Goal: Task Accomplishment & Management: Use online tool/utility

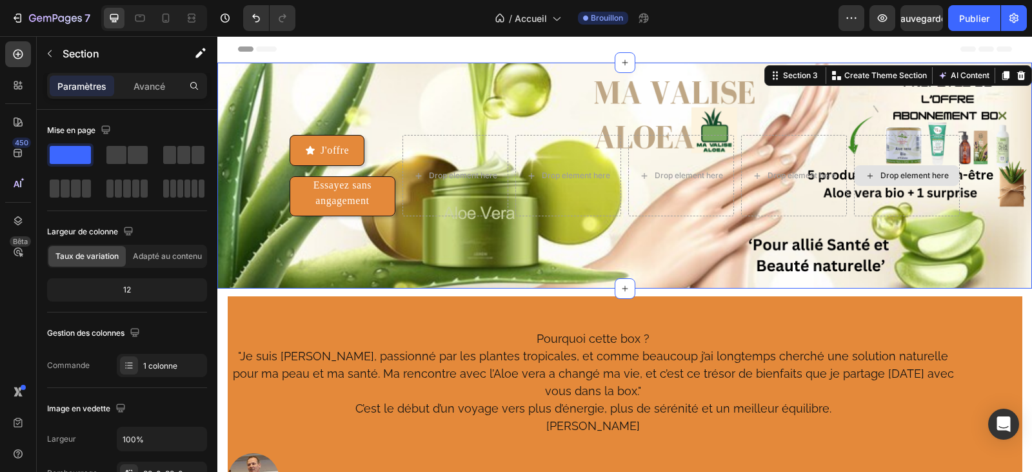
click at [888, 157] on div "Drop element here" at bounding box center [907, 175] width 106 height 81
click at [888, 148] on div "Drop element here" at bounding box center [907, 175] width 106 height 81
click at [426, 105] on div "J'offre Button Essayez sans angagement Button Drop element here Drop element he…" at bounding box center [624, 176] width 815 height 226
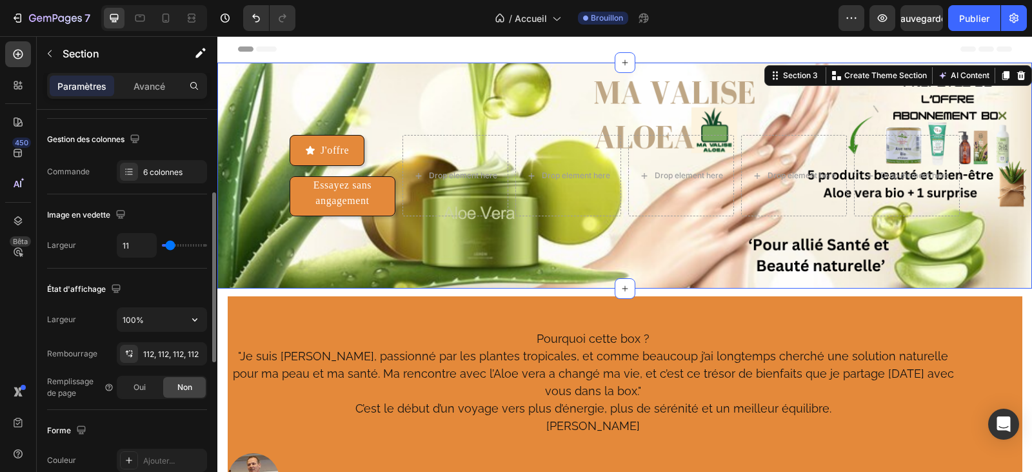
scroll to position [323, 0]
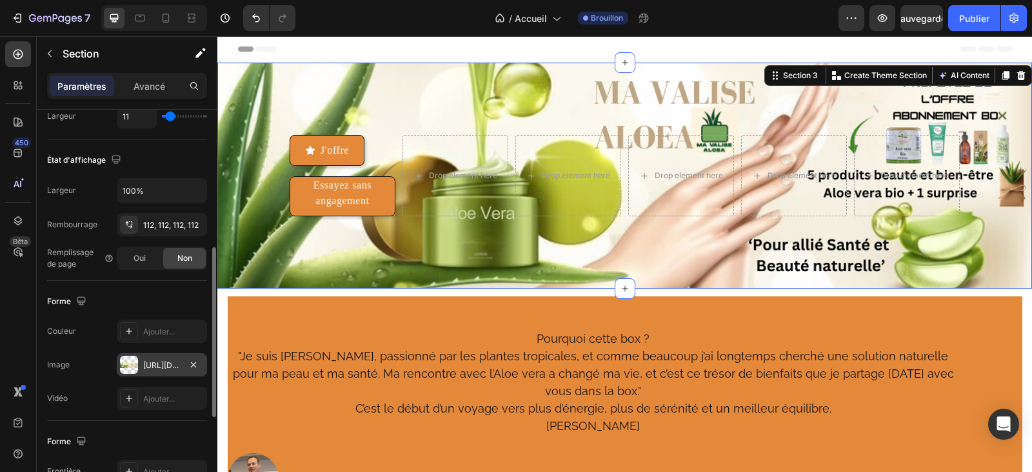
click at [153, 368] on font "[URL][DOMAIN_NAME]" at bounding box center [184, 365] width 83 height 10
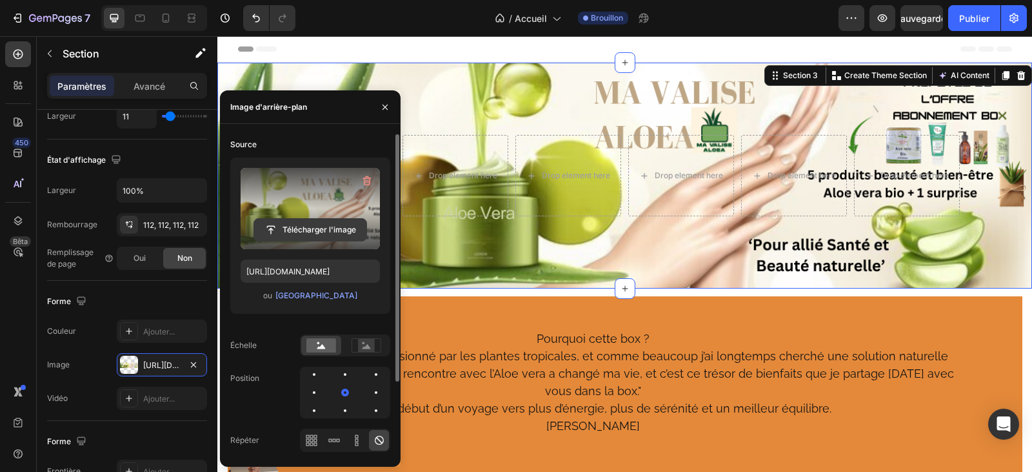
click at [319, 226] on input "file" at bounding box center [310, 230] width 112 height 22
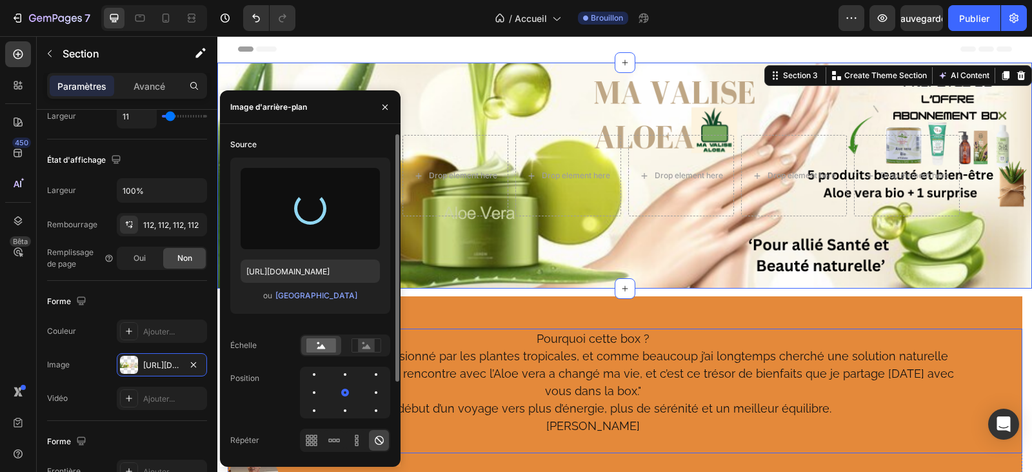
type input "[URL][DOMAIN_NAME]"
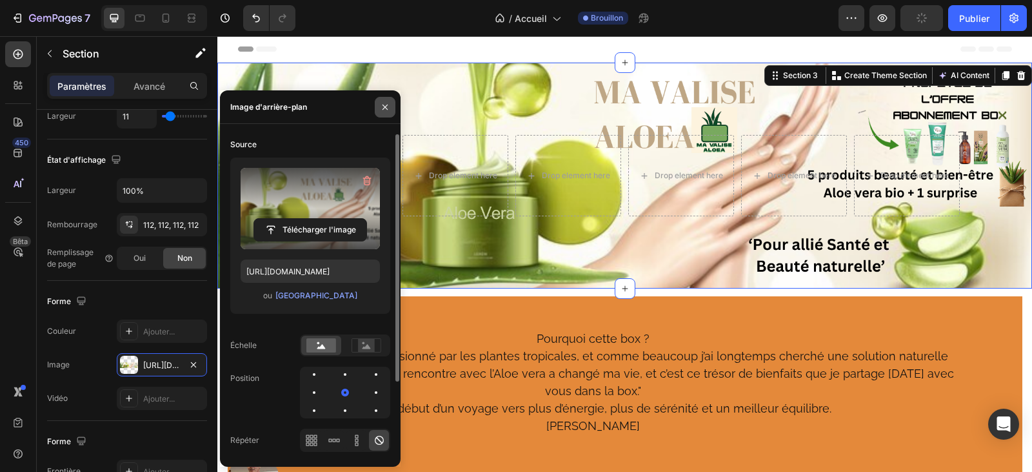
click at [388, 103] on icon "button" at bounding box center [385, 107] width 10 height 10
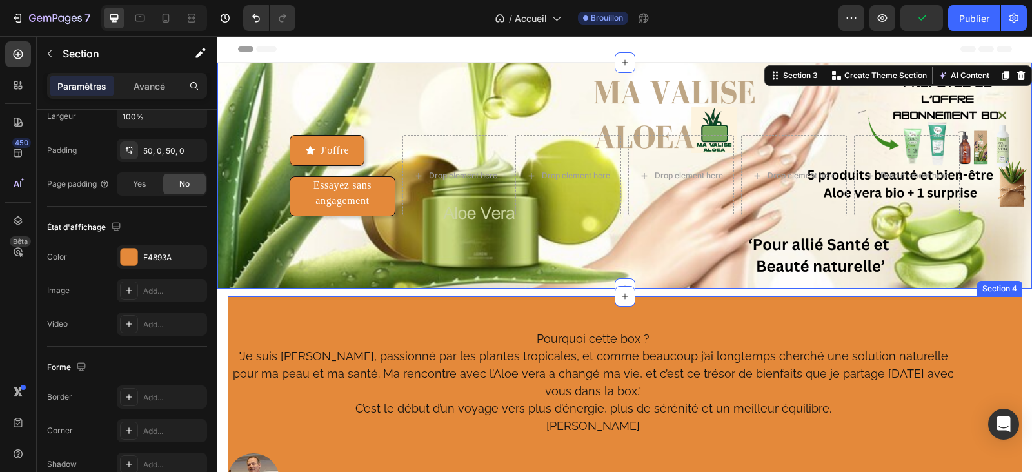
click at [872, 321] on div "Pourquoi cette box ? "Je suis [PERSON_NAME], passionné par les plantes tropical…" at bounding box center [625, 416] width 795 height 241
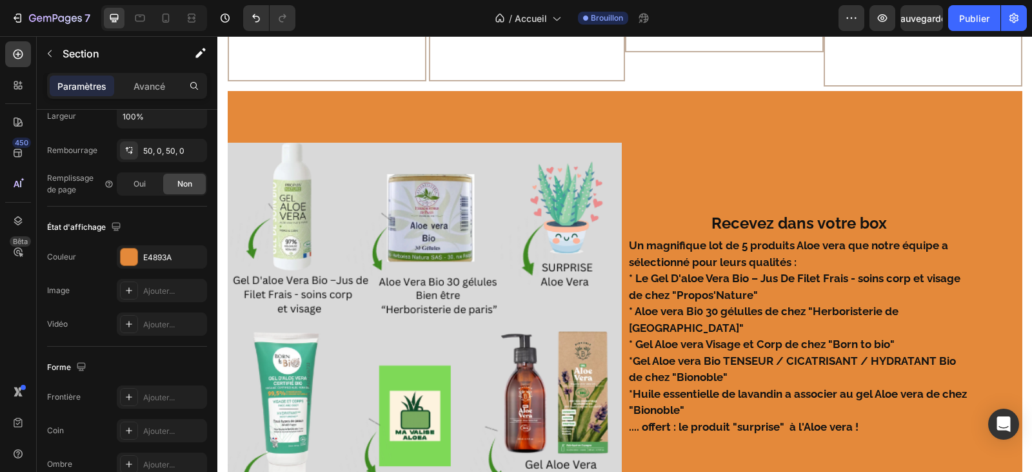
scroll to position [903, 0]
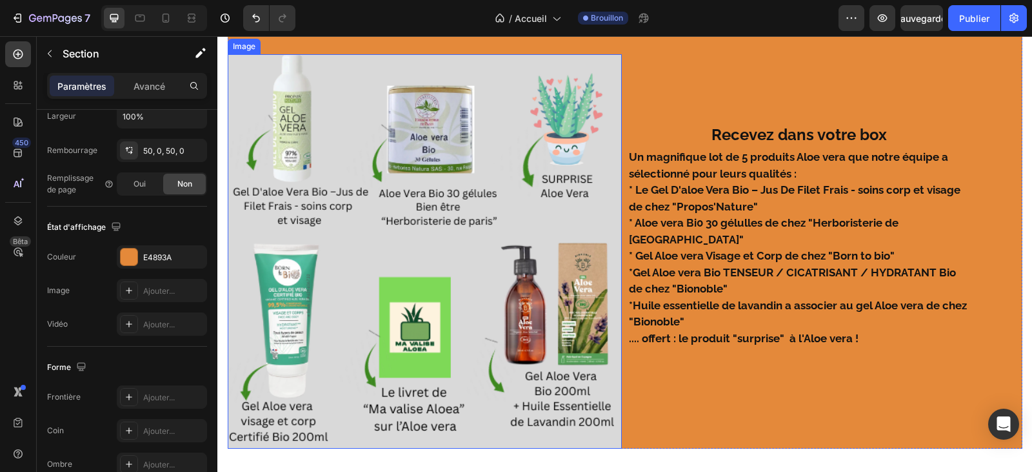
click at [412, 279] on img at bounding box center [425, 251] width 395 height 395
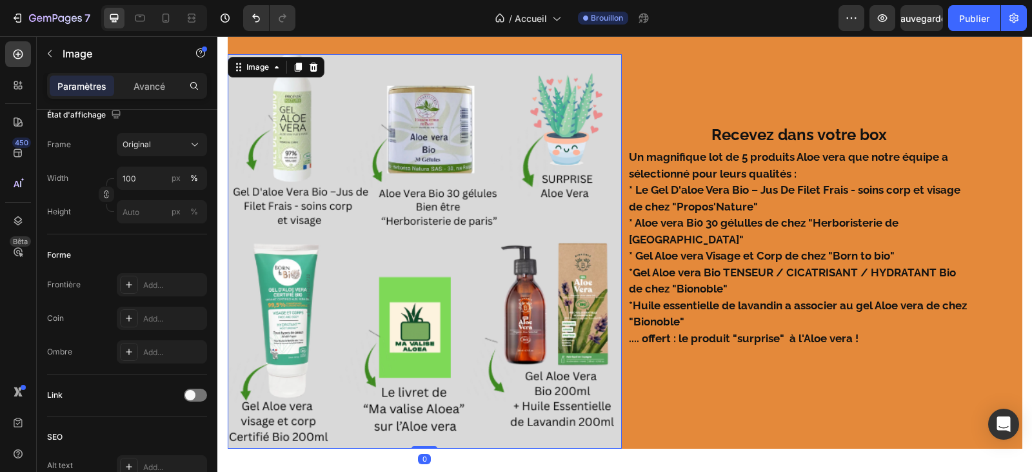
scroll to position [0, 0]
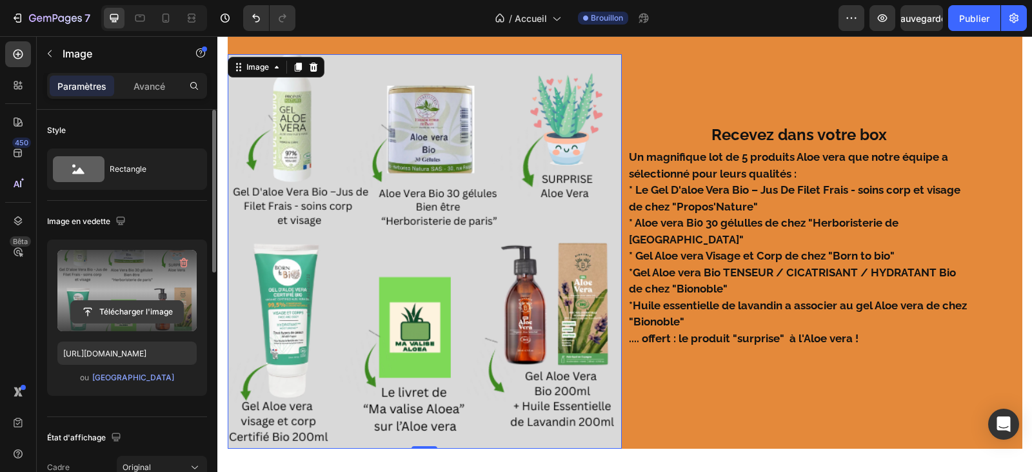
click at [132, 306] on input "file" at bounding box center [127, 312] width 112 height 22
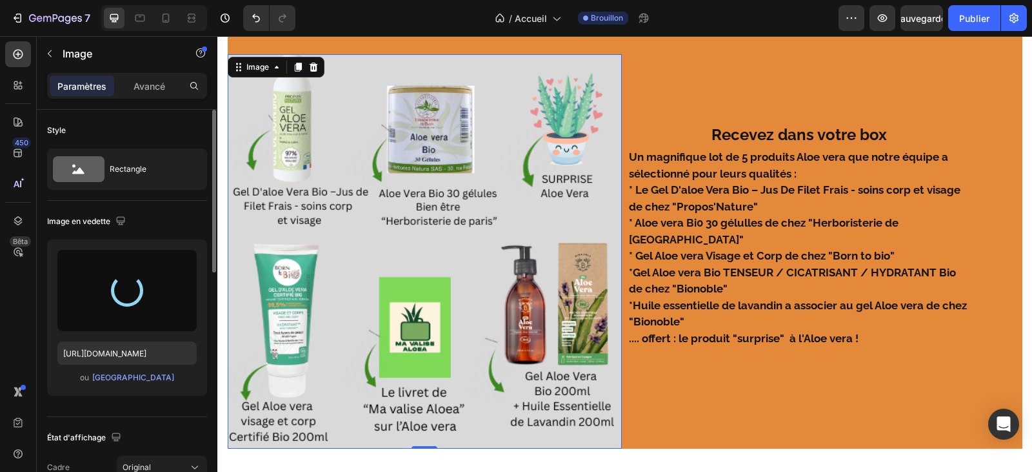
type input "[URL][DOMAIN_NAME]"
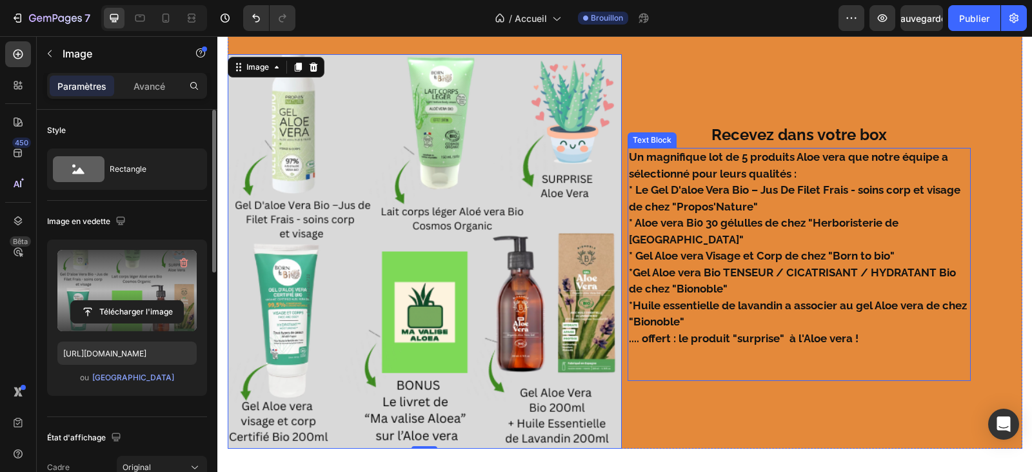
click at [724, 246] on strong "* Aloe vera Bi0 30 gélulles de chez "Herboristerie de [GEOGRAPHIC_DATA]"" at bounding box center [764, 231] width 270 height 30
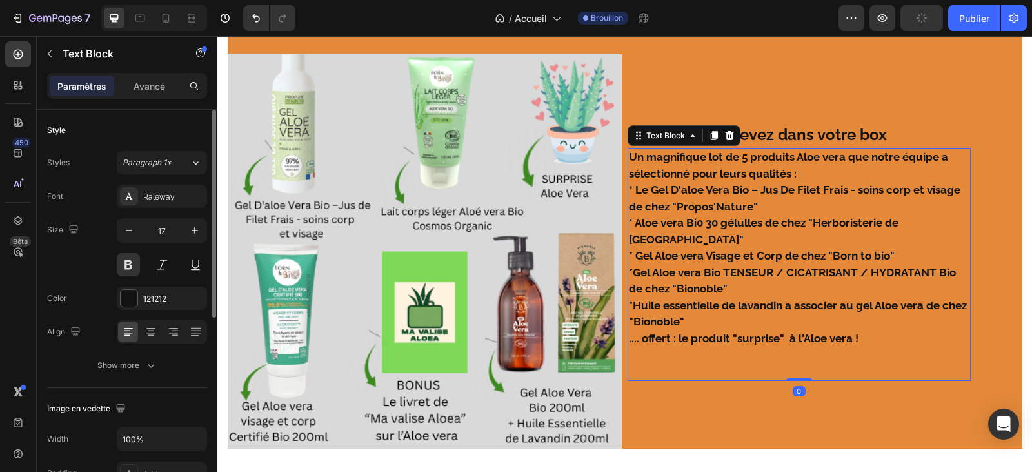
click at [775, 246] on strong "* Aloe vera Bi0 30 gélulles de chez "Herboristerie de [GEOGRAPHIC_DATA]"" at bounding box center [764, 231] width 270 height 30
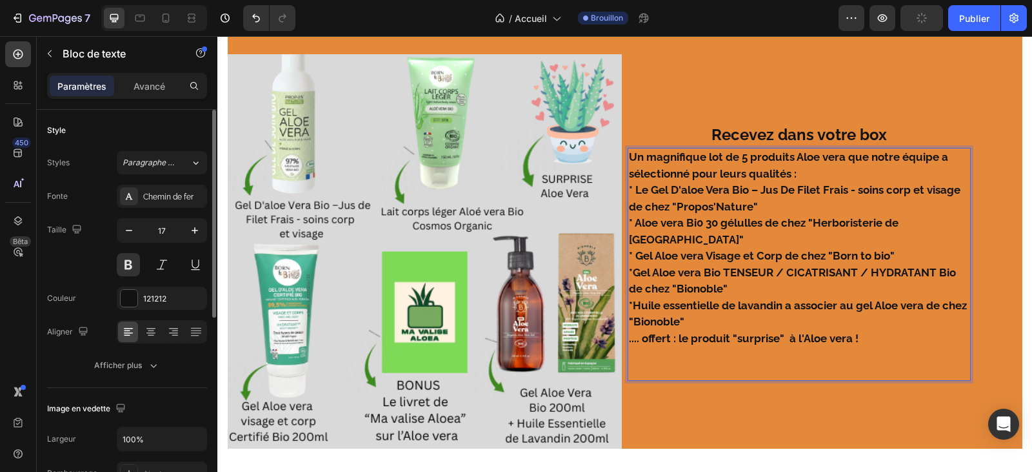
click at [779, 246] on strong "* Aloe vera Bi0 30 gélulles de chez "Herboristerie de [GEOGRAPHIC_DATA]"" at bounding box center [764, 231] width 270 height 30
click at [760, 246] on strong "* Aloe vera Bi0 30 gélulles de chez "Herboristerie de [GEOGRAPHIC_DATA]"" at bounding box center [764, 231] width 270 height 30
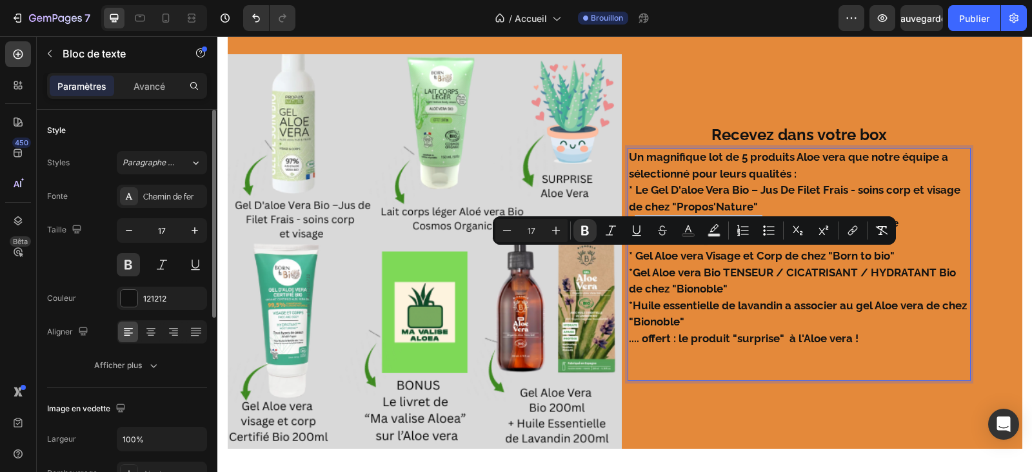
drag, startPoint x: 760, startPoint y: 256, endPoint x: 634, endPoint y: 252, distance: 126.5
click at [634, 246] on strong "* Aloe vera Bi0 30 gélulles de chez "Herboristerie de [GEOGRAPHIC_DATA]"" at bounding box center [764, 231] width 270 height 30
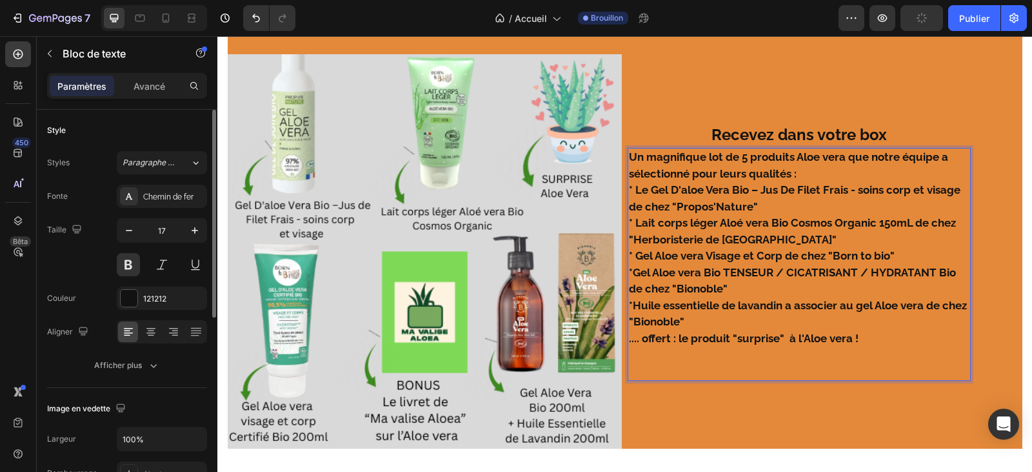
click at [629, 246] on strong "* Lait corps léger Aloé vera Bio Cosmos Organic 150mL de chez "Herboristerie de…" at bounding box center [792, 231] width 327 height 30
click at [738, 246] on strong "* Lait corps léger Aloé vera Bio Cosmos Organic 150mL de chez Herboristerie de …" at bounding box center [792, 231] width 327 height 30
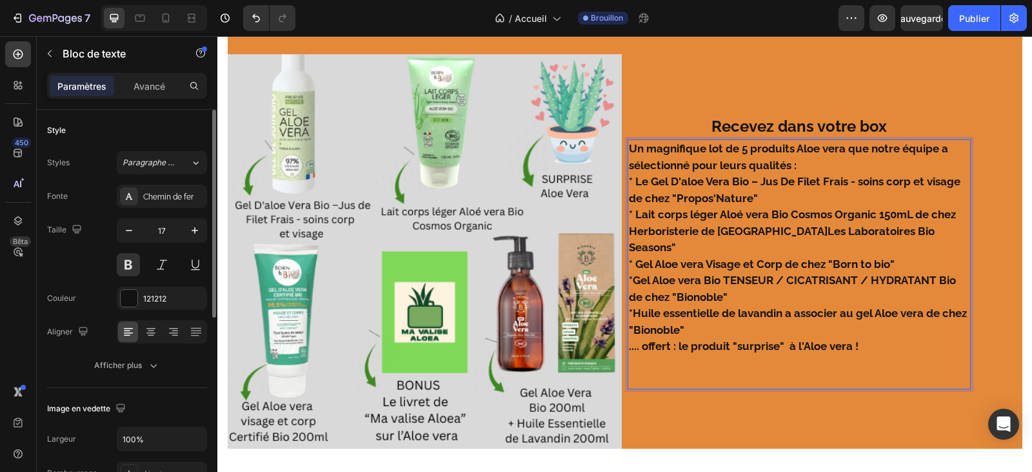
click at [740, 254] on strong "Les Laboratoires Bio Seasons" at bounding box center [782, 240] width 306 height 30
click at [739, 237] on strong "* Lait corps léger Aloé vera Bio Cosmos Organic 150mL de chez Herboristerie de …" at bounding box center [792, 223] width 327 height 30
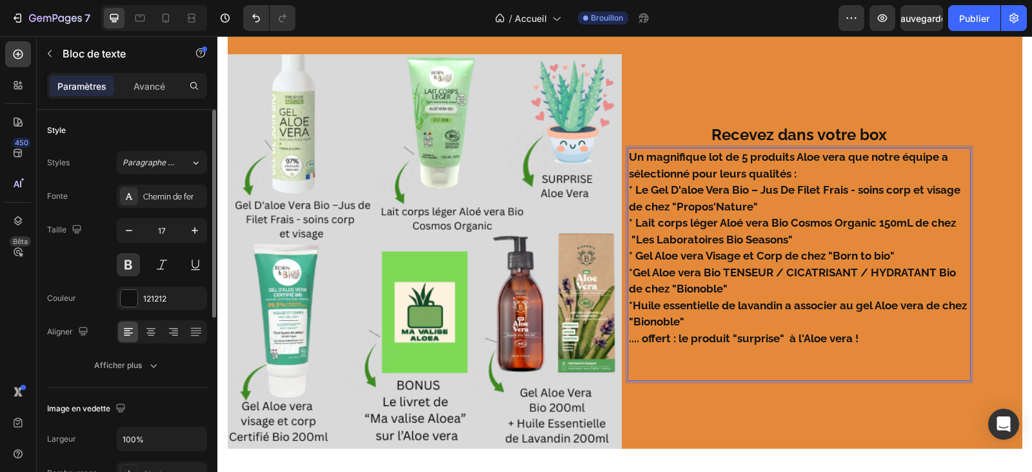
click at [629, 295] on strong "*Gel Aloe vera Bio TENSEUR / CICATRISANT / HYDRATANT Bio de chez "Bionoble"" at bounding box center [792, 281] width 327 height 30
click at [629, 330] on p "*Huile essentielle de lavandin a associer au gel Aloe vera de chez "Bionoble"" at bounding box center [799, 313] width 341 height 33
click at [629, 215] on p "de chez "Propos'Nature"" at bounding box center [799, 207] width 341 height 17
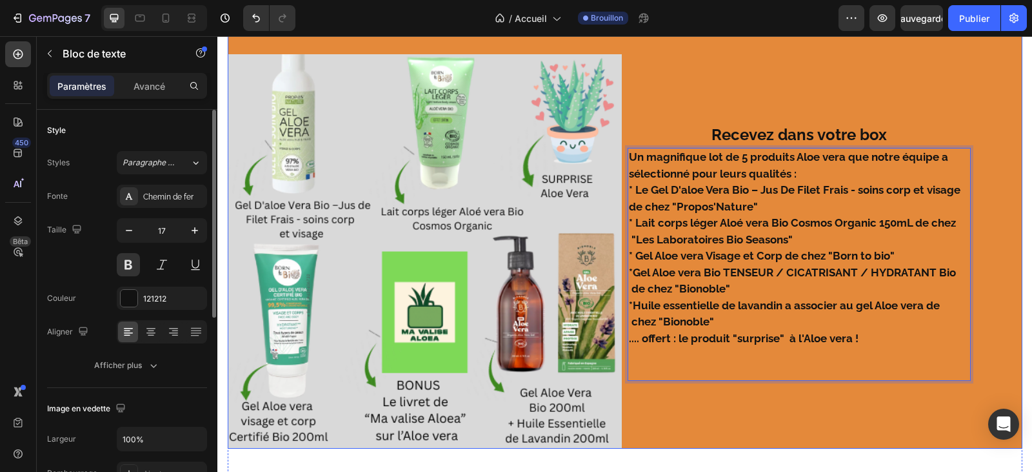
click at [774, 96] on div "Recevez dans votre box Text Block Un magnifique lot de 5 produits Aloe vera que…" at bounding box center [825, 251] width 395 height 395
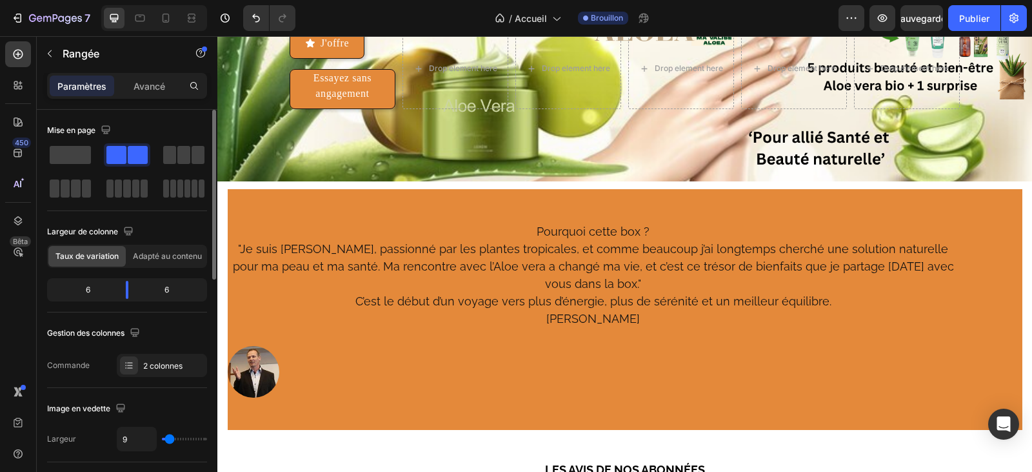
scroll to position [65, 0]
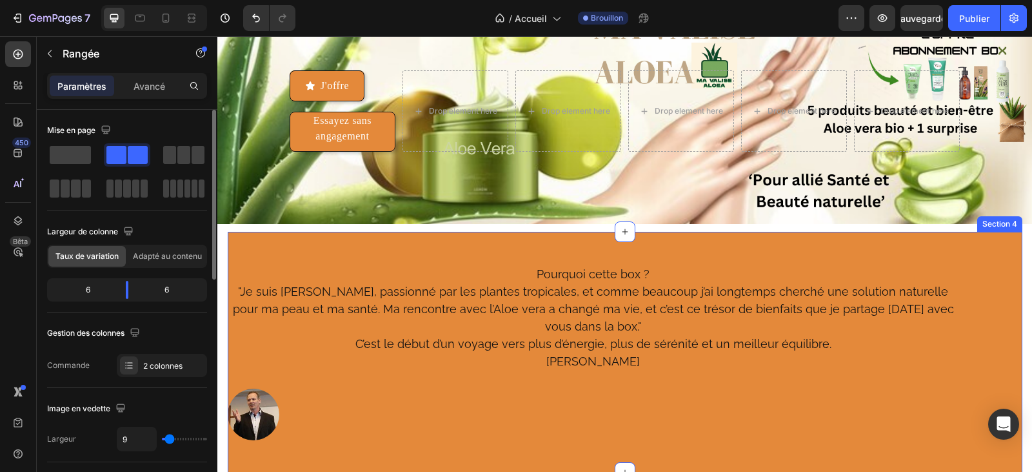
click at [752, 256] on div "Pourquoi cette box ? "Je suis [PERSON_NAME], passionné par les plantes tropical…" at bounding box center [625, 352] width 795 height 241
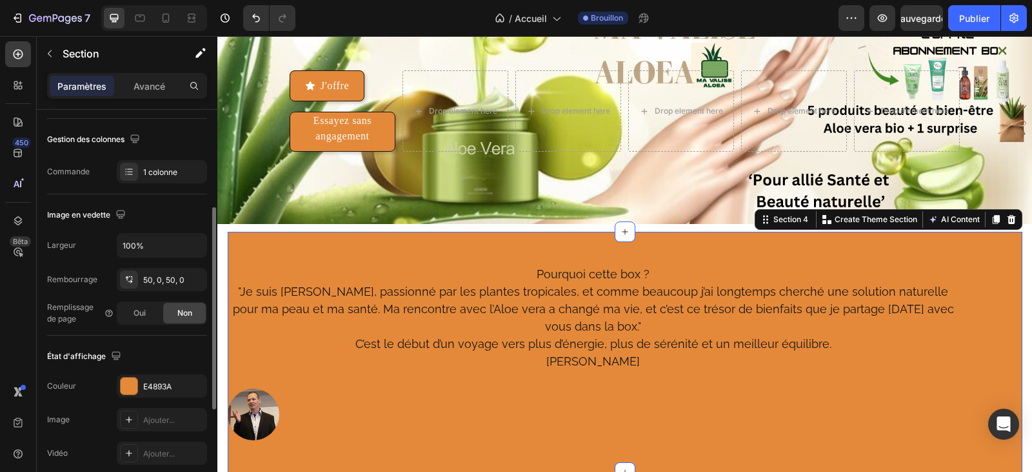
scroll to position [323, 0]
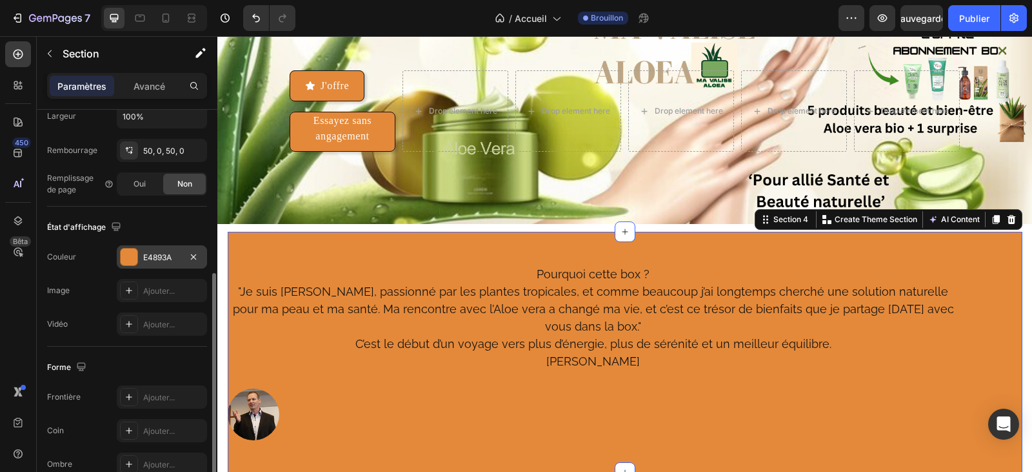
click at [150, 255] on font "E4893A" at bounding box center [157, 257] width 28 height 10
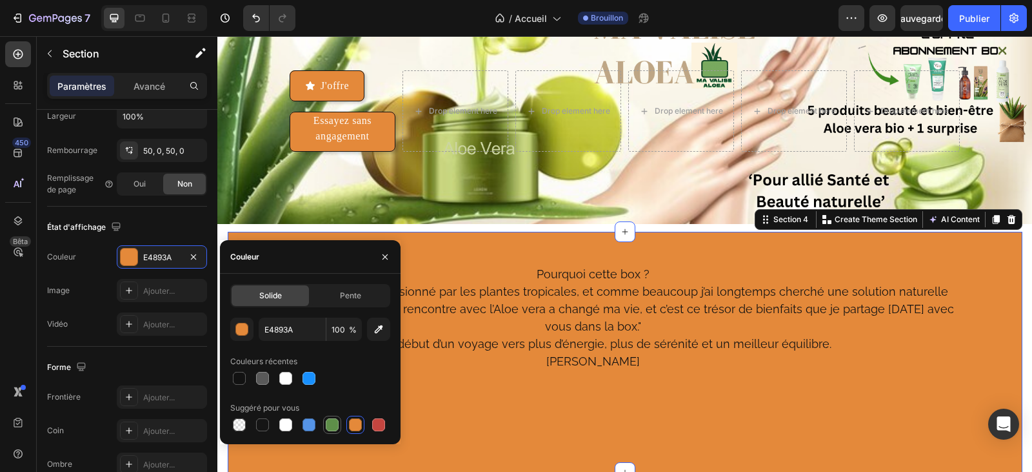
click at [328, 428] on div at bounding box center [332, 424] width 13 height 13
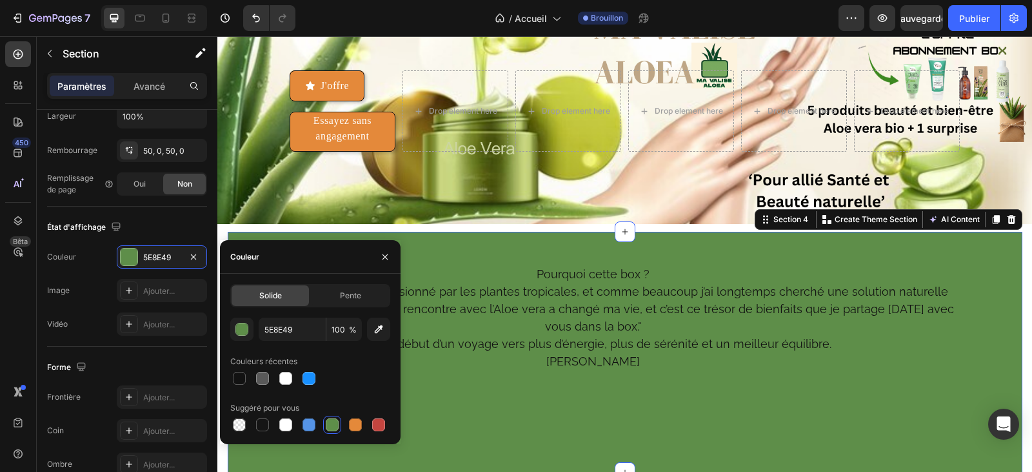
click at [328, 428] on div at bounding box center [332, 424] width 13 height 13
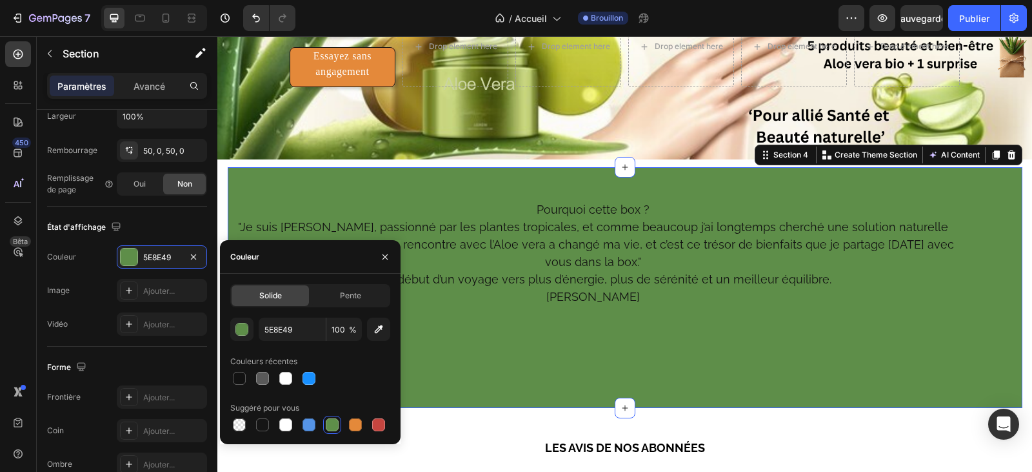
click at [333, 421] on div at bounding box center [332, 424] width 13 height 13
click at [288, 420] on div at bounding box center [285, 424] width 13 height 13
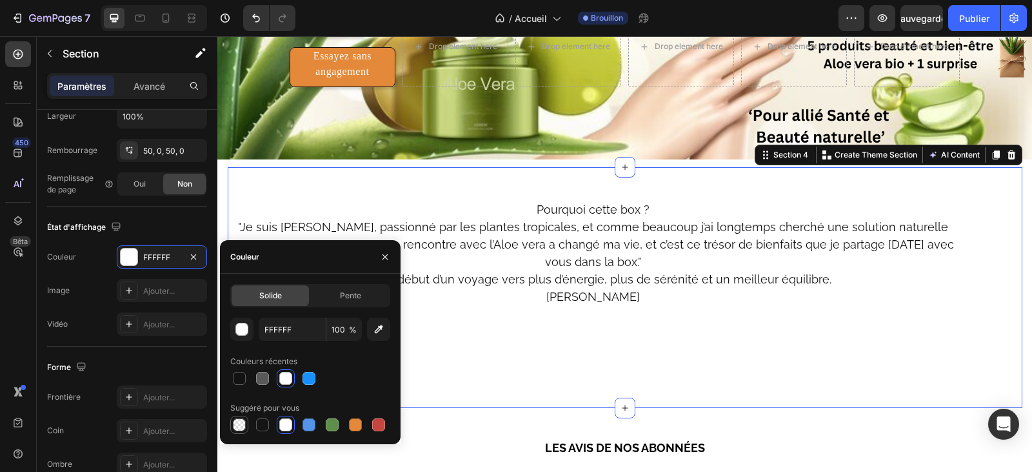
click at [242, 423] on div at bounding box center [239, 424] width 13 height 13
type input "000000"
type input "0"
click at [236, 424] on div at bounding box center [239, 424] width 13 height 13
click at [306, 422] on div at bounding box center [309, 424] width 13 height 13
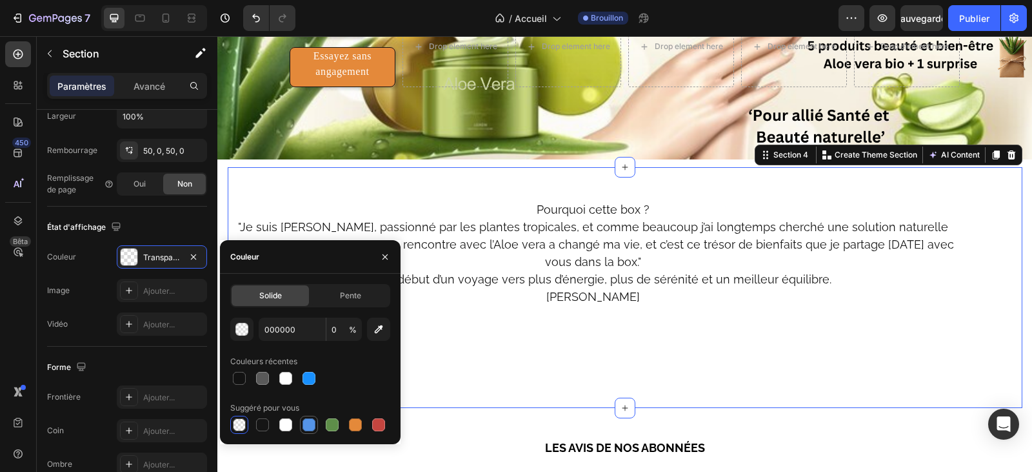
type input "5594E7"
type input "100"
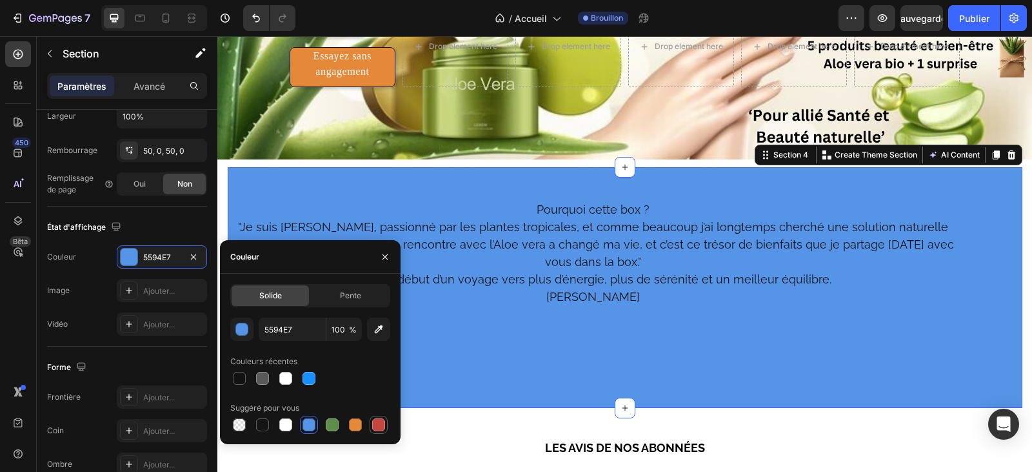
click at [382, 423] on div at bounding box center [378, 424] width 13 height 13
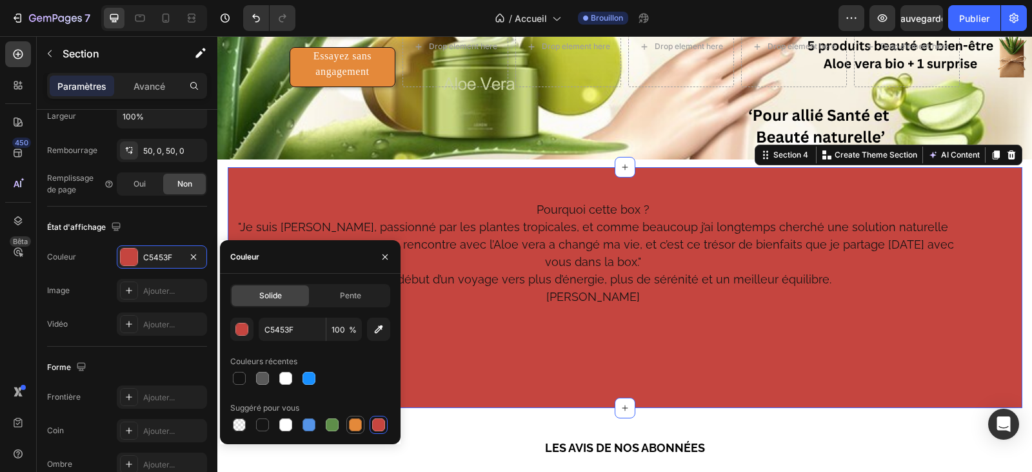
click at [350, 425] on div at bounding box center [355, 424] width 13 height 13
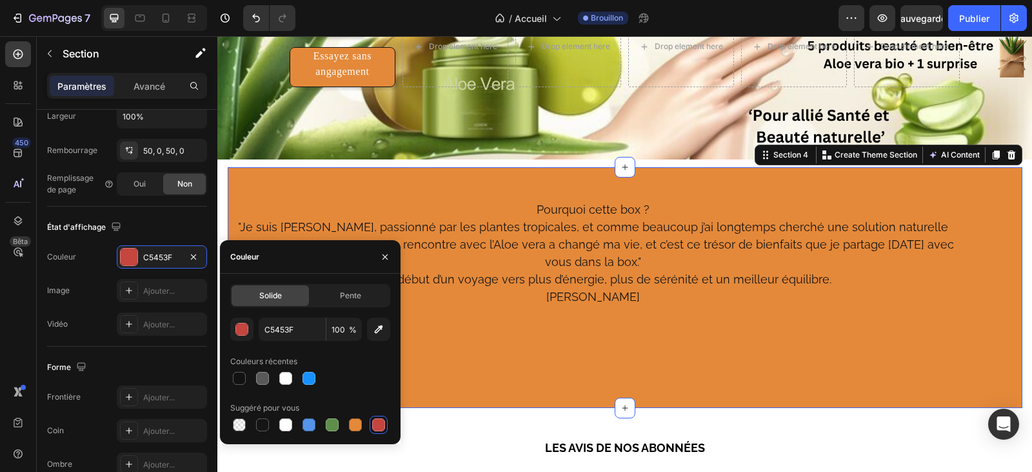
type input "E4893A"
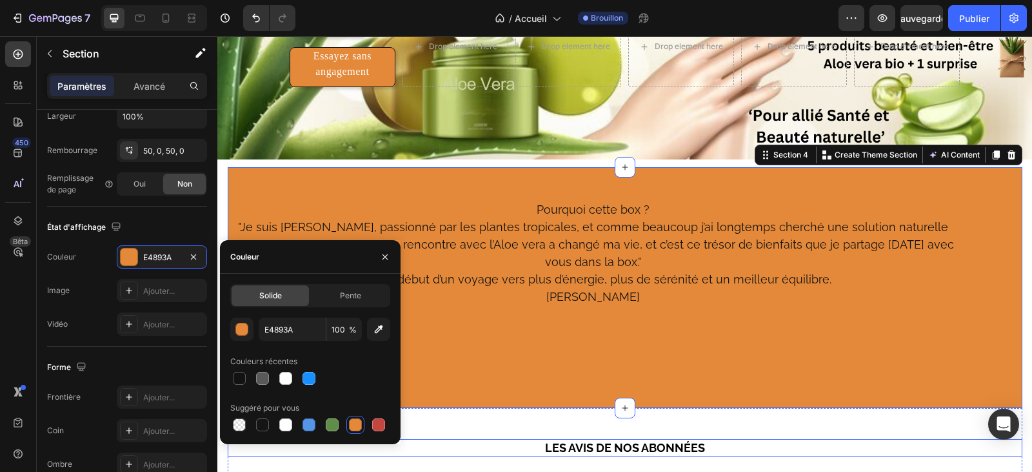
click at [786, 439] on h2 "LES AVIS DE NOS ABONNÉES" at bounding box center [625, 447] width 795 height 17
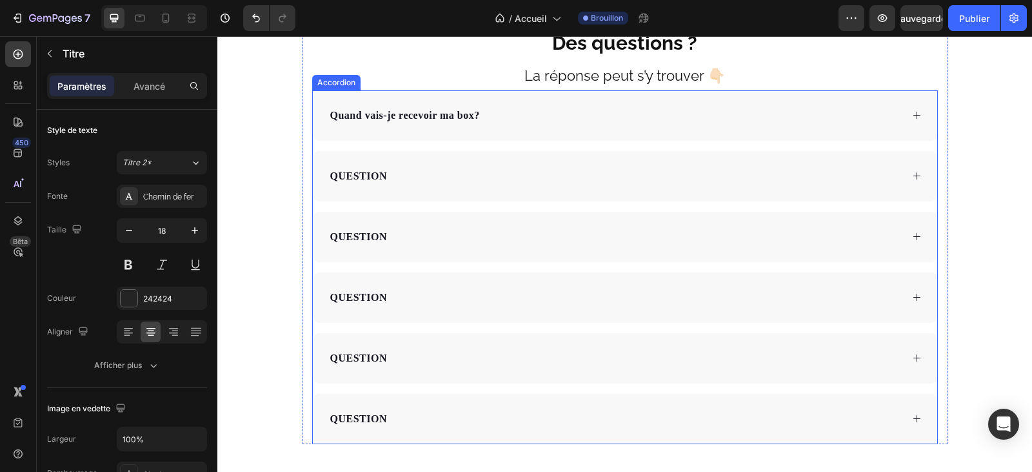
scroll to position [3484, 0]
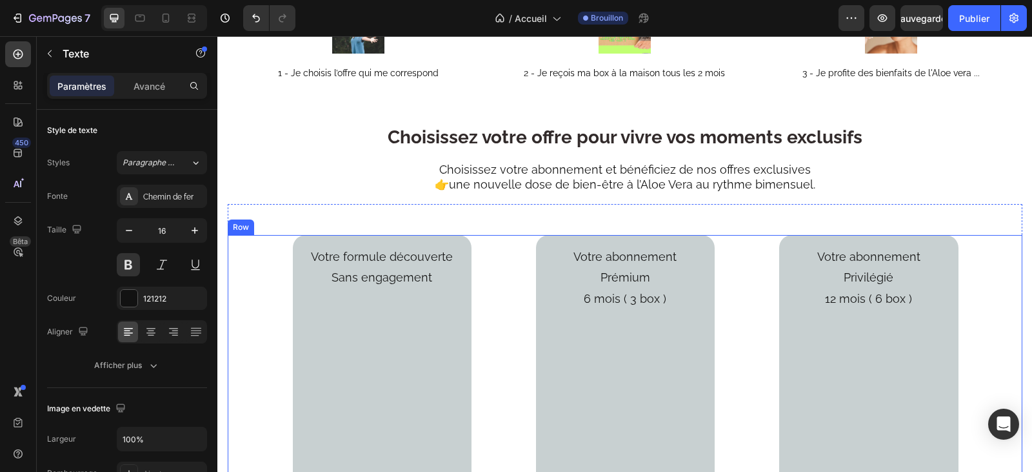
scroll to position [1279, 0]
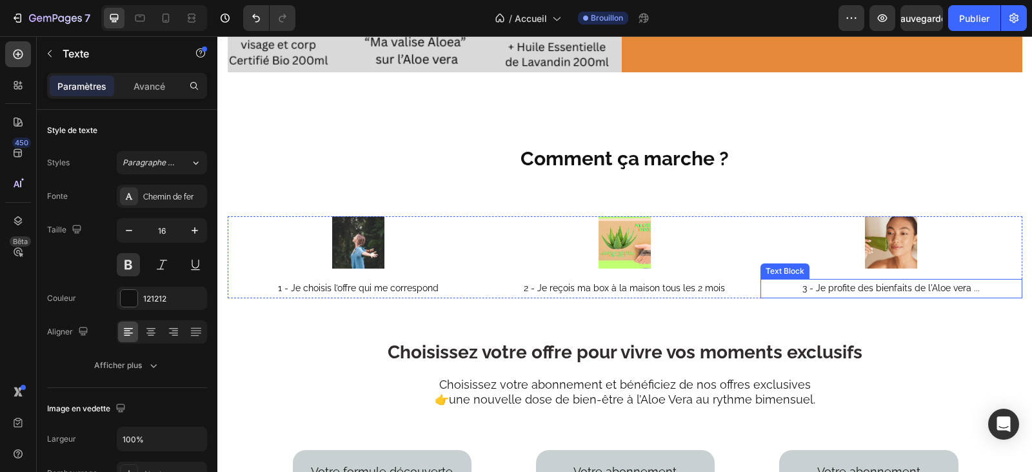
click at [966, 293] on span "3 - Je profite des bienfaits de l'Aloe vera ..." at bounding box center [891, 288] width 177 height 10
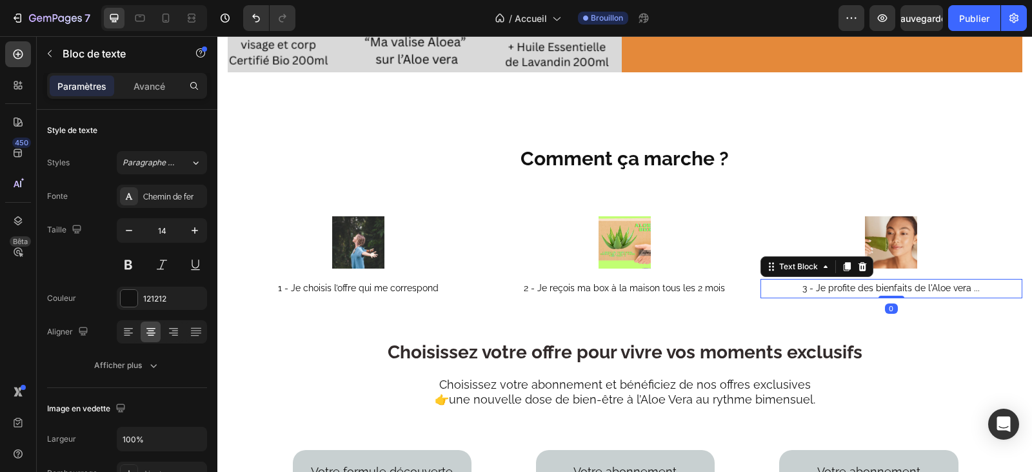
click at [968, 293] on span "3 - Je profite des bienfaits de l'Aloe vera ..." at bounding box center [891, 288] width 177 height 10
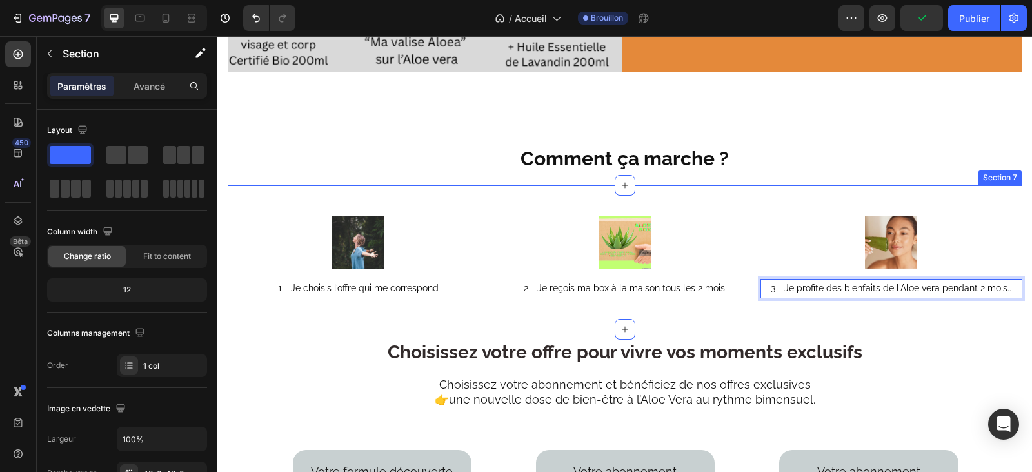
click at [930, 219] on div "Image 1 - Je choisis l’offre qui me correspond Text Block Image 2 - Je reçois m…" at bounding box center [625, 256] width 795 height 143
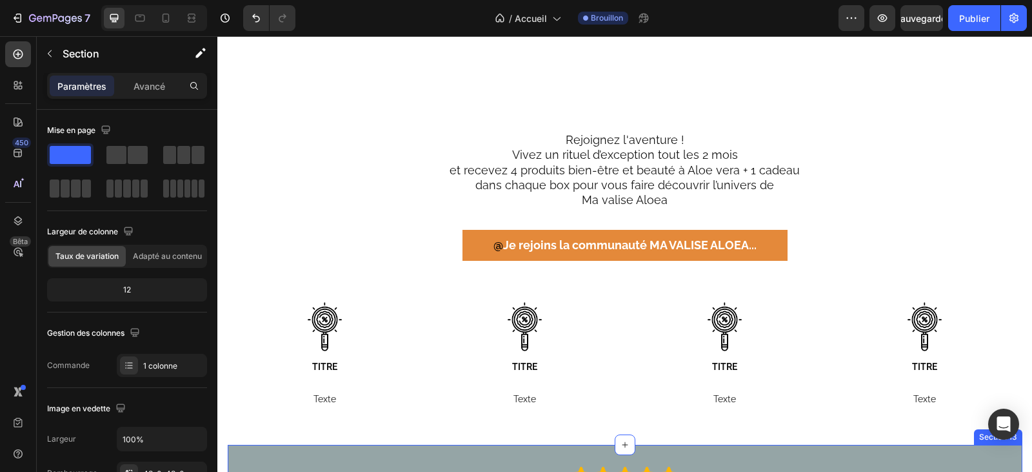
scroll to position [2387, 0]
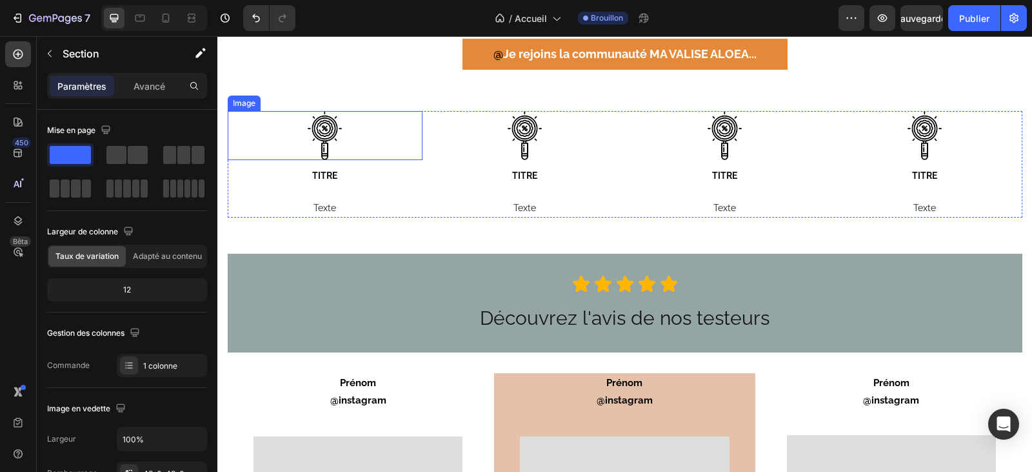
click at [308, 150] on img at bounding box center [325, 135] width 49 height 49
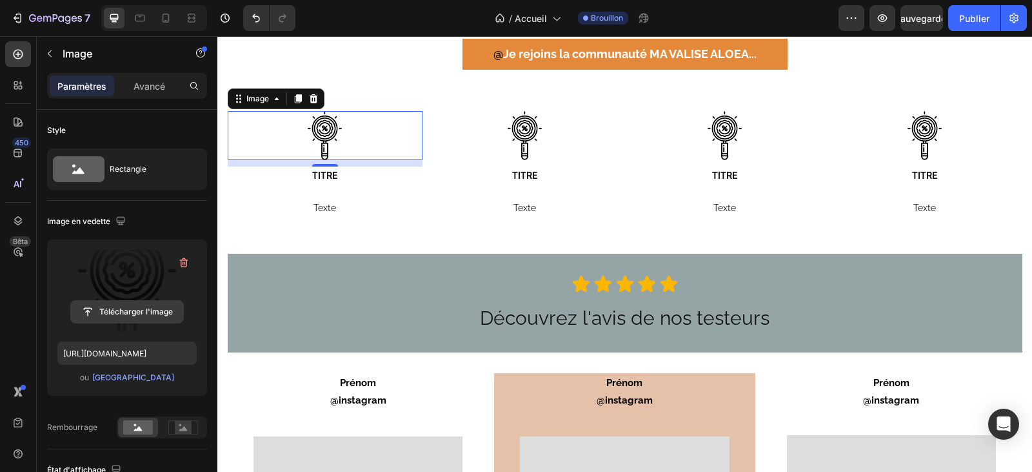
click at [112, 312] on input "file" at bounding box center [127, 312] width 112 height 22
click at [315, 134] on img at bounding box center [325, 135] width 49 height 49
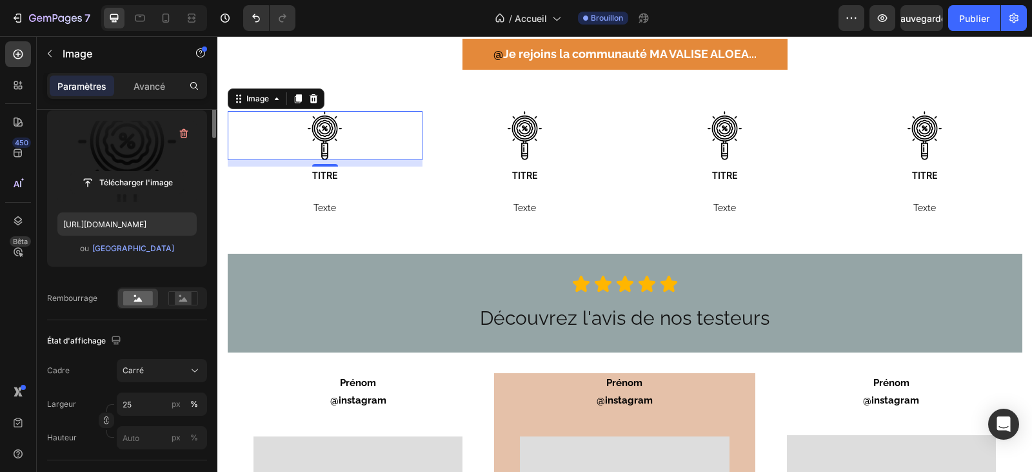
scroll to position [0, 0]
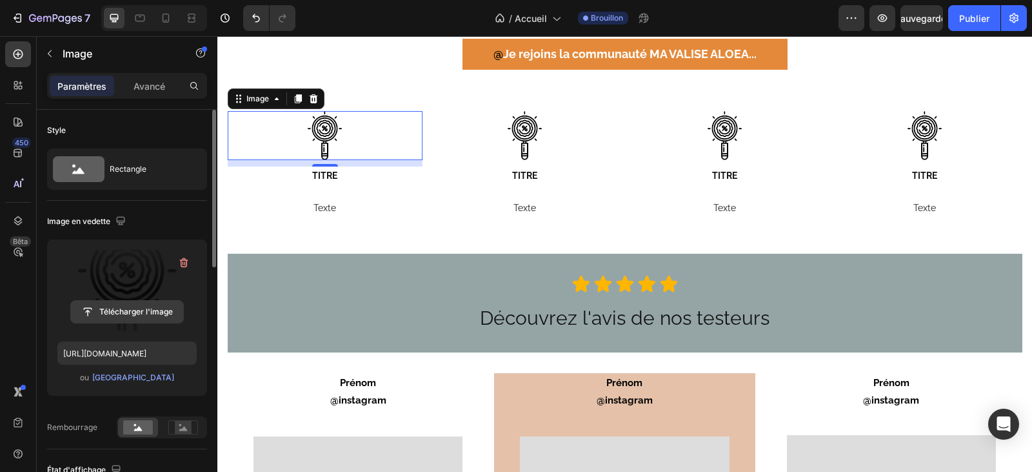
click at [137, 314] on input "file" at bounding box center [127, 312] width 112 height 22
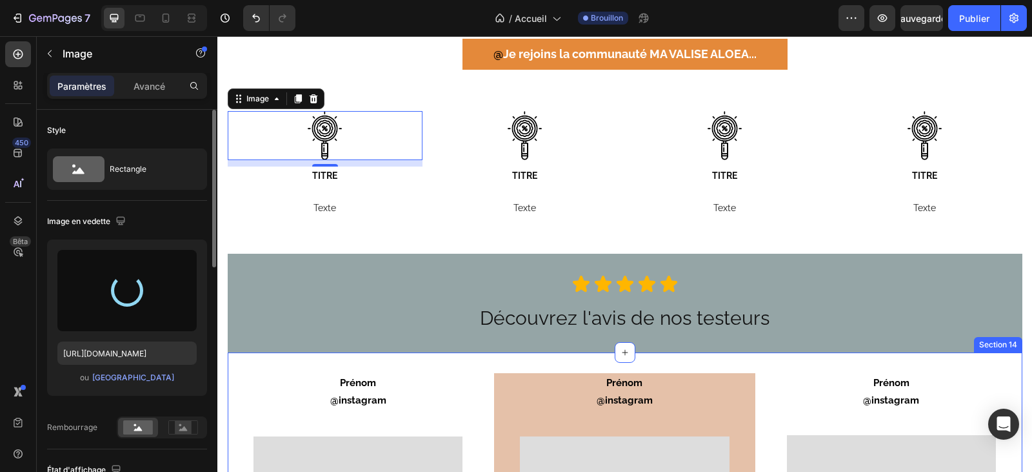
type input "[URL][DOMAIN_NAME]"
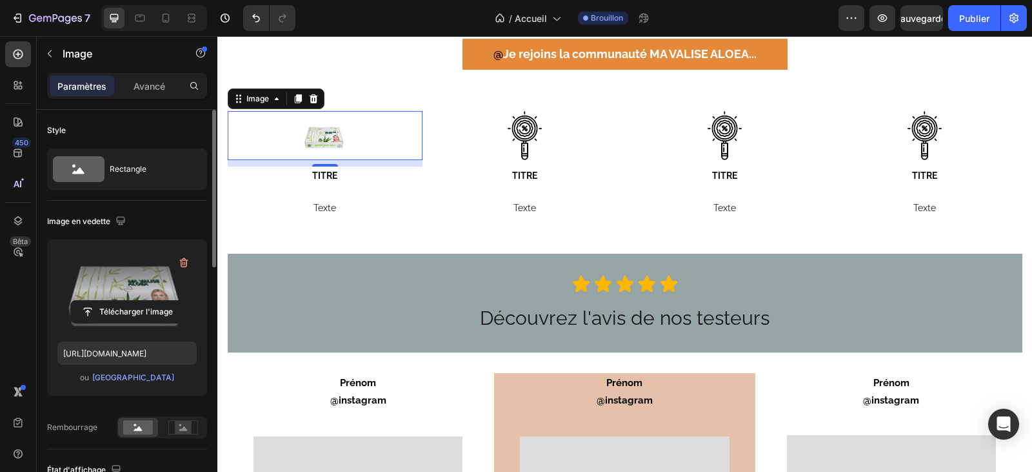
click at [353, 126] on div at bounding box center [325, 135] width 195 height 49
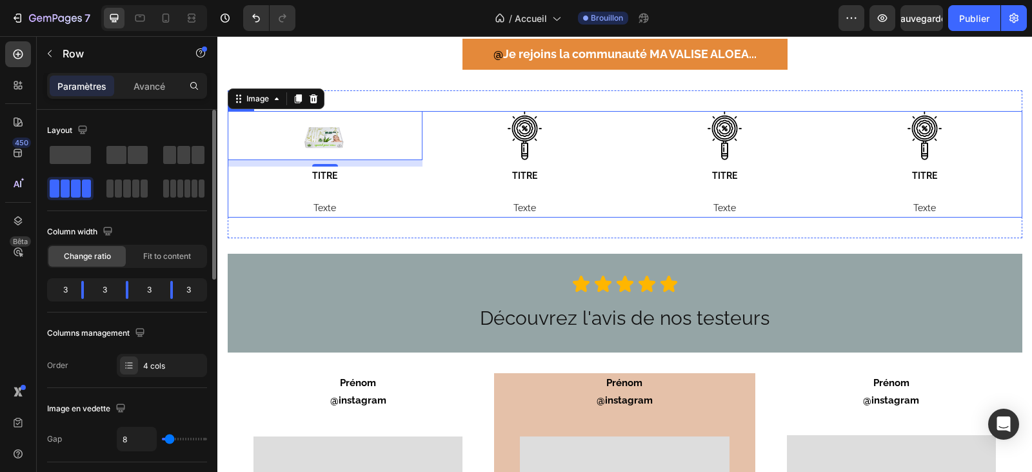
click at [418, 113] on div "Image 10 TITRE Texte Text Block Image TITRE Texte Text Block Image TITRE Texte …" at bounding box center [625, 164] width 795 height 106
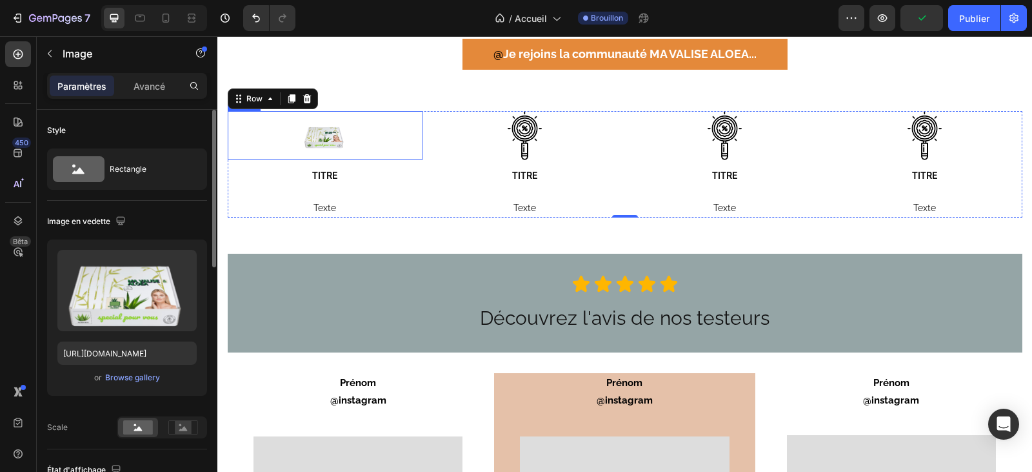
click at [345, 136] on div at bounding box center [325, 135] width 195 height 49
click at [323, 175] on div "10" at bounding box center [325, 177] width 13 height 10
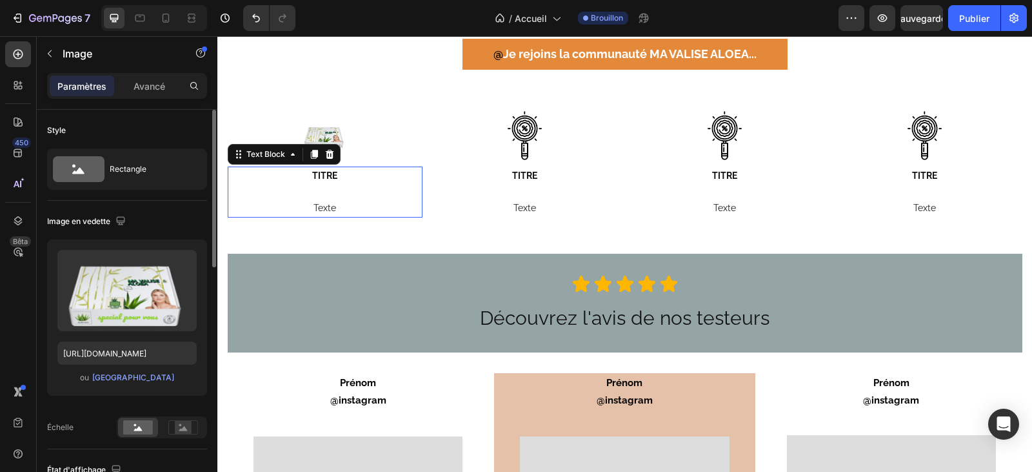
click at [335, 178] on p "TITRE" at bounding box center [325, 176] width 192 height 16
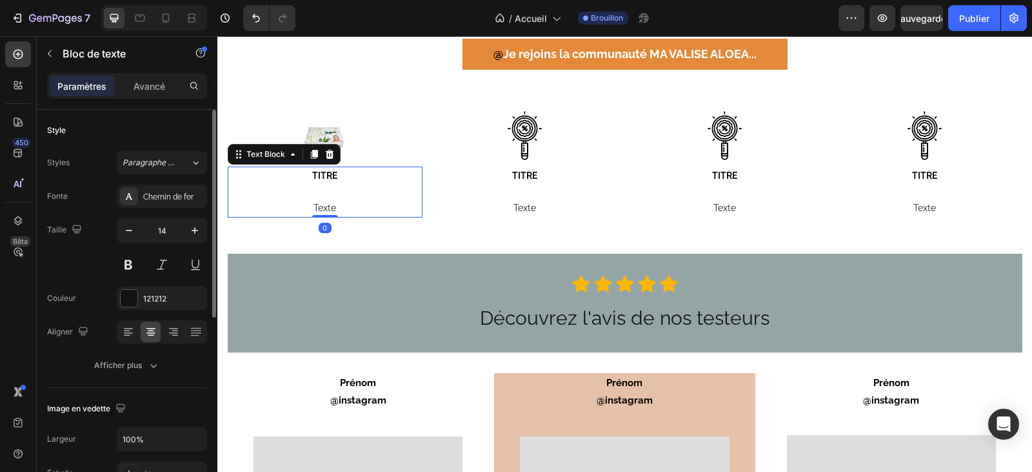
click at [336, 173] on p "TITRE" at bounding box center [325, 176] width 192 height 16
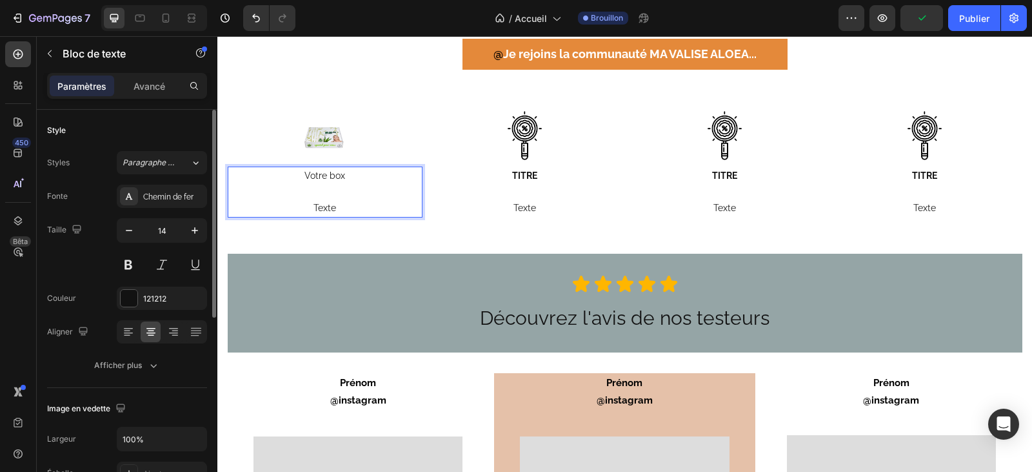
click at [335, 207] on p "Texte" at bounding box center [325, 208] width 192 height 16
click at [323, 141] on img at bounding box center [325, 135] width 49 height 49
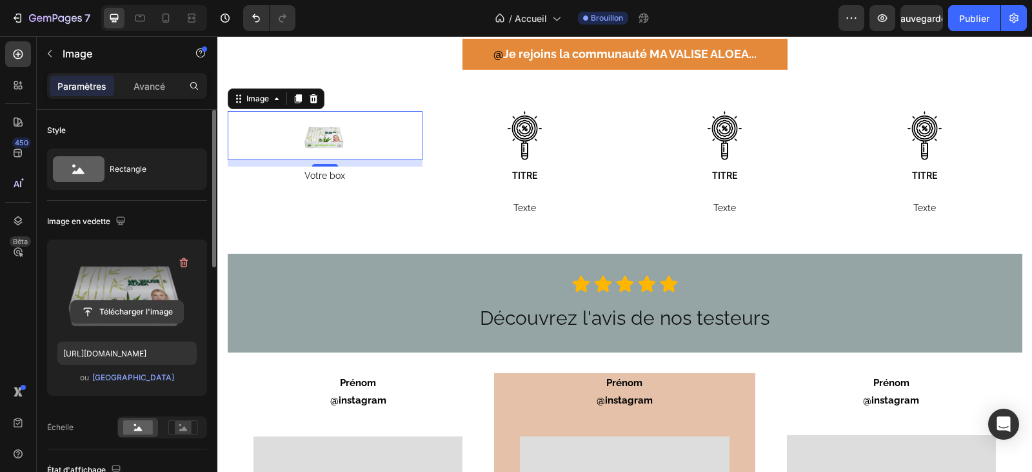
click at [126, 308] on input "file" at bounding box center [127, 312] width 112 height 22
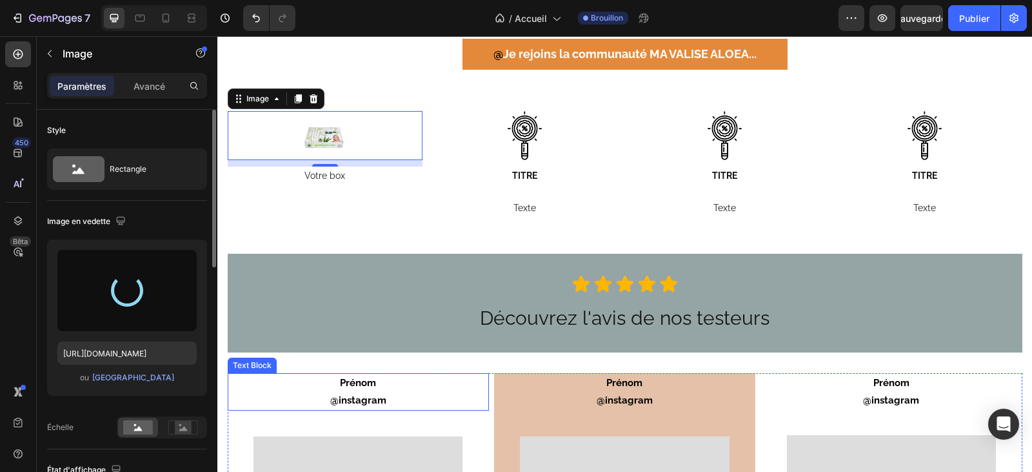
type input "[URL][DOMAIN_NAME]"
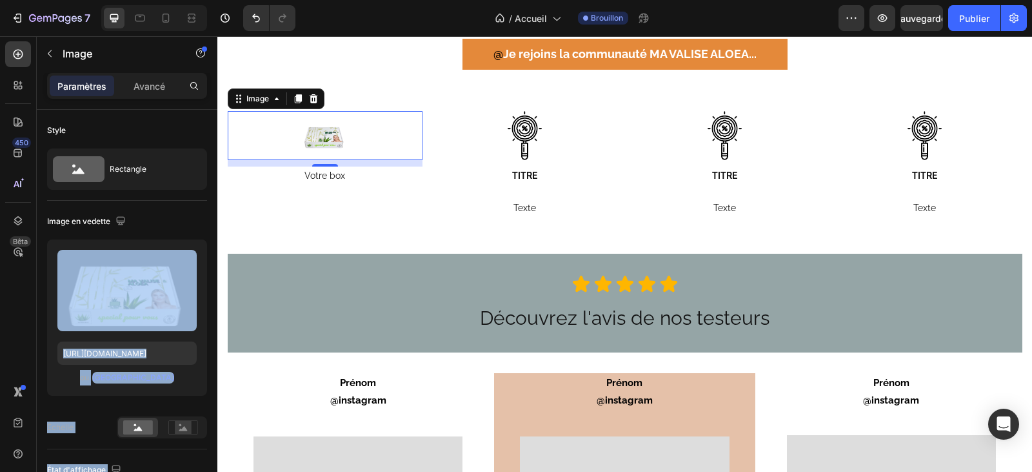
drag, startPoint x: 361, startPoint y: 322, endPoint x: 305, endPoint y: 139, distance: 190.8
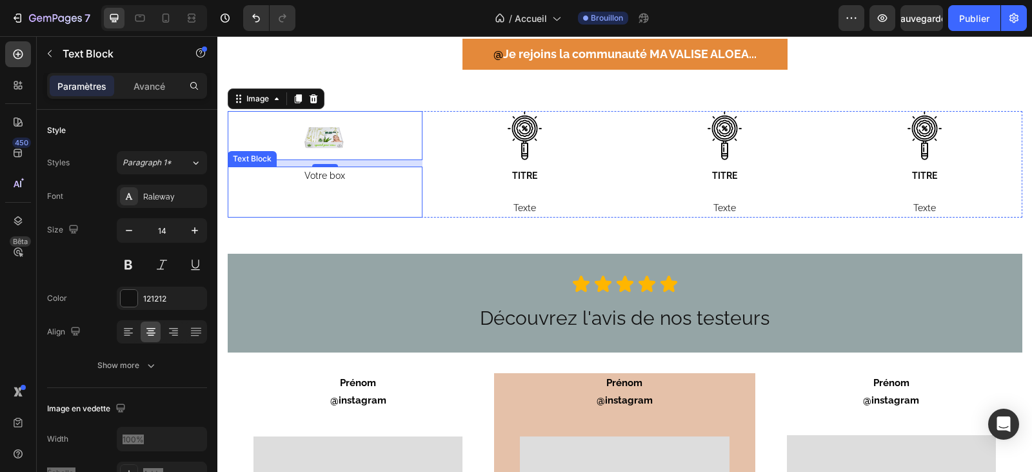
drag, startPoint x: 352, startPoint y: 201, endPoint x: 338, endPoint y: 235, distance: 37.0
click at [352, 201] on p "Rich Text Editor. Editing area: main" at bounding box center [325, 208] width 192 height 16
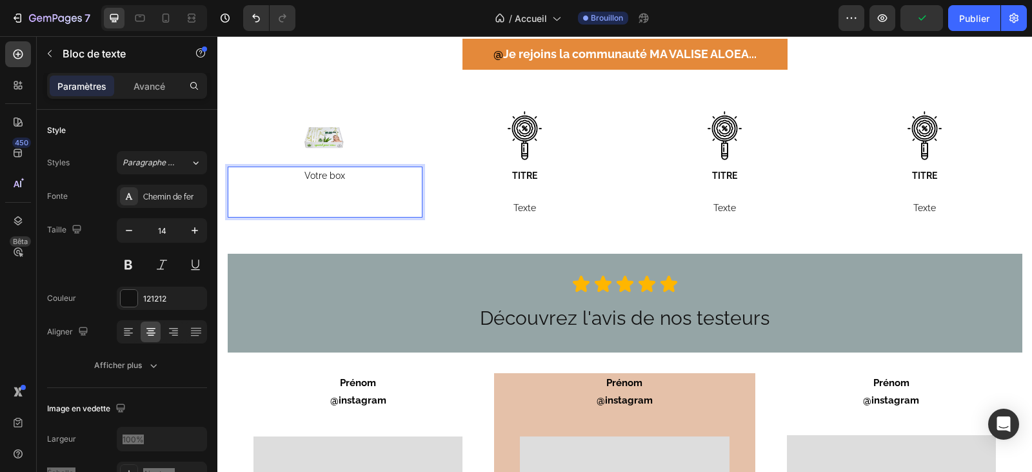
click at [324, 209] on p "Rich Text Editor. Editing area: main" at bounding box center [325, 208] width 192 height 16
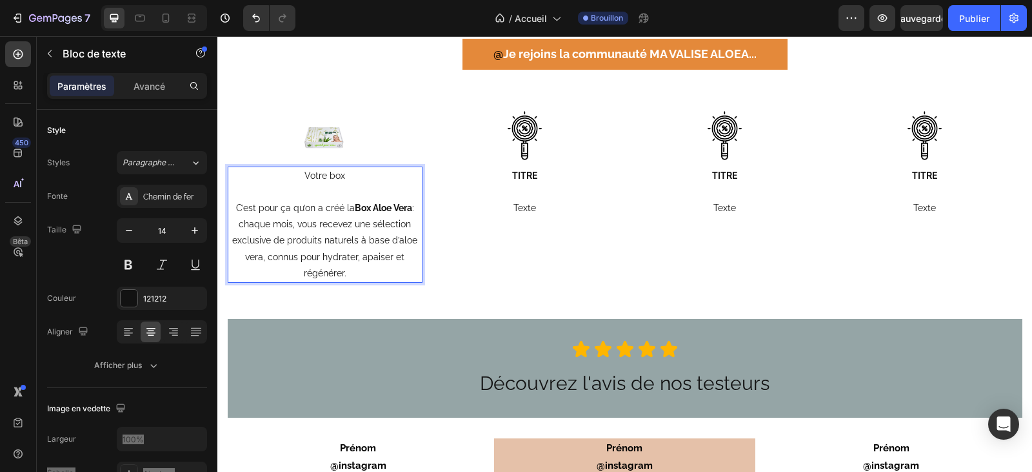
click at [406, 207] on p "C’est pour ça qu’on a créé la Box Aloe Vera : chaque mois, vous recevez une sél…" at bounding box center [325, 240] width 192 height 81
drag, startPoint x: 348, startPoint y: 206, endPoint x: 350, endPoint y: 212, distance: 6.7
click at [348, 206] on strong "BMa valise Aloea" at bounding box center [326, 216] width 163 height 26
click at [335, 223] on p "C’est pour ça qu’on a créé la box bimensuelle Ma valise Aloea : chaque mois, vo…" at bounding box center [325, 240] width 192 height 81
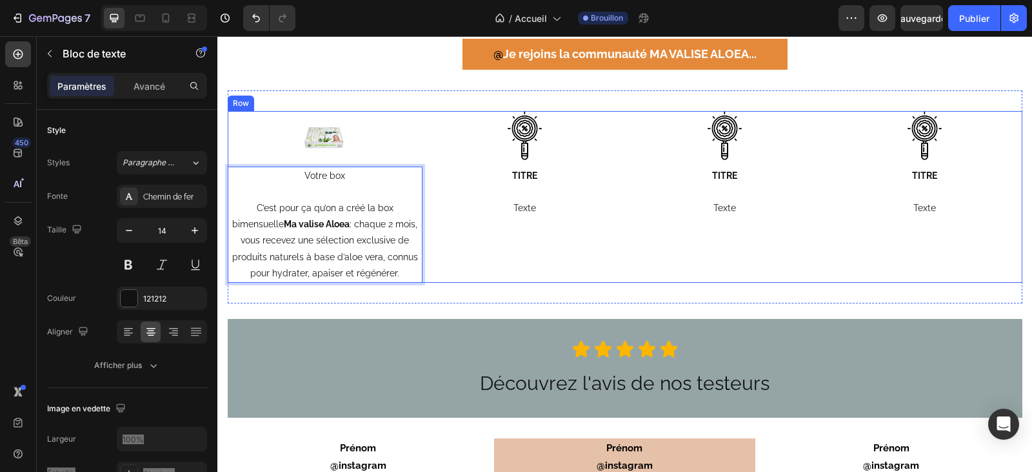
click at [506, 259] on div "Image TITRE Texte Text Block" at bounding box center [525, 197] width 195 height 172
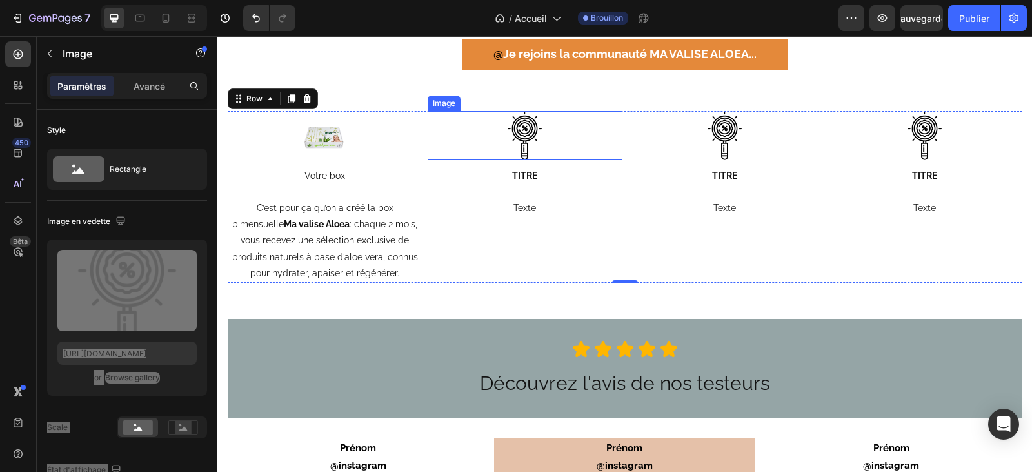
click at [526, 149] on img at bounding box center [525, 135] width 49 height 49
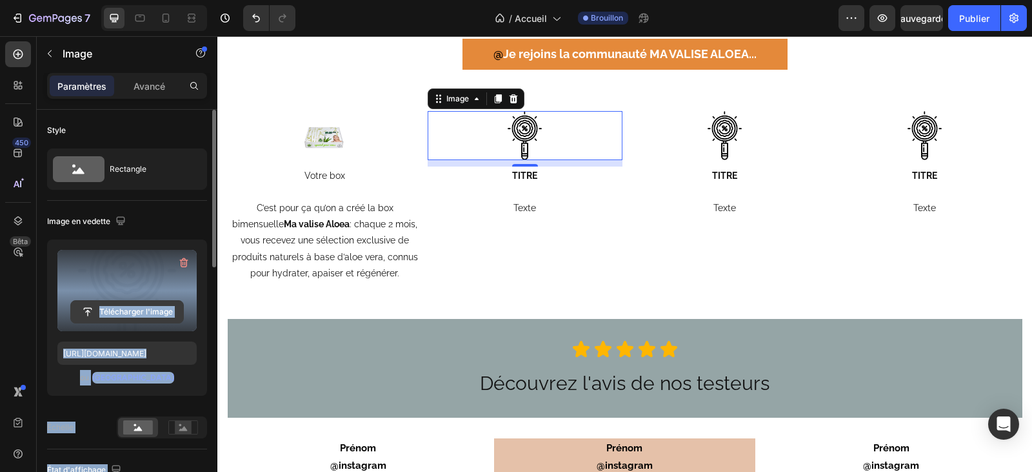
click at [126, 308] on input "file" at bounding box center [127, 312] width 112 height 22
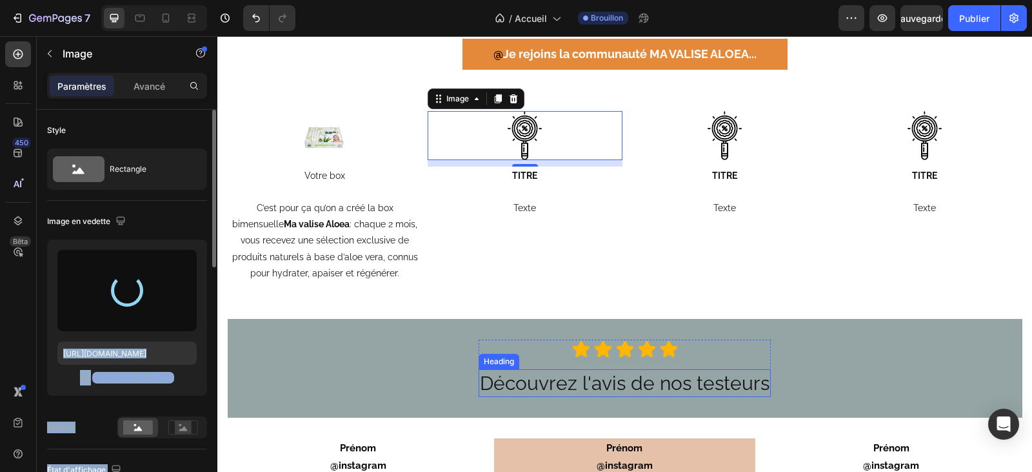
type input "[URL][DOMAIN_NAME]"
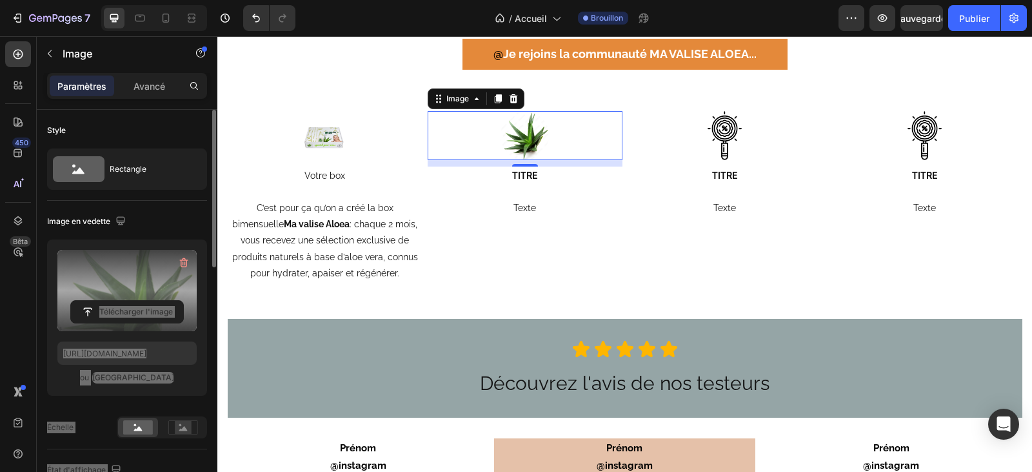
click at [525, 176] on div "10" at bounding box center [525, 177] width 13 height 10
click at [526, 174] on div "10" at bounding box center [525, 177] width 13 height 10
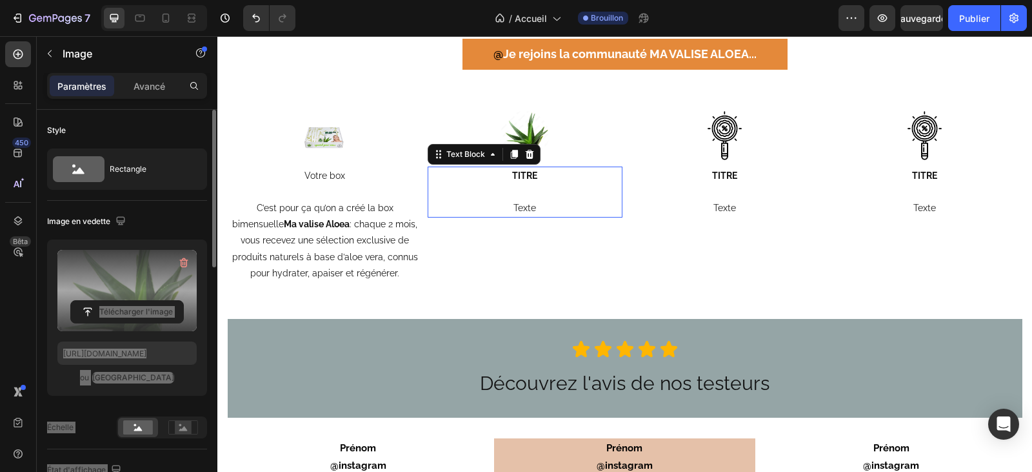
click at [537, 175] on p "TITRE" at bounding box center [525, 176] width 192 height 16
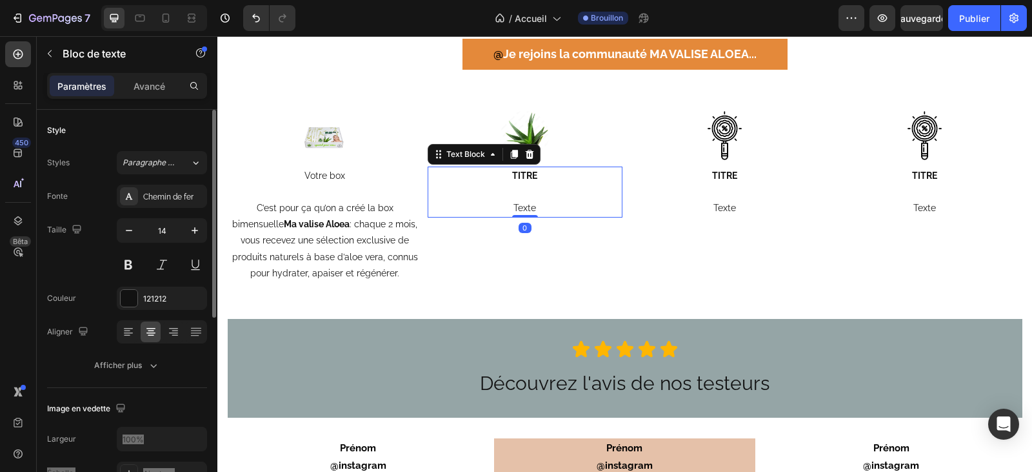
click at [530, 175] on strong "TITRE" at bounding box center [524, 175] width 25 height 10
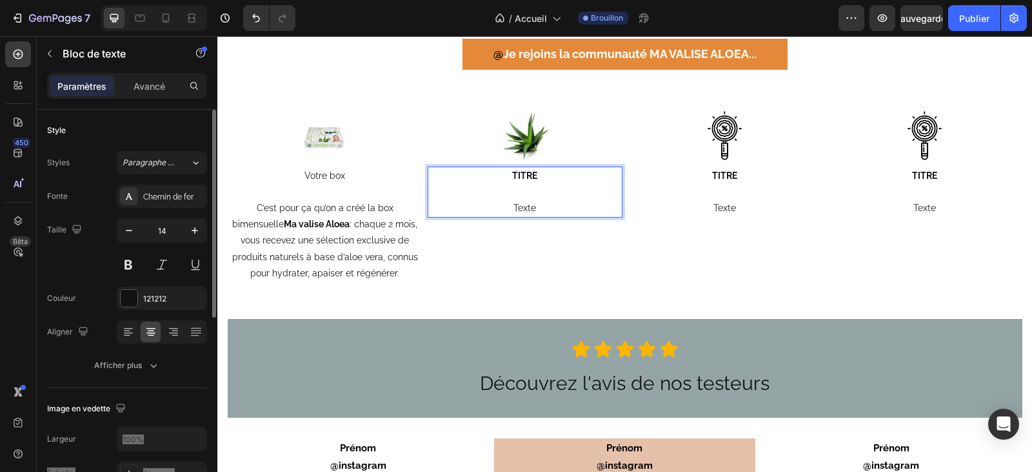
click at [534, 175] on p "TITRE" at bounding box center [525, 176] width 192 height 16
click at [500, 176] on strong "TL'Aloe vera" at bounding box center [525, 175] width 50 height 10
click at [500, 177] on strong "TL'Aloe vera" at bounding box center [525, 175] width 50 height 10
click at [534, 209] on p "Texte" at bounding box center [525, 208] width 192 height 16
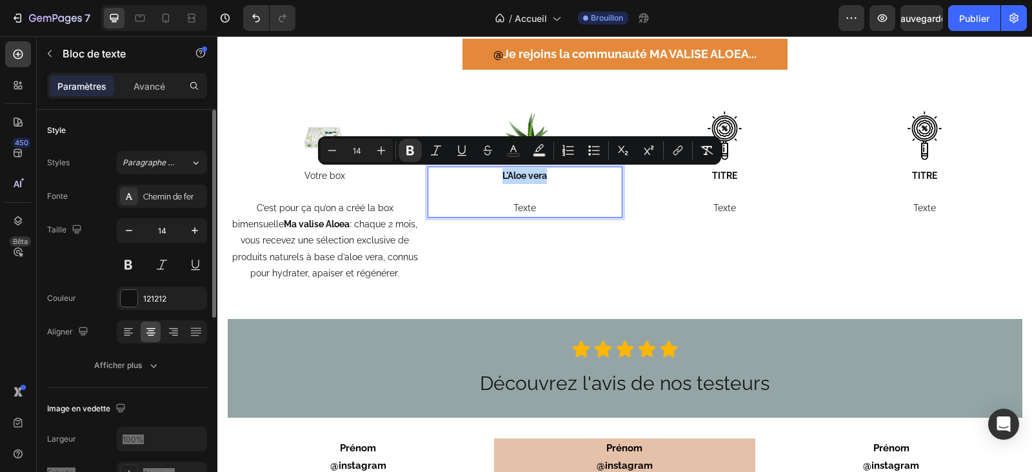
drag, startPoint x: 550, startPoint y: 175, endPoint x: 495, endPoint y: 174, distance: 54.9
click at [495, 174] on p "L'Aloe vera" at bounding box center [525, 176] width 192 height 16
click at [410, 150] on icon "Editor contextual toolbar" at bounding box center [410, 151] width 8 height 10
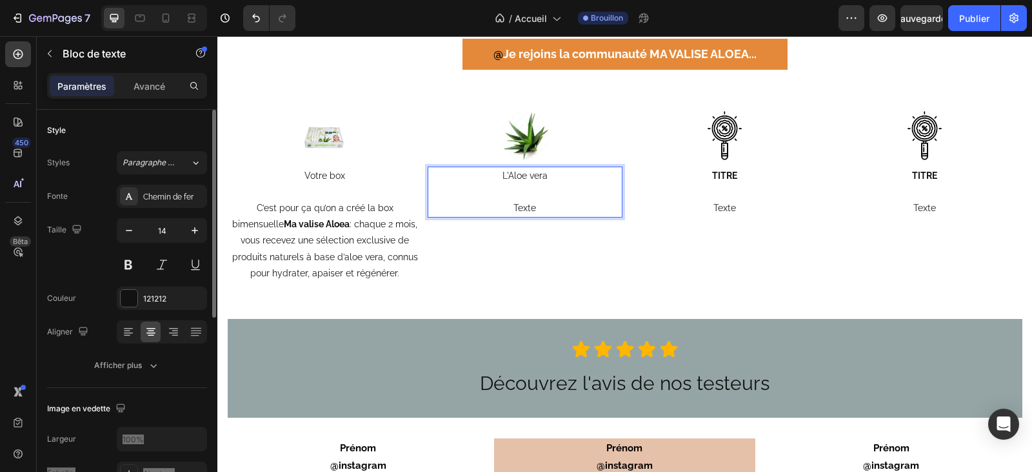
click at [535, 205] on p "Texte" at bounding box center [525, 208] width 192 height 16
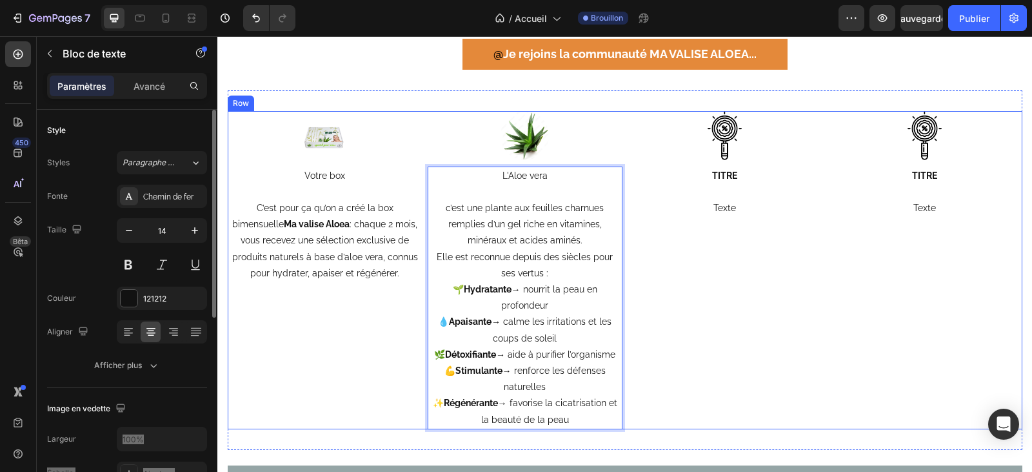
click at [647, 285] on div "Image TITRE Texte Text Block" at bounding box center [725, 270] width 195 height 318
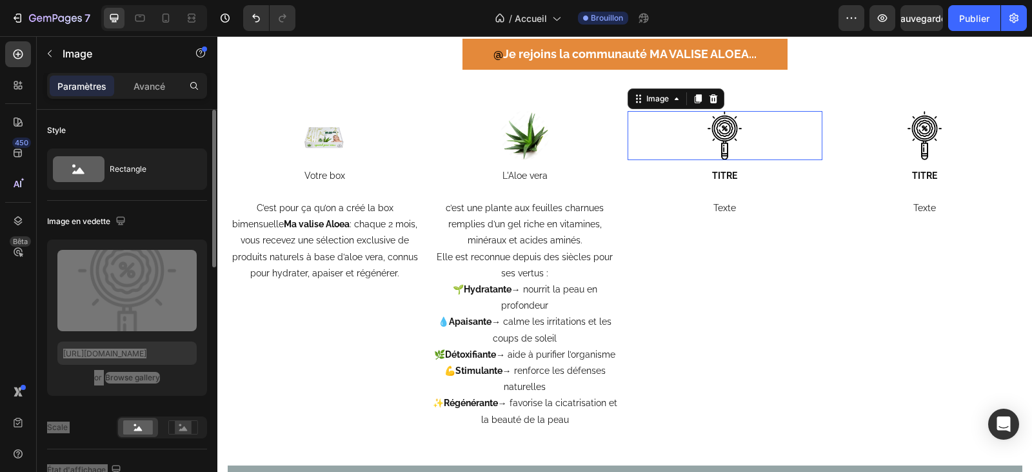
click at [719, 155] on img at bounding box center [725, 135] width 49 height 49
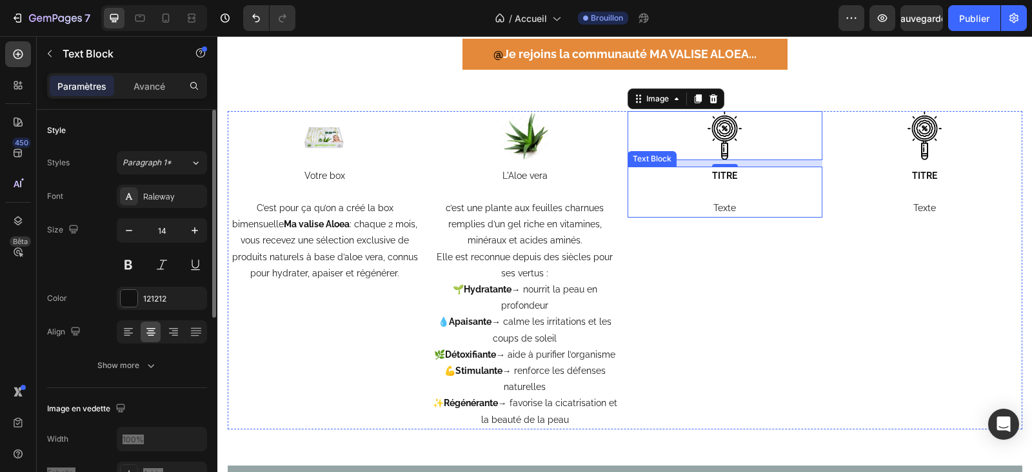
click at [727, 172] on strong "TITRE" at bounding box center [724, 175] width 25 height 10
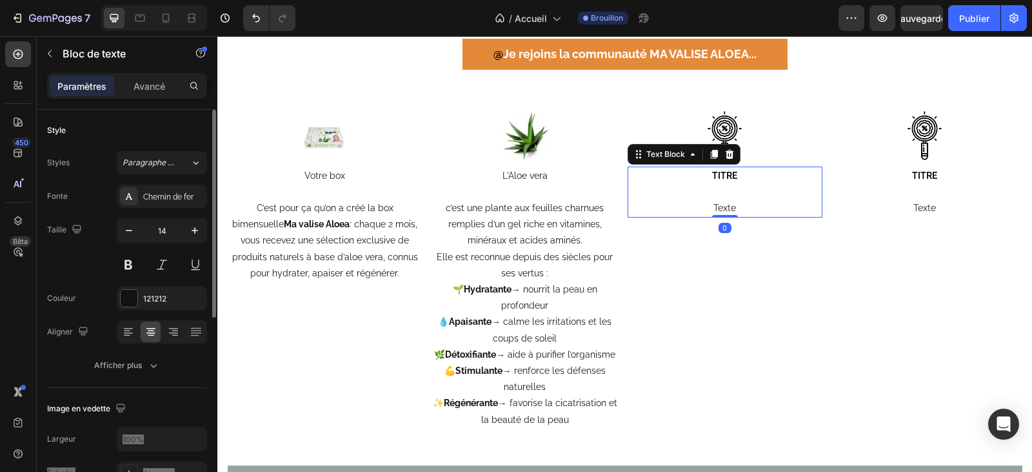
click at [733, 171] on p "TITRE" at bounding box center [725, 176] width 192 height 16
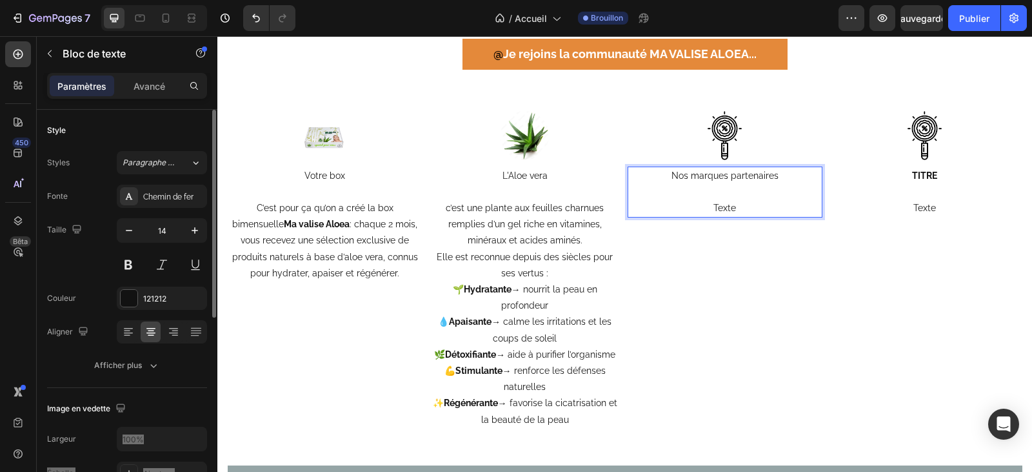
click at [735, 206] on p "Texte" at bounding box center [725, 208] width 192 height 16
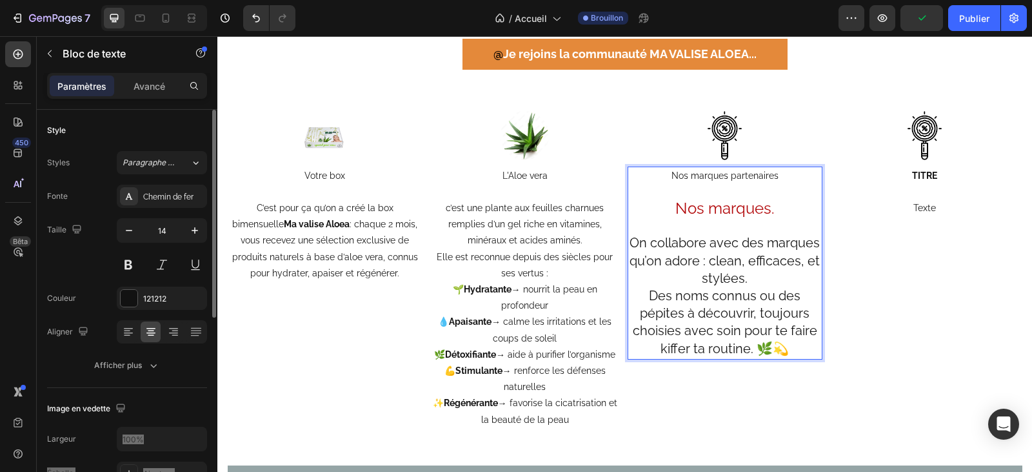
click at [770, 207] on p "Nos marques." at bounding box center [725, 209] width 192 height 19
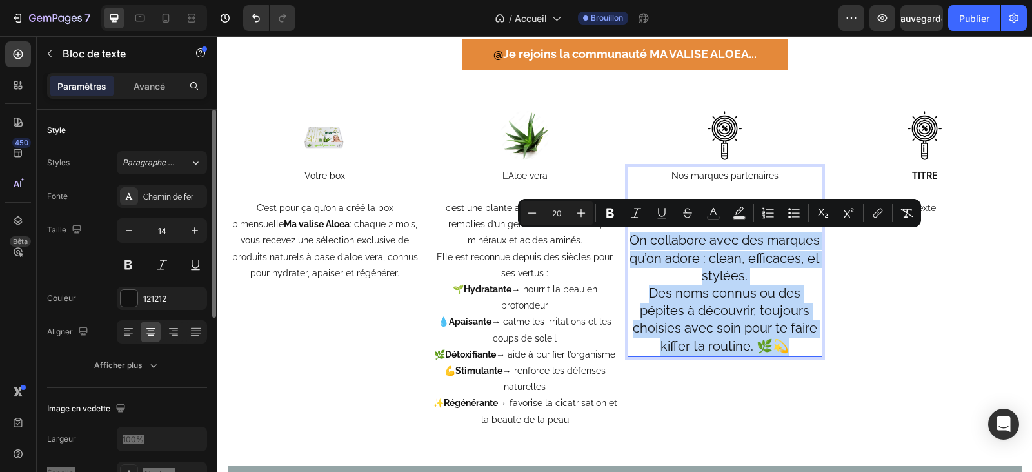
drag, startPoint x: 781, startPoint y: 349, endPoint x: 625, endPoint y: 243, distance: 189.0
click at [629, 243] on p "On collabore avec des marques qu’on adore : clean, efficaces, et stylées. Des n…" at bounding box center [725, 293] width 192 height 123
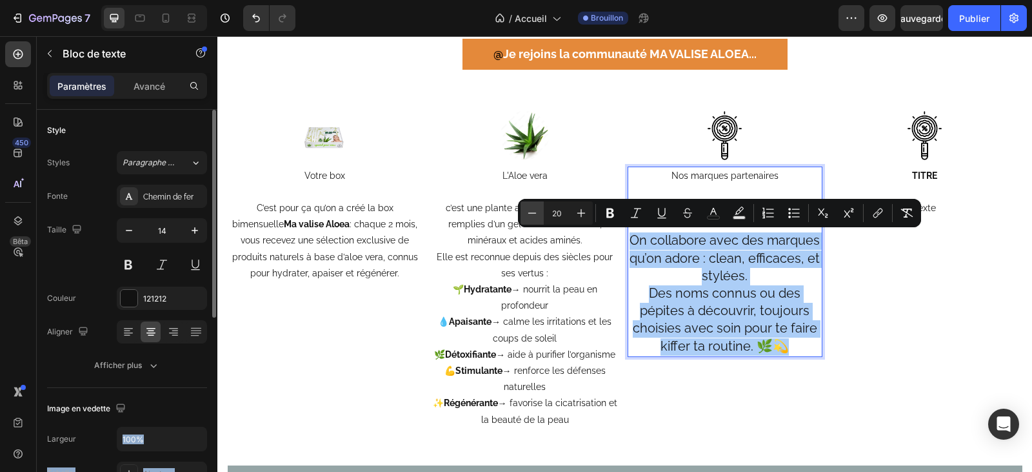
click at [531, 209] on icon "Barre d'outils contextuelle de l'éditeur" at bounding box center [532, 212] width 13 height 13
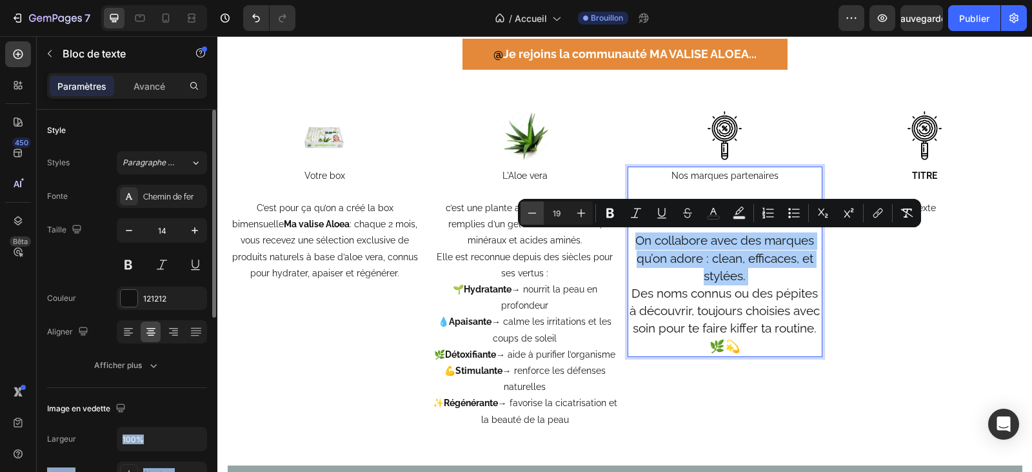
click at [531, 209] on icon "Barre d'outils contextuelle de l'éditeur" at bounding box center [532, 212] width 13 height 13
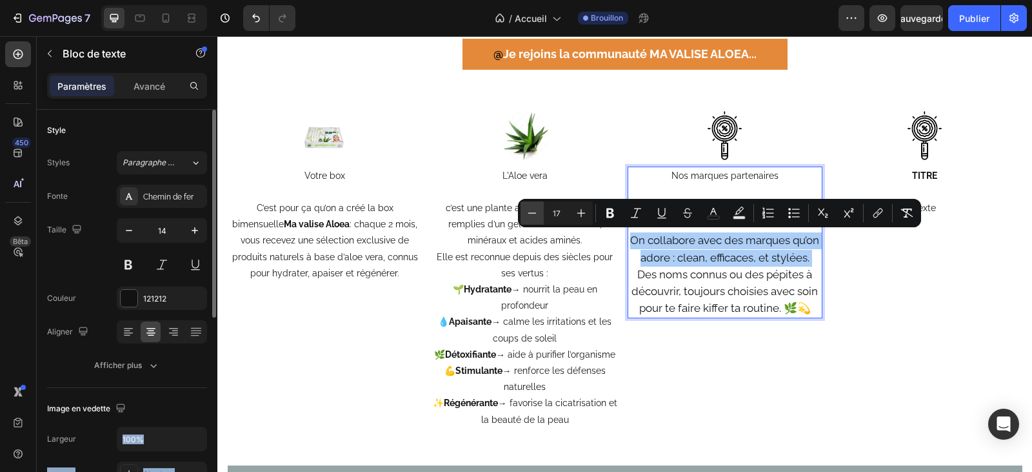
click at [531, 209] on icon "Barre d'outils contextuelle de l'éditeur" at bounding box center [532, 212] width 13 height 13
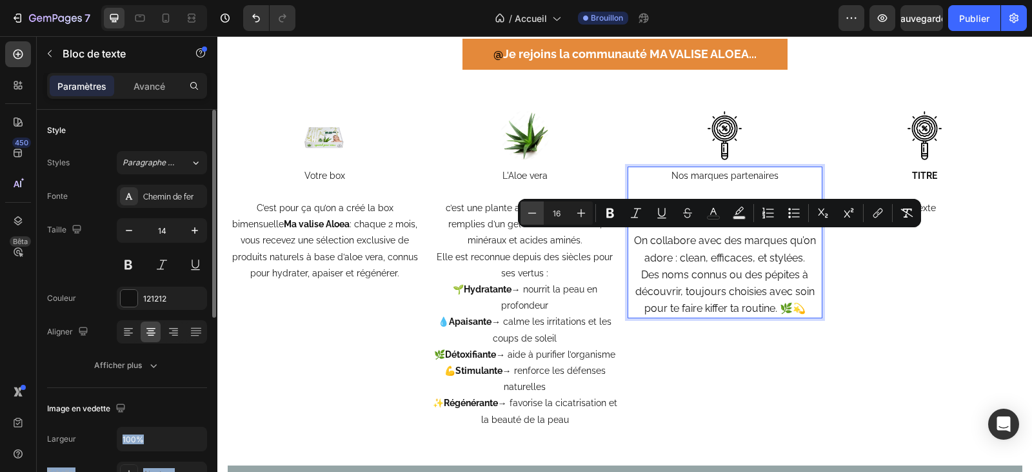
click at [531, 209] on icon "Barre d'outils contextuelle de l'éditeur" at bounding box center [532, 212] width 13 height 13
type input "14"
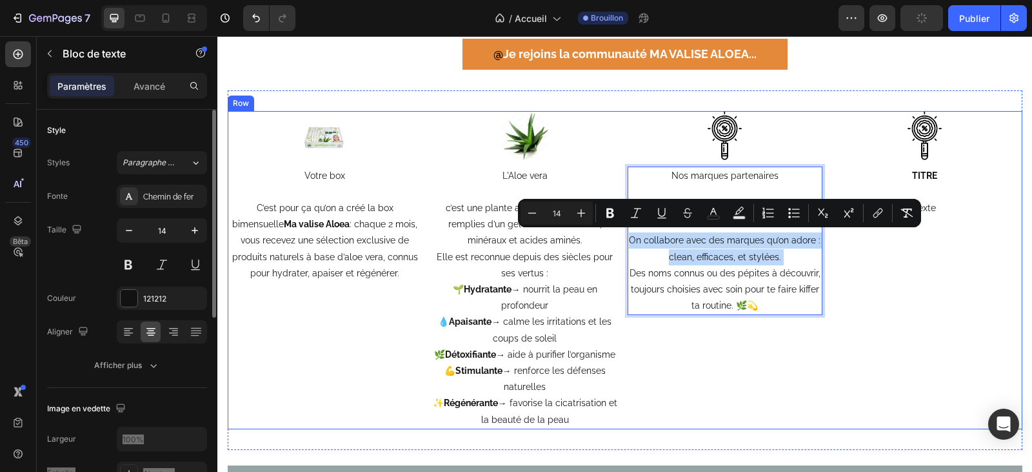
click at [821, 342] on div "Image Votre box C’est pour ça qu’on a créé la box bimensuelle Ma valise Aloea :…" at bounding box center [625, 270] width 795 height 318
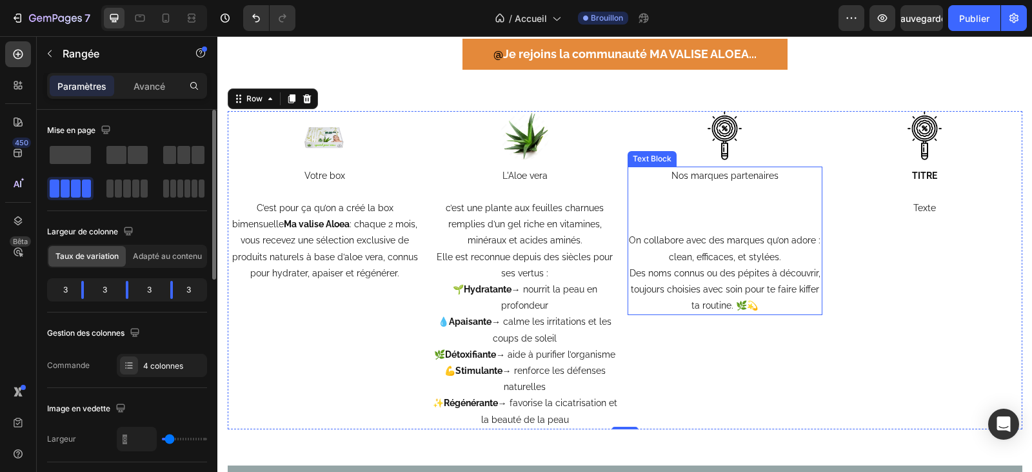
click at [630, 237] on span "On collabore avec des marques qu’on adore : clean, efficaces, et stylées." at bounding box center [725, 248] width 192 height 26
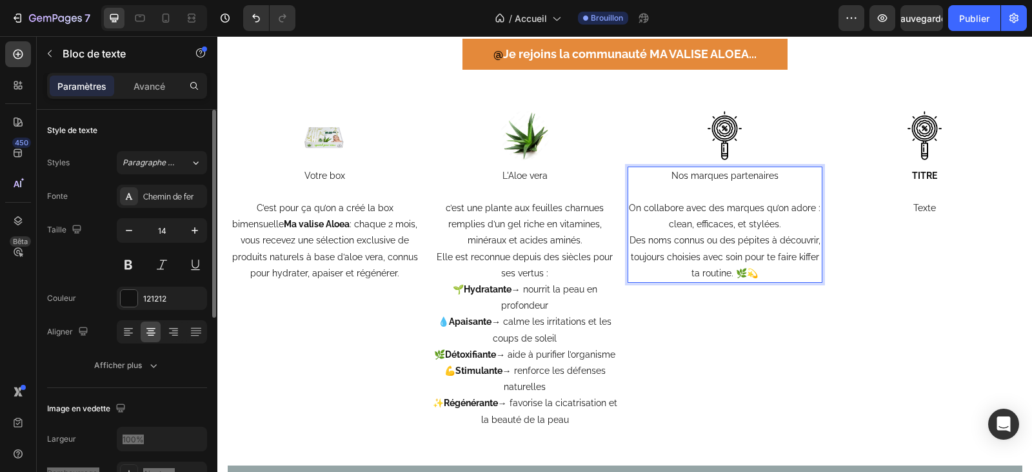
click at [786, 184] on p "Rich Text Editor. Editing area: main" at bounding box center [725, 192] width 192 height 16
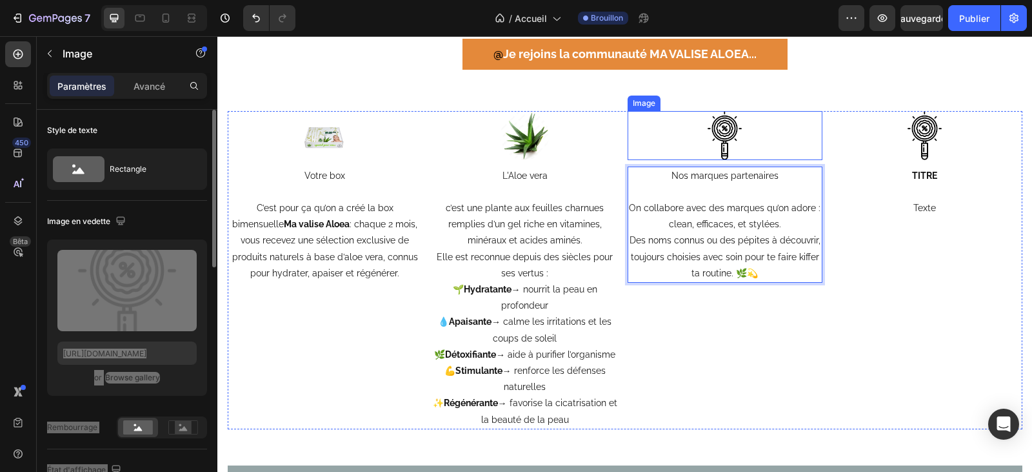
click at [717, 139] on img at bounding box center [725, 135] width 49 height 49
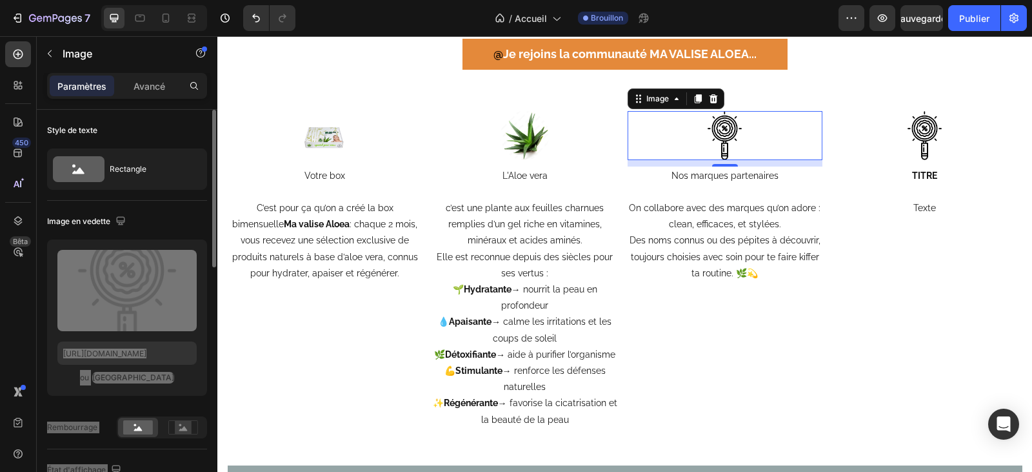
click at [716, 145] on img at bounding box center [725, 135] width 49 height 49
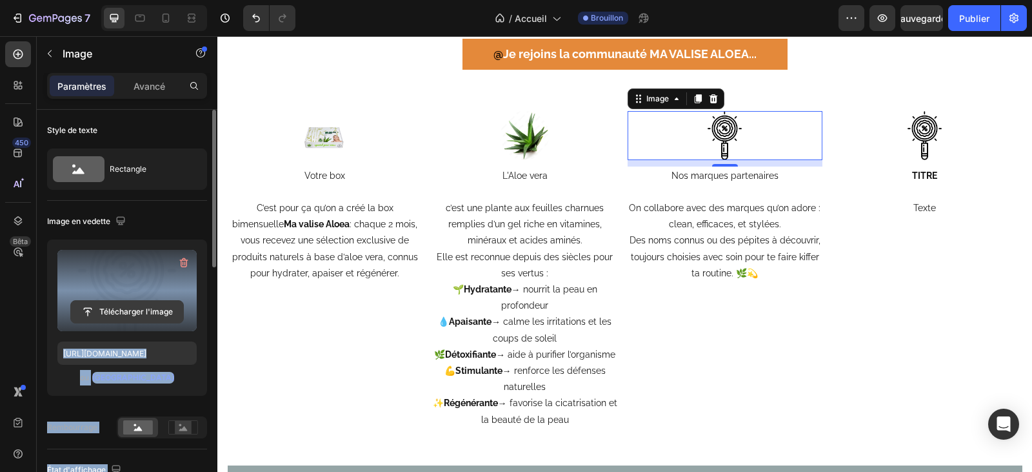
click at [145, 310] on input "file" at bounding box center [127, 312] width 112 height 22
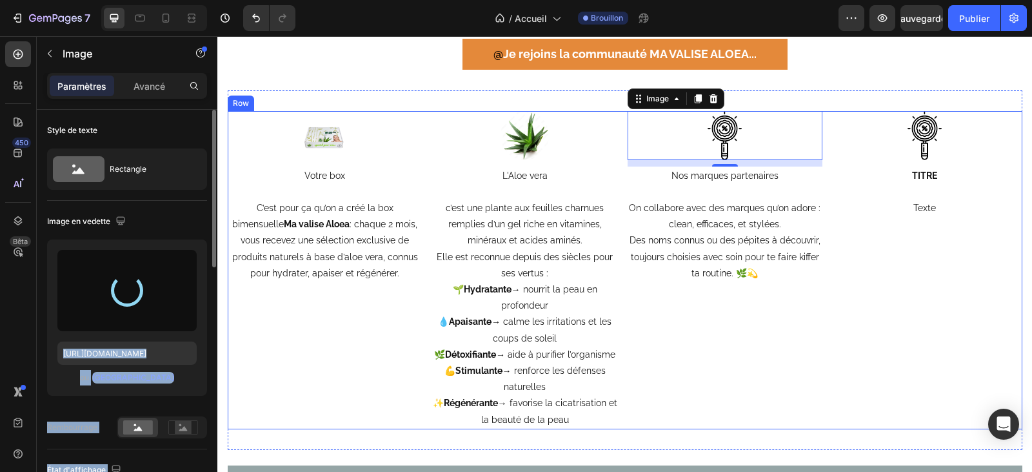
type input "[URL][DOMAIN_NAME]"
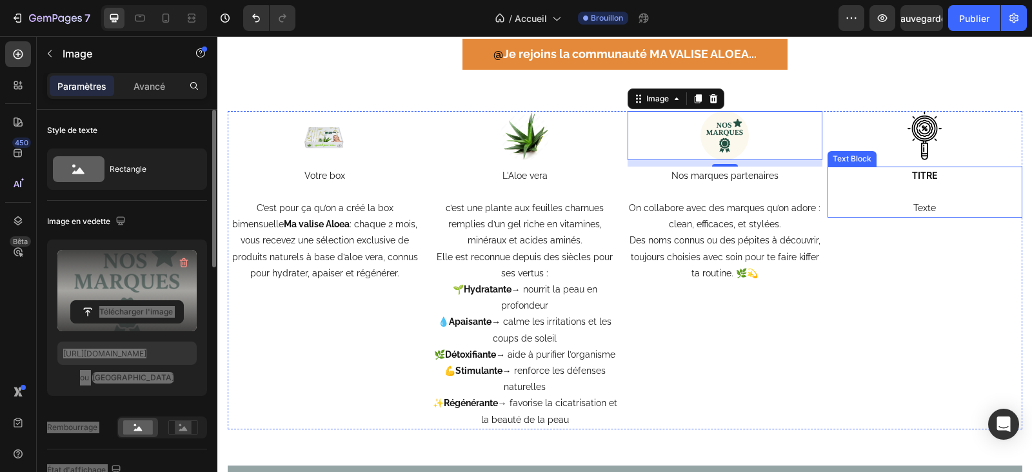
click at [861, 172] on p "TITRE" at bounding box center [925, 176] width 192 height 16
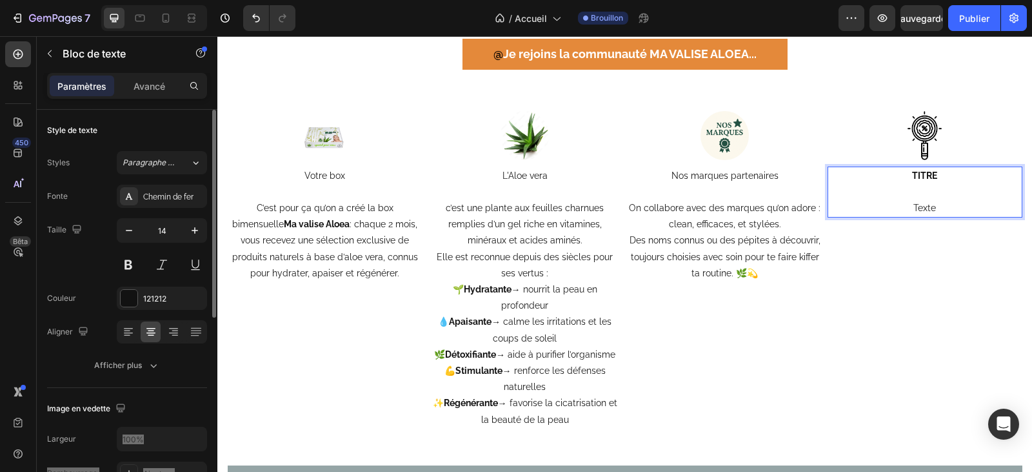
click at [927, 174] on strong "TITRE" at bounding box center [924, 175] width 25 height 10
click at [934, 174] on p "TITRE" at bounding box center [925, 176] width 192 height 16
click at [933, 209] on p "Texte" at bounding box center [925, 208] width 192 height 16
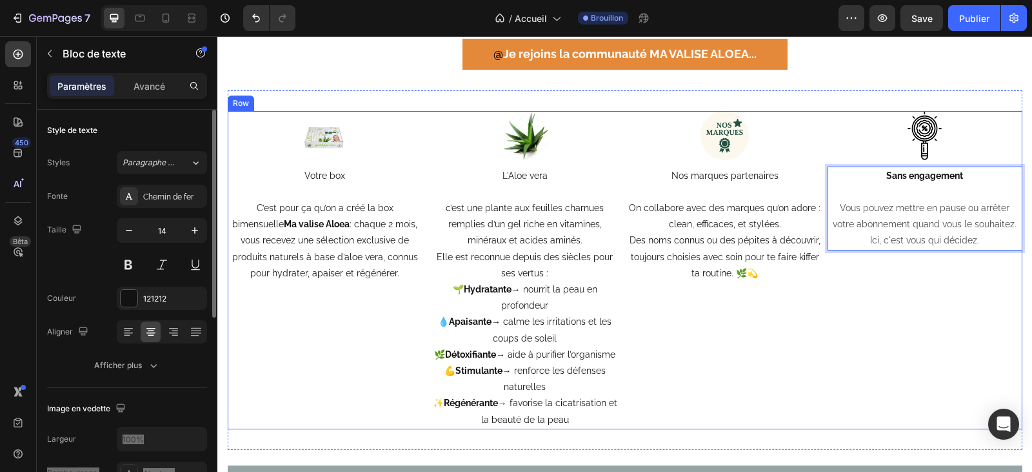
click at [905, 277] on div "Image Sans engagement Vous pouvez mettre en pause ou arrêter votre abonnement q…" at bounding box center [925, 270] width 195 height 318
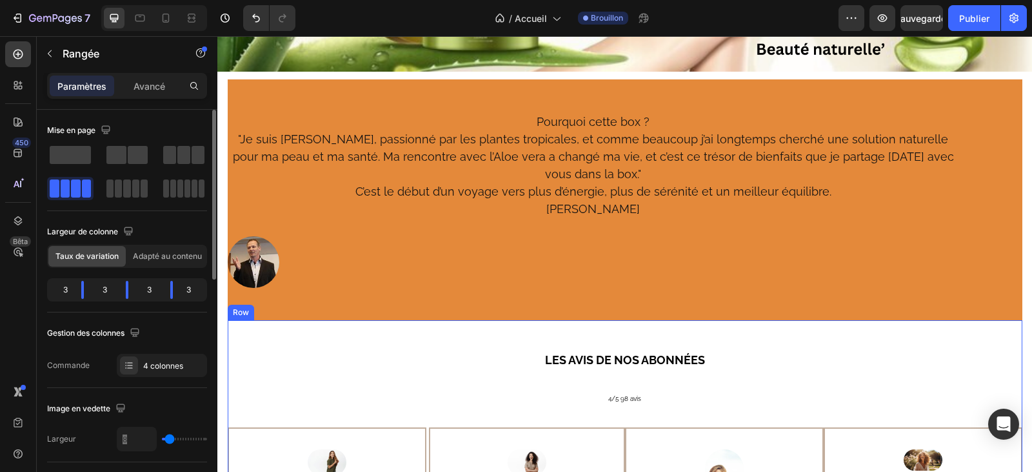
scroll to position [258, 0]
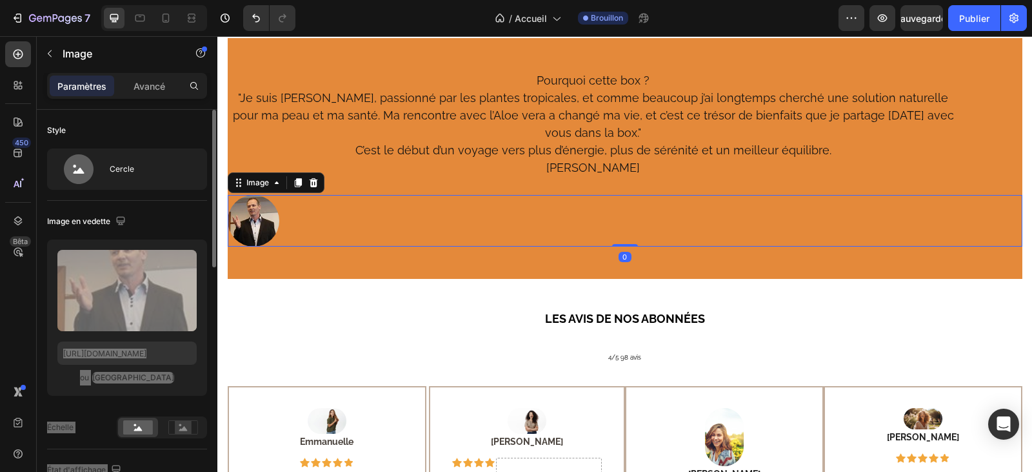
click at [645, 211] on div at bounding box center [625, 221] width 795 height 52
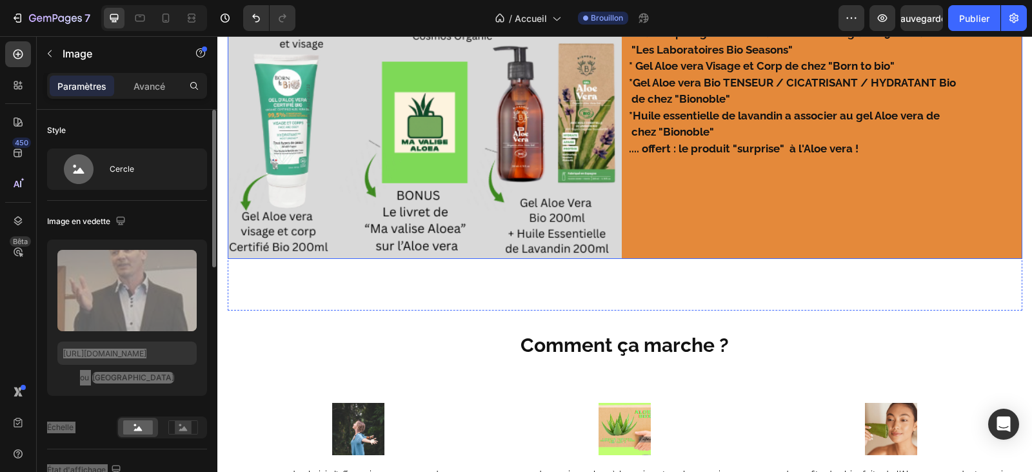
scroll to position [1161, 0]
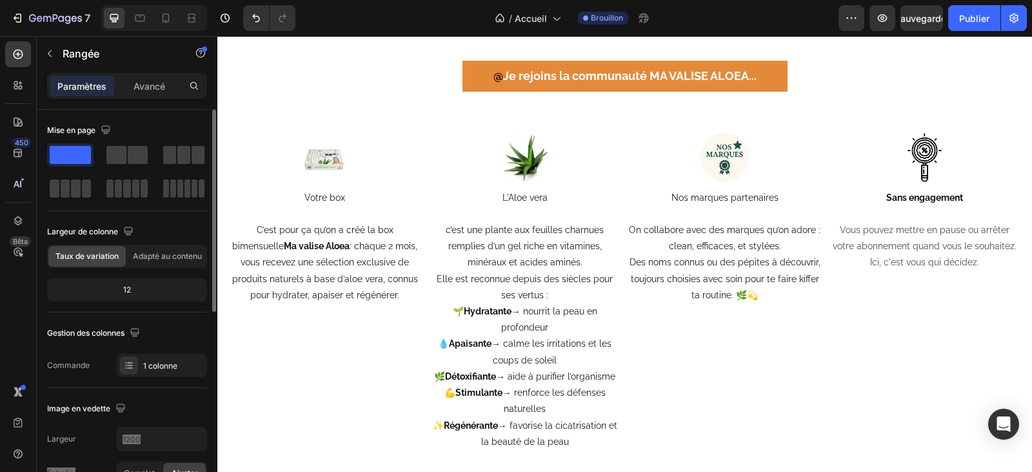
scroll to position [2323, 0]
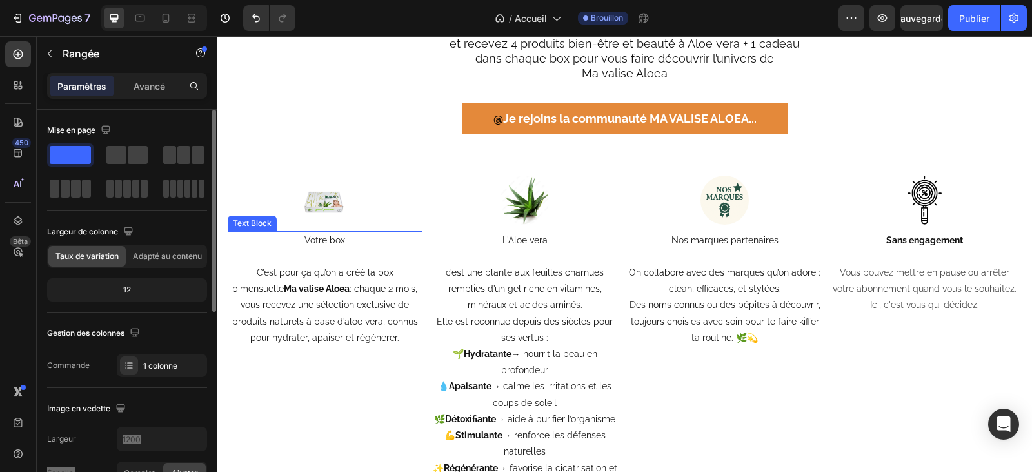
click at [229, 270] on p "C’est pour ça qu’on a créé la box bimensuelle Ma valise Aloea : chaque 2 mois, …" at bounding box center [325, 305] width 192 height 81
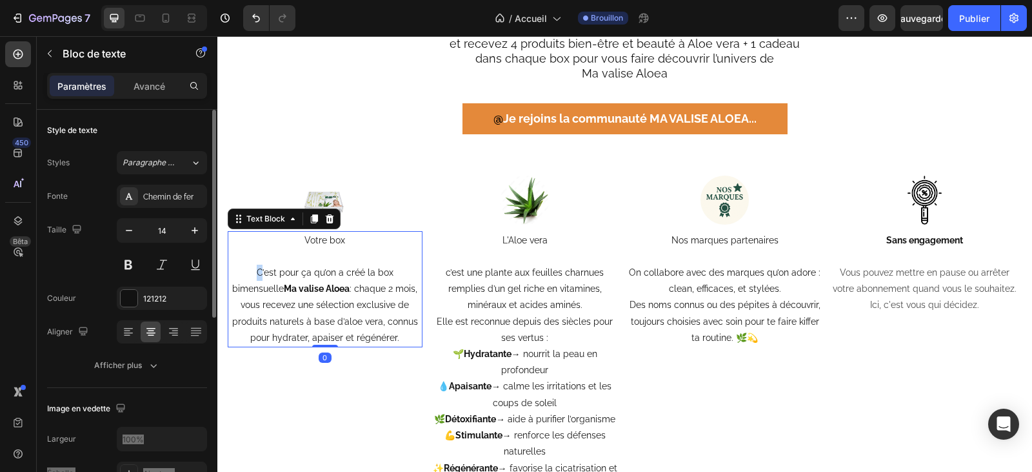
click at [230, 272] on p "C’est pour ça qu’on a créé la box bimensuelle Ma valise Aloea : chaque 2 mois, …" at bounding box center [325, 305] width 192 height 81
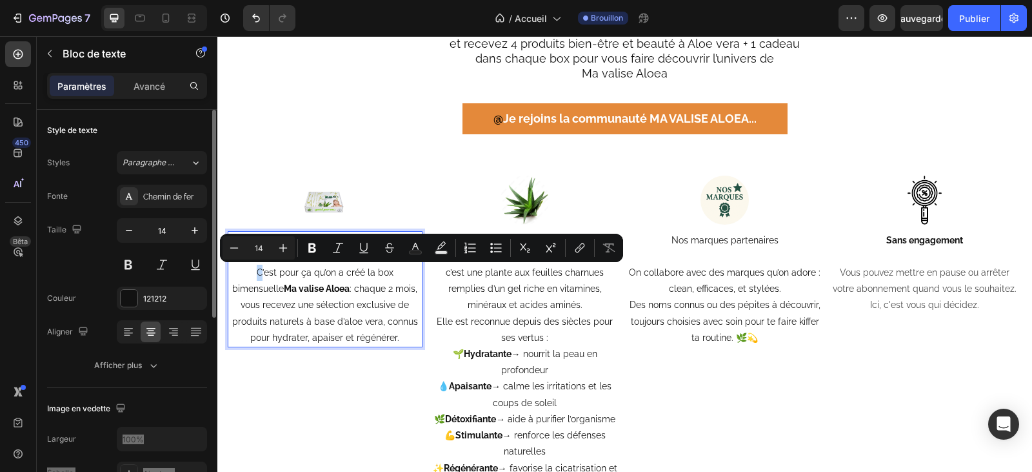
click at [229, 273] on p "C’est pour ça qu’on a créé la box bimensuelle Ma valise Aloea : chaque 2 mois, …" at bounding box center [325, 305] width 192 height 81
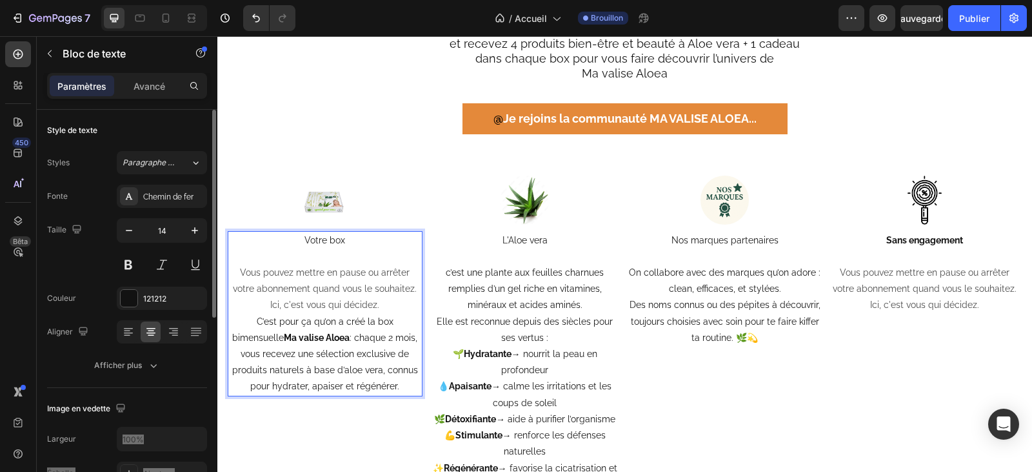
click at [341, 241] on p "Votre box" at bounding box center [325, 240] width 192 height 16
click at [987, 308] on p "Vous pouvez mettre en pause ou arrêter votre abonnement quand vous le souhaitez…" at bounding box center [925, 289] width 192 height 49
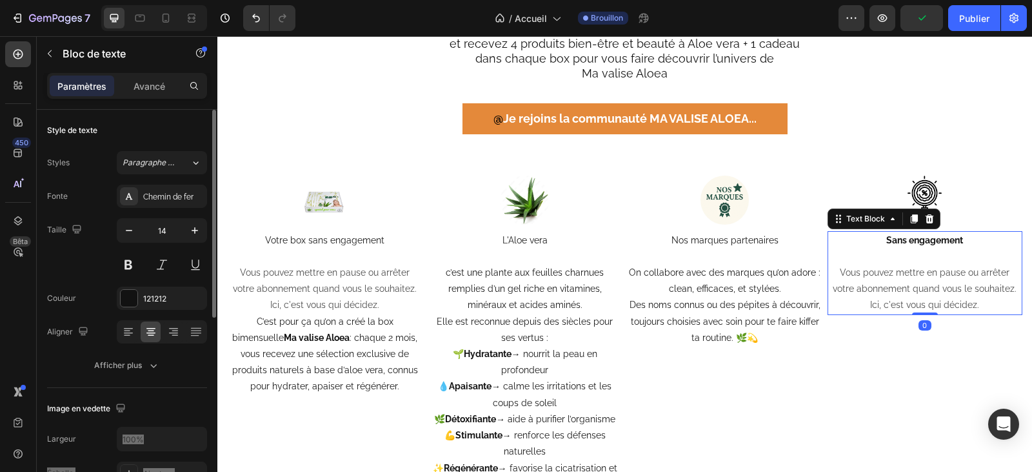
click at [940, 278] on p "Vous pouvez mettre en pause ou arrêter votre abonnement quand vous le souhaitez…" at bounding box center [925, 289] width 192 height 49
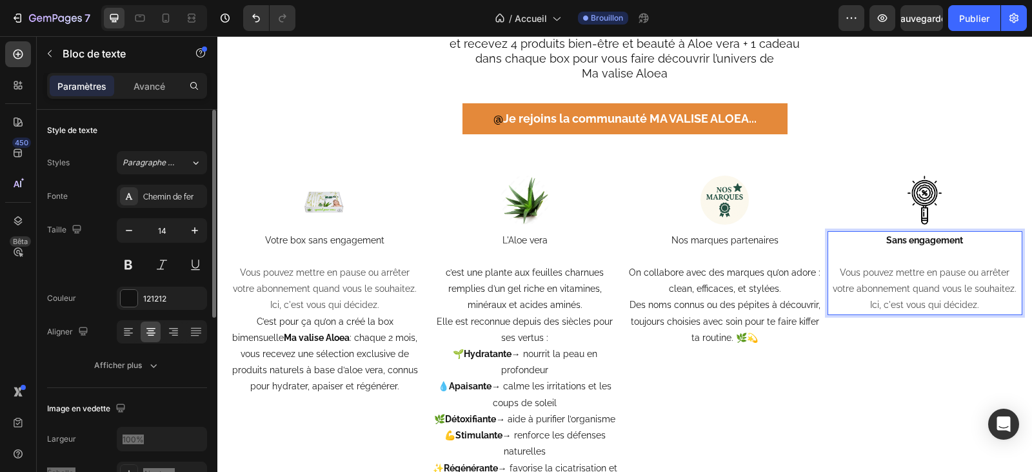
click at [956, 279] on p "Vous pouvez mettre en pause ou arrêter votre abonnement quand vous le souhaitez…" at bounding box center [925, 289] width 192 height 49
click at [965, 302] on p "Vous pouvez mettre en pause ou arrêter votre abonnement quand vous le souhaitez…" at bounding box center [925, 289] width 192 height 49
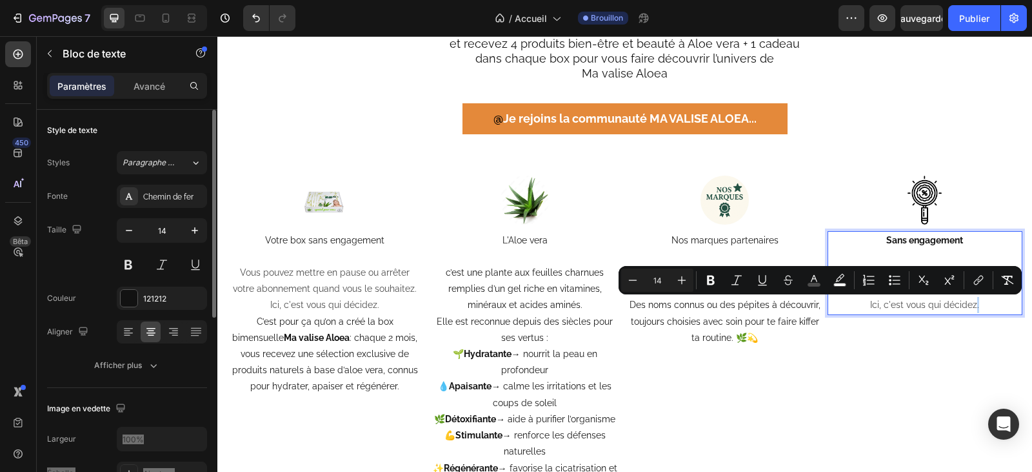
click at [965, 304] on span "Vous pouvez mettre en pause ou arrêter votre abonnement quand vous le souhaitez…" at bounding box center [925, 288] width 184 height 43
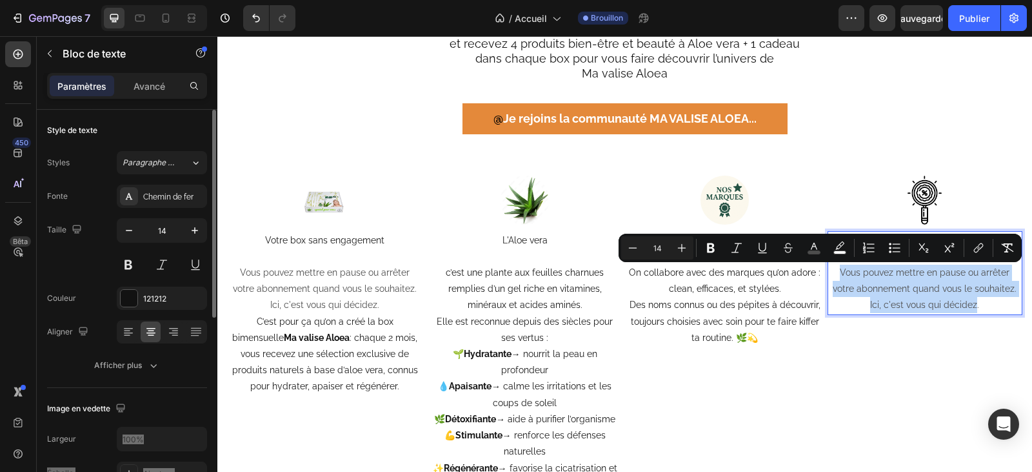
drag, startPoint x: 965, startPoint y: 304, endPoint x: 825, endPoint y: 269, distance: 144.3
click at [833, 269] on span "Vous pouvez mettre en pause ou arrêter votre abonnement quand vous le souhaitez…" at bounding box center [925, 288] width 184 height 43
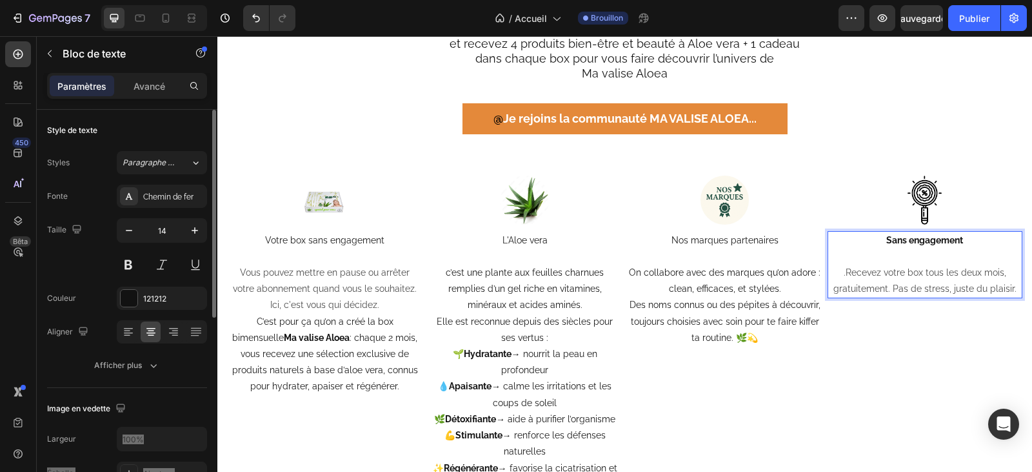
click at [951, 239] on strong "Sans engagement" at bounding box center [924, 240] width 77 height 10
click at [961, 237] on p "Sans engagement" at bounding box center [925, 240] width 192 height 16
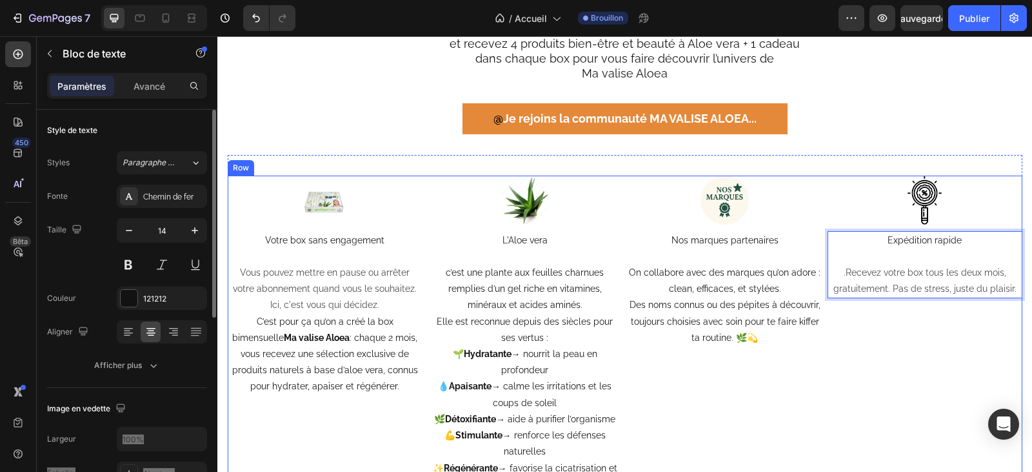
click at [932, 336] on div "Image Expédition rapide .Recevez votre box tous les deux mois, gratuitement. Pa…" at bounding box center [925, 334] width 195 height 318
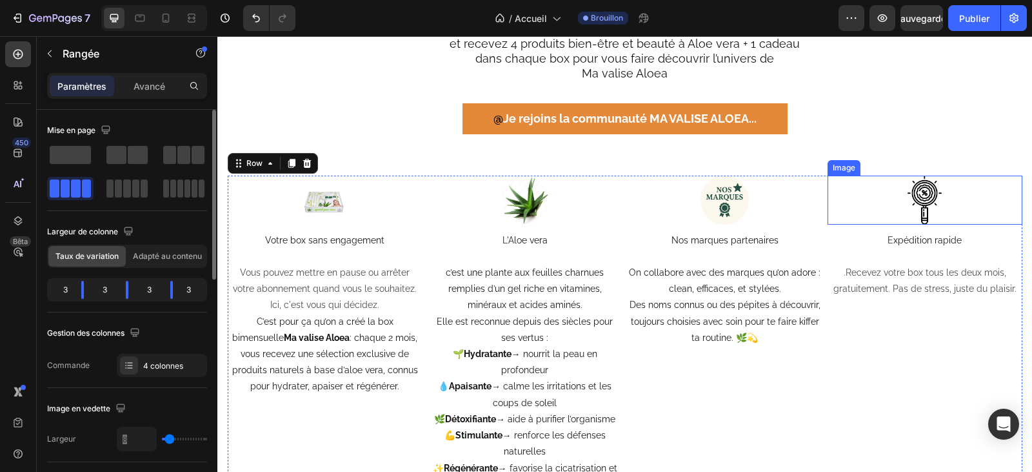
click at [926, 217] on img at bounding box center [925, 199] width 49 height 49
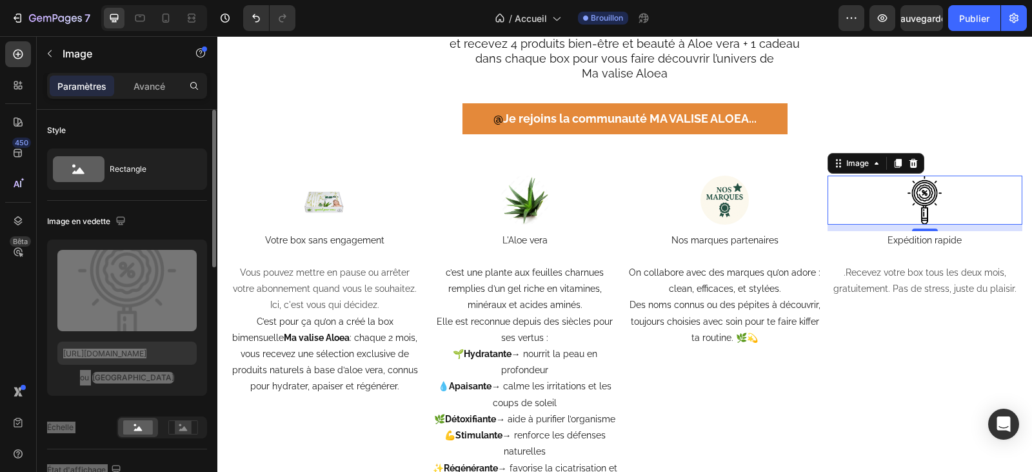
click at [921, 205] on img at bounding box center [925, 199] width 49 height 49
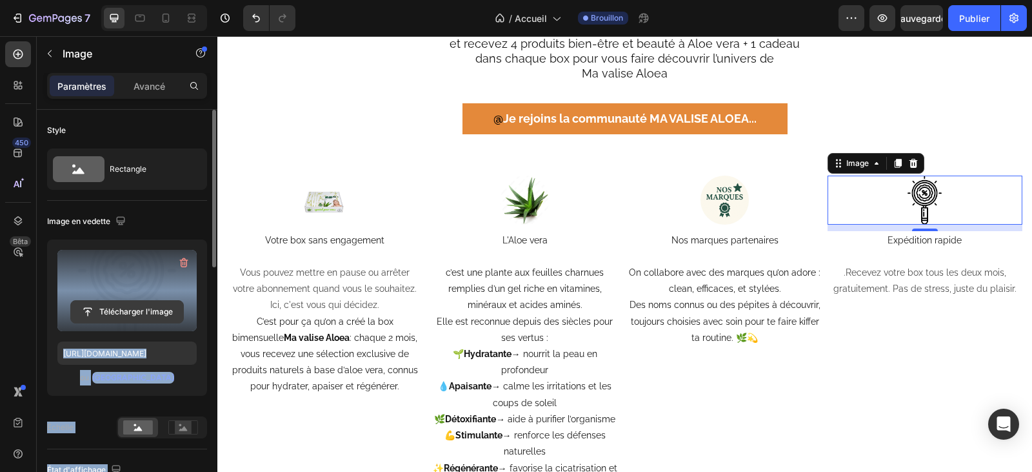
click at [142, 313] on input "file" at bounding box center [127, 312] width 112 height 22
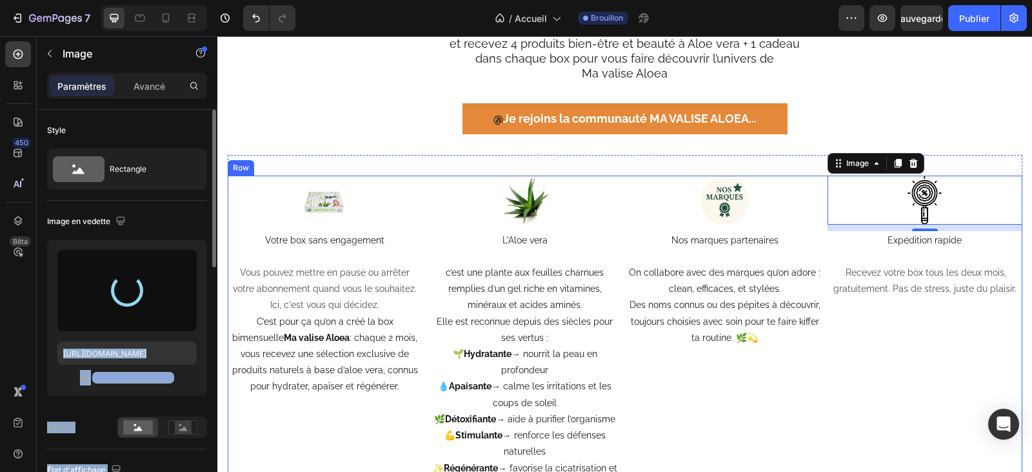
type input "[URL][DOMAIN_NAME]"
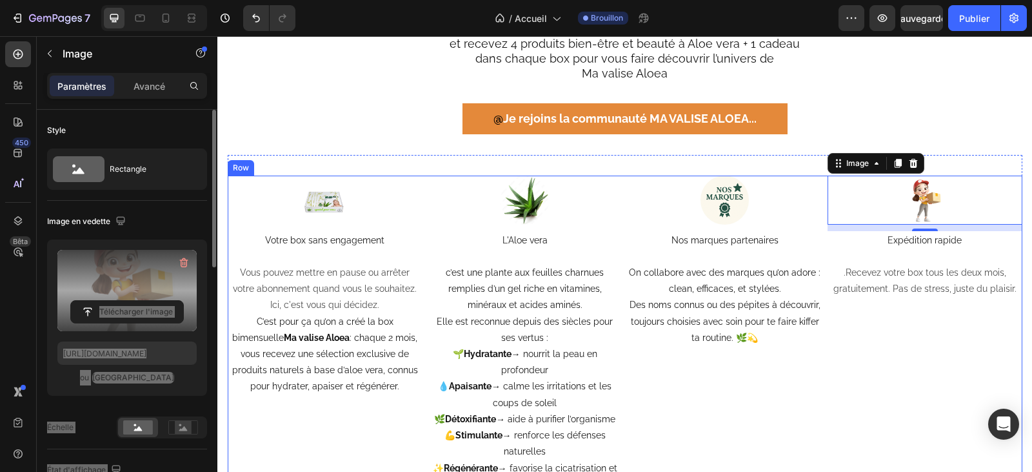
click at [939, 343] on div "Image 10 Expédition rapide .Recevez votre box tous les deux mois, gratuitement.…" at bounding box center [925, 334] width 195 height 318
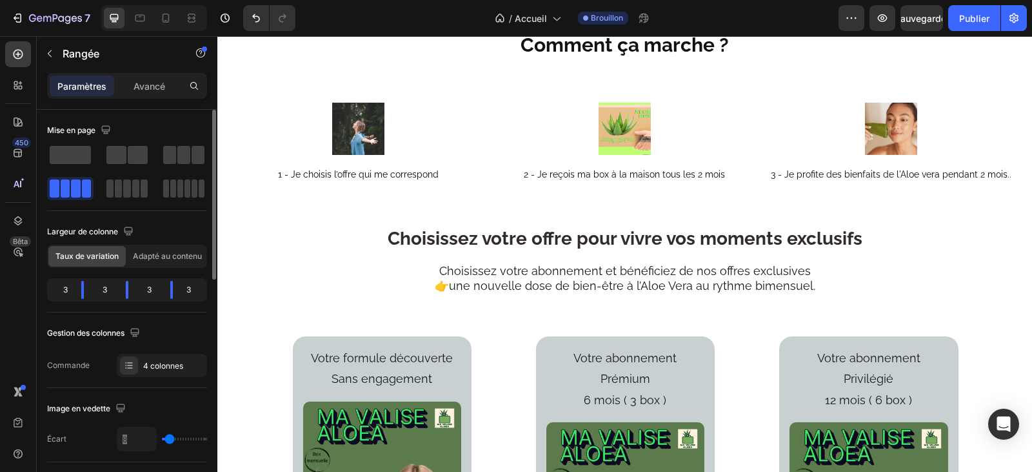
scroll to position [1355, 0]
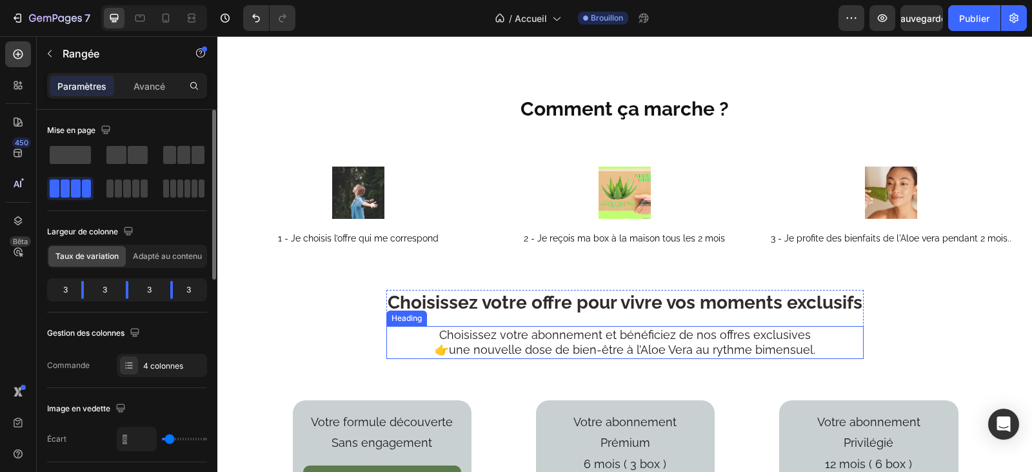
click at [807, 352] on h2 "Choisissez votre abonnement et bénéficiez de nos offres exclusives 👉une nouvell…" at bounding box center [624, 342] width 477 height 33
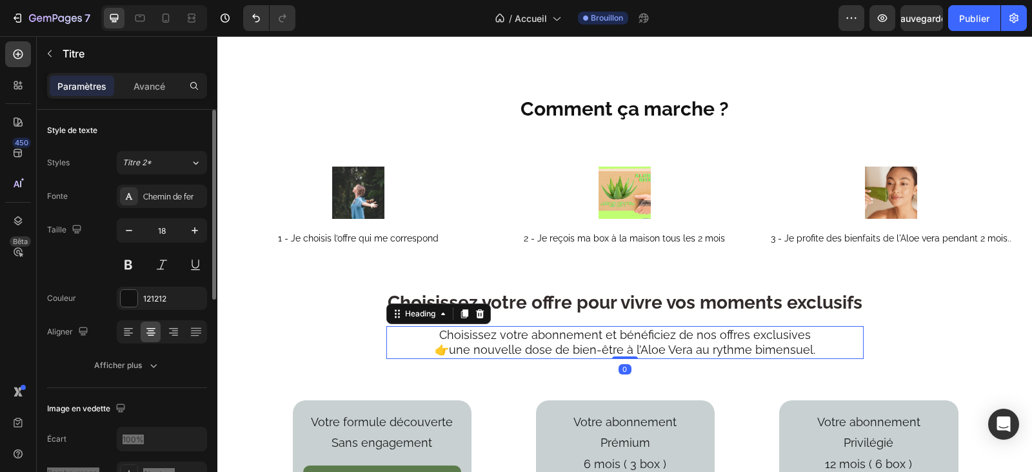
click at [807, 352] on h2 "Choisissez votre abonnement et bénéficiez de nos offres exclusives 👉une nouvell…" at bounding box center [624, 342] width 477 height 33
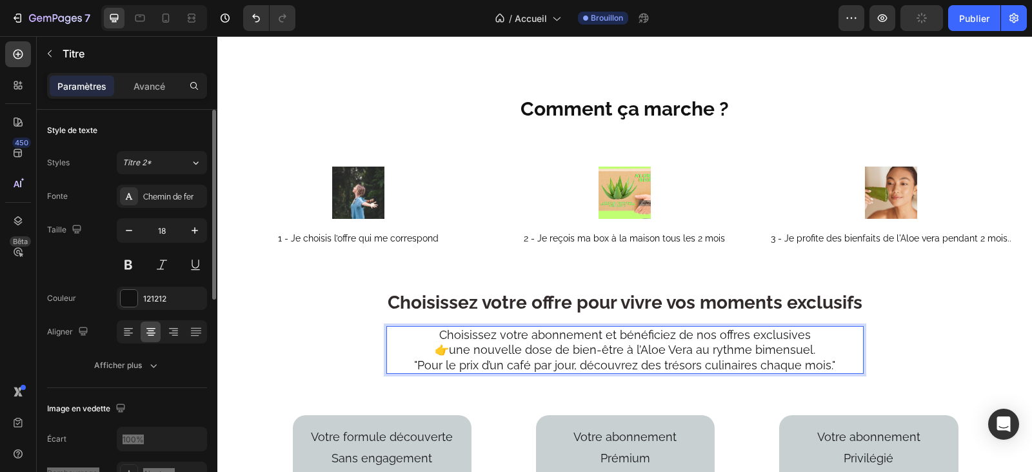
click at [749, 365] on p "Choisissez votre abonnement et bénéficiez de nos offres exclusives 👉une nouvell…" at bounding box center [625, 349] width 475 height 45
click at [800, 366] on p "Choisissez votre abonnement et bénéficiez de nos offres exclusives 👉une nouvell…" at bounding box center [625, 349] width 475 height 45
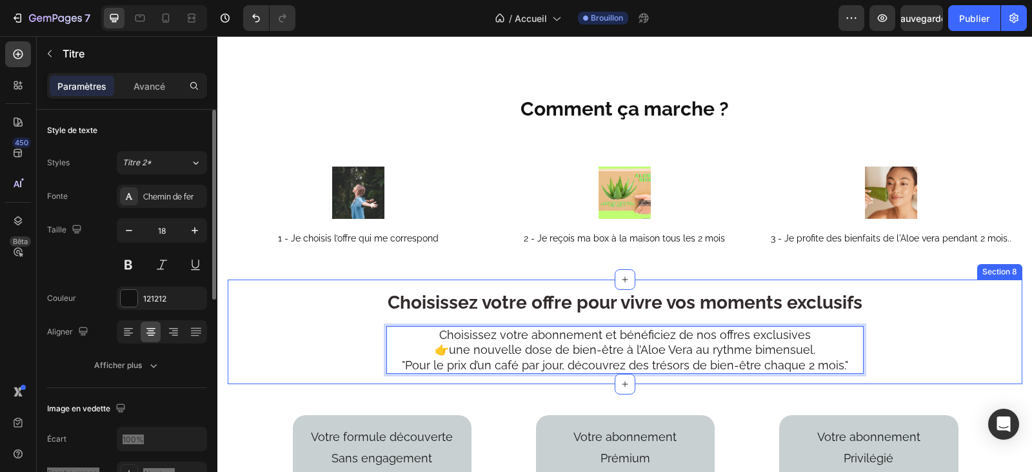
click at [974, 326] on div "Choisissez votre offre pour vivre vos moments exclusifs Heading Choisissez votr…" at bounding box center [625, 337] width 795 height 95
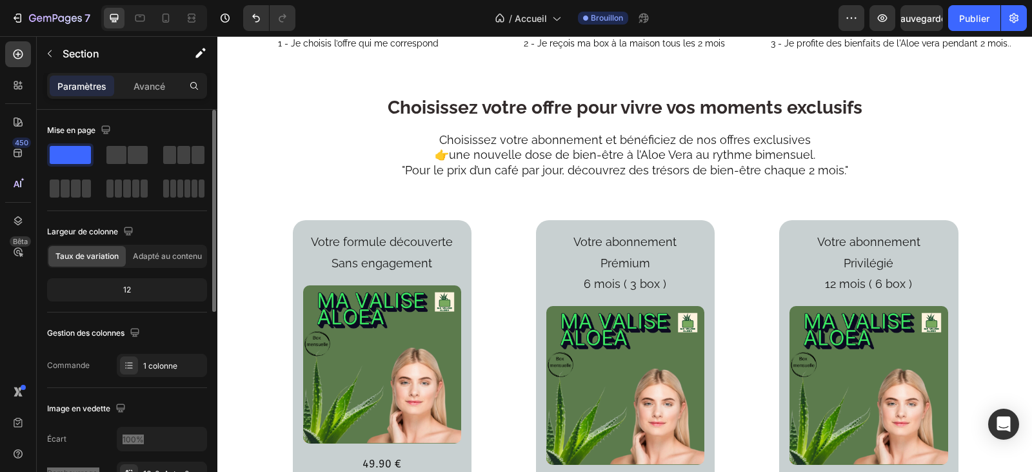
scroll to position [1548, 0]
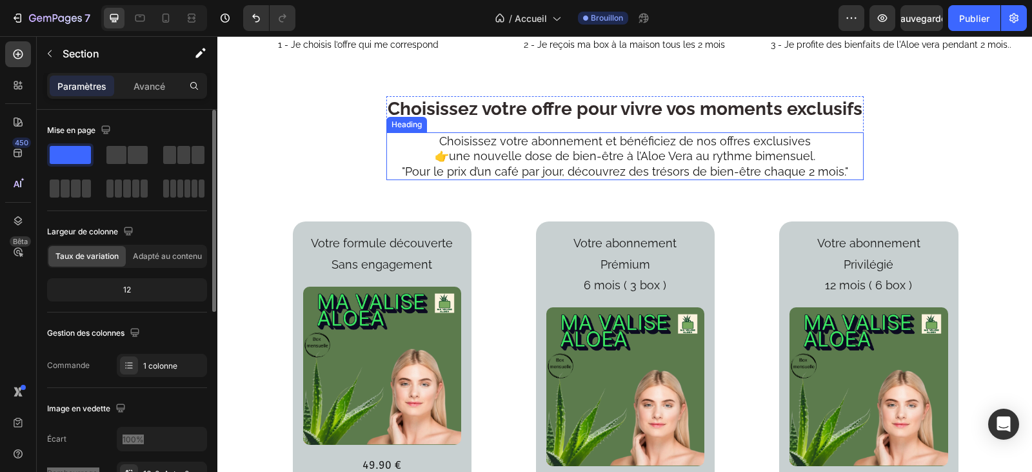
click at [811, 159] on h2 "Choisissez votre abonnement et bénéficiez de nos offres exclusives 👉une nouvell…" at bounding box center [624, 156] width 477 height 48
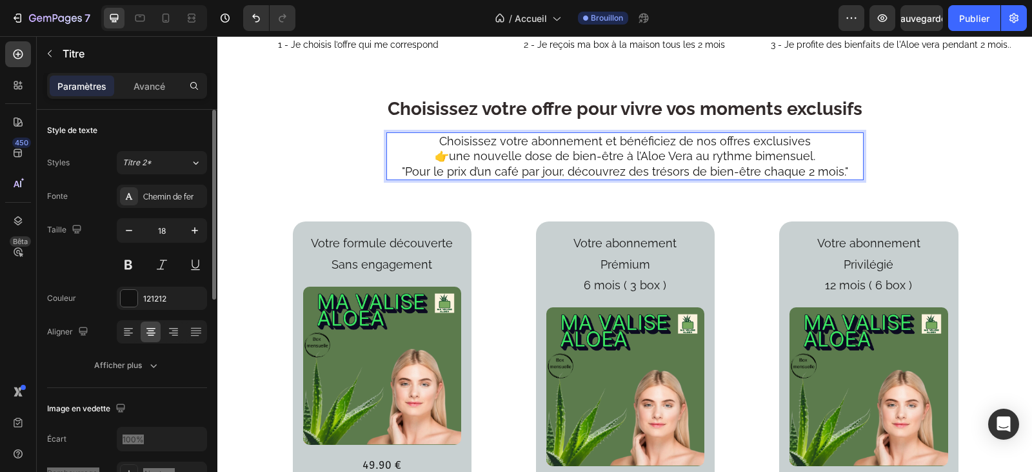
click at [812, 157] on h2 "Choisissez votre abonnement et bénéficiez de nos offres exclusives 👉une nouvell…" at bounding box center [624, 156] width 477 height 48
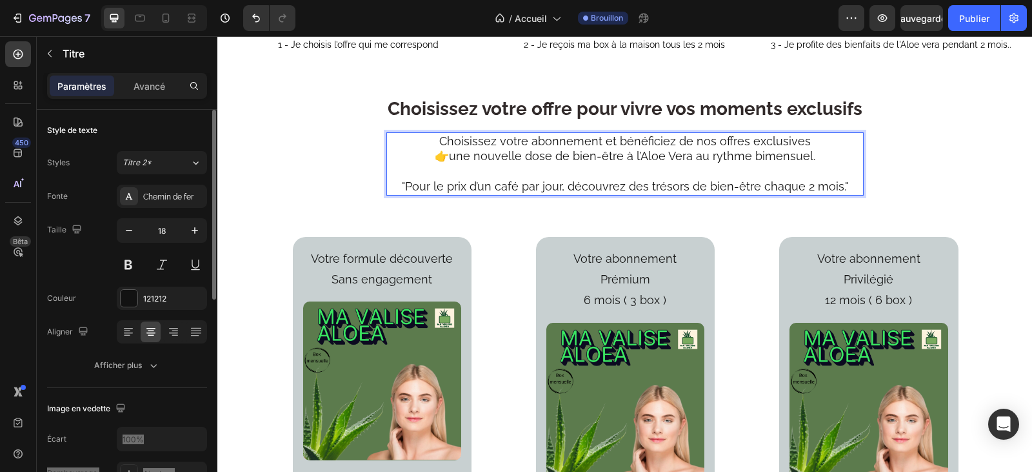
click at [839, 187] on p "Choisissez votre abonnement et bénéficiez de nos offres exclusives 👉une nouvell…" at bounding box center [625, 164] width 475 height 61
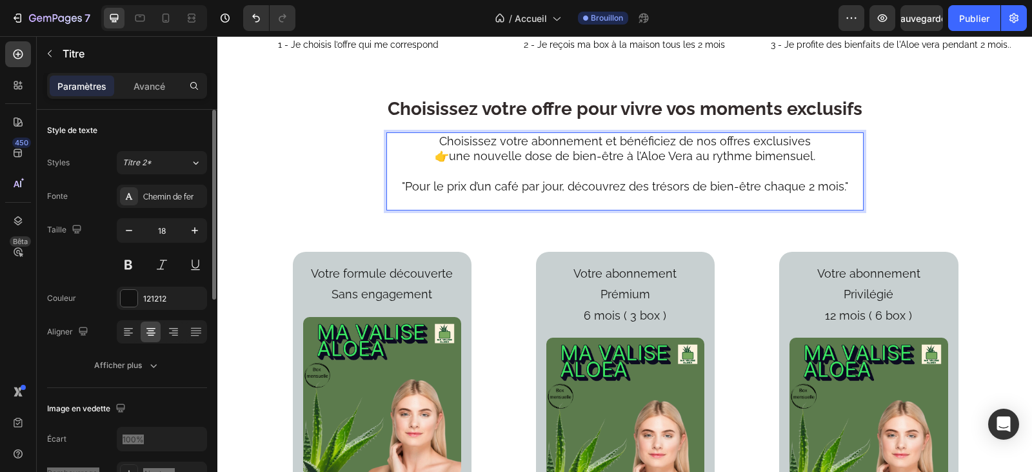
click at [621, 187] on p "Choisissez votre abonnement et bénéficiez de nos offres exclusives 👉une nouvell…" at bounding box center [625, 171] width 475 height 75
click at [568, 185] on p "Choisissez votre abonnement et bénéficiez de nos offres exclusives 👉une nouvell…" at bounding box center [625, 171] width 475 height 75
click at [842, 191] on p "Choisissez votre abonnement et bénéficiez de nos offres exclusives 👉une nouvell…" at bounding box center [625, 171] width 475 height 75
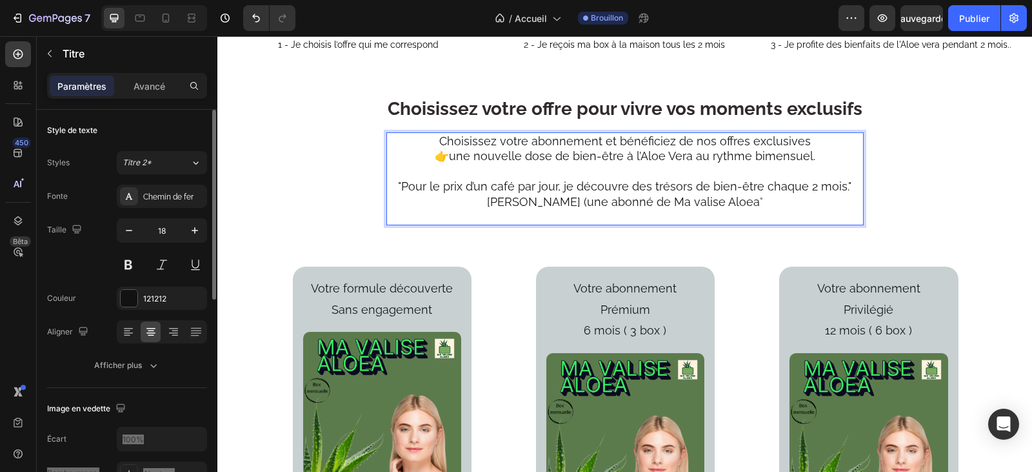
click at [428, 186] on p "Choisissez votre abonnement et bénéficiez de nos offres exclusives 👉une nouvell…" at bounding box center [625, 179] width 475 height 90
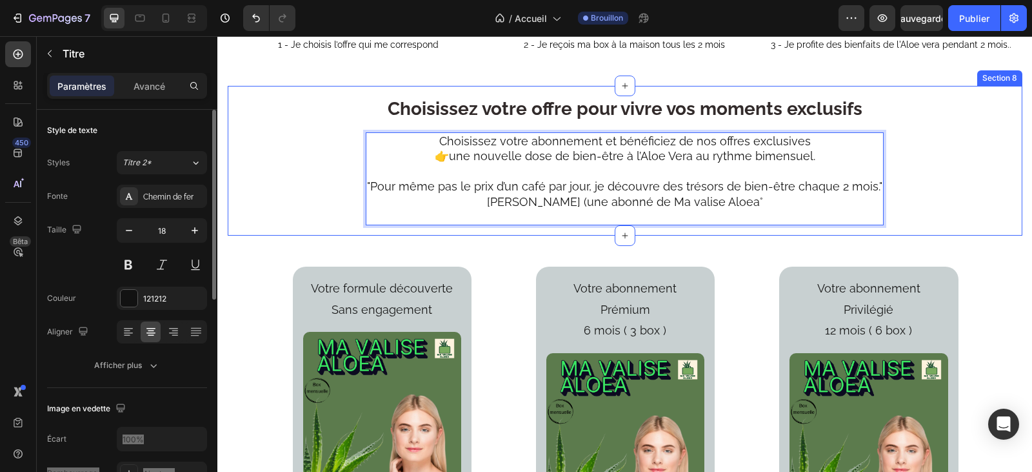
click at [935, 192] on div "Choisissez votre offre pour vivre vos moments exclusifs Heading Choisissez votr…" at bounding box center [625, 166] width 795 height 140
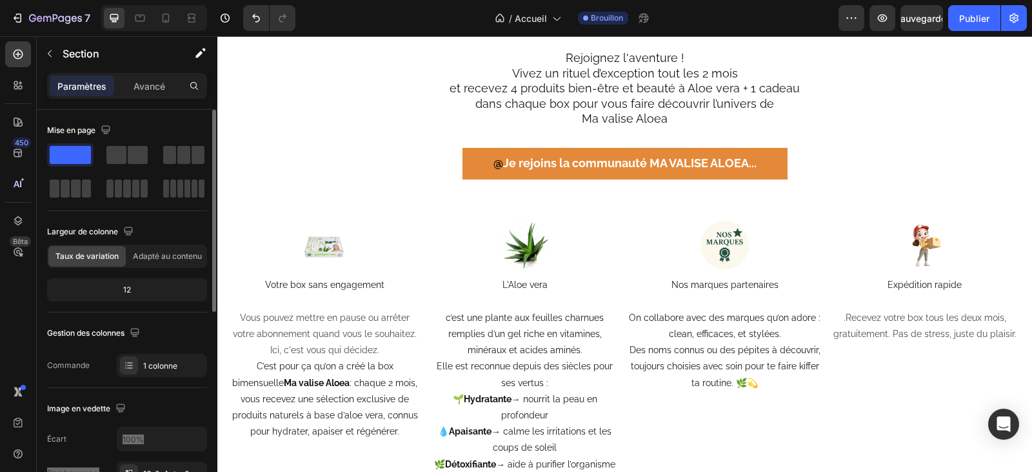
scroll to position [2387, 0]
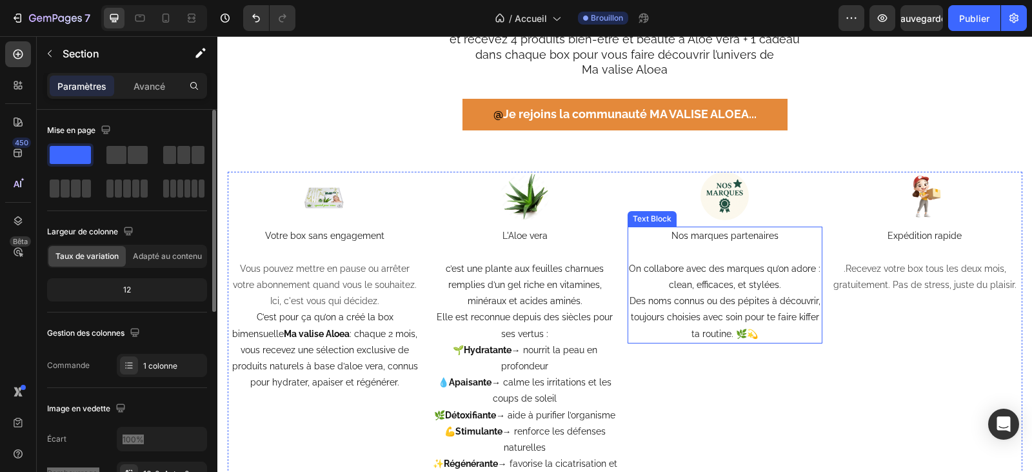
click at [768, 319] on span "Des noms connus ou des pépites à découvrir, toujours choisies avec soin pour te…" at bounding box center [725, 316] width 191 height 43
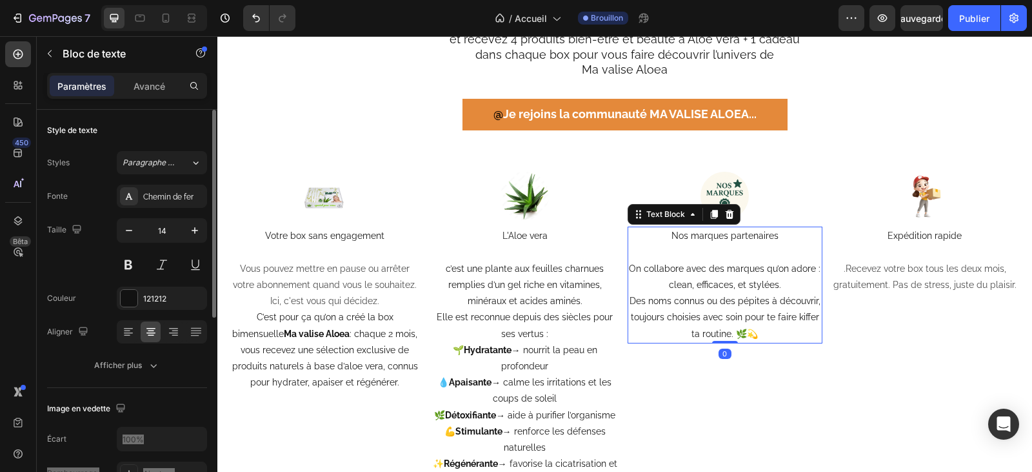
click at [768, 319] on span "Des noms connus ou des pépites à découvrir, toujours choisies avec soin pour te…" at bounding box center [725, 316] width 191 height 43
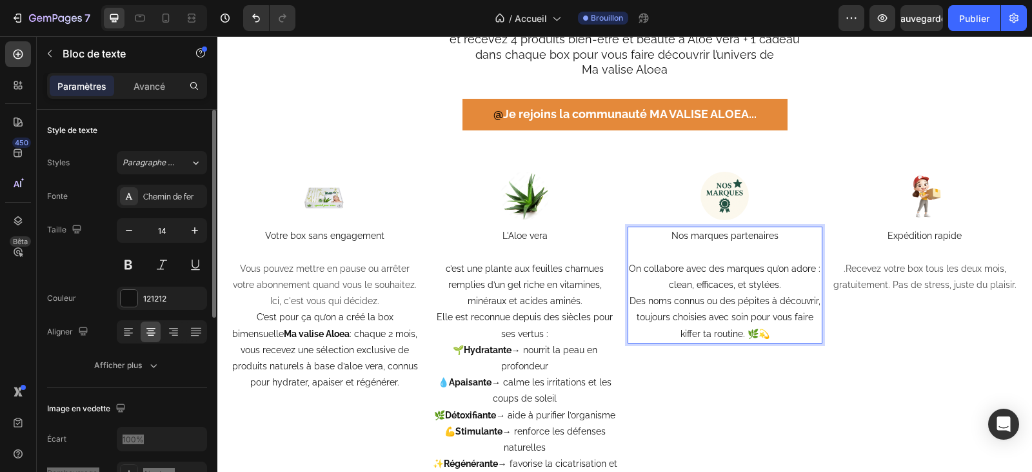
click at [703, 332] on span "Des noms connus ou des pépites à découvrir, toujours choisies avec soin pour vo…" at bounding box center [725, 316] width 191 height 43
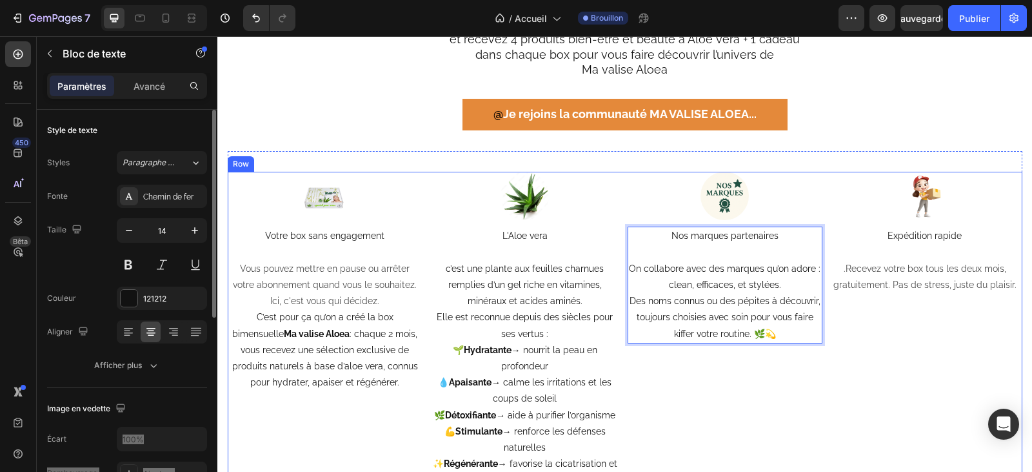
click at [931, 319] on div "Image Expédition rapide .Recevez votre box tous les deux mois, gratuitement. Pa…" at bounding box center [925, 331] width 195 height 318
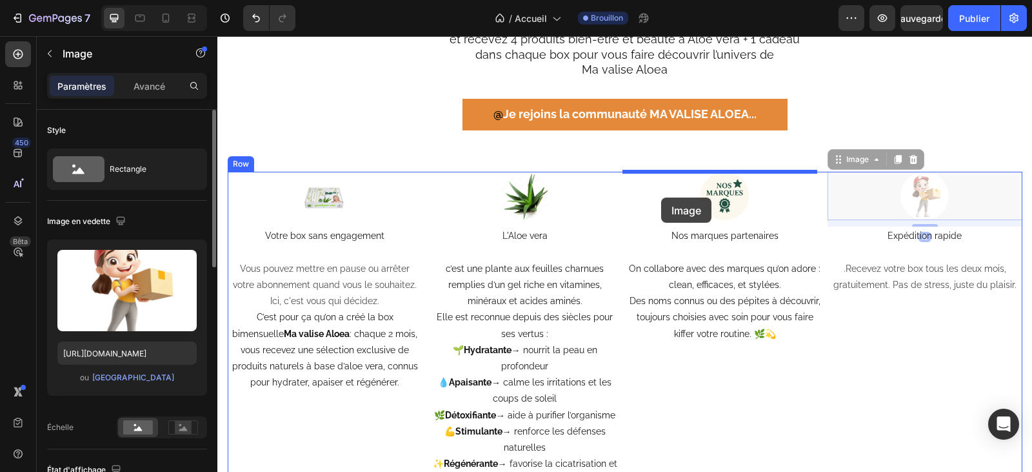
drag, startPoint x: 920, startPoint y: 204, endPoint x: 661, endPoint y: 197, distance: 258.8
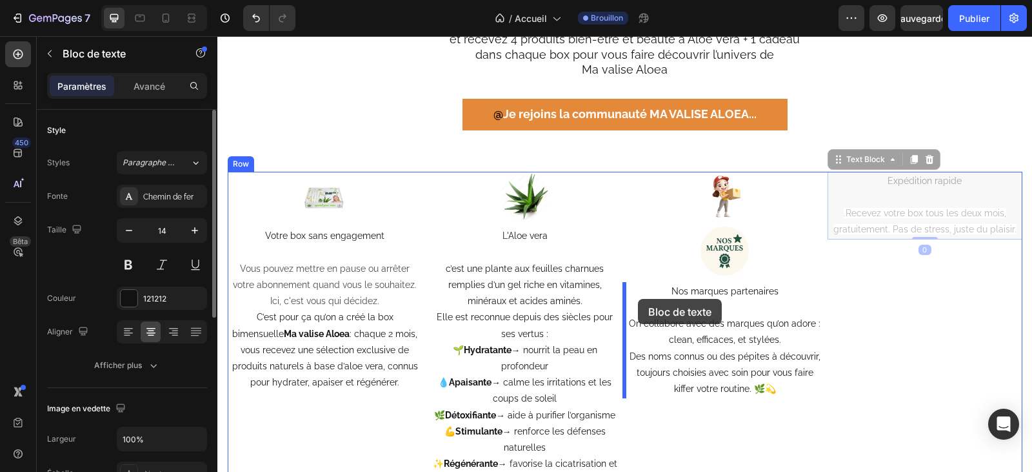
drag, startPoint x: 930, startPoint y: 225, endPoint x: 640, endPoint y: 297, distance: 299.2
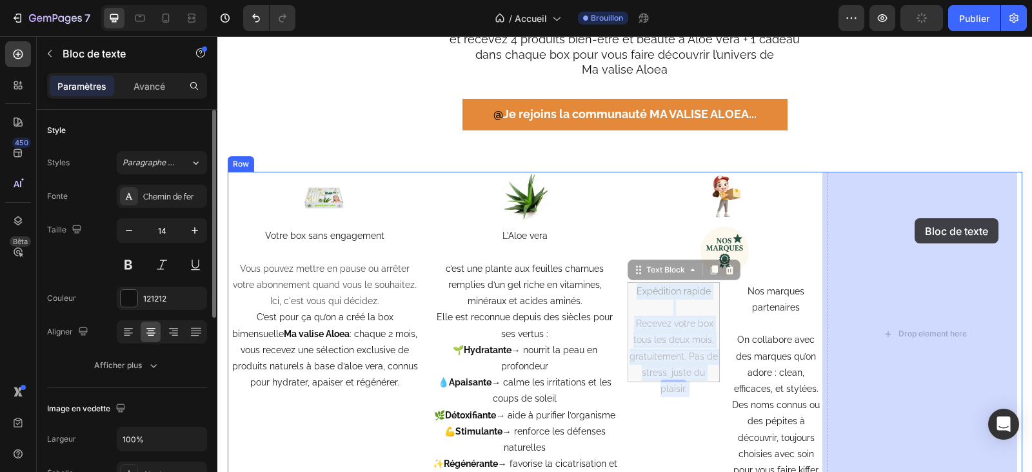
drag, startPoint x: 663, startPoint y: 303, endPoint x: 915, endPoint y: 218, distance: 265.6
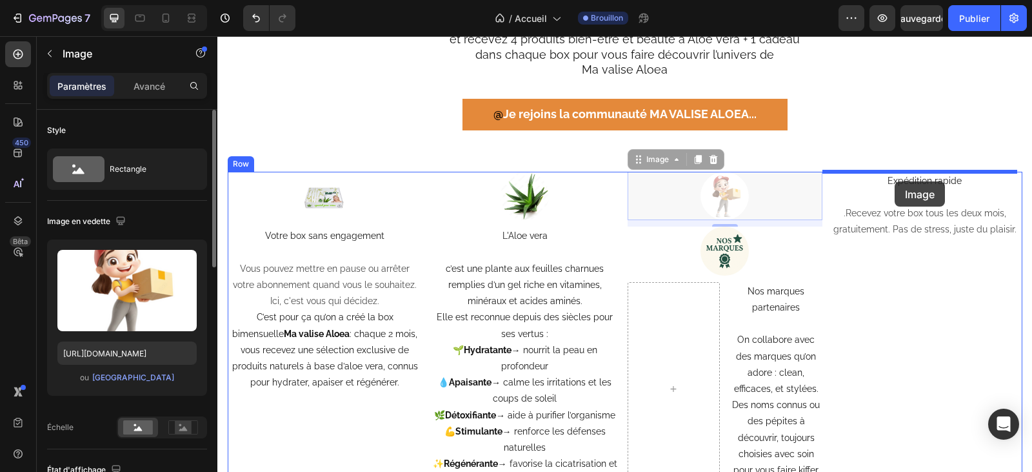
drag, startPoint x: 714, startPoint y: 195, endPoint x: 895, endPoint y: 181, distance: 181.8
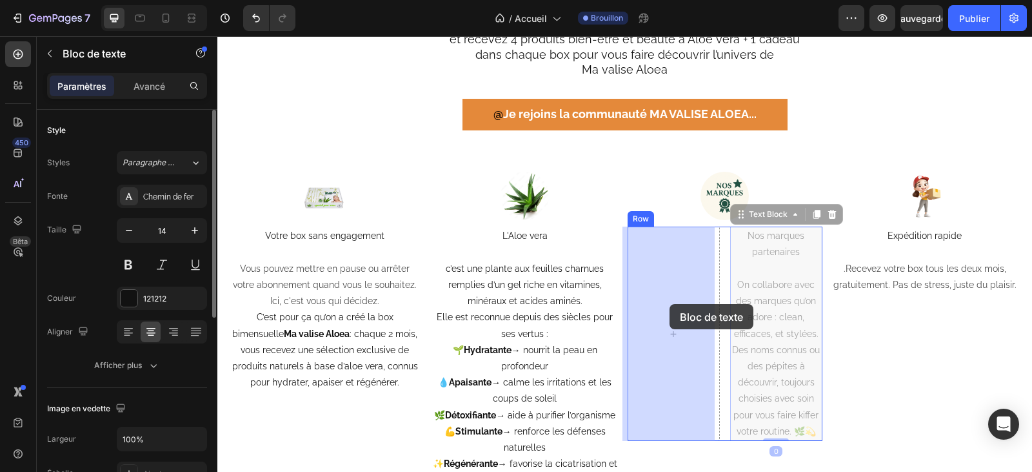
drag, startPoint x: 739, startPoint y: 292, endPoint x: 670, endPoint y: 304, distance: 70.6
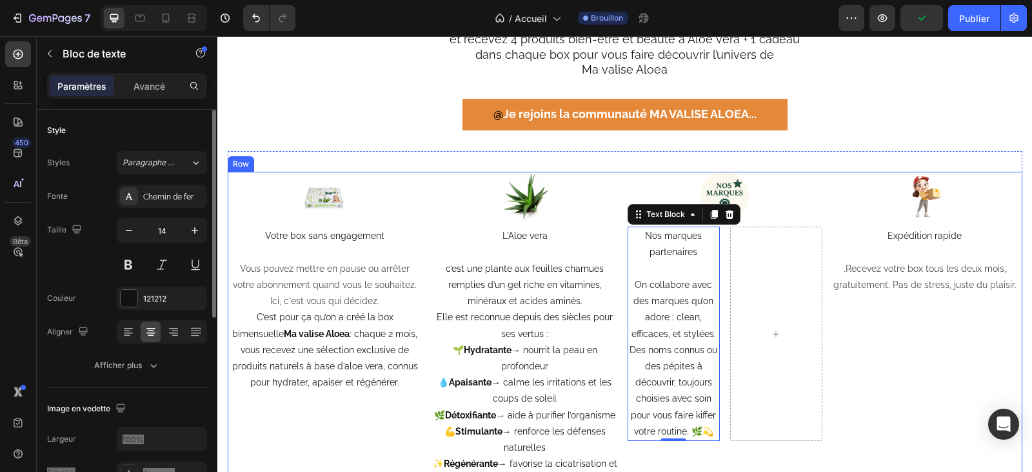
click at [930, 403] on div "Image Expédition rapide .Recevez votre box tous les deux mois, gratuitement. Pa…" at bounding box center [925, 331] width 195 height 318
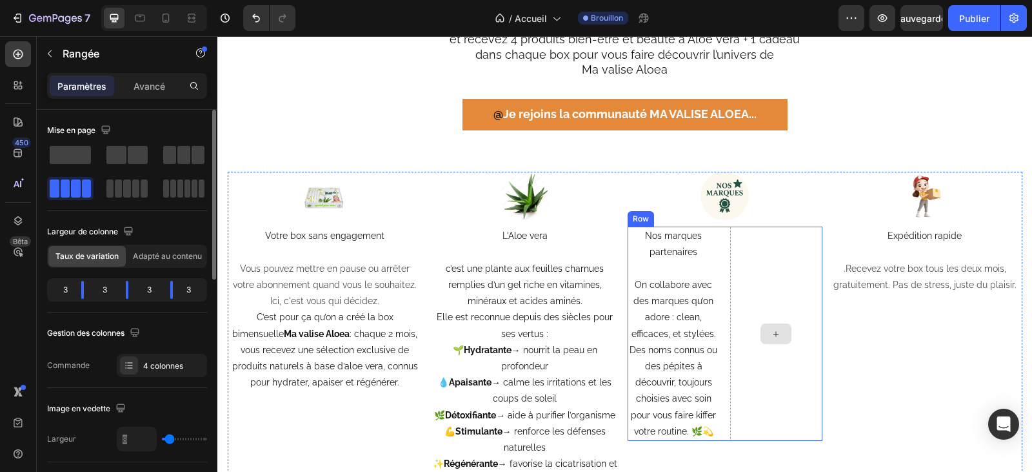
click at [775, 337] on icon at bounding box center [776, 333] width 10 height 11
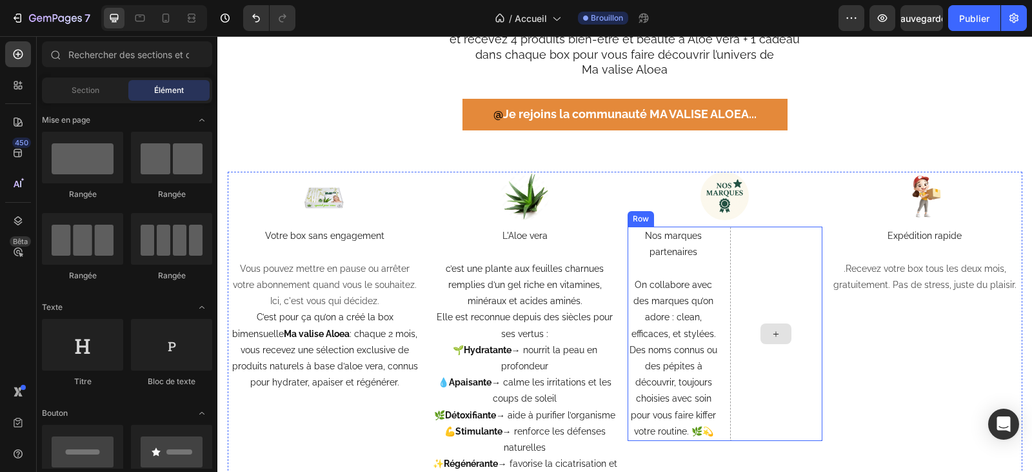
click at [765, 341] on div at bounding box center [776, 333] width 31 height 21
click at [748, 299] on div at bounding box center [776, 333] width 92 height 214
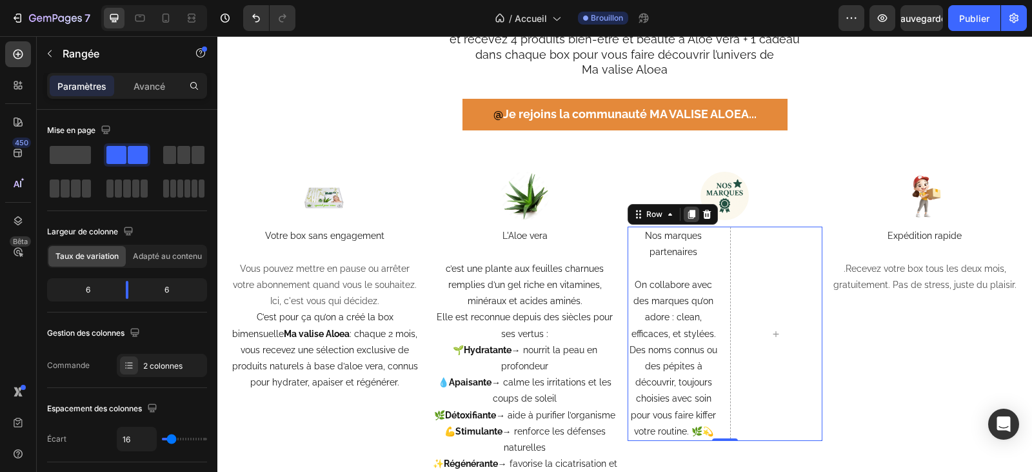
click at [688, 217] on icon at bounding box center [691, 214] width 7 height 9
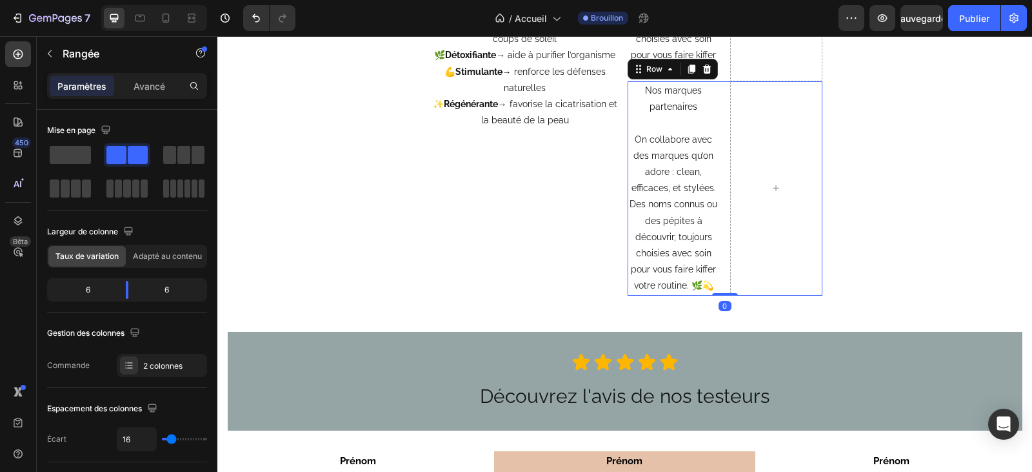
scroll to position [2553, 0]
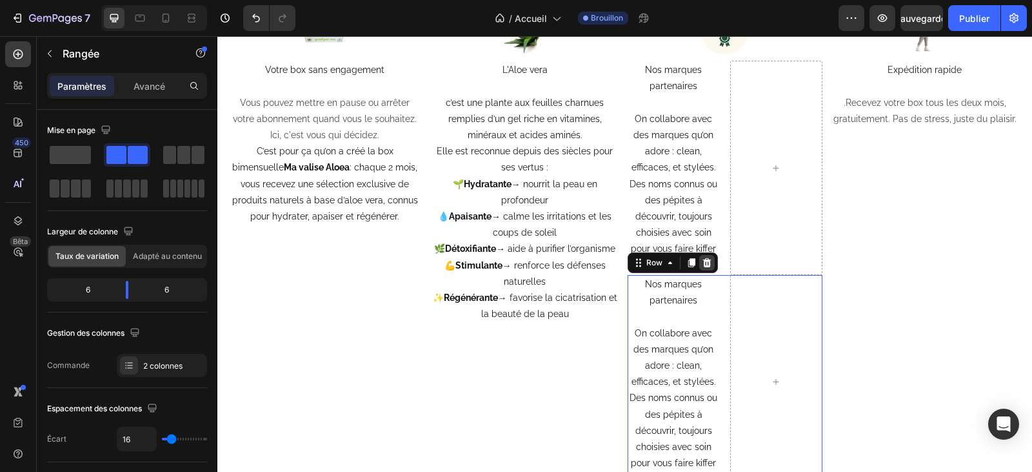
click at [705, 266] on icon at bounding box center [707, 262] width 8 height 9
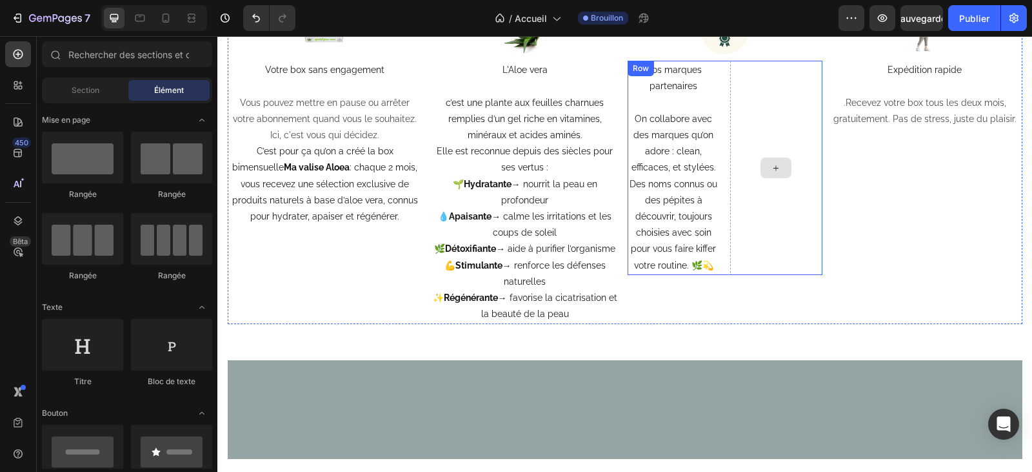
click at [770, 115] on div at bounding box center [776, 168] width 92 height 214
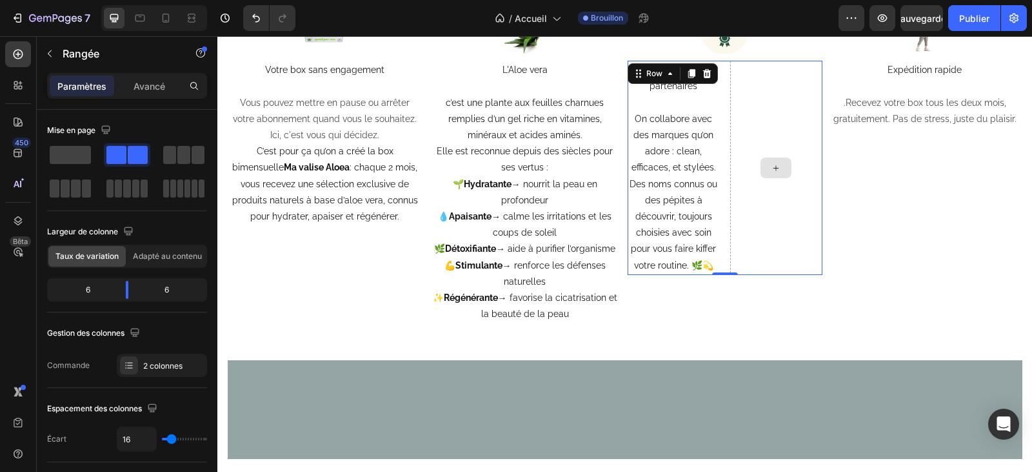
click at [747, 212] on div at bounding box center [776, 168] width 92 height 214
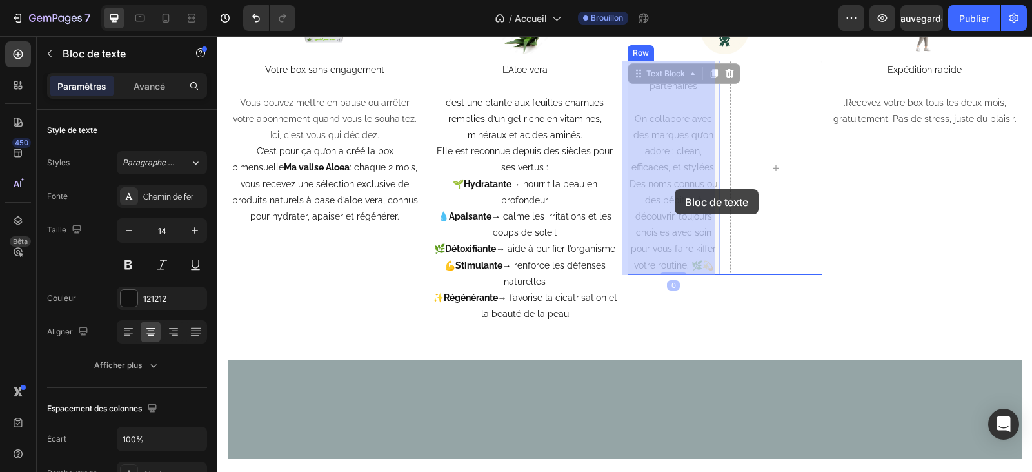
drag, startPoint x: 709, startPoint y: 266, endPoint x: 675, endPoint y: 189, distance: 84.6
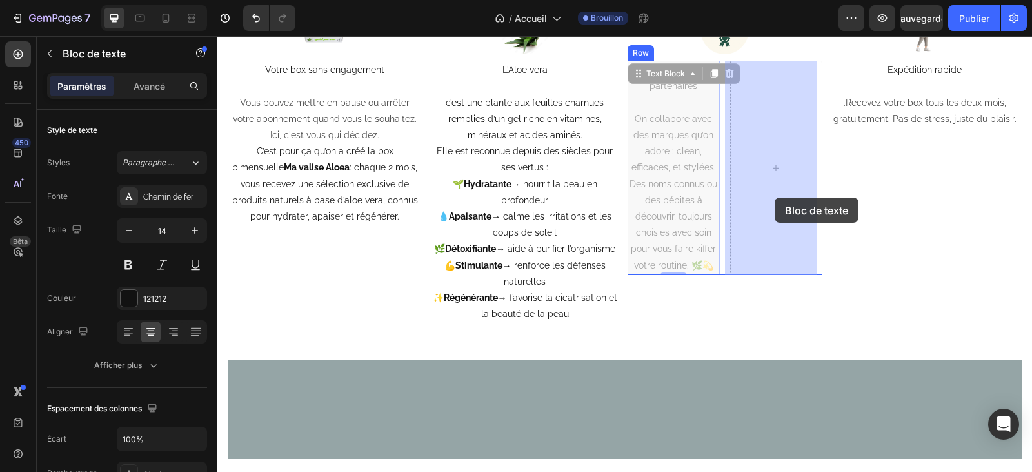
drag, startPoint x: 711, startPoint y: 197, endPoint x: 775, endPoint y: 197, distance: 63.9
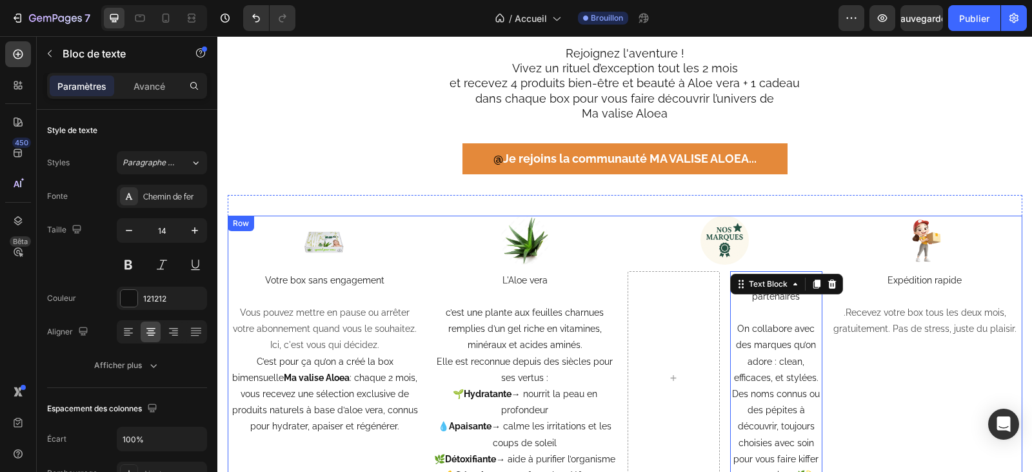
scroll to position [2295, 0]
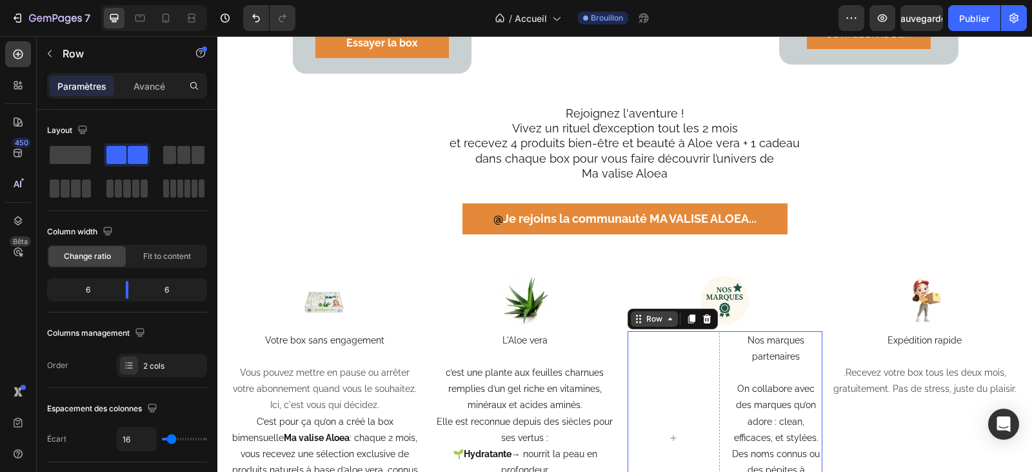
click at [640, 315] on div "Row" at bounding box center [673, 318] width 90 height 21
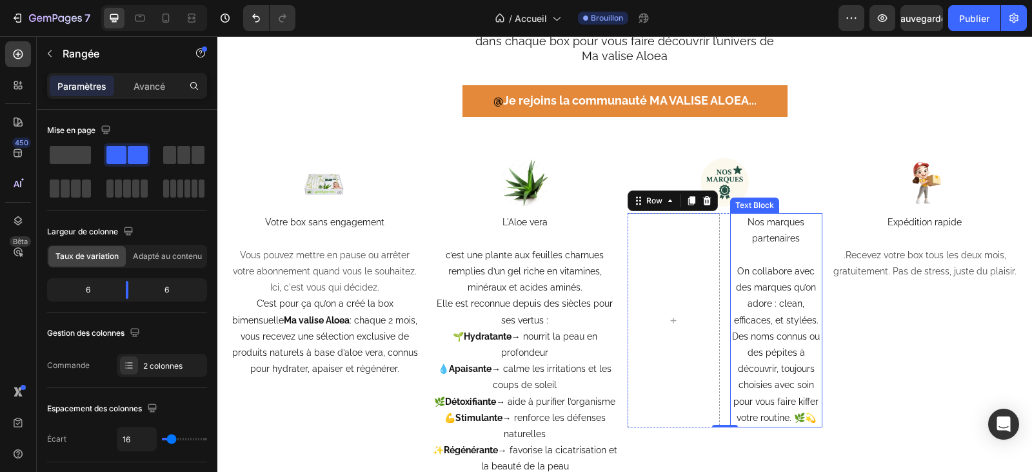
scroll to position [2424, 0]
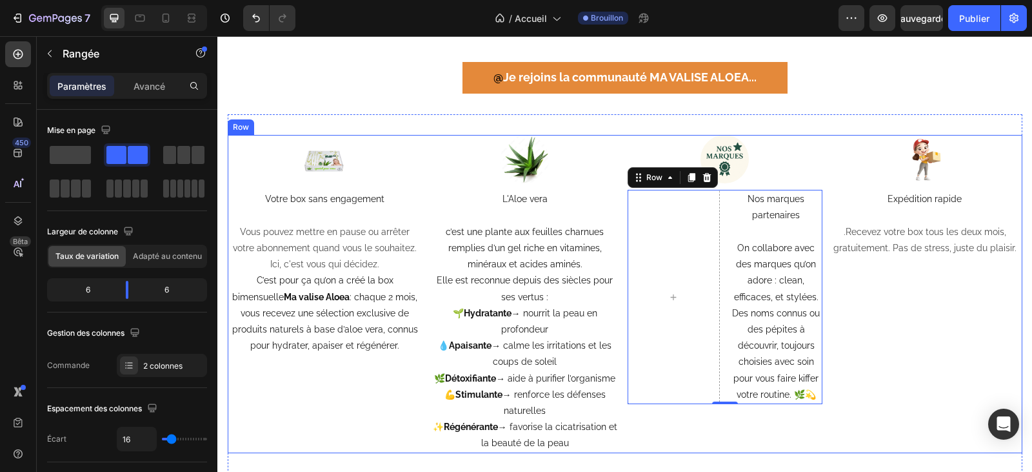
click at [956, 417] on div "Image Expédition rapide .Recevez votre box tous les deux mois, gratuitement. Pa…" at bounding box center [925, 294] width 195 height 318
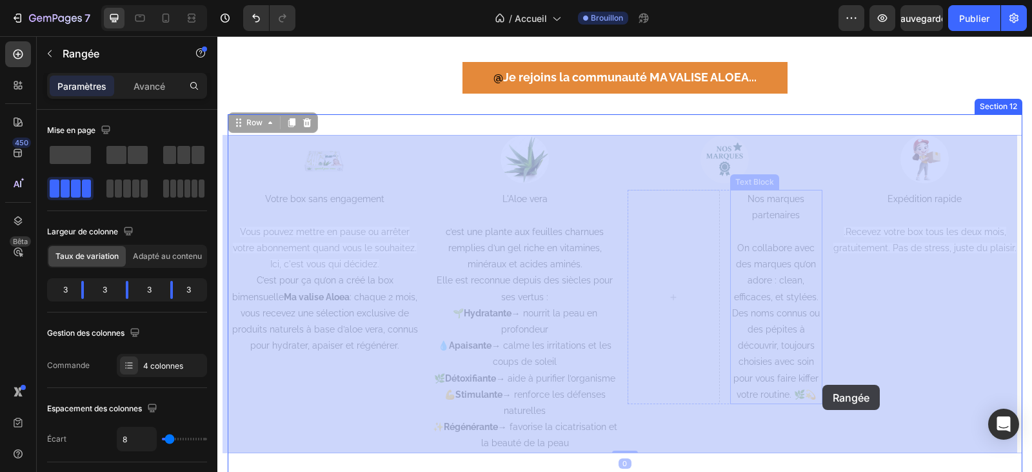
drag, startPoint x: 820, startPoint y: 403, endPoint x: 823, endPoint y: 385, distance: 18.9
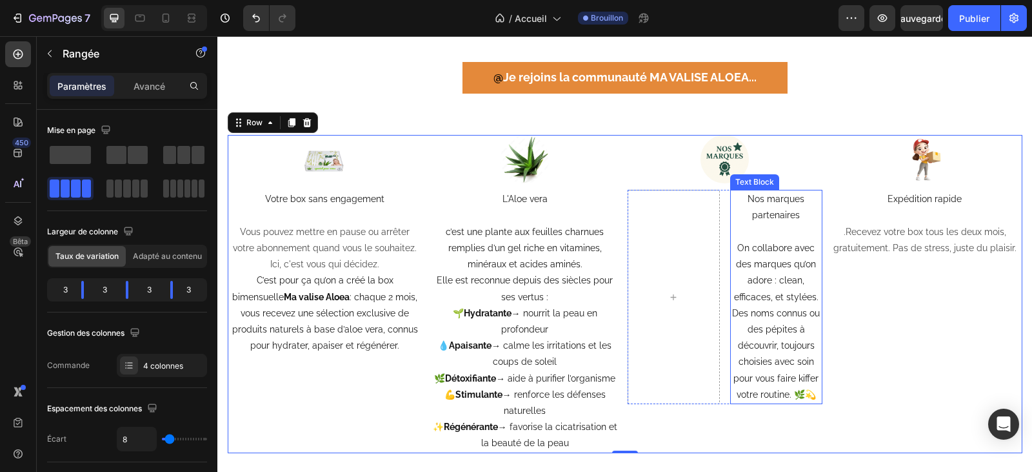
click at [778, 374] on span "Des noms connus ou des pépites à découvrir, toujours choisies avec soin pour vo…" at bounding box center [776, 354] width 88 height 92
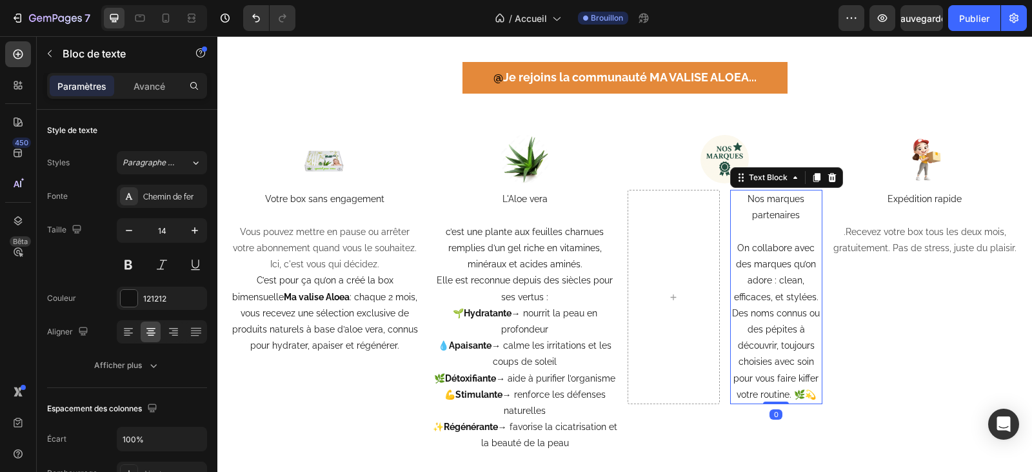
click at [808, 396] on span "Des noms connus ou des pépites à découvrir, toujours choisies avec soin pour vo…" at bounding box center [776, 354] width 88 height 92
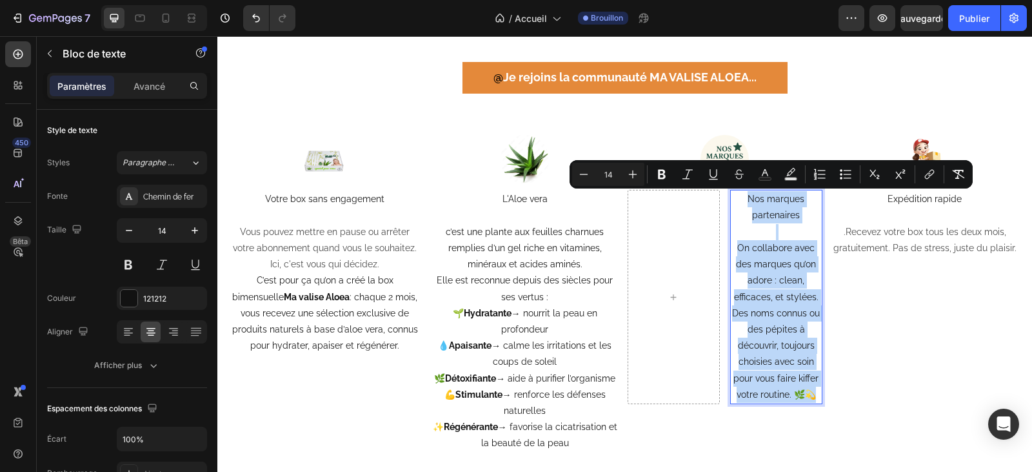
drag, startPoint x: 808, startPoint y: 396, endPoint x: 746, endPoint y: 196, distance: 209.6
click at [746, 196] on div "Nos marques partenaires On collabore avec des marques qu’on adore : clean, effi…" at bounding box center [776, 297] width 92 height 214
copy div "Nos marques partenaires On collabore avec des marques qu’on adore : clean, effi…"
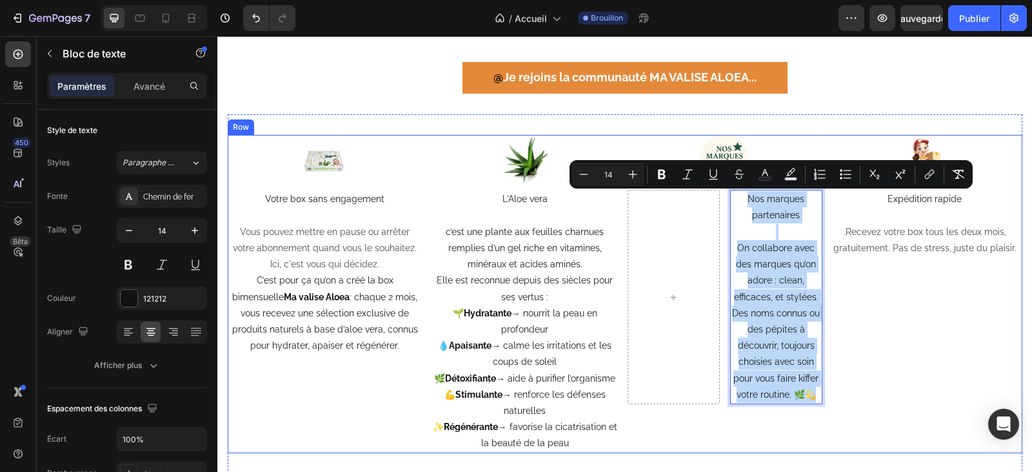
click at [924, 346] on div "Image Expédition rapide .Recevez votre box tous les deux mois, gratuitement. Pa…" at bounding box center [925, 294] width 195 height 318
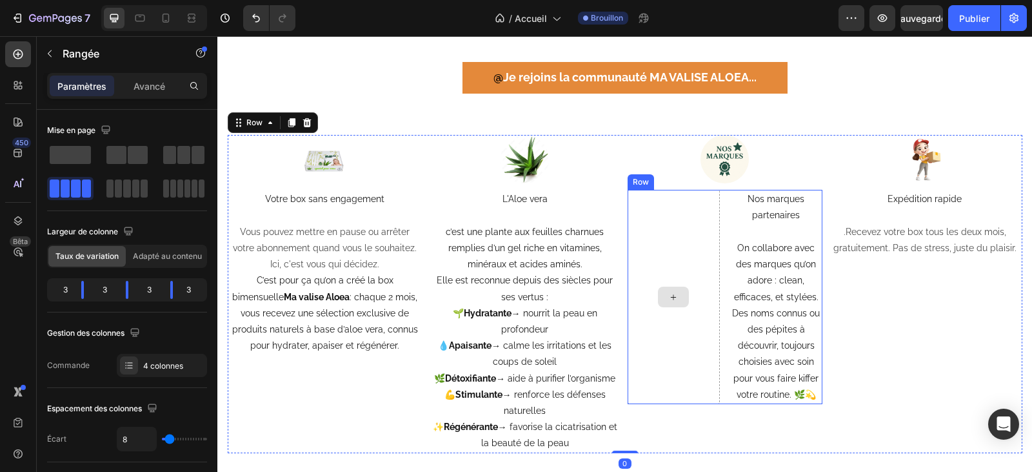
click at [663, 314] on div at bounding box center [674, 297] width 92 height 214
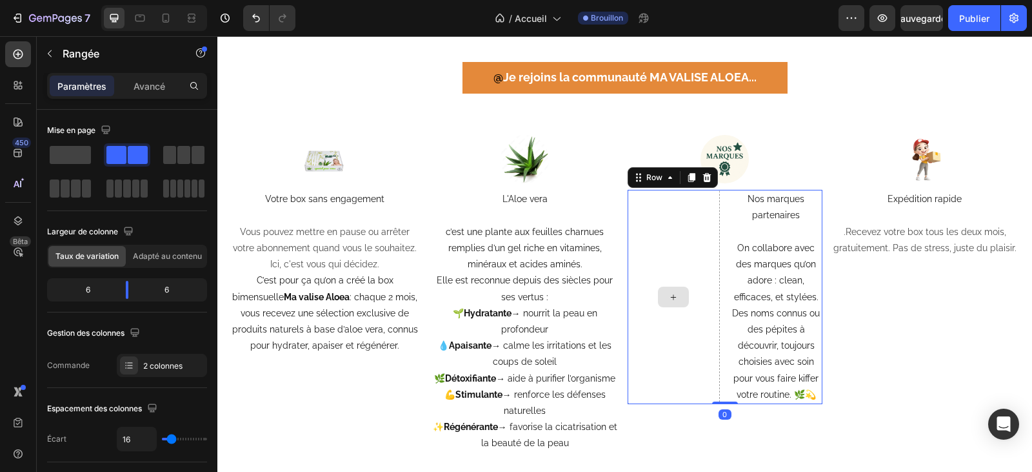
click at [666, 308] on div at bounding box center [674, 297] width 92 height 214
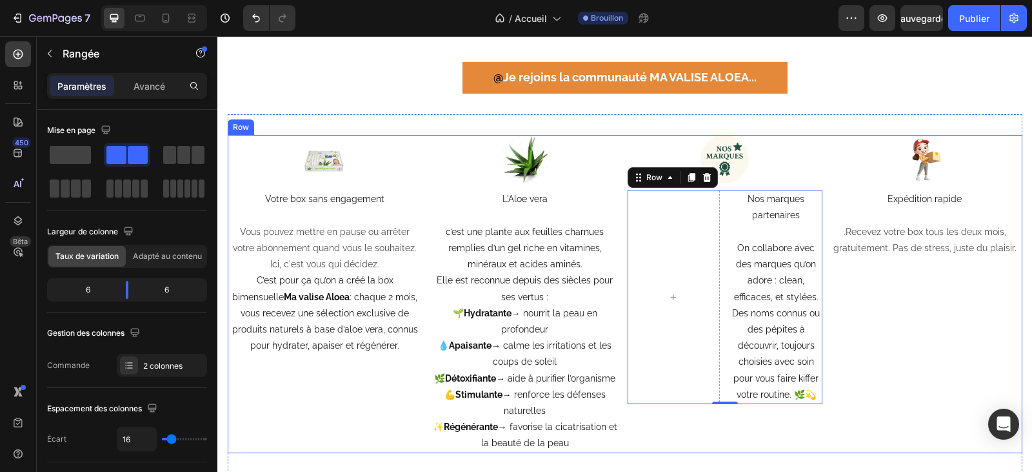
click at [849, 316] on div "Image Expédition rapide .Recevez votre box tous les deux mois, gratuitement. Pa…" at bounding box center [925, 294] width 195 height 318
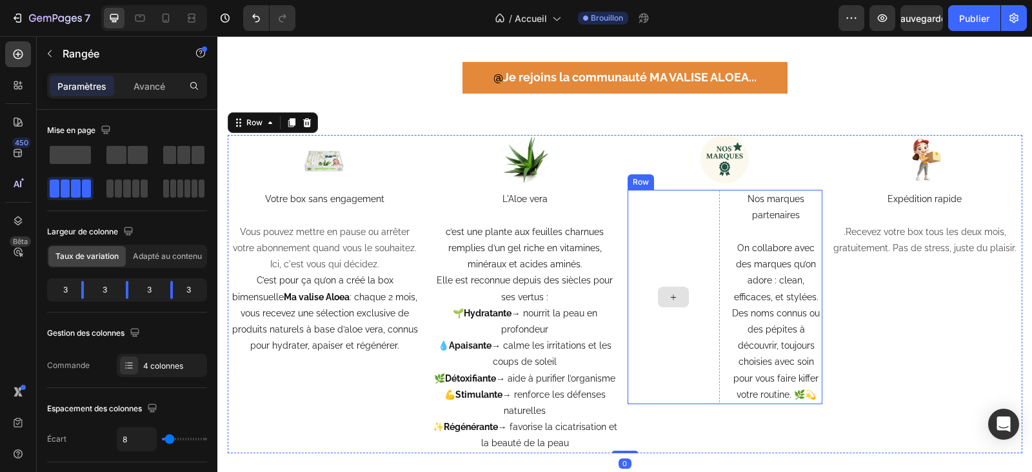
click at [654, 310] on div at bounding box center [674, 297] width 92 height 214
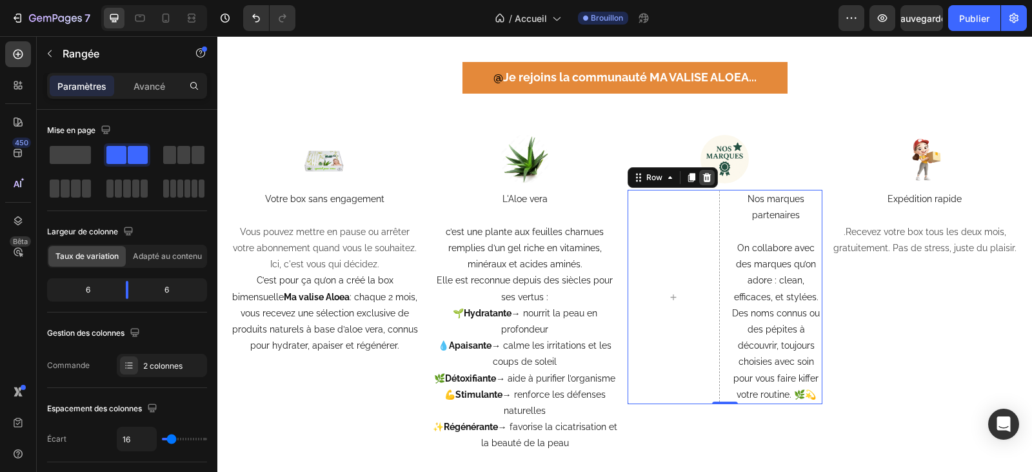
click at [706, 181] on icon at bounding box center [707, 177] width 10 height 10
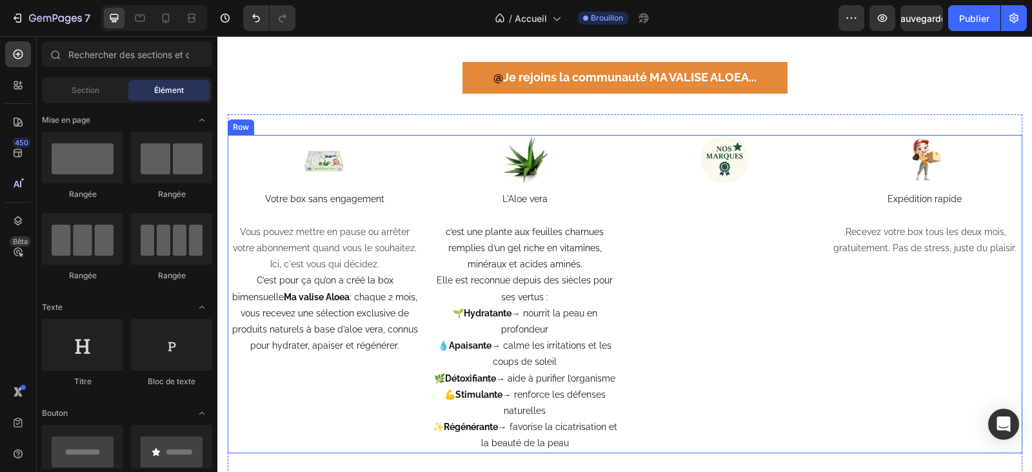
click at [693, 251] on div "Image" at bounding box center [725, 294] width 195 height 318
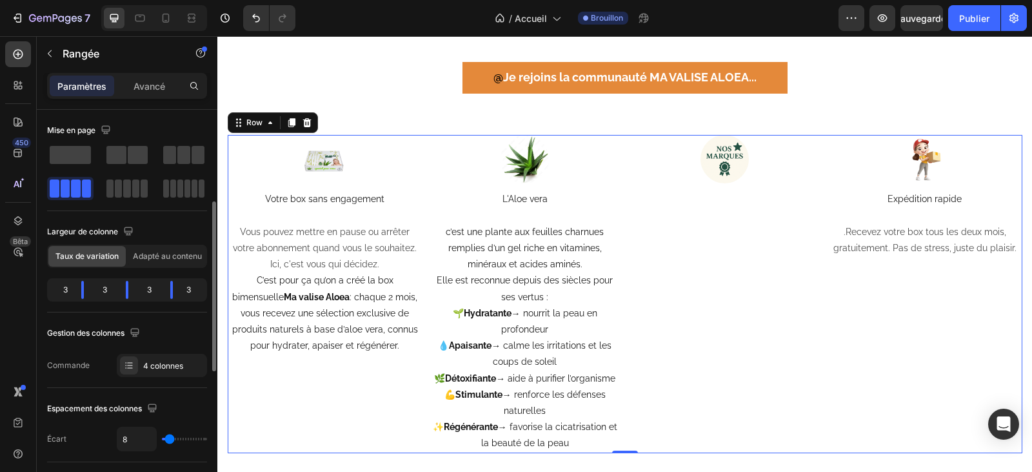
scroll to position [65, 0]
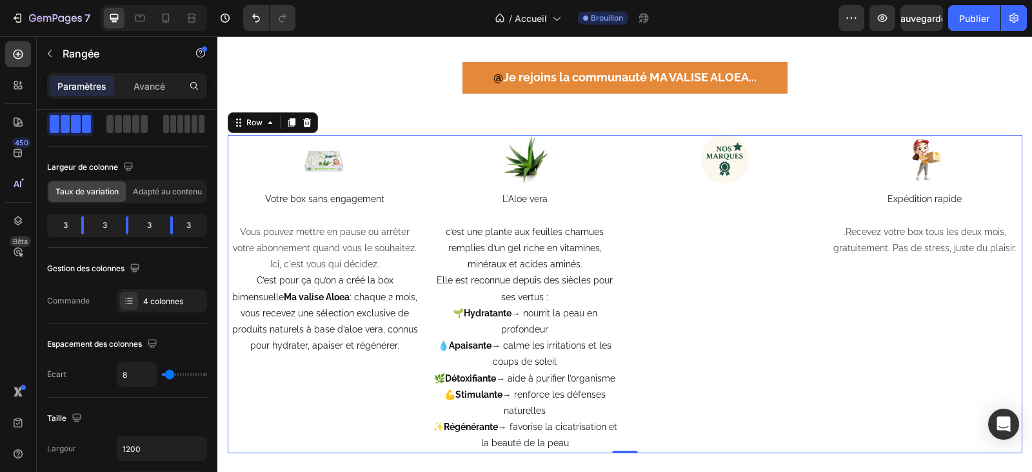
click at [725, 231] on div "Image" at bounding box center [725, 294] width 195 height 318
click at [709, 212] on div "Image" at bounding box center [725, 294] width 195 height 318
click at [717, 214] on div "Image" at bounding box center [725, 294] width 195 height 318
click at [667, 219] on div "Image" at bounding box center [725, 294] width 195 height 318
click at [752, 205] on div "Image" at bounding box center [725, 294] width 195 height 318
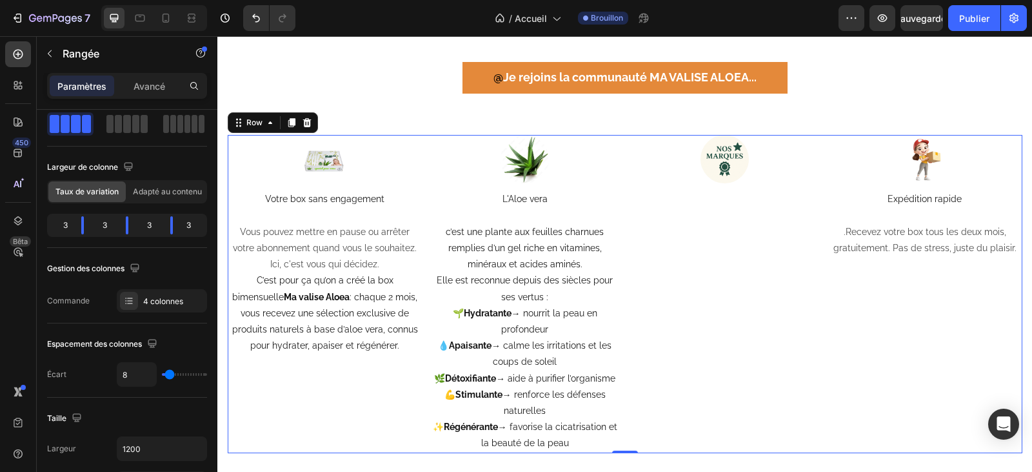
click at [757, 219] on div "Image" at bounding box center [725, 294] width 195 height 318
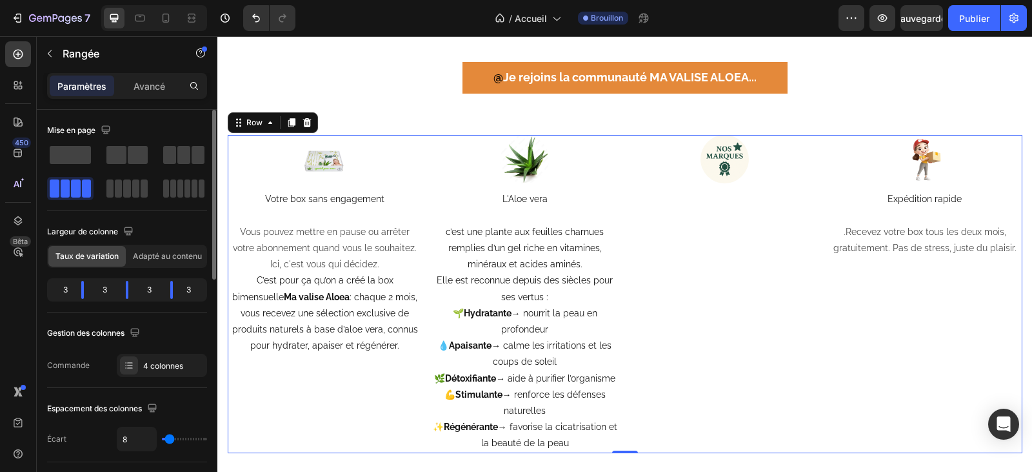
click at [83, 186] on span at bounding box center [87, 188] width 10 height 18
click at [123, 187] on div at bounding box center [126, 188] width 41 height 18
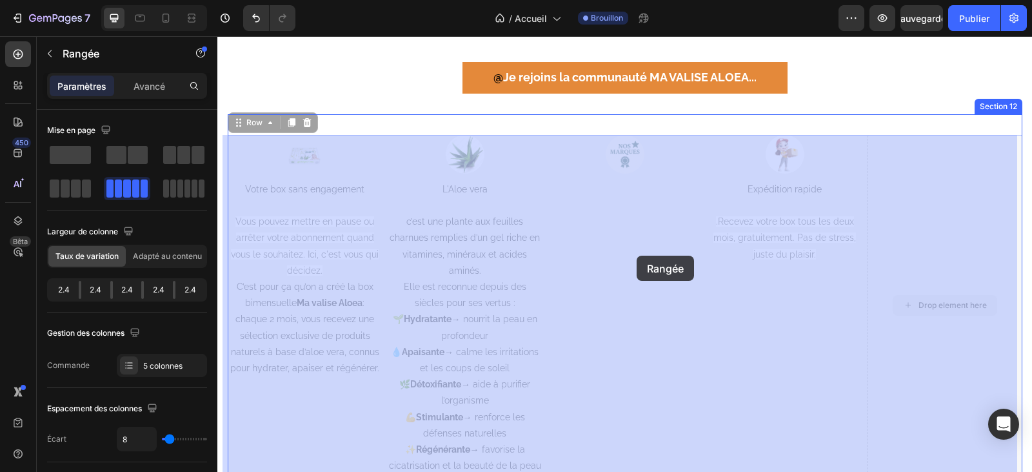
drag, startPoint x: 940, startPoint y: 257, endPoint x: 637, endPoint y: 255, distance: 303.2
drag, startPoint x: 938, startPoint y: 251, endPoint x: 610, endPoint y: 259, distance: 327.8
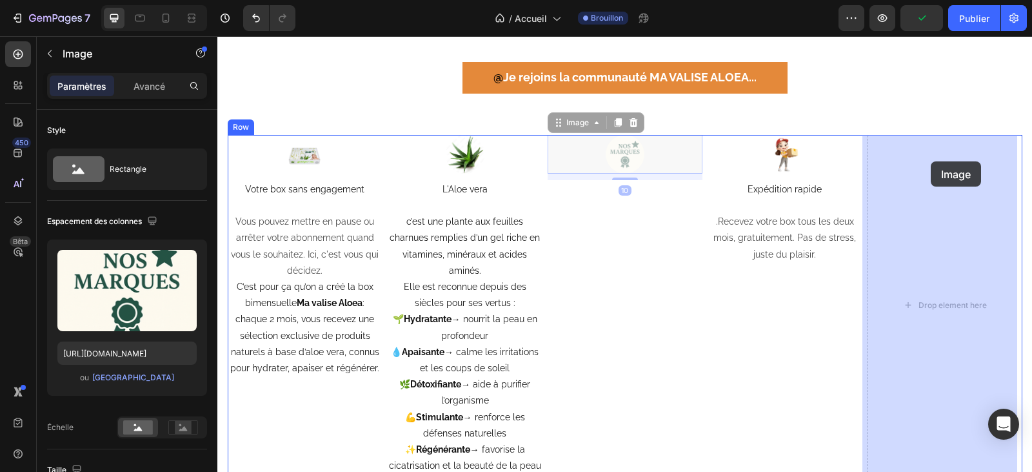
drag, startPoint x: 625, startPoint y: 157, endPoint x: 931, endPoint y: 161, distance: 306.5
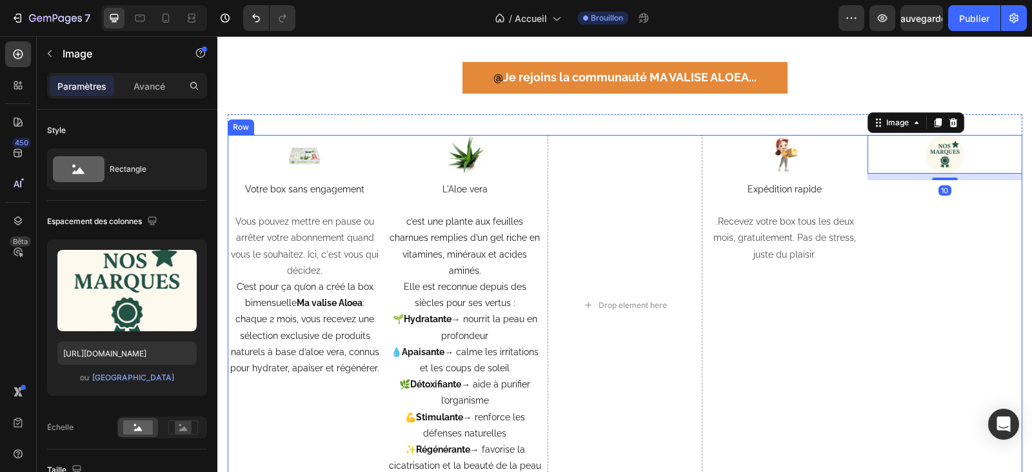
click at [951, 278] on div "Image 10" at bounding box center [945, 305] width 155 height 341
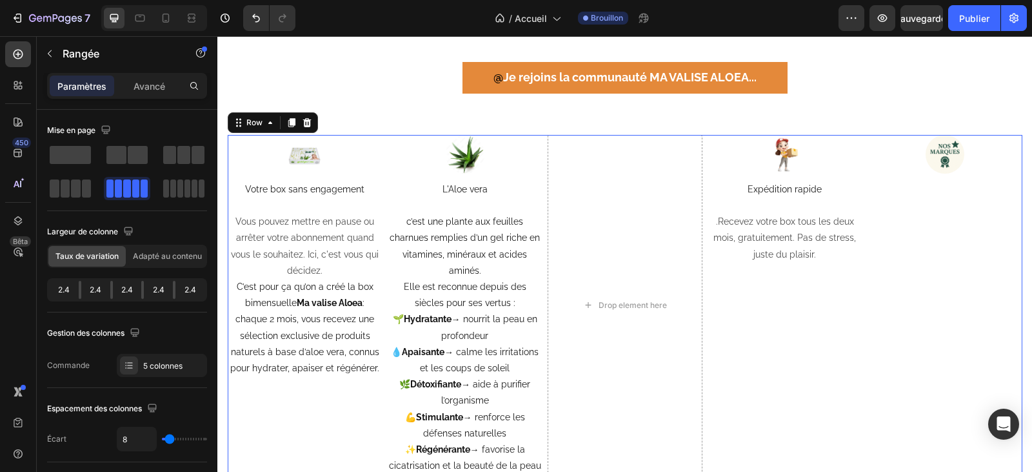
click at [957, 266] on div "Image" at bounding box center [945, 305] width 155 height 341
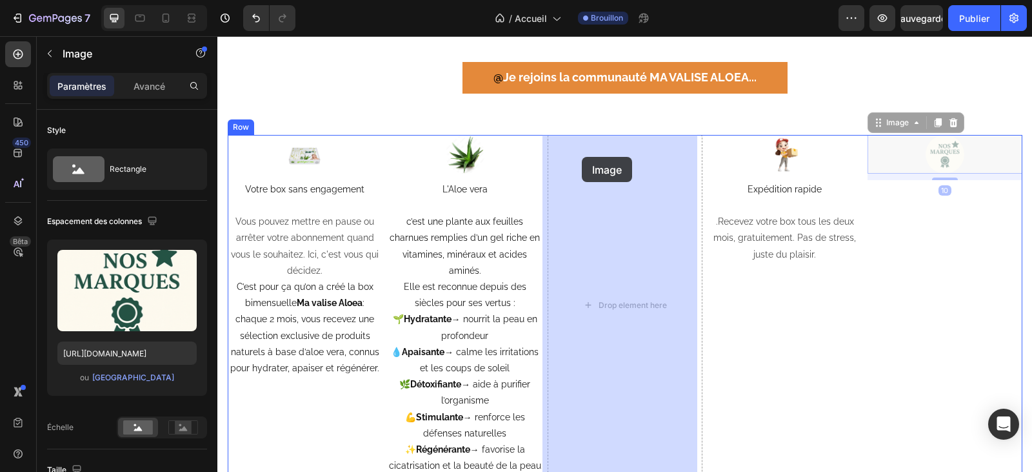
drag, startPoint x: 941, startPoint y: 157, endPoint x: 582, endPoint y: 157, distance: 358.7
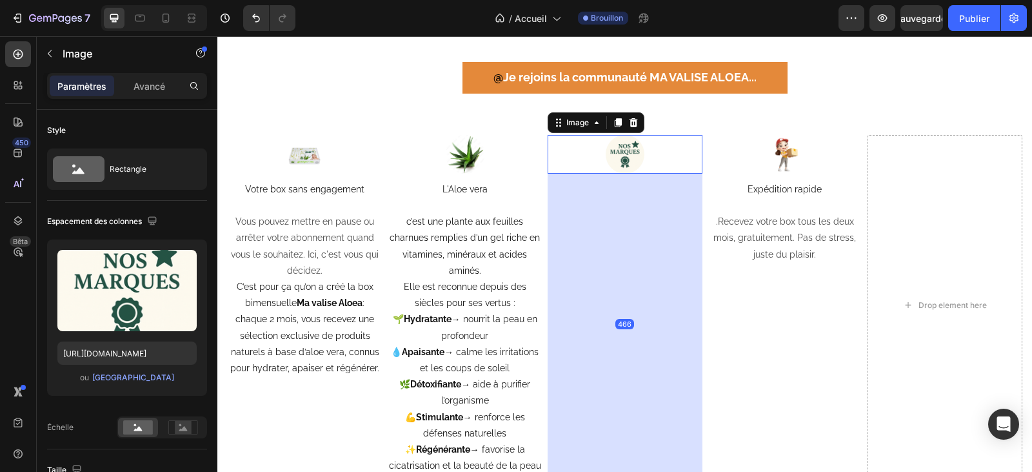
drag, startPoint x: 616, startPoint y: 177, endPoint x: 596, endPoint y: 446, distance: 270.4
click at [596, 174] on div "466" at bounding box center [625, 174] width 155 height 0
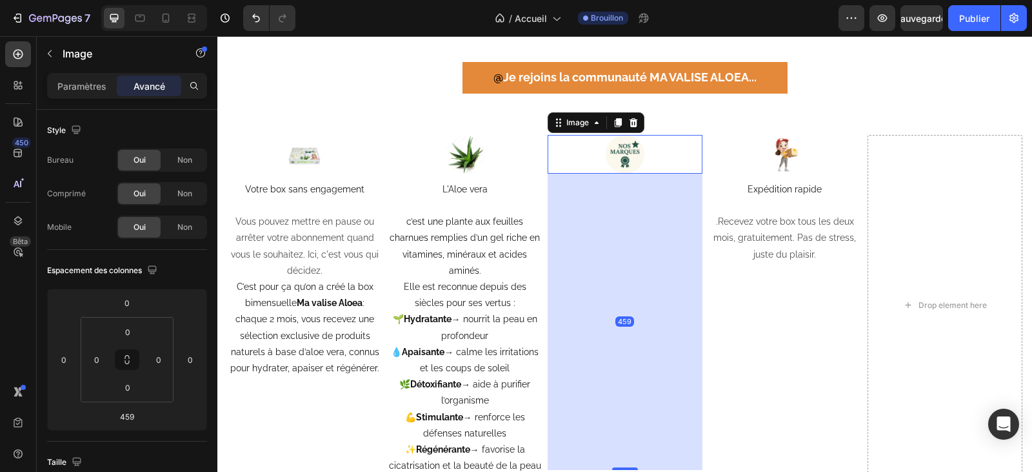
click at [622, 335] on div "459" at bounding box center [625, 322] width 155 height 296
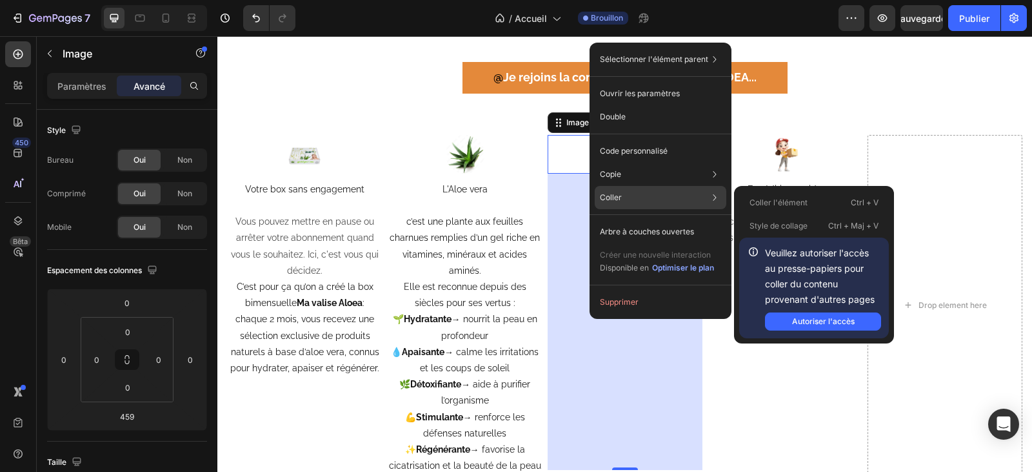
click at [636, 220] on div "Coller Coller l'élément Ctrl + V Style de collage Ctrl + Maj + V Veuillez autor…" at bounding box center [661, 231] width 132 height 23
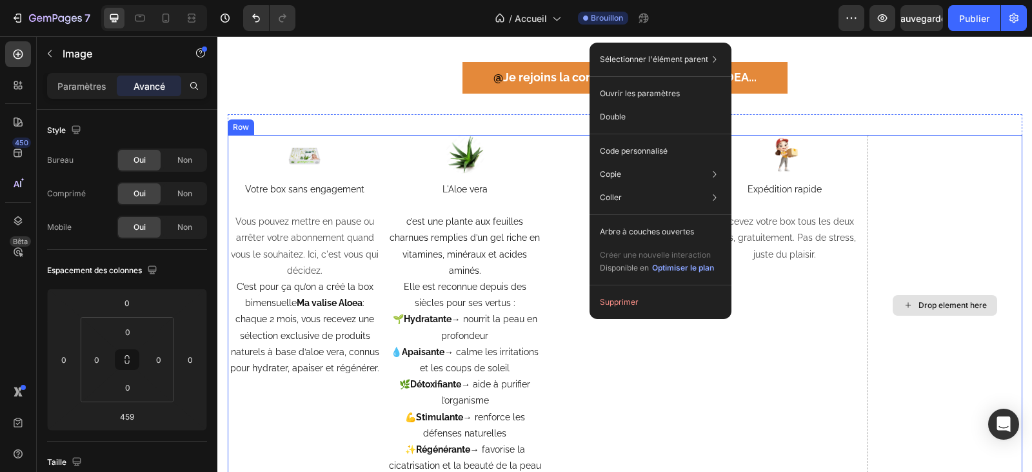
click at [946, 306] on div "Drop element here" at bounding box center [953, 305] width 68 height 10
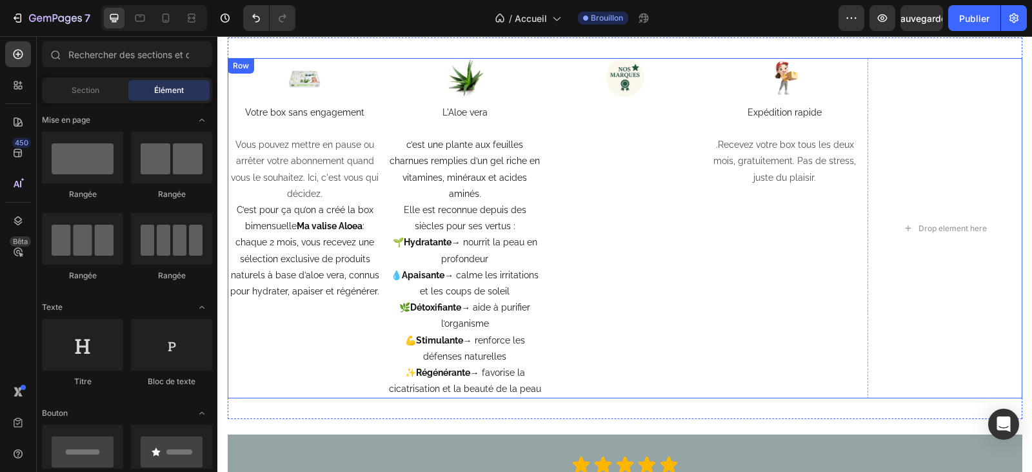
scroll to position [2488, 0]
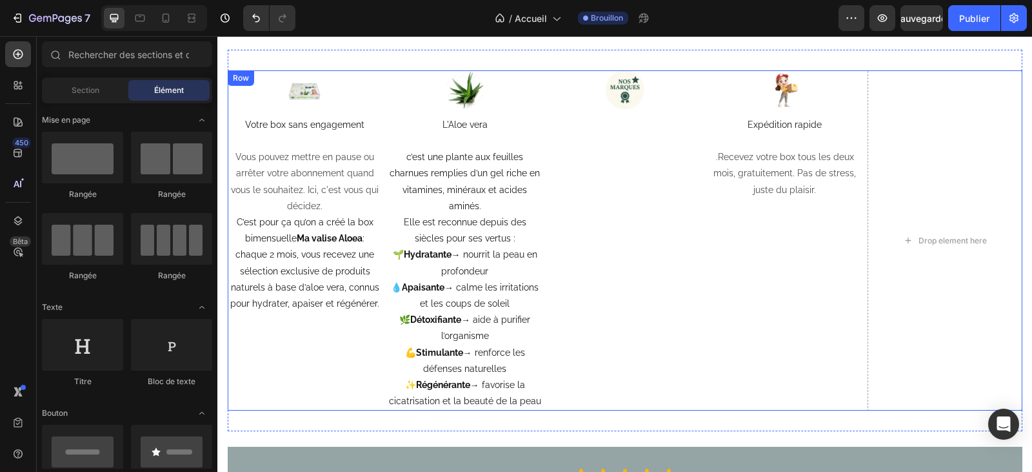
click at [610, 298] on div "Image" at bounding box center [625, 240] width 155 height 341
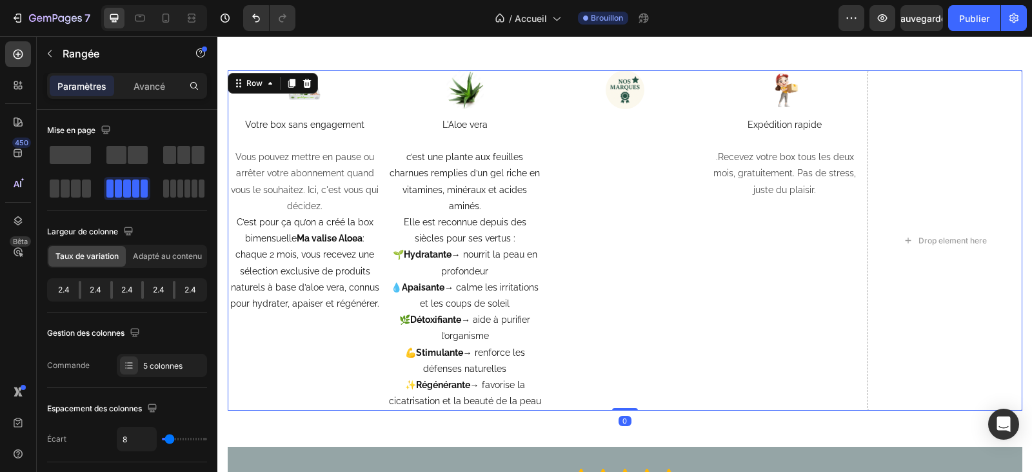
click at [610, 239] on div "Image" at bounding box center [625, 240] width 155 height 341
click at [606, 155] on div "Image" at bounding box center [625, 240] width 155 height 341
click at [615, 139] on div "Image" at bounding box center [625, 240] width 155 height 341
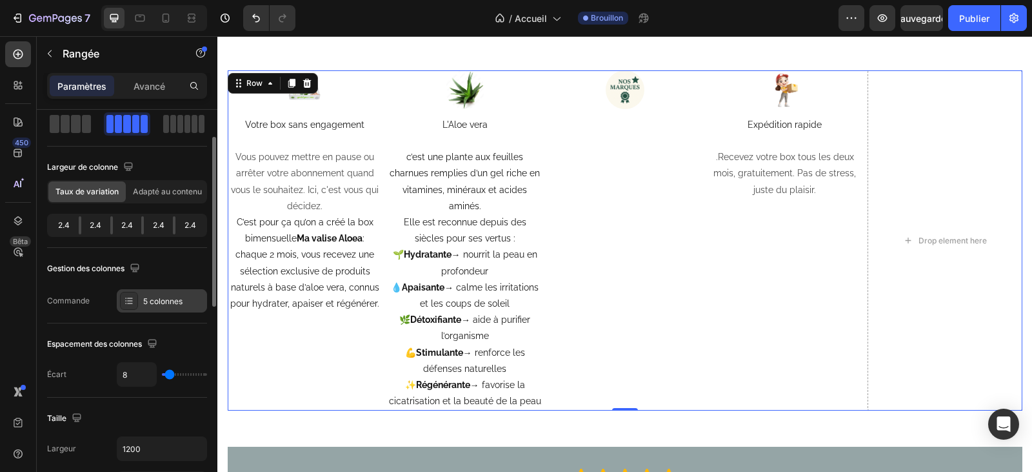
click at [140, 300] on div "5 colonnes" at bounding box center [162, 300] width 90 height 23
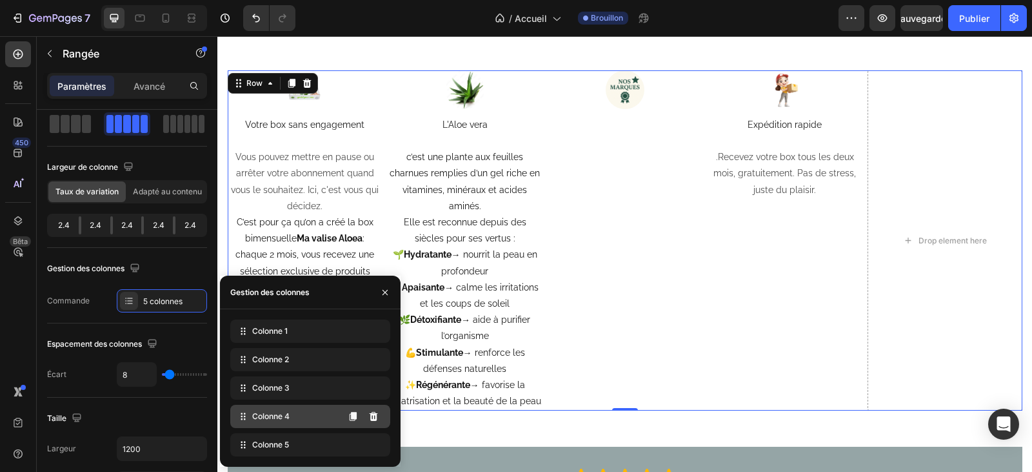
click at [272, 414] on font "Colonne 4" at bounding box center [270, 416] width 37 height 10
click at [286, 423] on div "Colonne 4" at bounding box center [310, 416] width 160 height 23
click at [282, 421] on span "Colonne 4" at bounding box center [270, 416] width 37 height 12
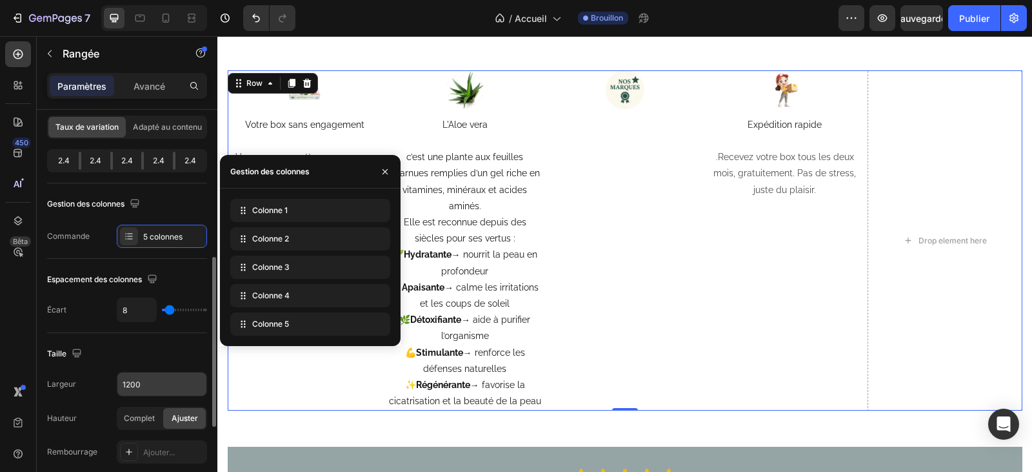
scroll to position [194, 0]
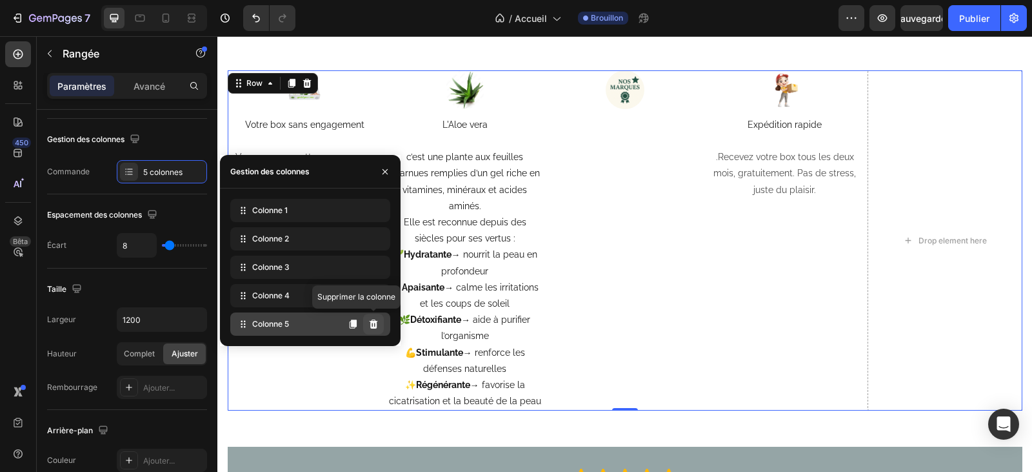
click at [372, 322] on icon at bounding box center [374, 323] width 8 height 9
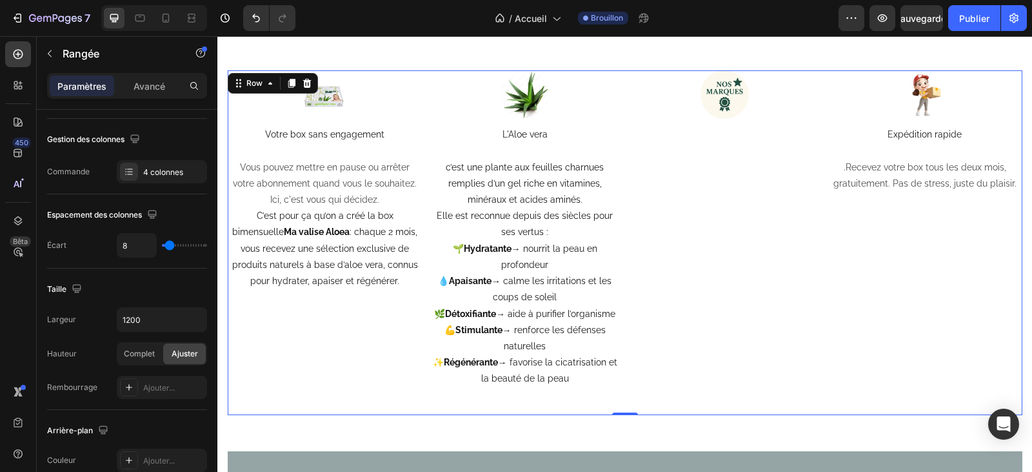
click at [763, 183] on div "Image" at bounding box center [725, 242] width 195 height 345
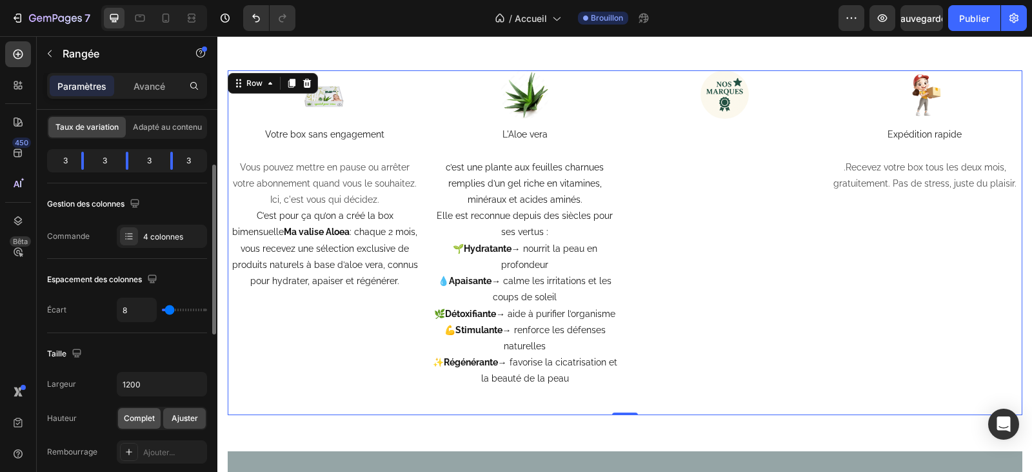
scroll to position [65, 0]
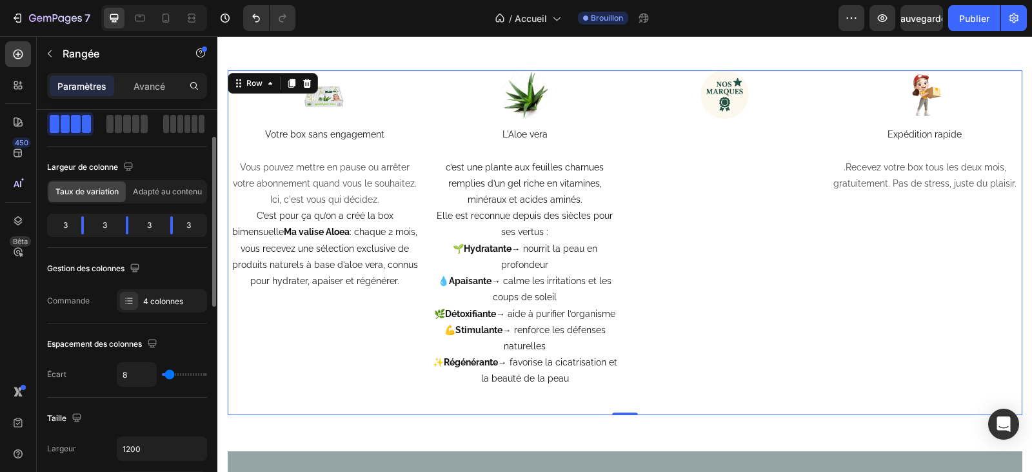
click at [148, 225] on font "3" at bounding box center [149, 225] width 5 height 10
click at [170, 192] on font "Adapté au contenu" at bounding box center [167, 191] width 69 height 10
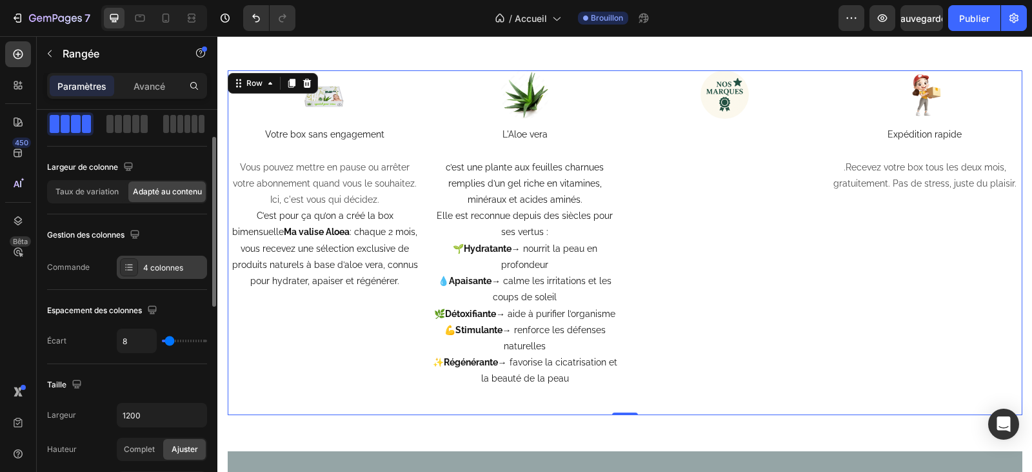
click at [161, 265] on font "4 colonnes" at bounding box center [163, 268] width 40 height 10
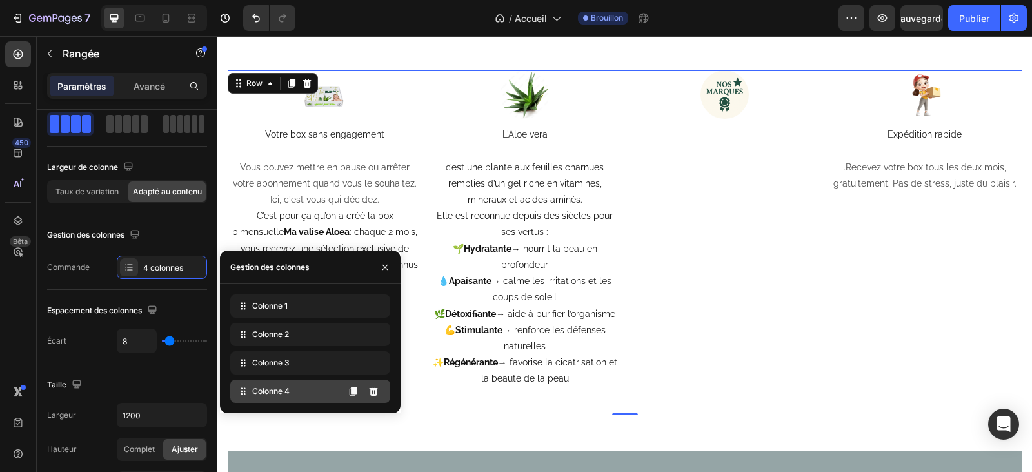
click at [283, 395] on span "Colonne 4" at bounding box center [270, 391] width 37 height 12
click at [744, 213] on div "Image" at bounding box center [725, 242] width 195 height 345
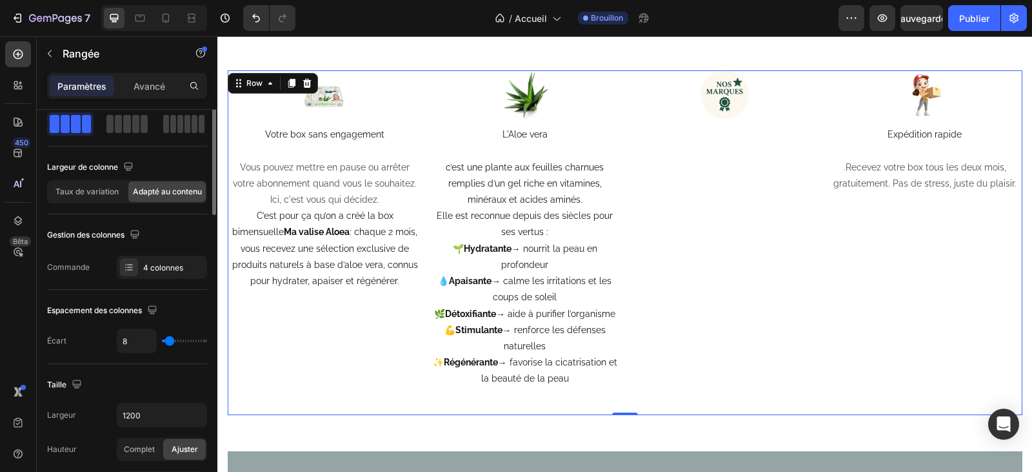
scroll to position [0, 0]
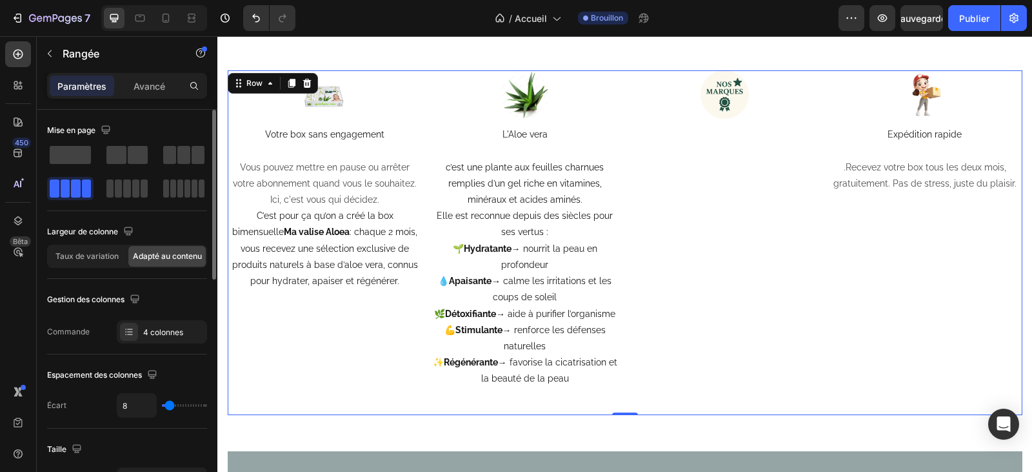
click at [82, 191] on span at bounding box center [87, 188] width 10 height 18
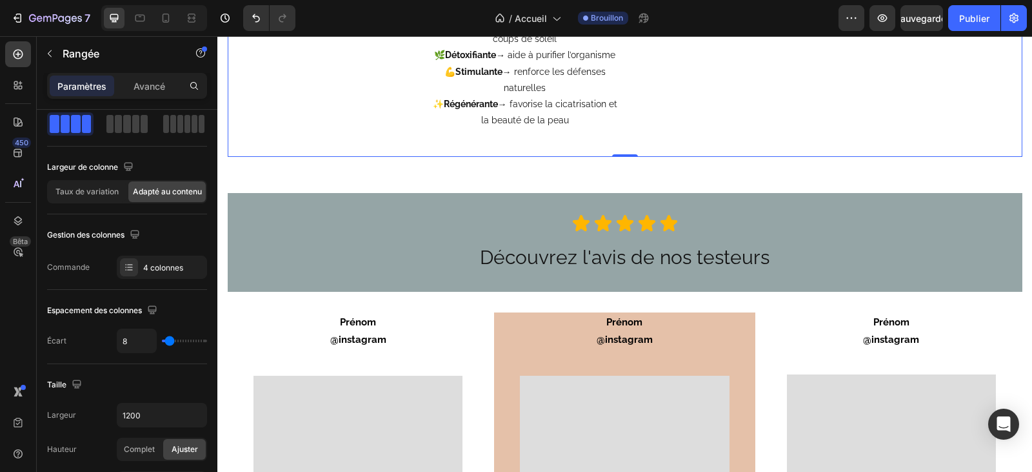
scroll to position [2488, 0]
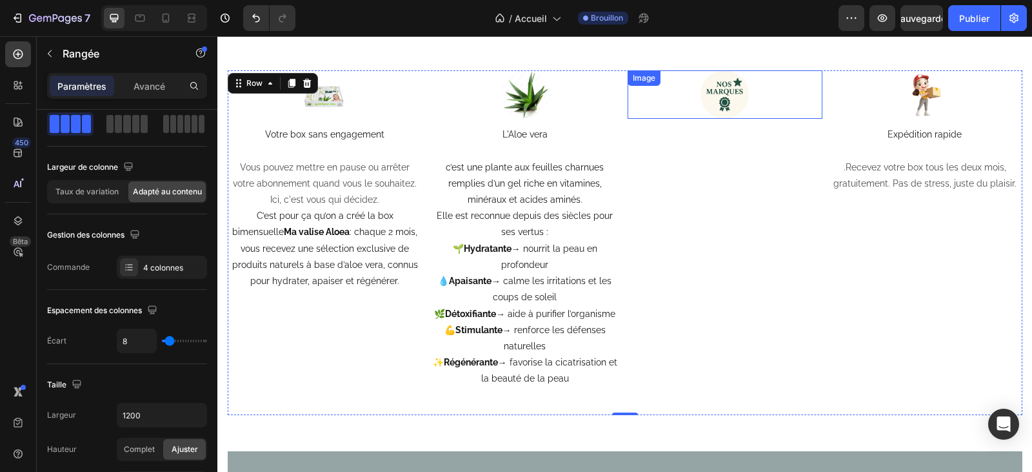
click at [732, 105] on img at bounding box center [725, 94] width 49 height 49
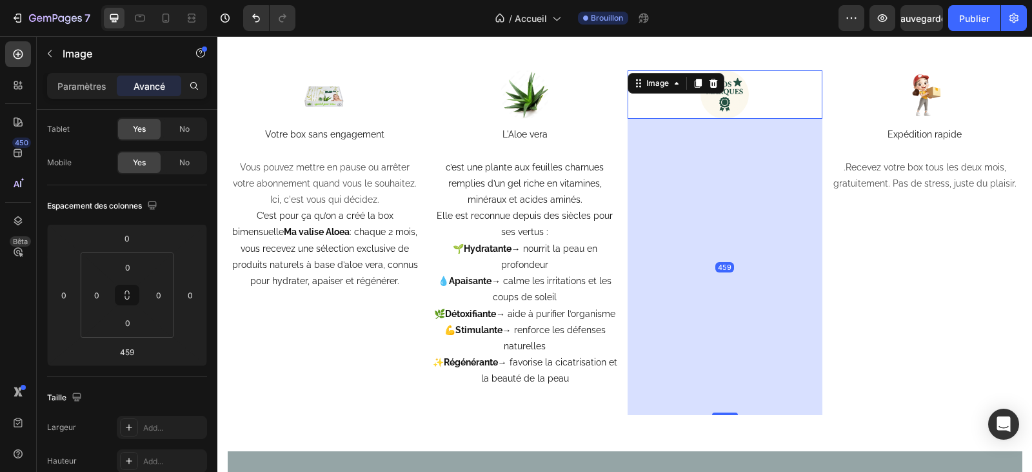
scroll to position [0, 0]
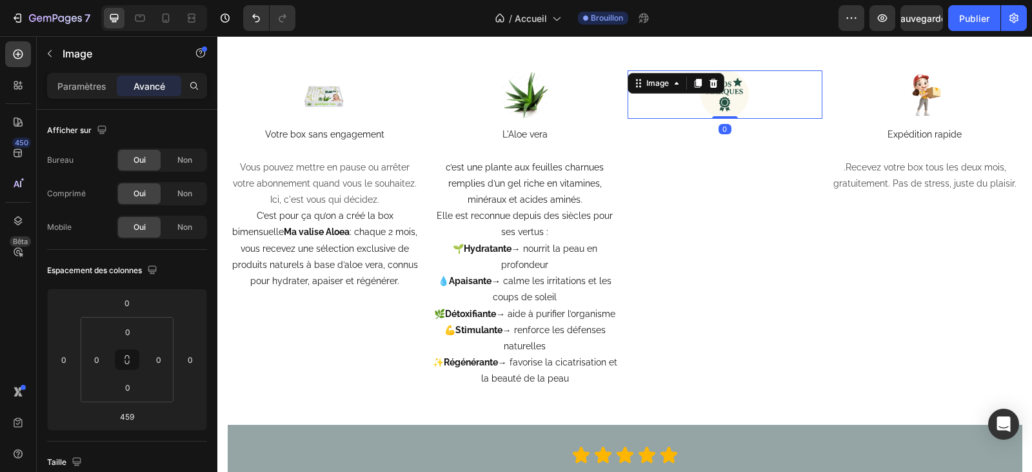
drag, startPoint x: 715, startPoint y: 414, endPoint x: 757, endPoint y: 118, distance: 299.1
click at [757, 118] on div "Image 0" at bounding box center [725, 94] width 195 height 49
type input "0"
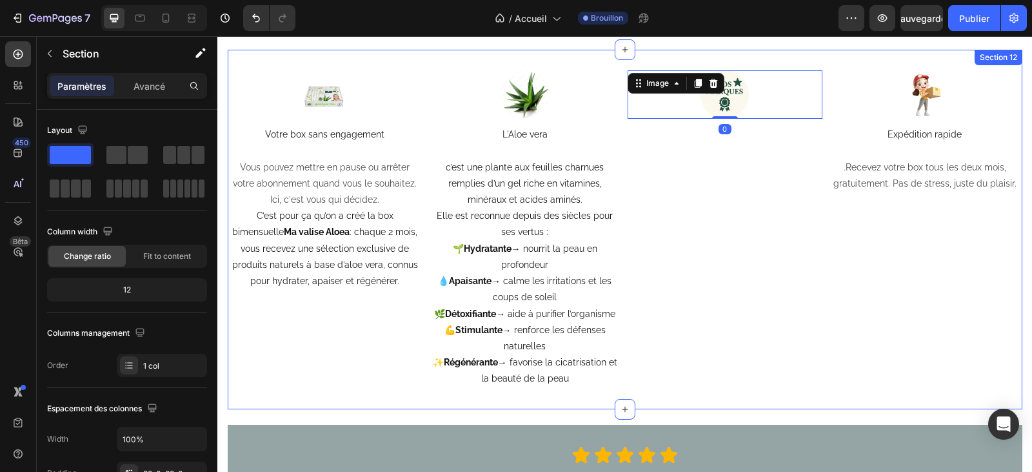
click at [401, 58] on div "Image Votre box sans engagement Vous pouvez mettre en pause ou arrêter votre ab…" at bounding box center [625, 229] width 795 height 359
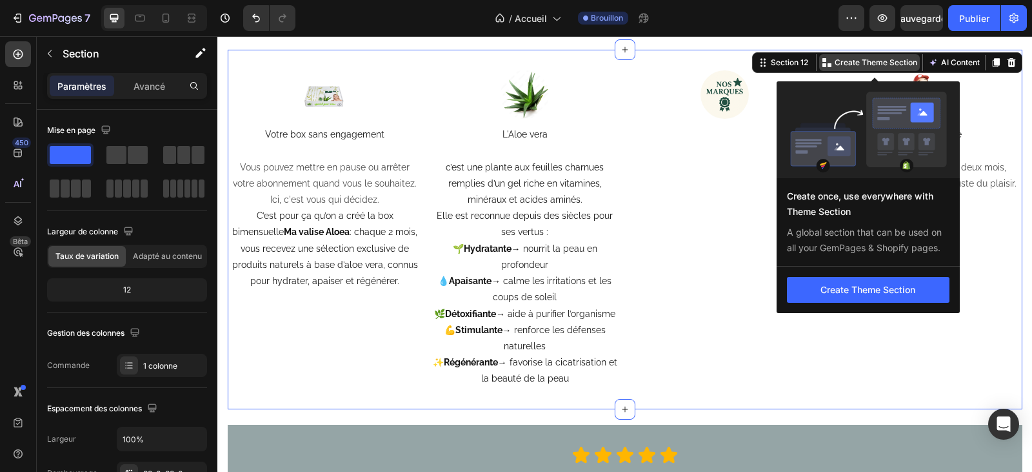
click at [866, 59] on p "Create Theme Section" at bounding box center [876, 63] width 83 height 12
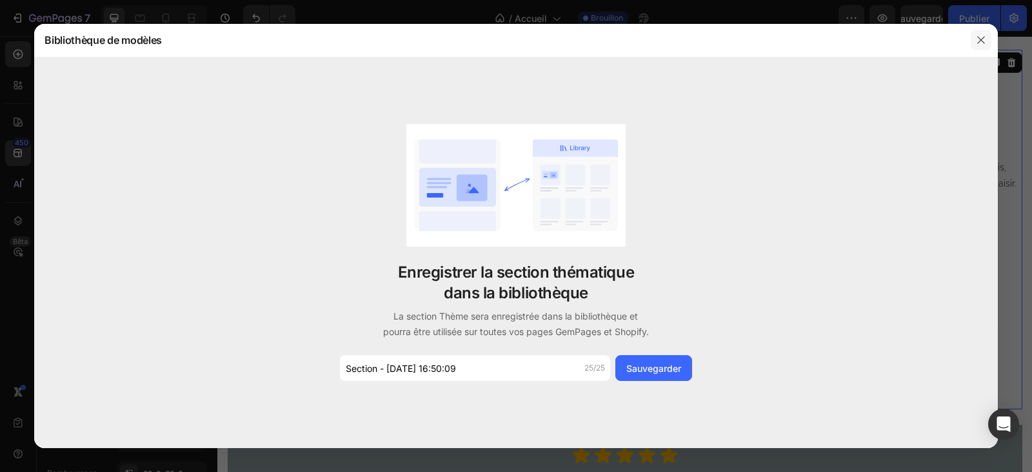
click at [986, 38] on icon "button" at bounding box center [981, 40] width 10 height 10
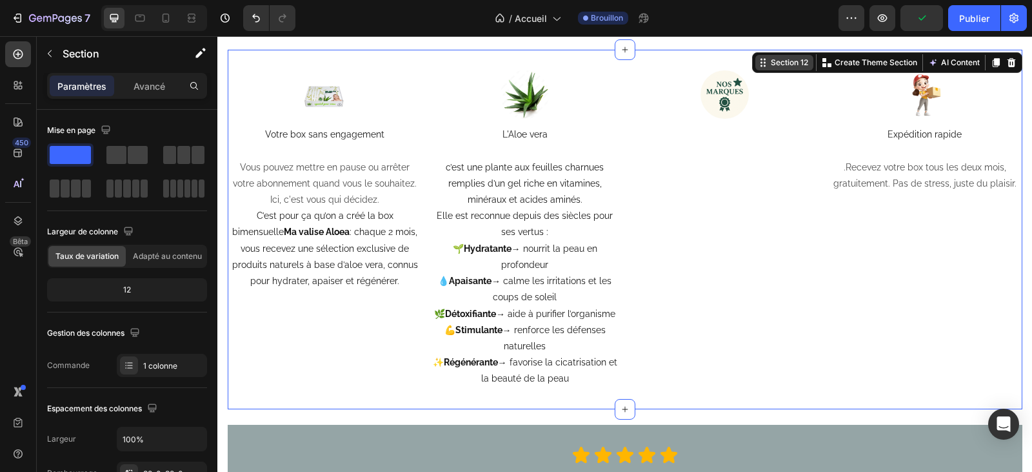
click at [778, 70] on div "Section 12" at bounding box center [784, 62] width 58 height 15
click at [778, 71] on div "Section 12 You can create reusable sections Create Theme Section AI Content Wri…" at bounding box center [887, 62] width 270 height 21
click at [780, 65] on div "Section 12" at bounding box center [789, 63] width 43 height 12
click at [962, 62] on button "AI Content" at bounding box center [954, 62] width 57 height 15
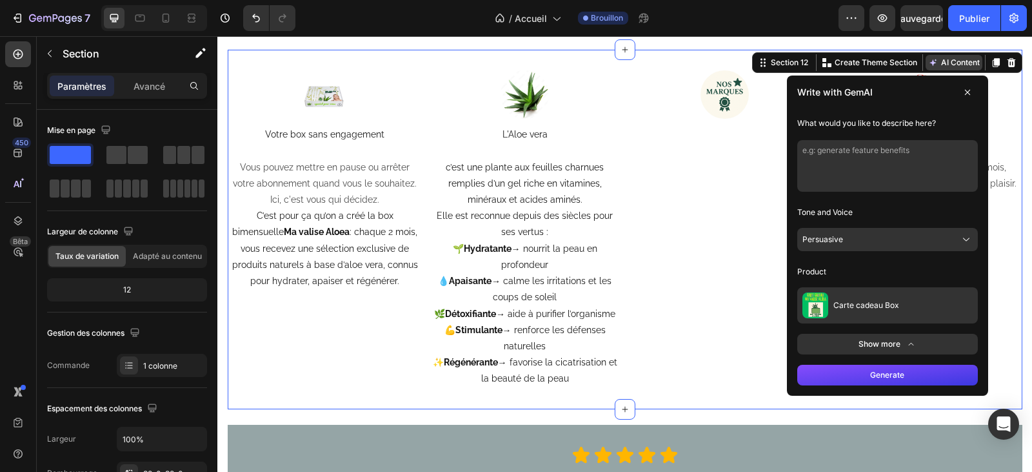
click at [962, 62] on button "AI Content" at bounding box center [954, 62] width 57 height 15
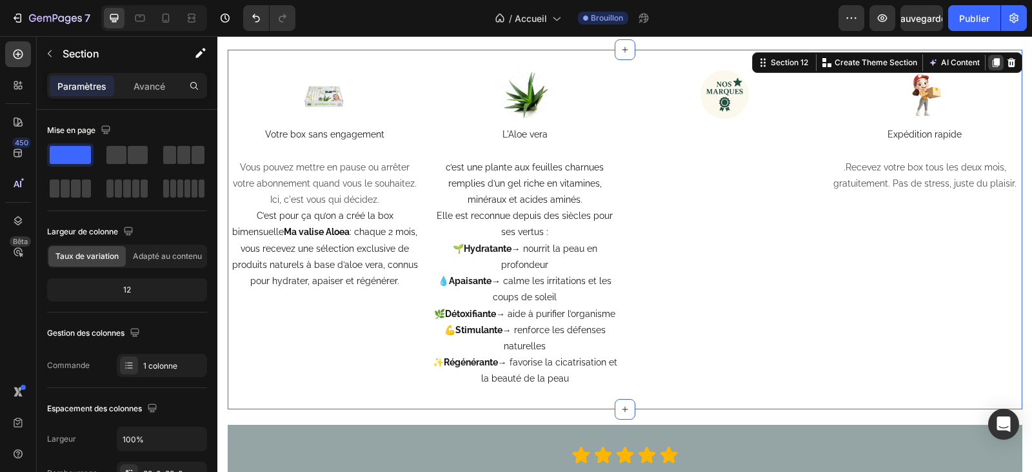
click at [992, 64] on icon at bounding box center [995, 62] width 7 height 9
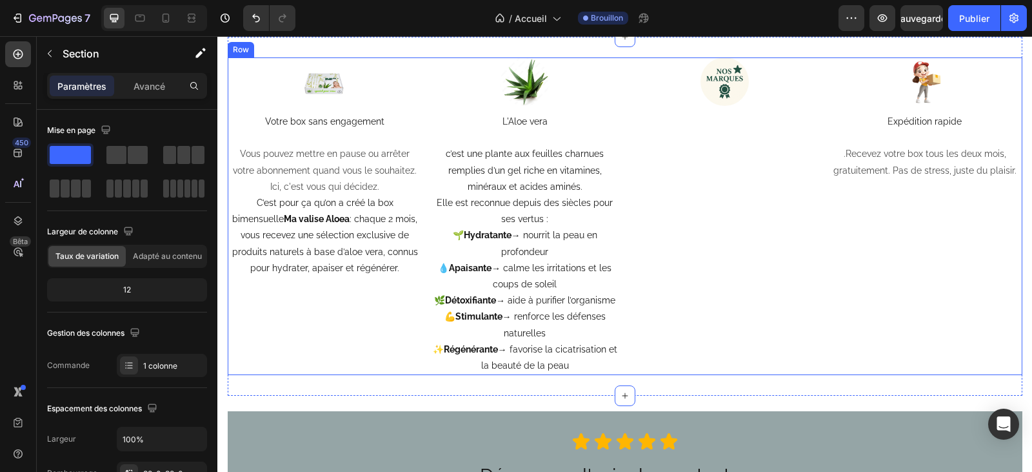
scroll to position [2816, 0]
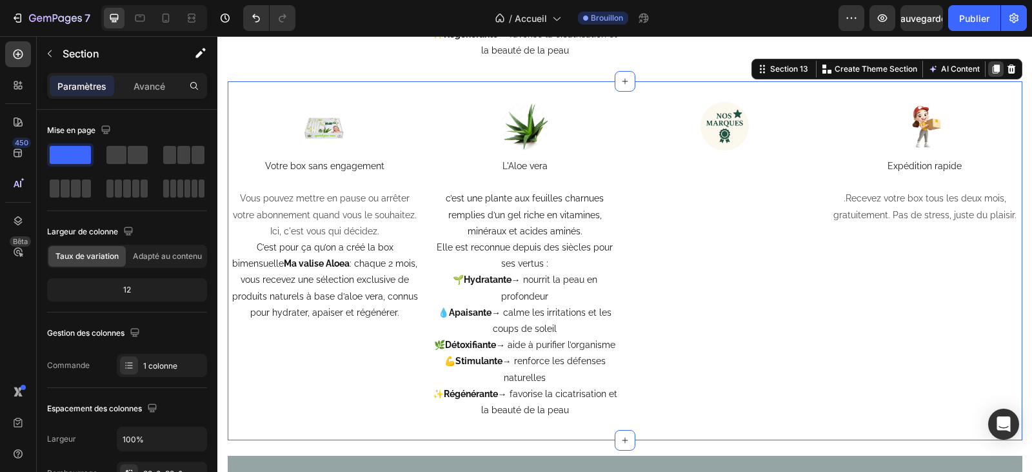
click at [992, 72] on icon at bounding box center [995, 69] width 7 height 9
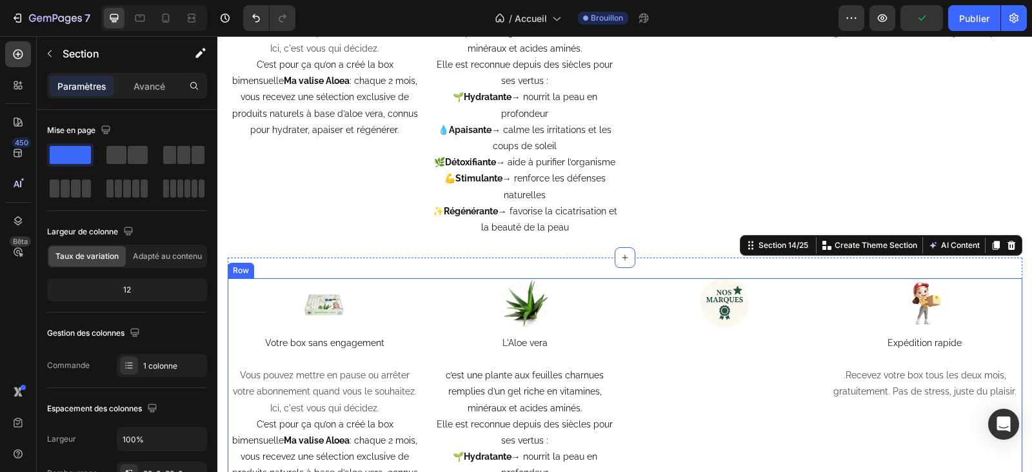
scroll to position [3110, 0]
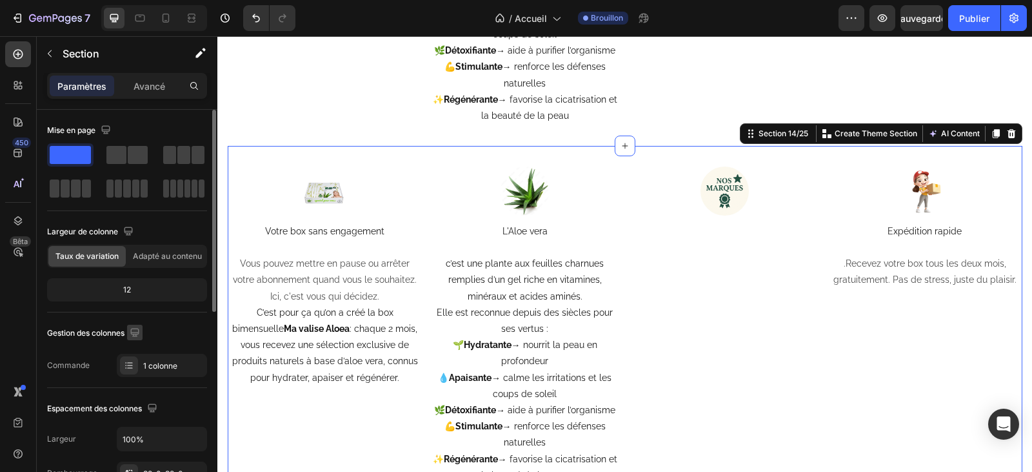
click at [130, 332] on button "button" at bounding box center [134, 332] width 15 height 15
click at [186, 366] on div "1 colonne" at bounding box center [173, 366] width 61 height 12
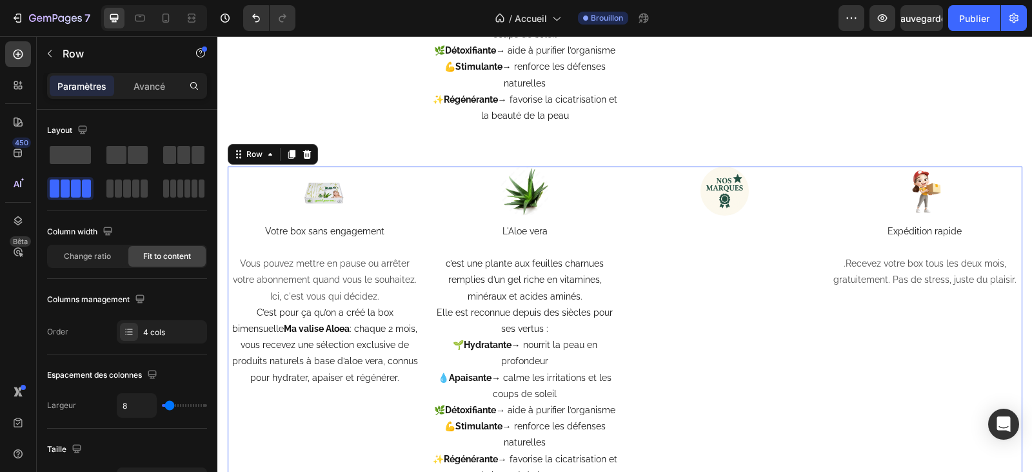
click at [714, 270] on div "Image" at bounding box center [725, 325] width 195 height 318
click at [720, 234] on div "Image" at bounding box center [725, 325] width 195 height 318
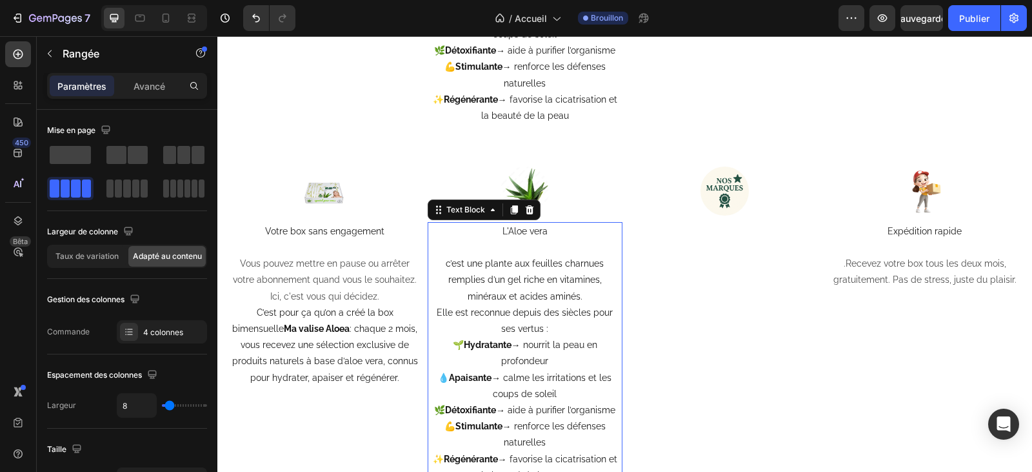
click at [538, 314] on p "c’est une plante aux feuilles charnues remplies d’un gel riche en vitamines, mi…" at bounding box center [525, 295] width 192 height 81
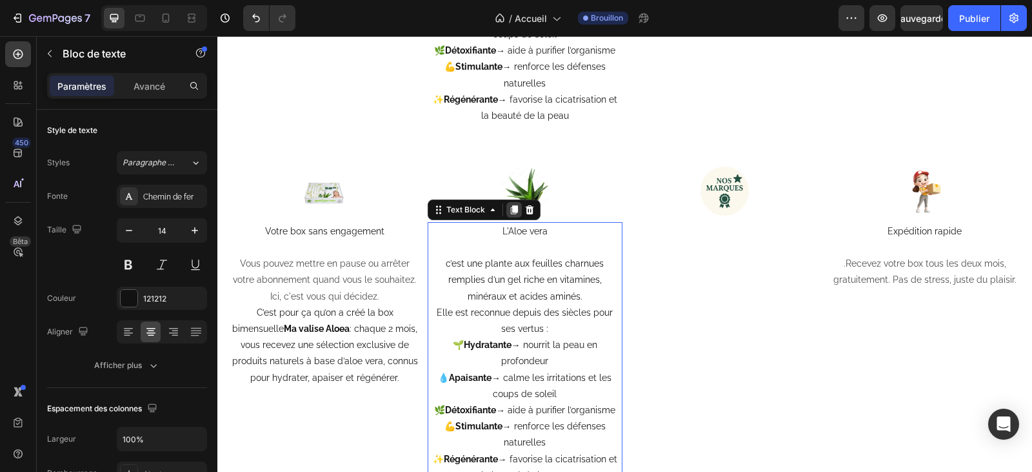
click at [510, 210] on icon at bounding box center [513, 209] width 7 height 9
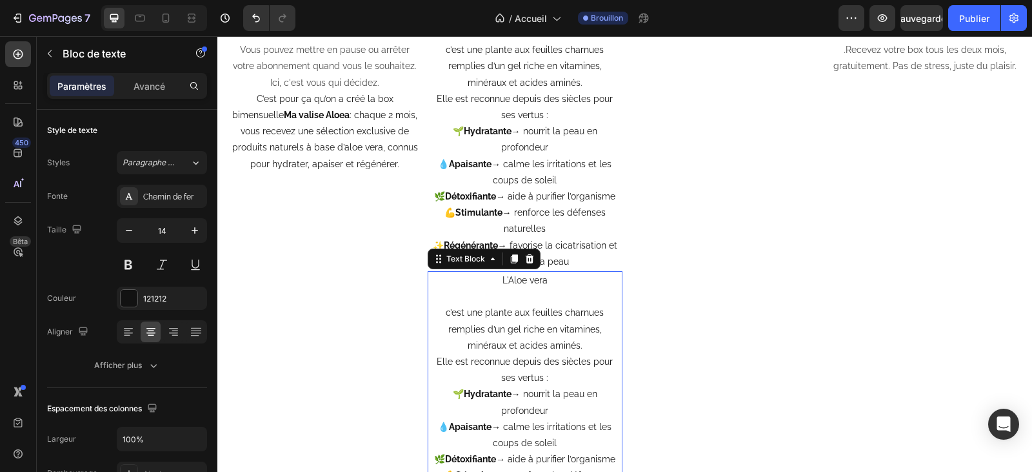
scroll to position [3320, 0]
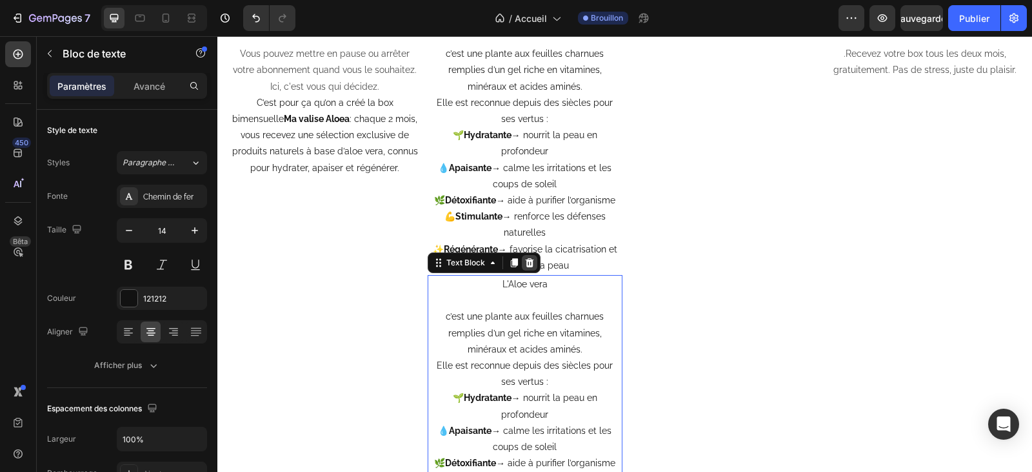
click at [525, 261] on icon at bounding box center [529, 262] width 8 height 9
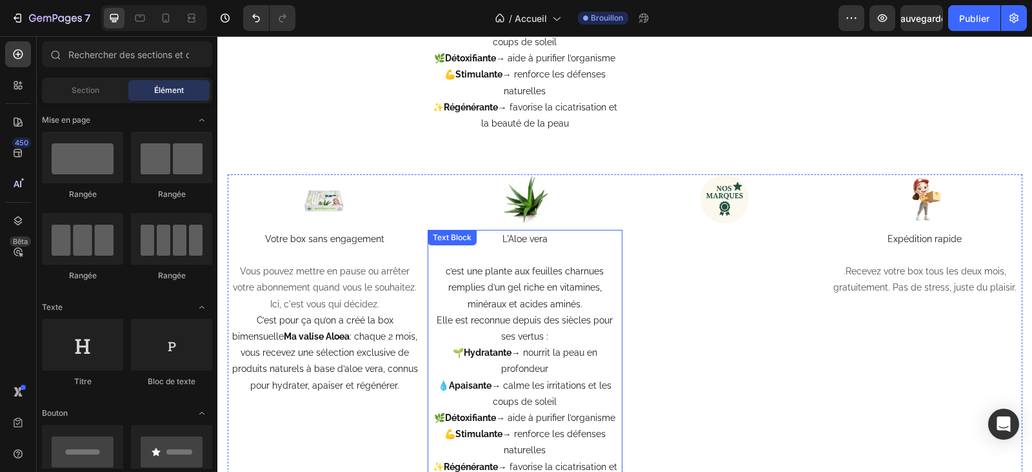
scroll to position [3062, 0]
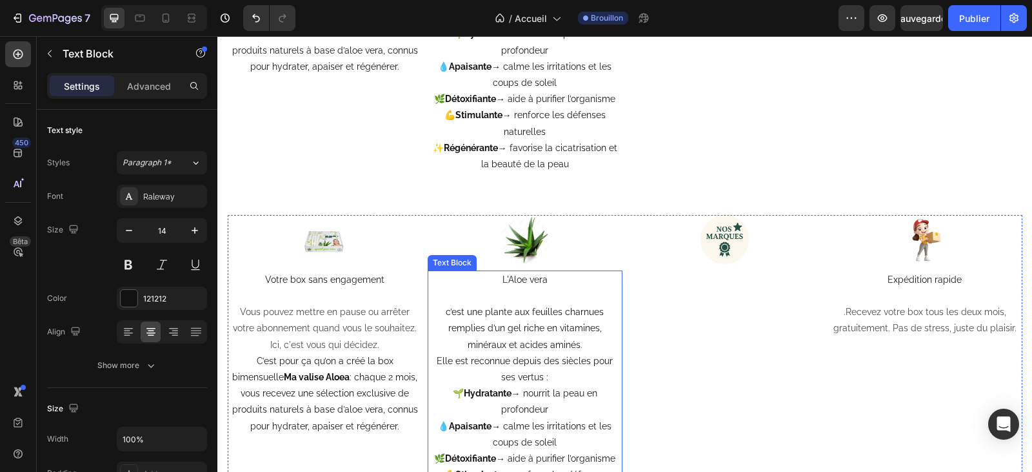
click at [519, 295] on p at bounding box center [525, 296] width 192 height 16
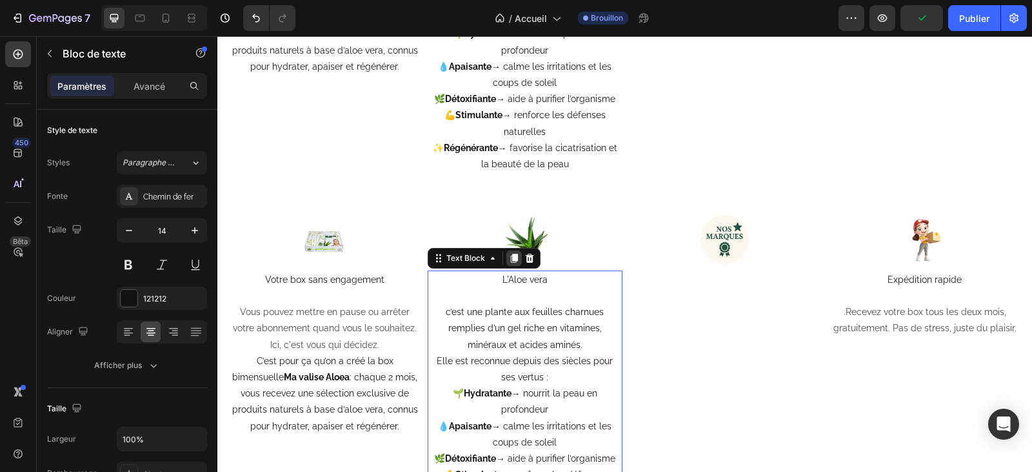
click at [510, 261] on icon at bounding box center [513, 258] width 7 height 9
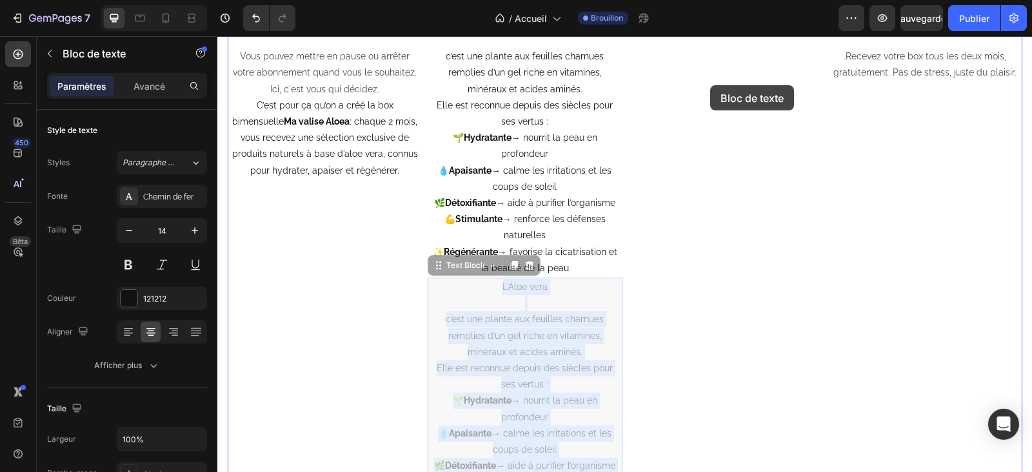
scroll to position [3299, 0]
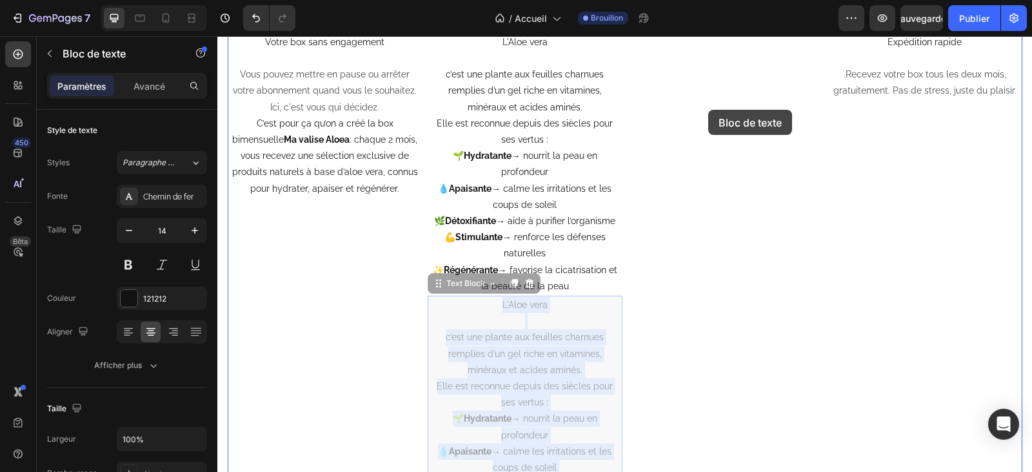
drag, startPoint x: 523, startPoint y: 234, endPoint x: 708, endPoint y: 110, distance: 223.7
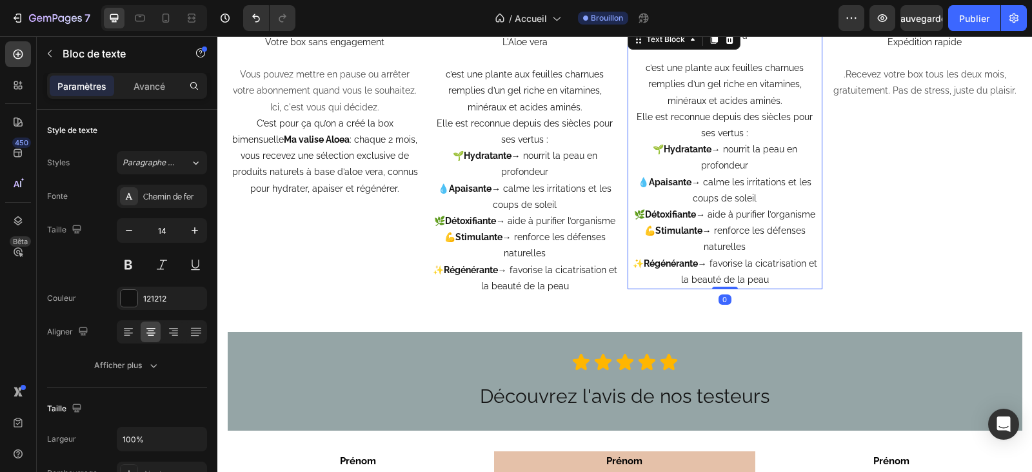
scroll to position [3170, 0]
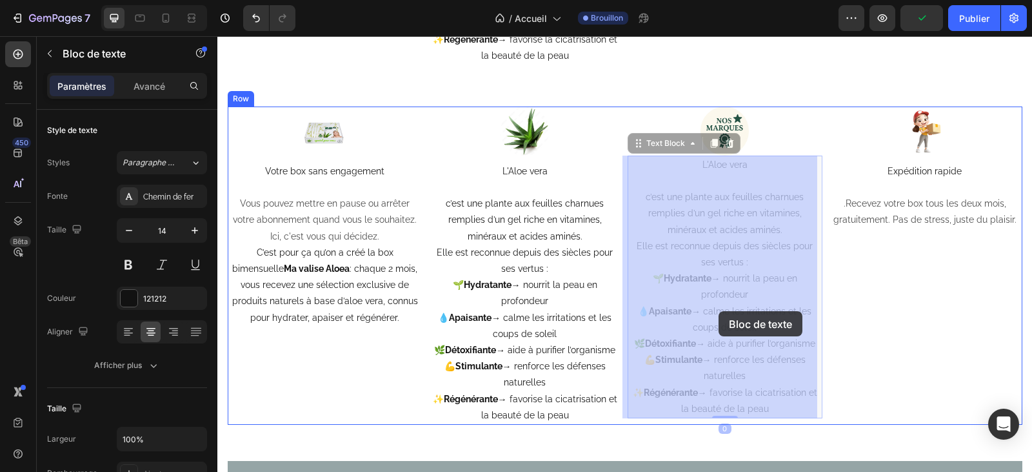
drag, startPoint x: 766, startPoint y: 413, endPoint x: 719, endPoint y: 311, distance: 112.6
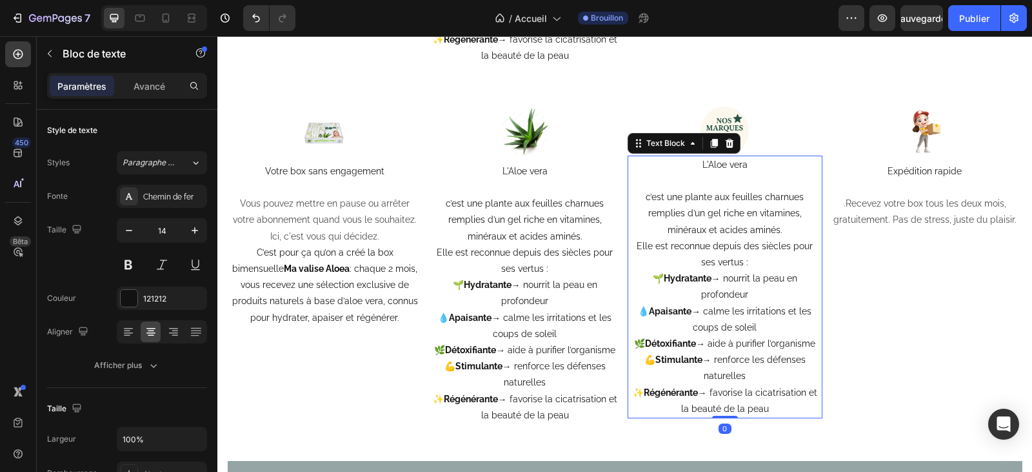
click at [754, 387] on p "✨ Régénérante → favorise la cicatrisation et la beauté de la peau" at bounding box center [725, 401] width 192 height 32
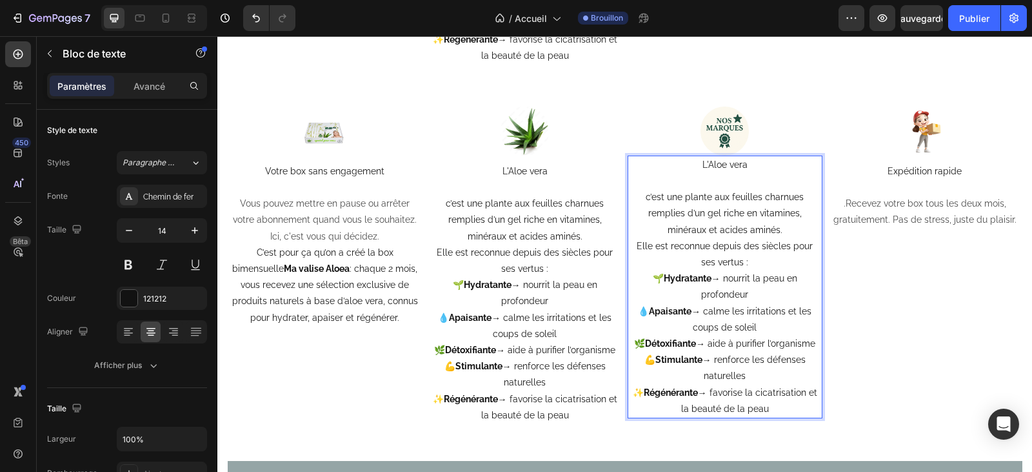
click at [758, 385] on p "✨ Régénérante → favorise la cicatrisation et la beauté de la peau" at bounding box center [725, 401] width 192 height 32
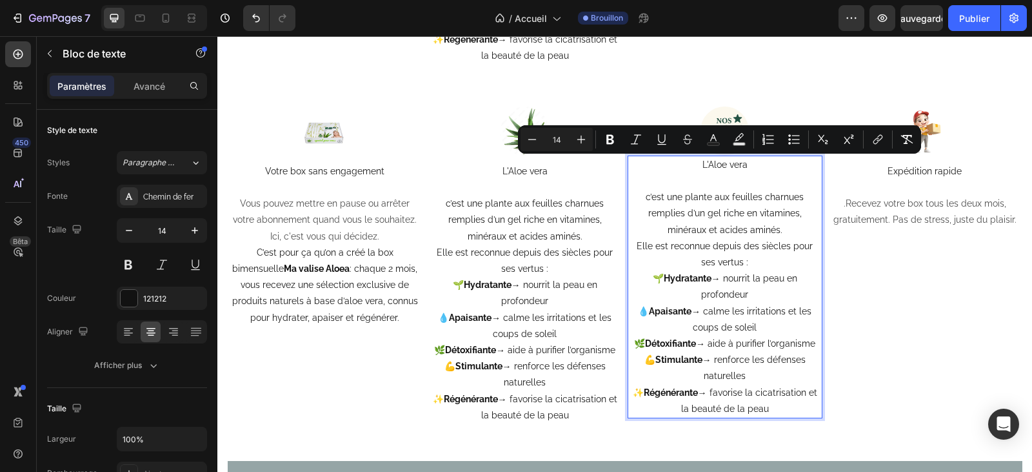
drag, startPoint x: 764, startPoint y: 410, endPoint x: 686, endPoint y: 167, distance: 255.4
click at [686, 167] on div "L'Aloe vera c’est une plante aux feuilles charnues remplies d’un gel riche en v…" at bounding box center [725, 286] width 195 height 263
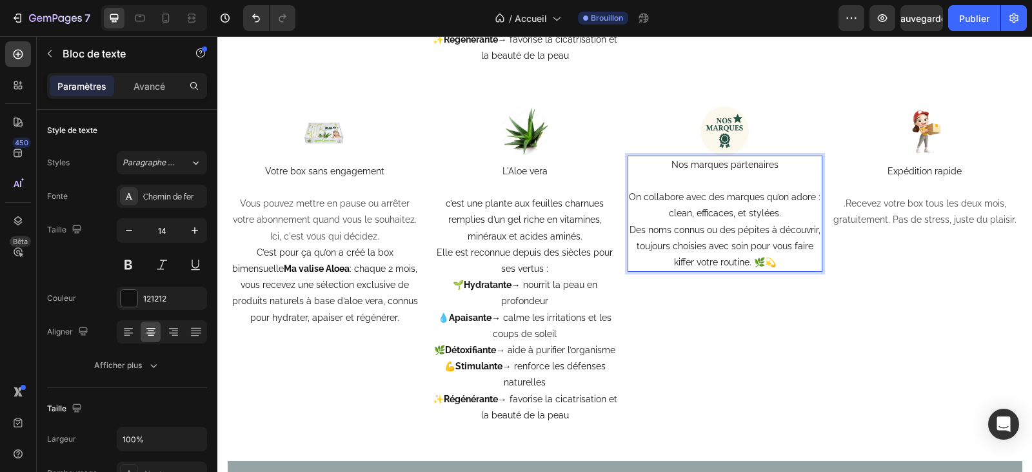
drag, startPoint x: 719, startPoint y: 174, endPoint x: 721, endPoint y: 188, distance: 15.0
click at [721, 188] on p "Rich Text Editor. Editing area: main" at bounding box center [725, 181] width 192 height 16
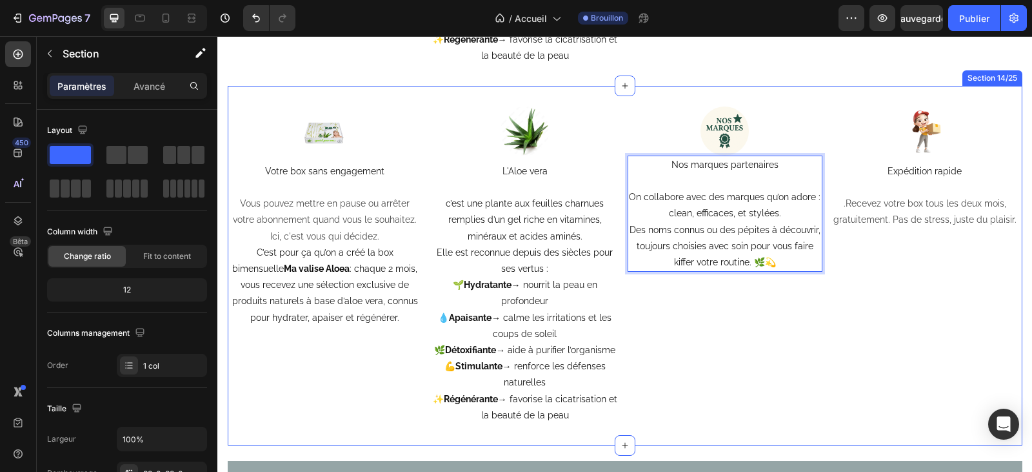
click at [784, 90] on div "Image Votre box sans engagement Vous pouvez mettre en pause ou arrêter votre ab…" at bounding box center [625, 265] width 795 height 359
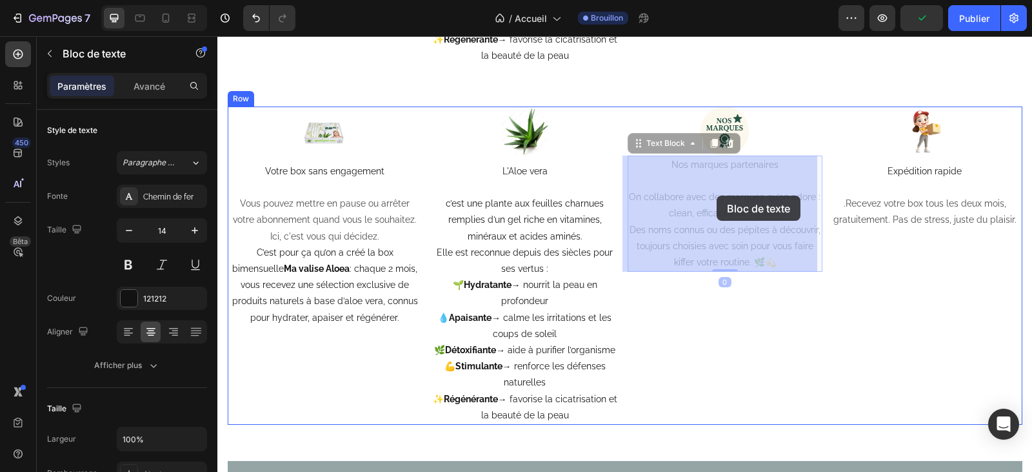
drag, startPoint x: 712, startPoint y: 190, endPoint x: 717, endPoint y: 195, distance: 7.8
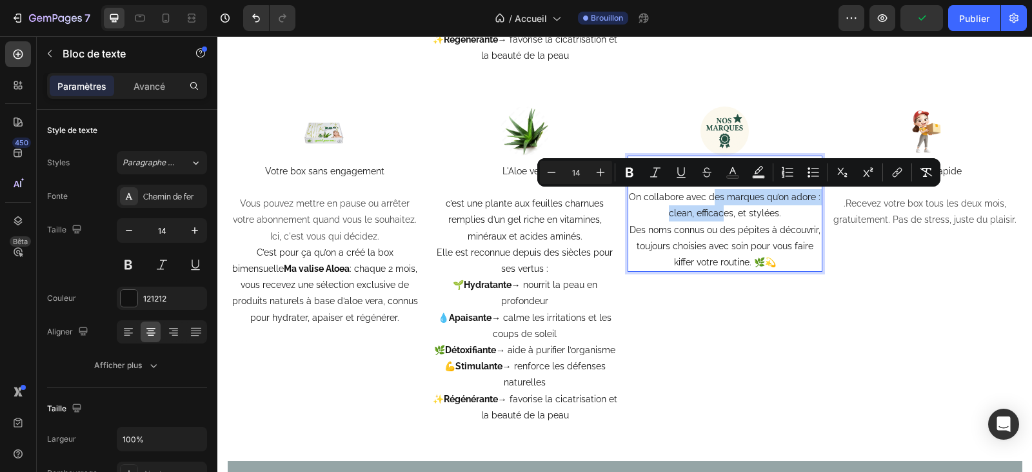
drag, startPoint x: 712, startPoint y: 202, endPoint x: 720, endPoint y: 210, distance: 11.9
click at [628, 112] on div at bounding box center [725, 130] width 195 height 49
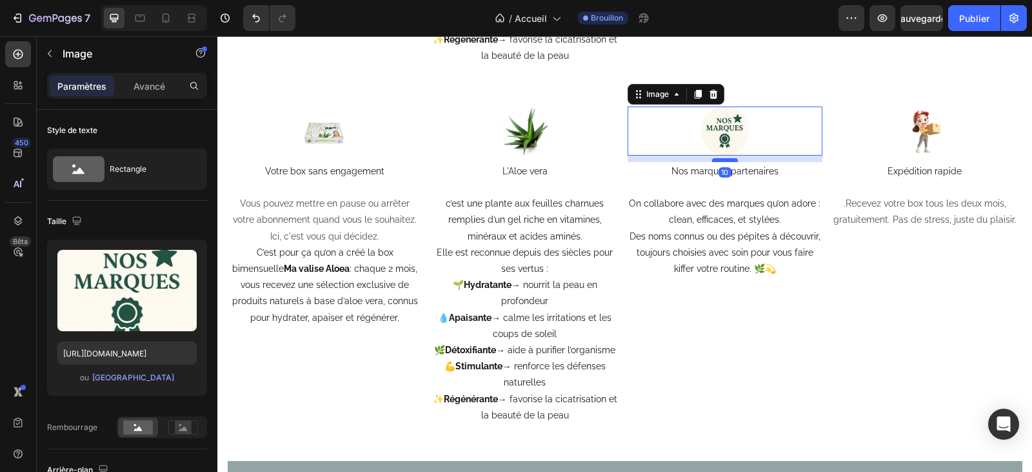
drag, startPoint x: 722, startPoint y: 155, endPoint x: 726, endPoint y: 161, distance: 7.5
click at [726, 161] on div at bounding box center [725, 160] width 26 height 4
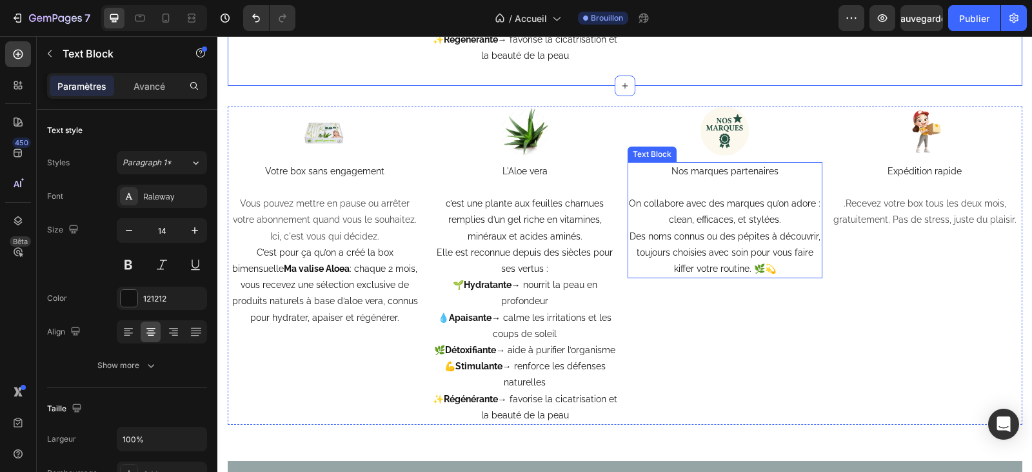
click at [770, 269] on span "Des noms connus ou des pépites à découvrir, toujours choisies avec soin pour vo…" at bounding box center [725, 252] width 191 height 43
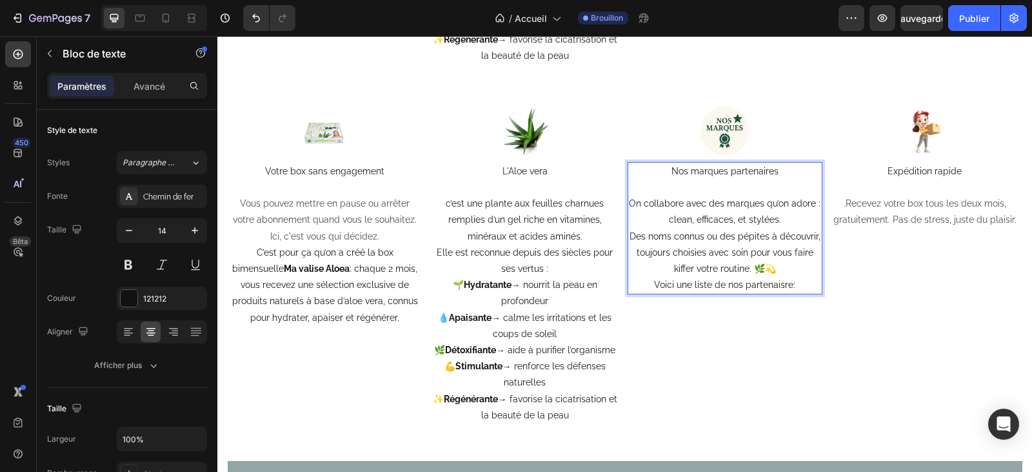
click at [776, 288] on span "Voici une liste de nos partenaisre:" at bounding box center [724, 284] width 141 height 10
click at [784, 284] on span "Voici une liste de nos partenaire:" at bounding box center [725, 284] width 137 height 10
click at [790, 288] on span "Voici une liste de nos partenaires:" at bounding box center [724, 284] width 141 height 10
click at [710, 286] on span "Voici une liste de nos partenaires:" at bounding box center [724, 284] width 141 height 10
click at [745, 303] on span "Voici une liste non exaustive de nos partenaires:" at bounding box center [724, 292] width 149 height 26
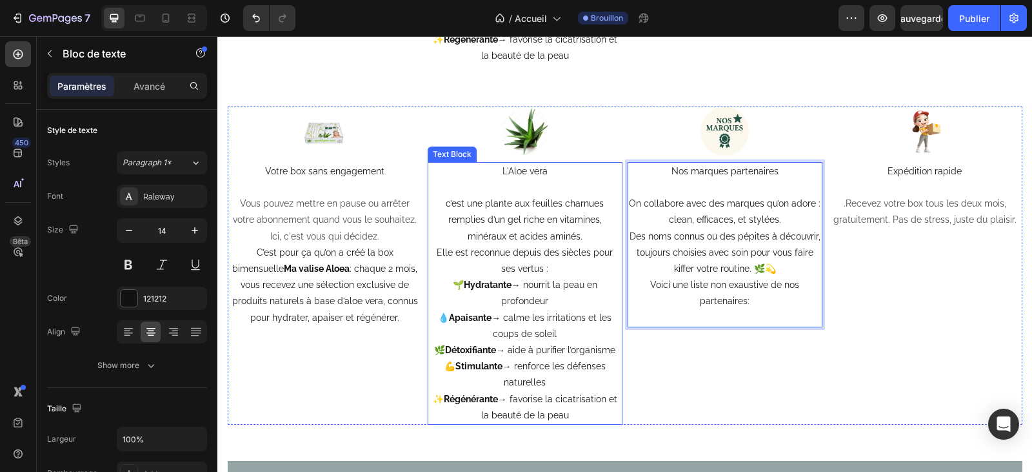
click at [450, 376] on p "💪 Stimulante → renforce les défenses naturelles" at bounding box center [525, 374] width 192 height 32
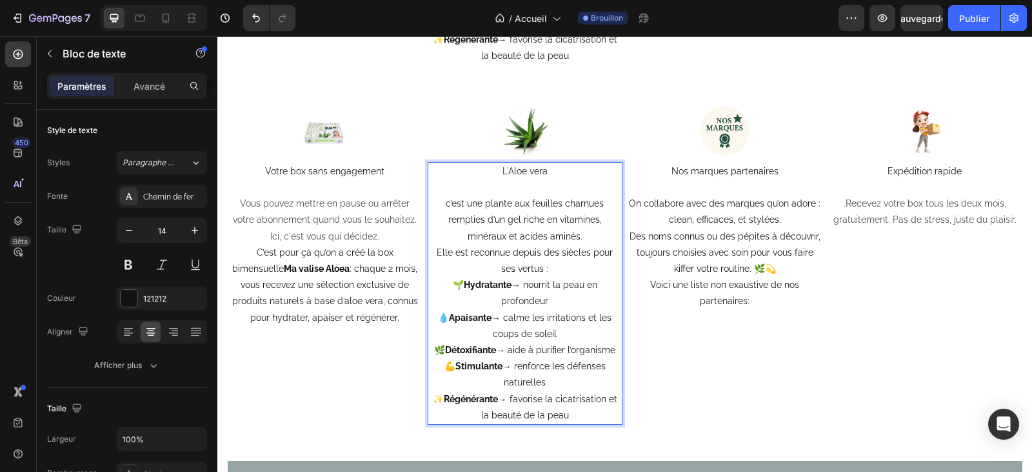
click at [441, 371] on p "💪 Stimulante → renforce les défenses naturelles" at bounding box center [525, 374] width 192 height 32
click at [449, 367] on p "💪 Stimulante → renforce les défenses naturelles" at bounding box center [525, 374] width 192 height 32
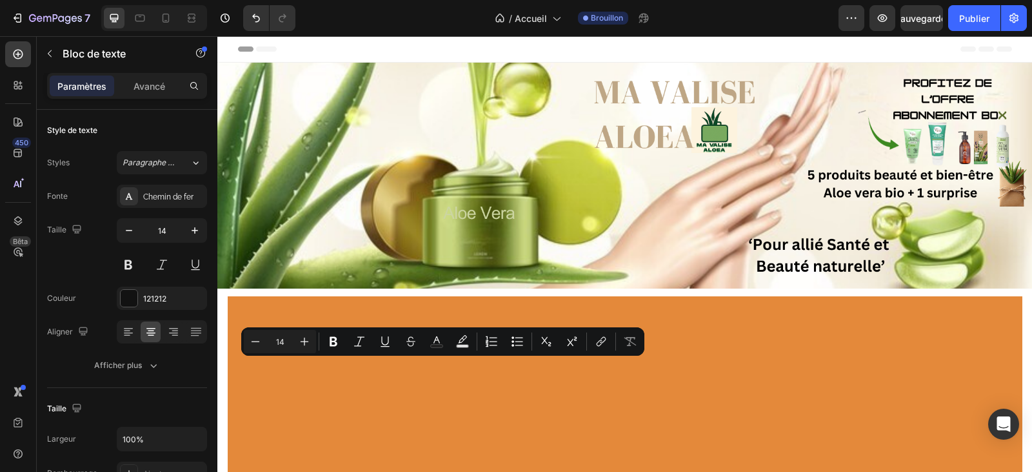
scroll to position [3170, 0]
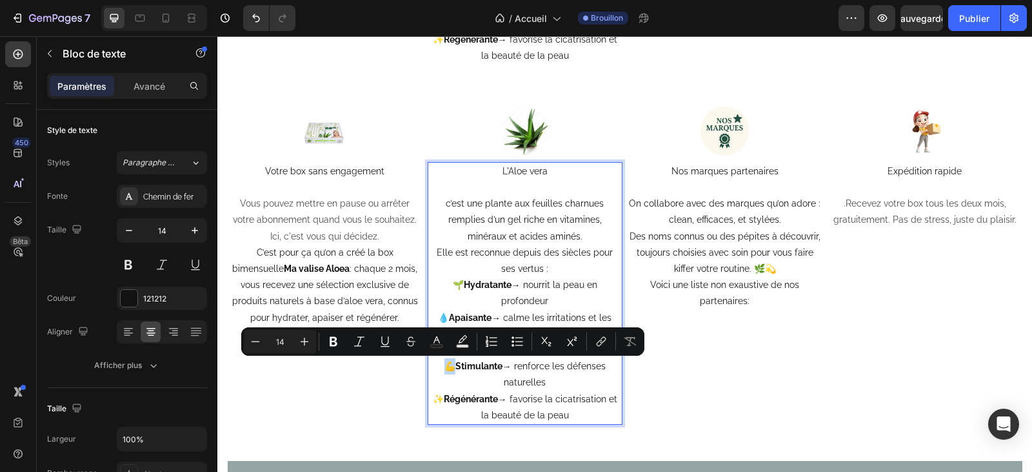
click at [441, 368] on p "💪 Stimulante → renforce les défenses naturelles" at bounding box center [525, 374] width 192 height 32
copy p "💪"
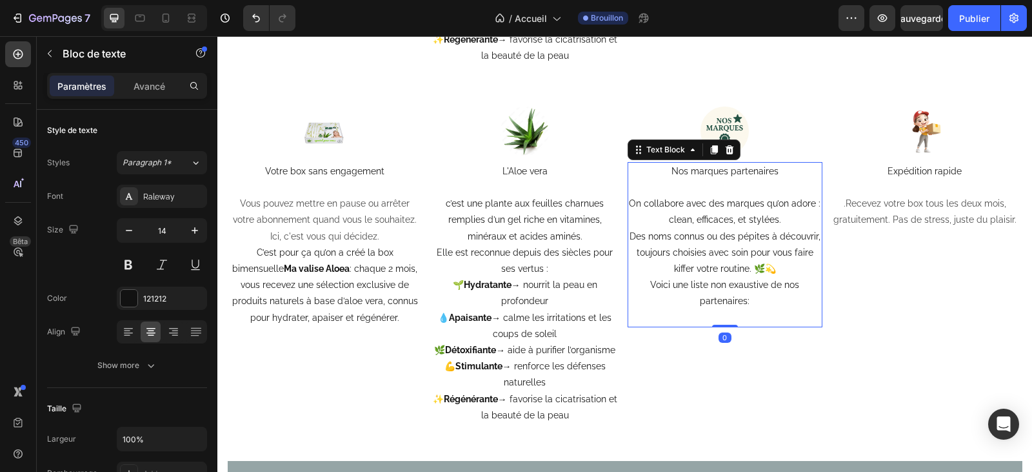
click at [750, 304] on p "Voici une liste non exaustive de nos partenaires:" at bounding box center [725, 293] width 192 height 32
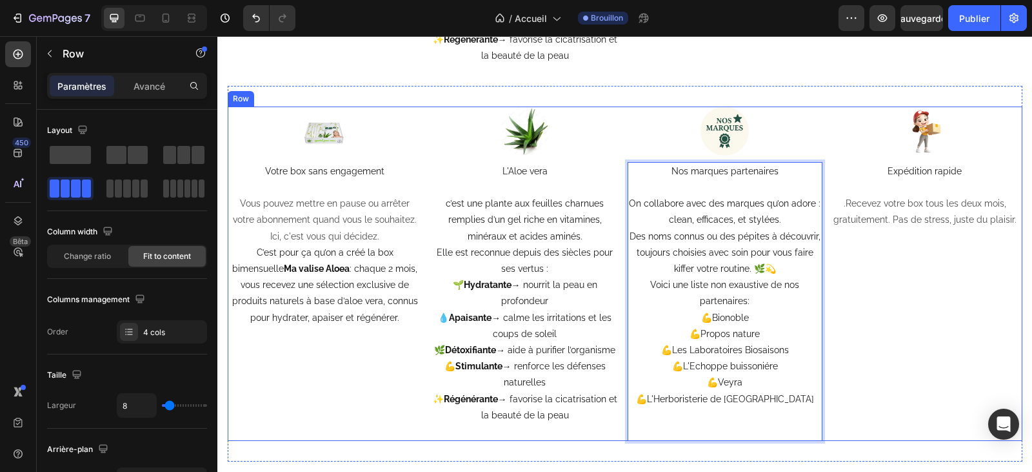
click at [930, 321] on div "Image Expédition rapide .Recevez votre box tous les deux mois, gratuitement. Pa…" at bounding box center [925, 273] width 195 height 334
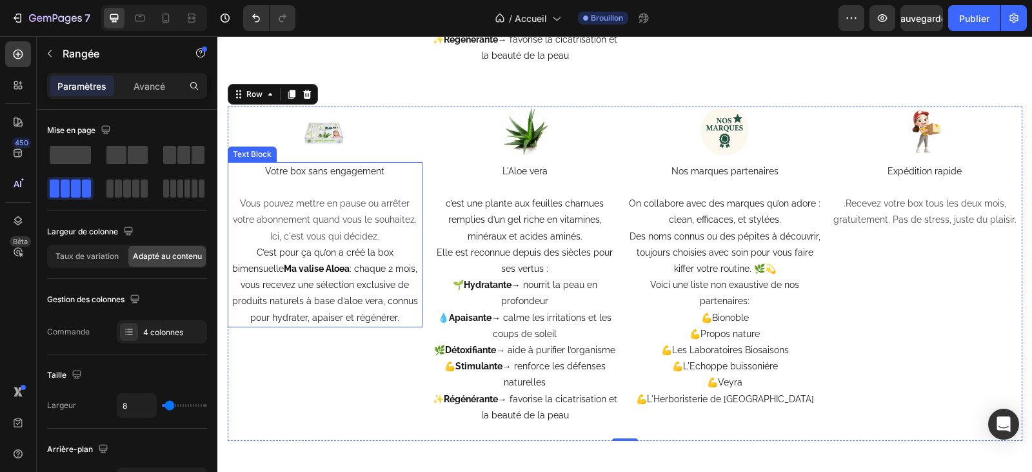
click at [386, 175] on p "Votre box sans engagement" at bounding box center [325, 171] width 192 height 16
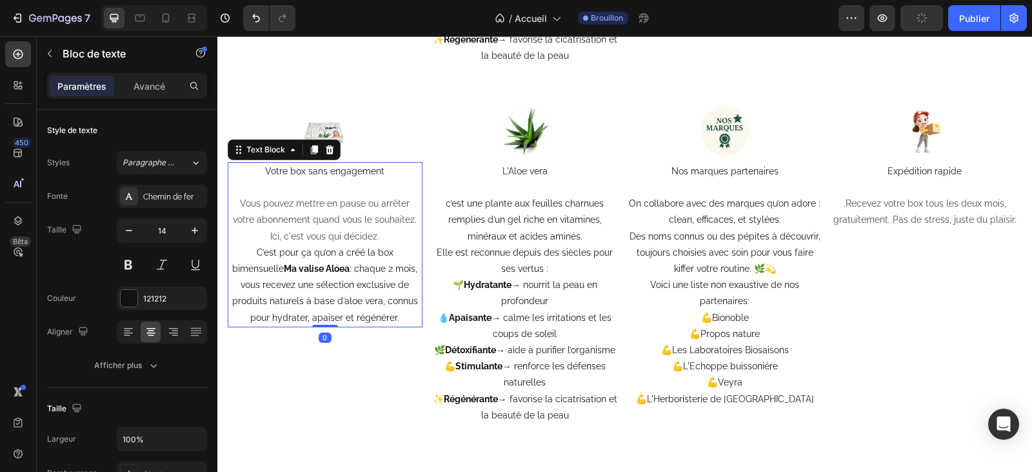
click at [380, 176] on p "Votre box sans engagement" at bounding box center [325, 171] width 192 height 16
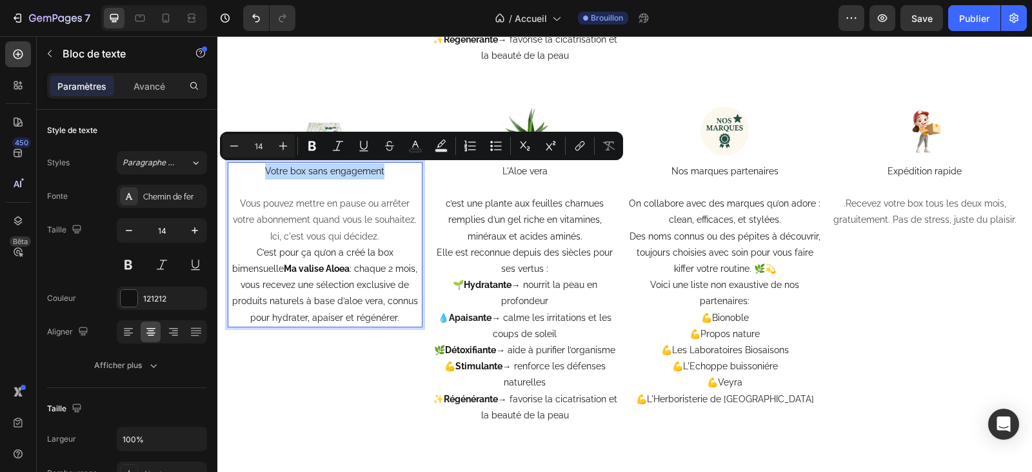
drag, startPoint x: 381, startPoint y: 172, endPoint x: 263, endPoint y: 168, distance: 117.5
click at [263, 168] on p "Votre box sans engagement" at bounding box center [325, 171] width 192 height 16
click at [305, 140] on button "Audacieux" at bounding box center [312, 145] width 23 height 23
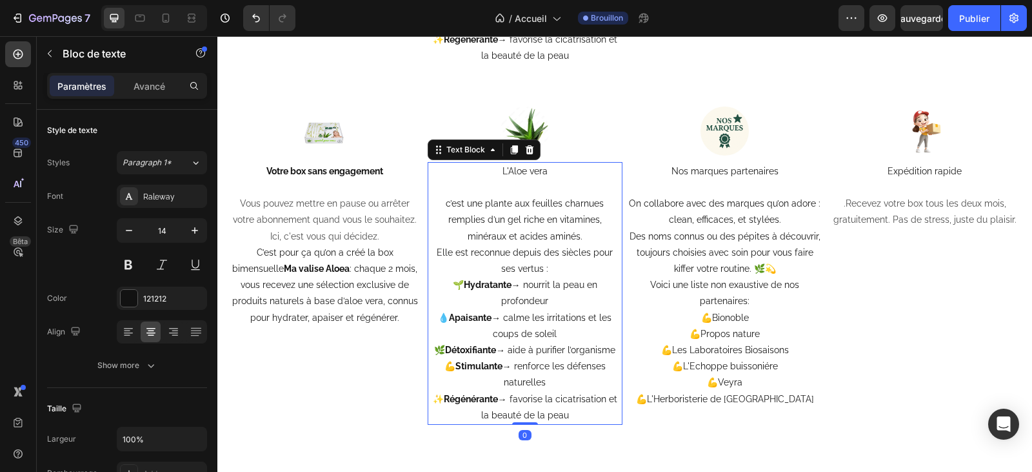
click at [539, 177] on p "L'Aloe vera" at bounding box center [525, 171] width 192 height 16
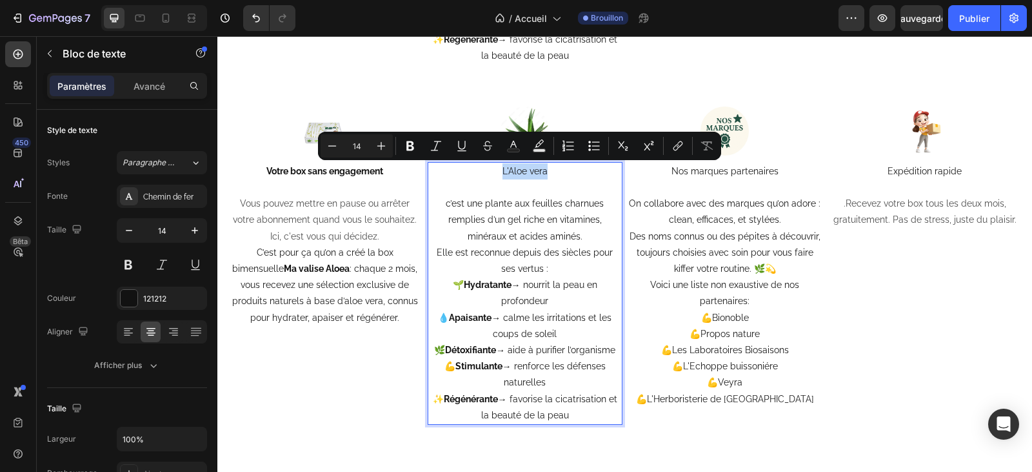
drag, startPoint x: 546, startPoint y: 174, endPoint x: 494, endPoint y: 166, distance: 52.2
click at [494, 166] on p "L'Aloe vera" at bounding box center [525, 171] width 192 height 16
click at [414, 145] on icon "Editor contextual toolbar" at bounding box center [410, 145] width 13 height 13
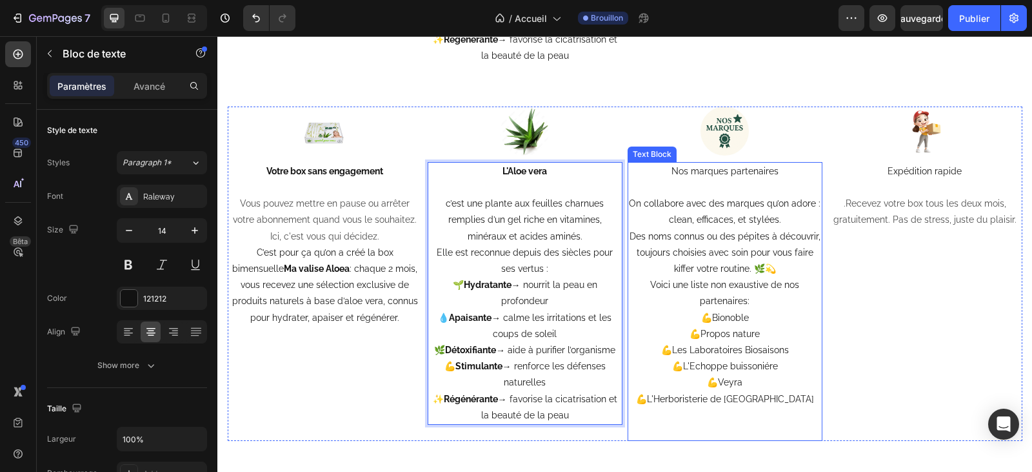
click at [763, 177] on p "Nos marques partenaires" at bounding box center [725, 171] width 192 height 16
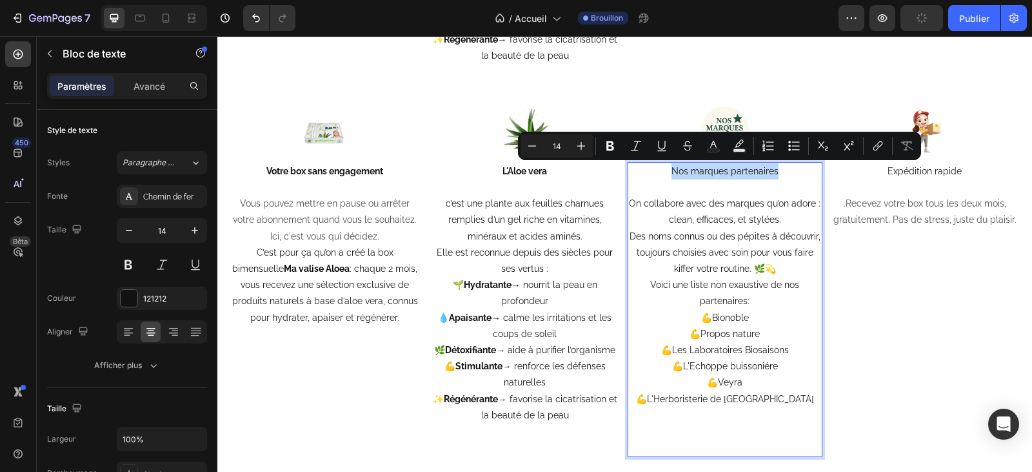
drag, startPoint x: 775, startPoint y: 172, endPoint x: 665, endPoint y: 177, distance: 109.8
click at [665, 177] on p "Nos marques partenaires" at bounding box center [725, 171] width 192 height 16
click at [606, 145] on icon "Editor contextual toolbar" at bounding box center [610, 145] width 13 height 13
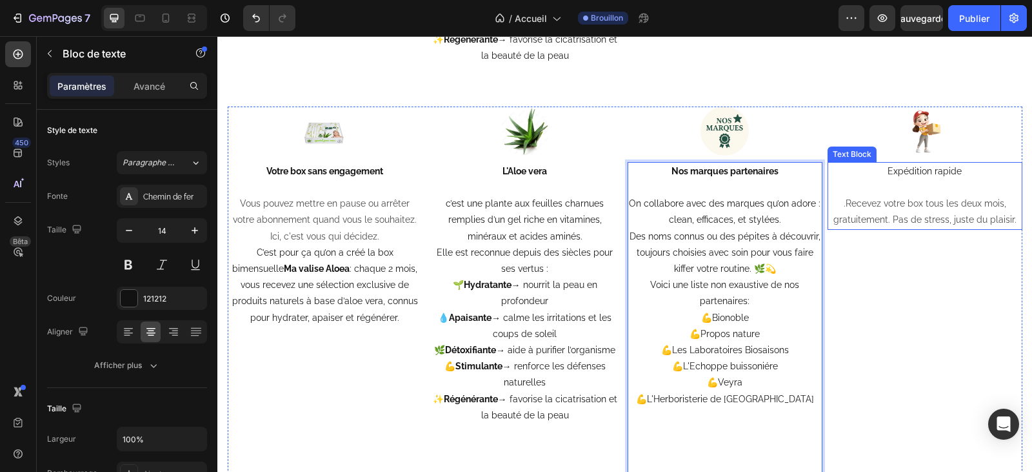
click at [905, 190] on p at bounding box center [925, 187] width 192 height 16
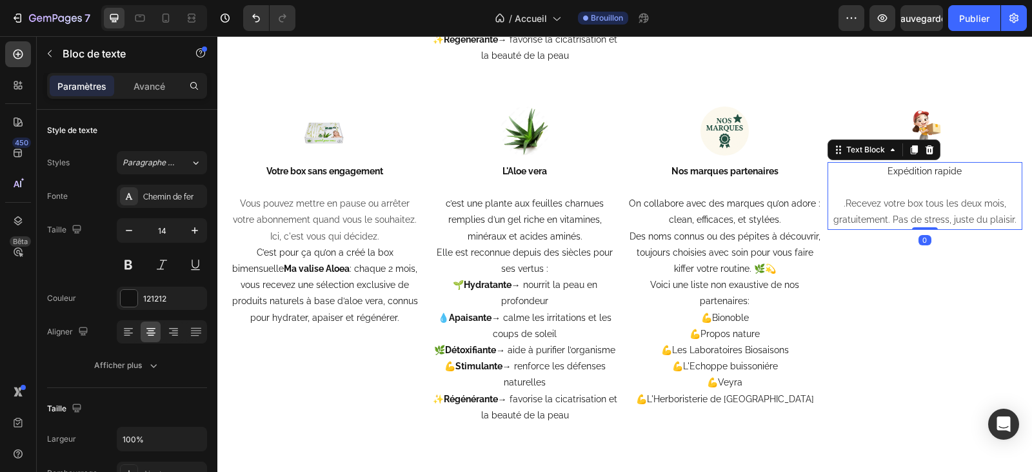
click at [958, 176] on p "Expédition rapide" at bounding box center [925, 171] width 192 height 16
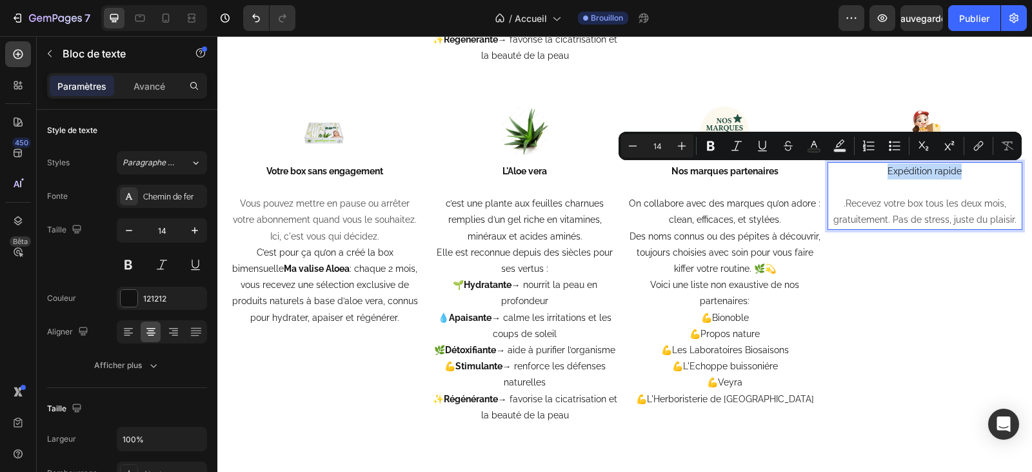
drag, startPoint x: 959, startPoint y: 172, endPoint x: 886, endPoint y: 174, distance: 73.6
click at [886, 174] on p "Expédition rapide" at bounding box center [925, 171] width 192 height 16
click at [712, 145] on icon "Editor contextual toolbar" at bounding box center [711, 146] width 8 height 10
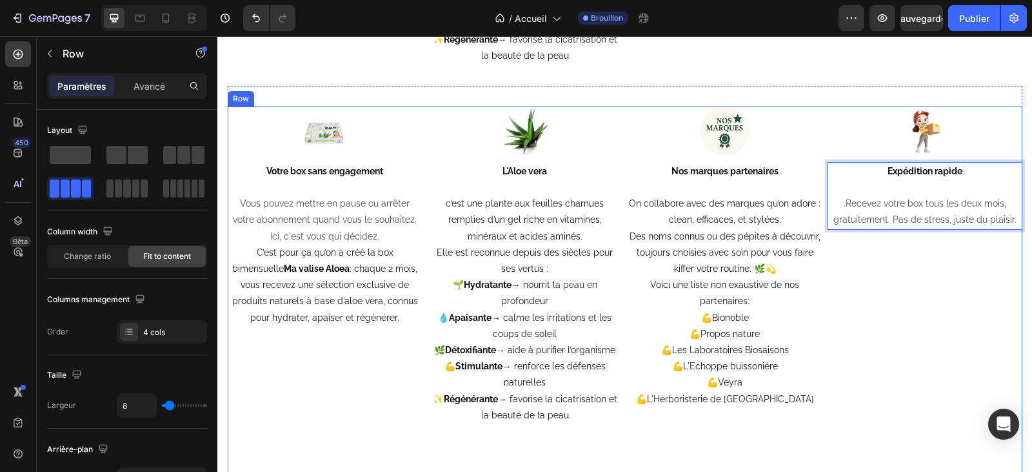
click at [894, 375] on div "Image Expédition rapide .Recevez votre box tous les deux mois, gratuitement. Pa…" at bounding box center [925, 289] width 195 height 366
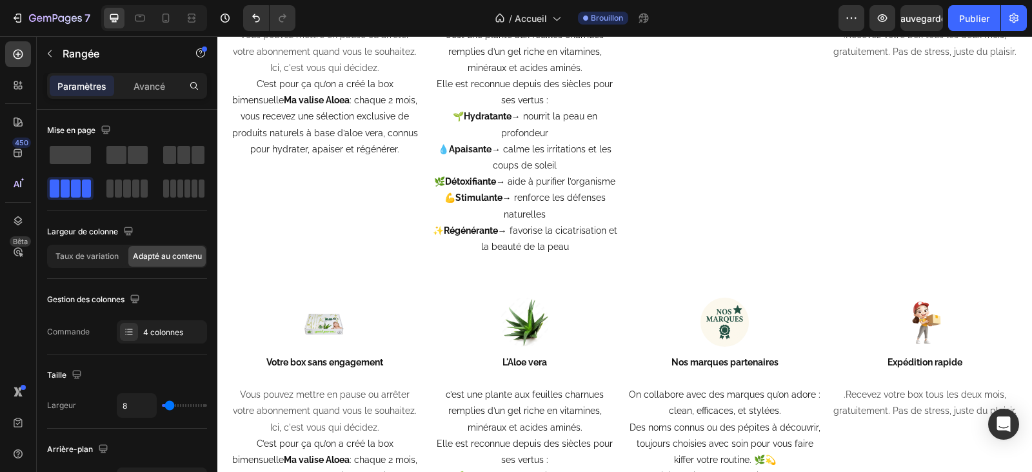
scroll to position [2848, 0]
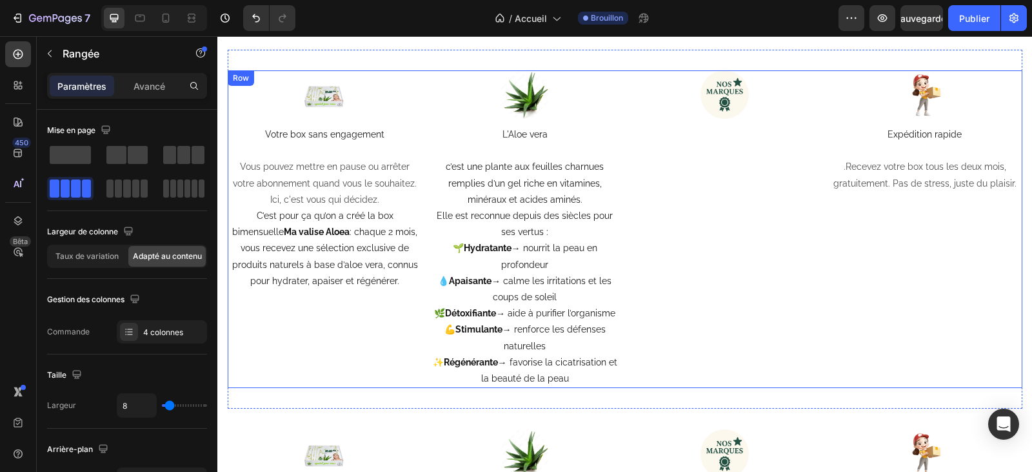
click at [785, 270] on div "Image" at bounding box center [725, 229] width 195 height 318
click at [303, 83] on icon at bounding box center [307, 83] width 10 height 10
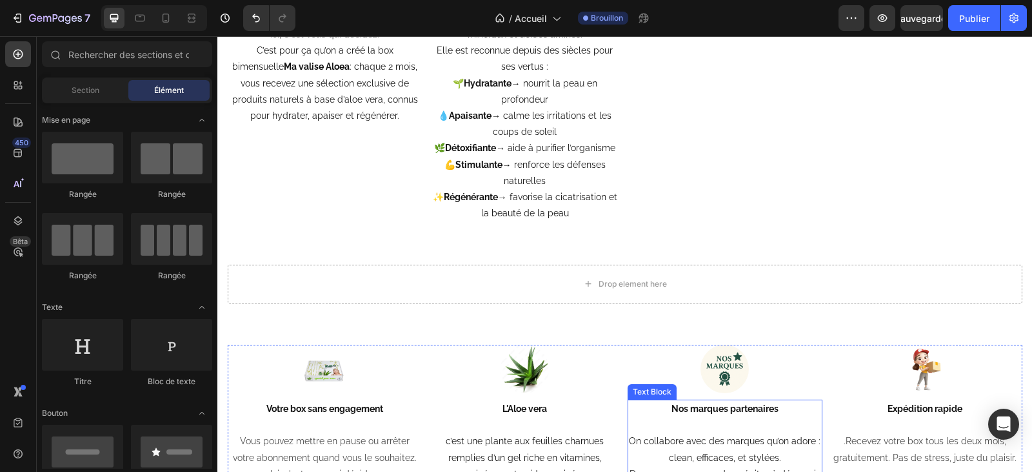
scroll to position [2654, 0]
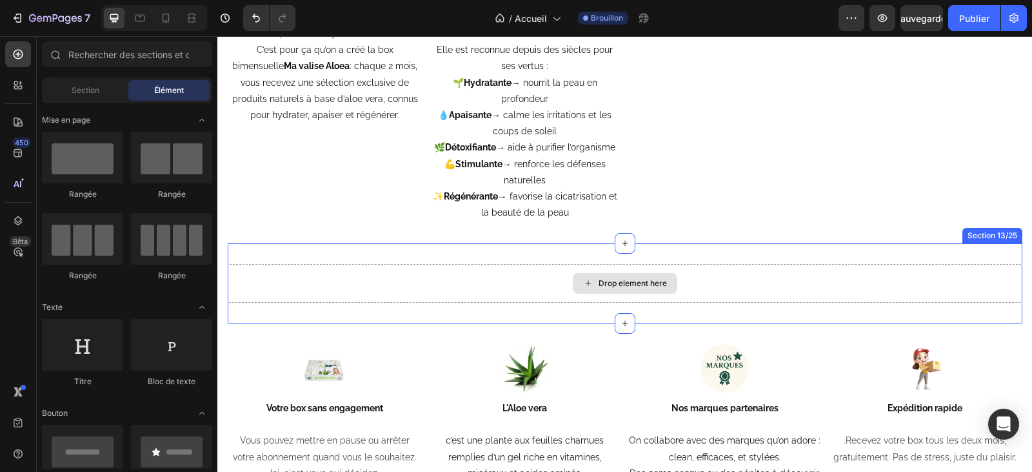
click at [641, 286] on div "Drop element here" at bounding box center [633, 283] width 68 height 10
click at [622, 284] on div "Drop element here" at bounding box center [633, 283] width 68 height 10
click at [584, 284] on icon at bounding box center [588, 282] width 10 height 11
click at [646, 289] on div "Drop element here" at bounding box center [625, 283] width 105 height 21
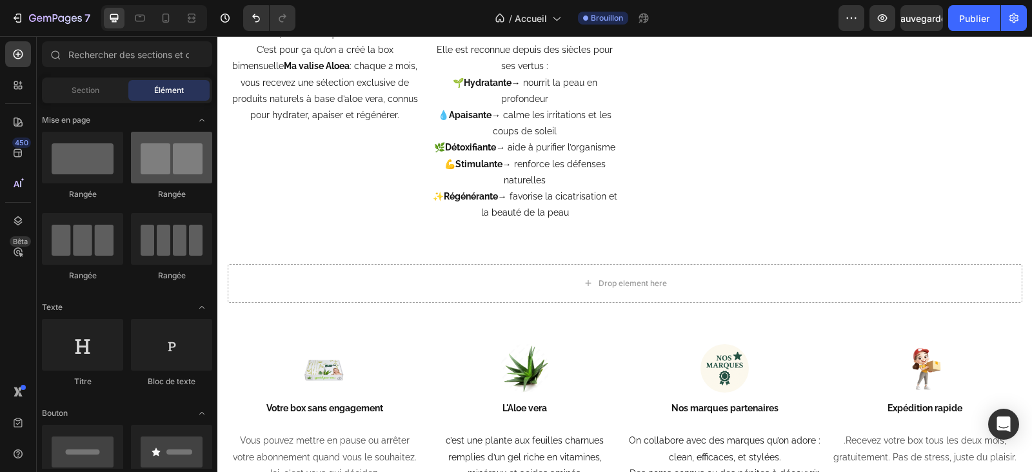
click at [189, 169] on div at bounding box center [171, 158] width 81 height 52
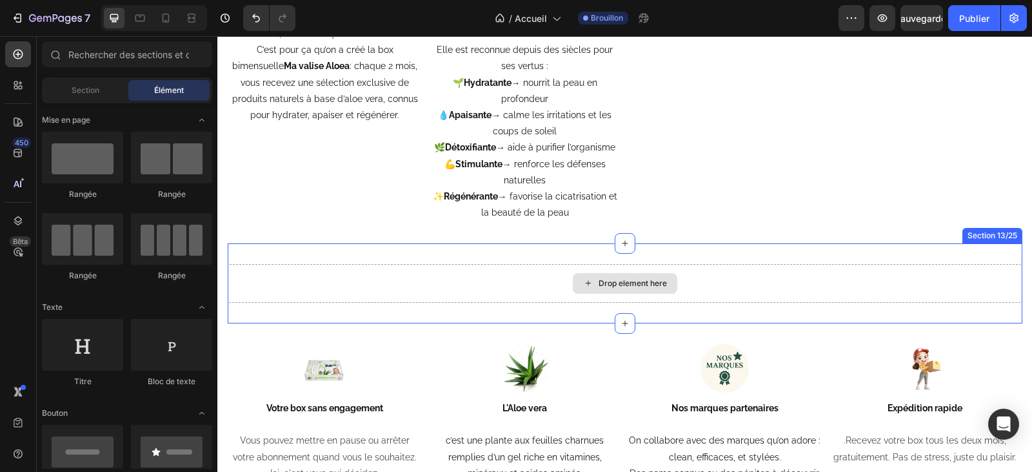
click at [641, 286] on div "Drop element here" at bounding box center [633, 283] width 68 height 10
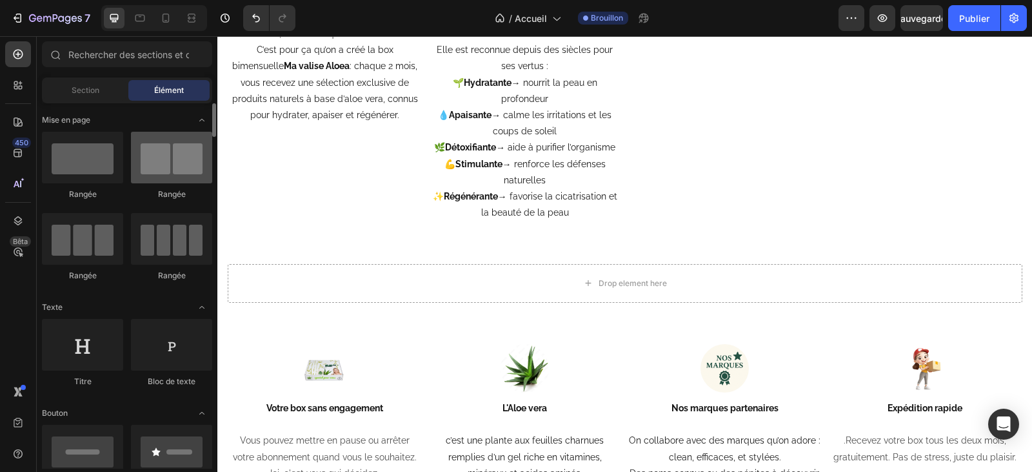
click at [172, 162] on div at bounding box center [171, 158] width 81 height 52
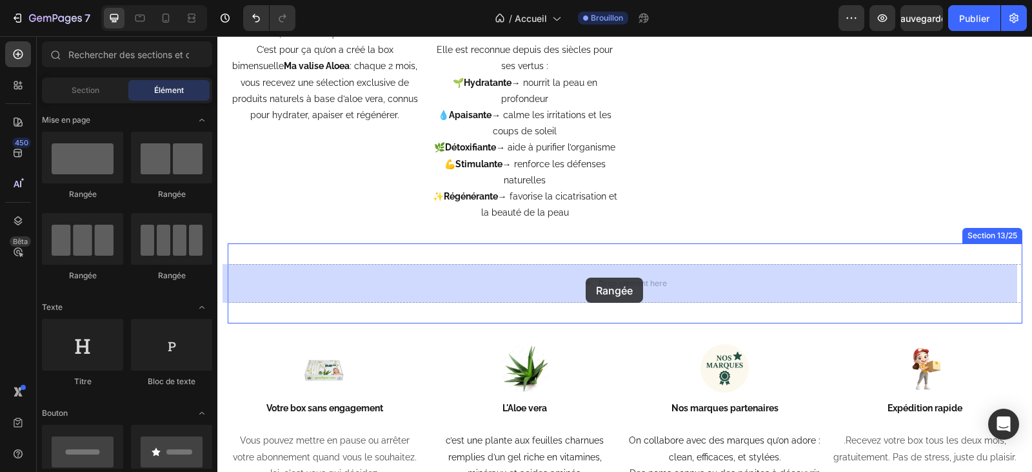
drag, startPoint x: 388, startPoint y: 198, endPoint x: 586, endPoint y: 277, distance: 212.8
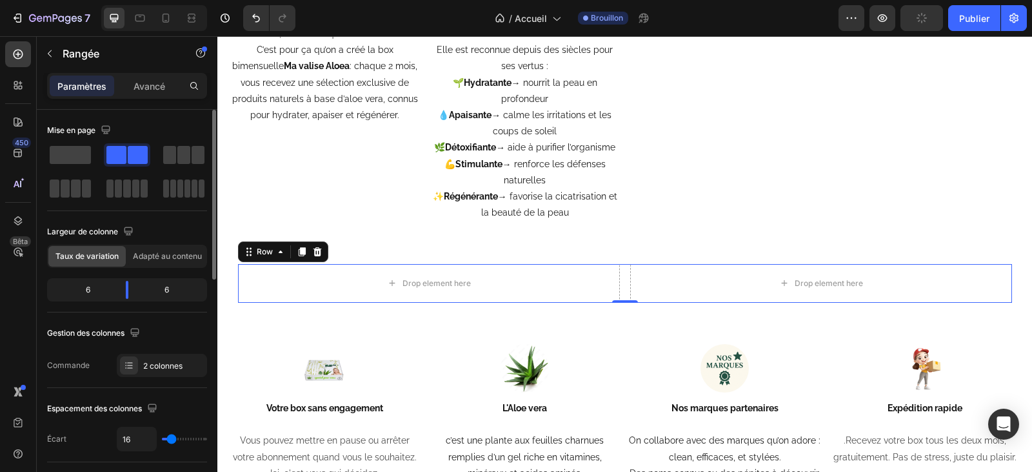
scroll to position [65, 0]
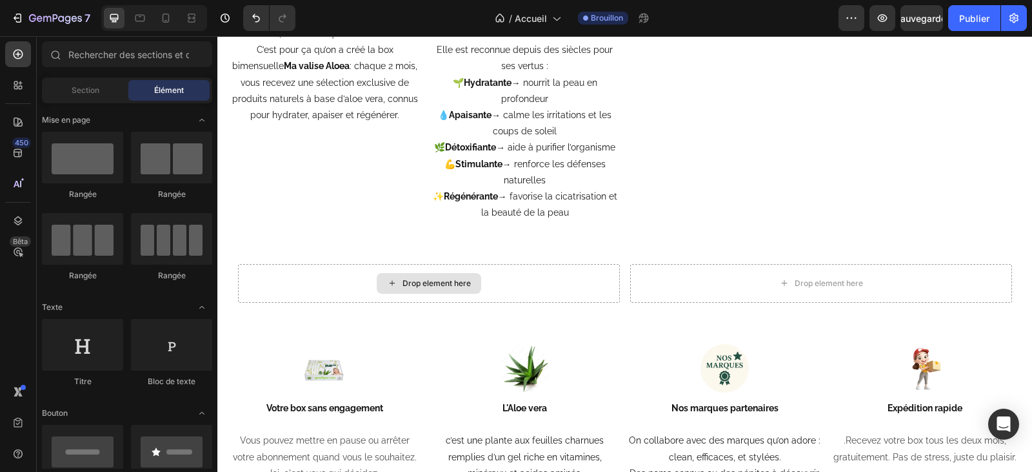
click at [432, 287] on div "Drop element here" at bounding box center [437, 283] width 68 height 10
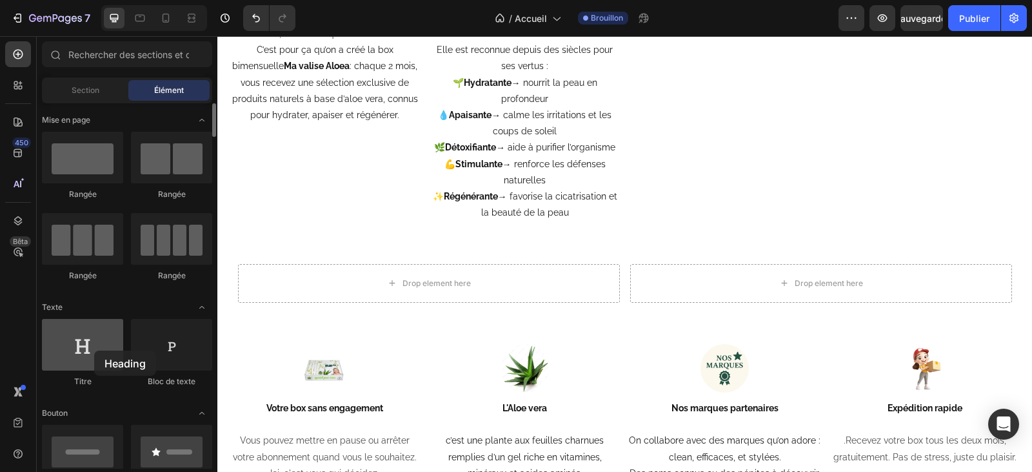
click at [94, 350] on div at bounding box center [82, 345] width 81 height 52
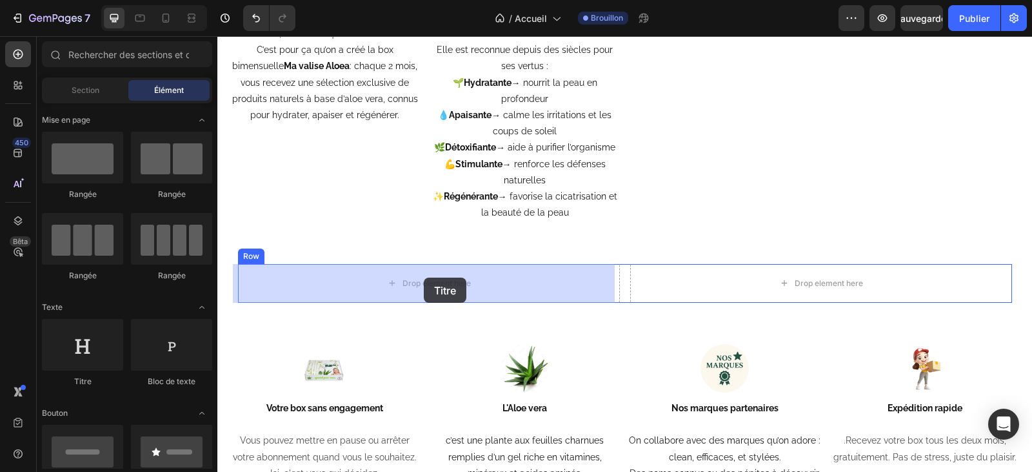
drag, startPoint x: 326, startPoint y: 381, endPoint x: 424, endPoint y: 281, distance: 140.1
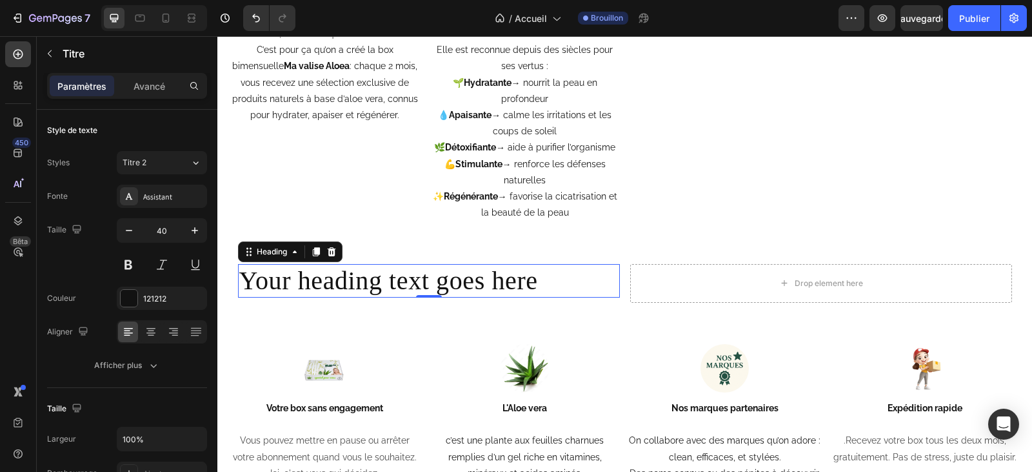
click at [550, 279] on h2 "Your heading text goes here" at bounding box center [429, 281] width 382 height 34
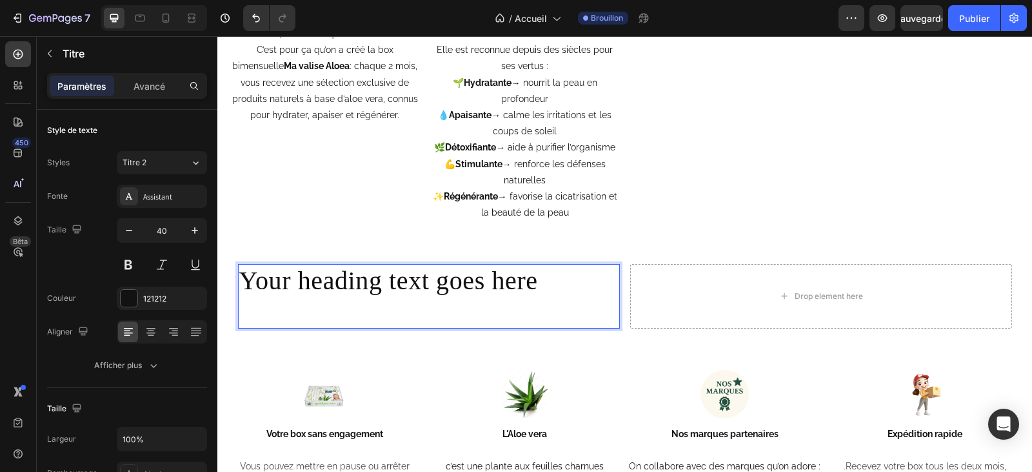
click at [394, 308] on p "Your heading text goes here" at bounding box center [428, 296] width 379 height 62
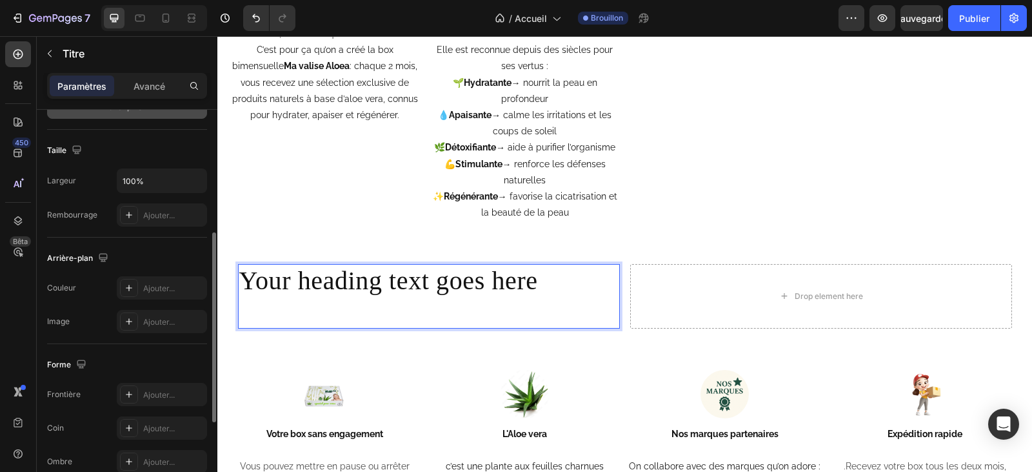
scroll to position [387, 0]
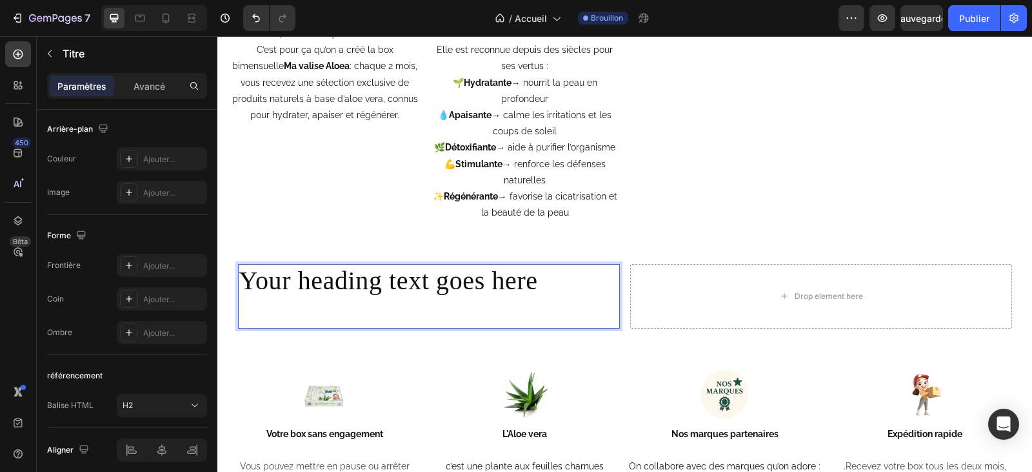
click at [532, 286] on p "Your heading text goes here" at bounding box center [428, 296] width 379 height 62
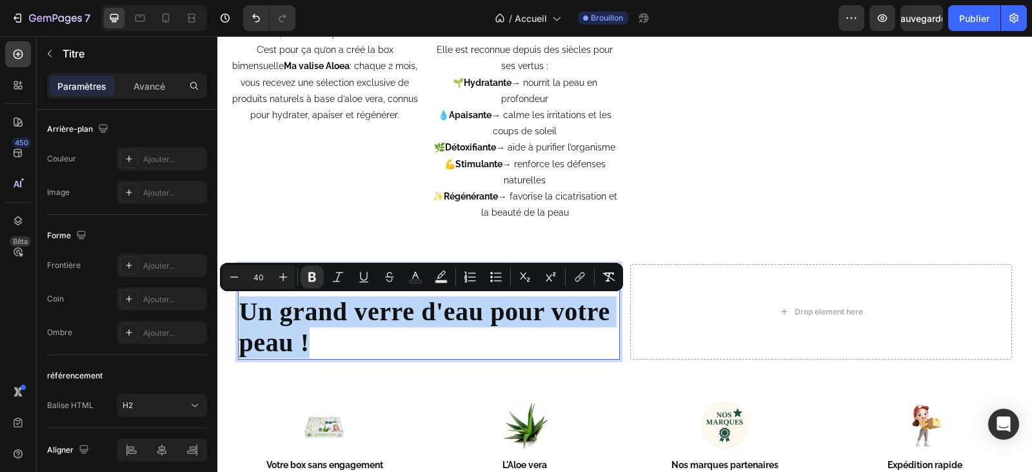
drag, startPoint x: 311, startPoint y: 337, endPoint x: 239, endPoint y: 305, distance: 78.3
click at [239, 305] on p "Un grand verre d'eau pour votre peau !" at bounding box center [428, 311] width 379 height 93
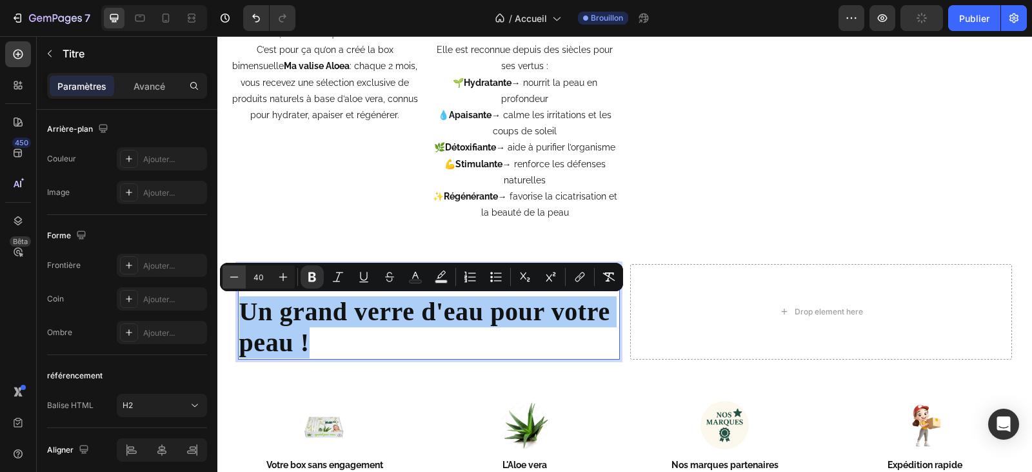
click at [231, 274] on icon "Editor contextual toolbar" at bounding box center [234, 276] width 13 height 13
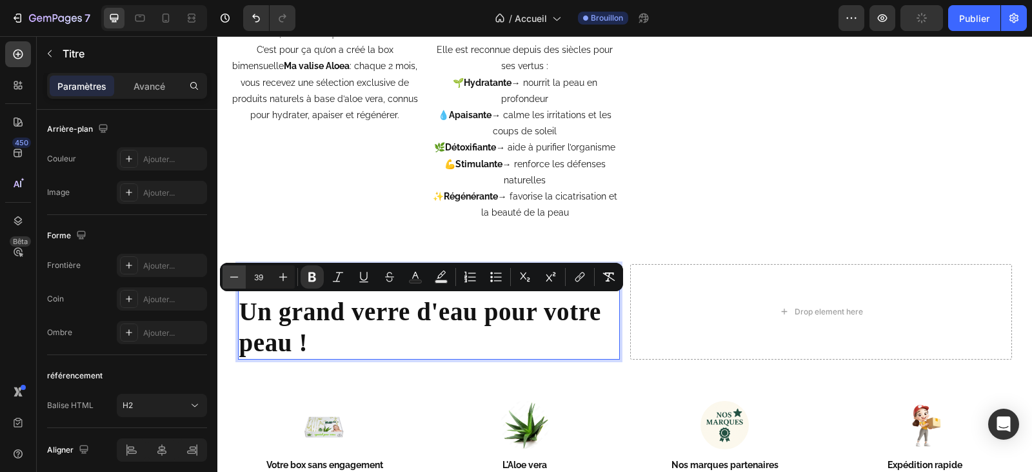
click at [231, 274] on icon "Editor contextual toolbar" at bounding box center [234, 276] width 13 height 13
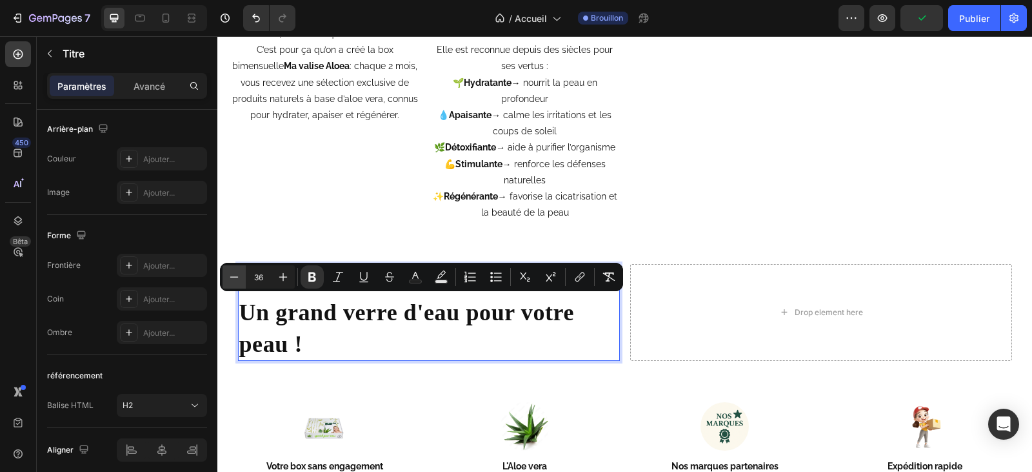
click at [231, 274] on icon "Editor contextual toolbar" at bounding box center [234, 276] width 13 height 13
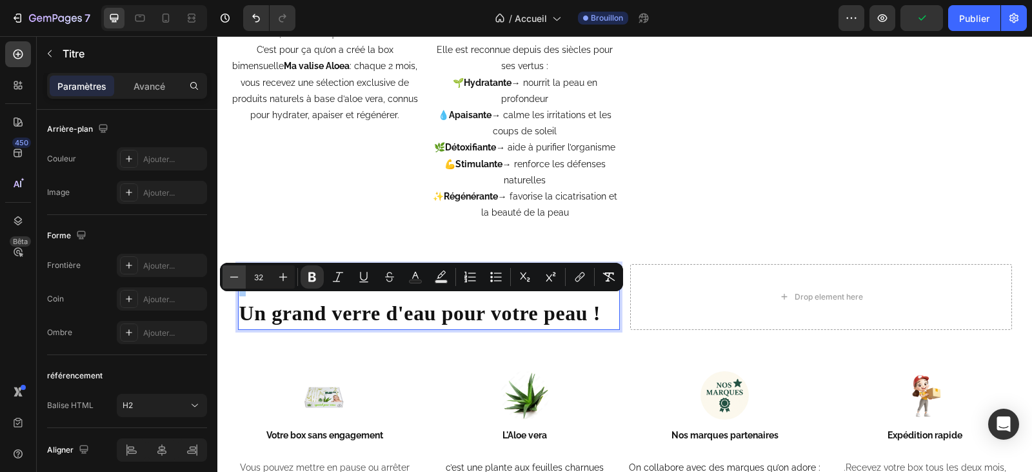
click at [231, 274] on icon "Editor contextual toolbar" at bounding box center [234, 276] width 13 height 13
click at [231, 274] on icon "Barre d'outils contextuelle de l'éditeur" at bounding box center [234, 276] width 13 height 13
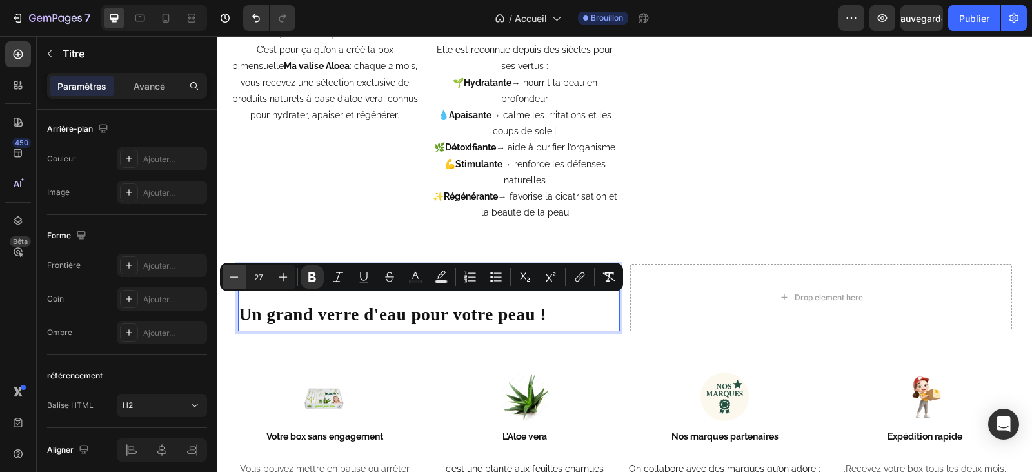
click at [231, 274] on icon "Barre d'outils contextuelle de l'éditeur" at bounding box center [234, 276] width 13 height 13
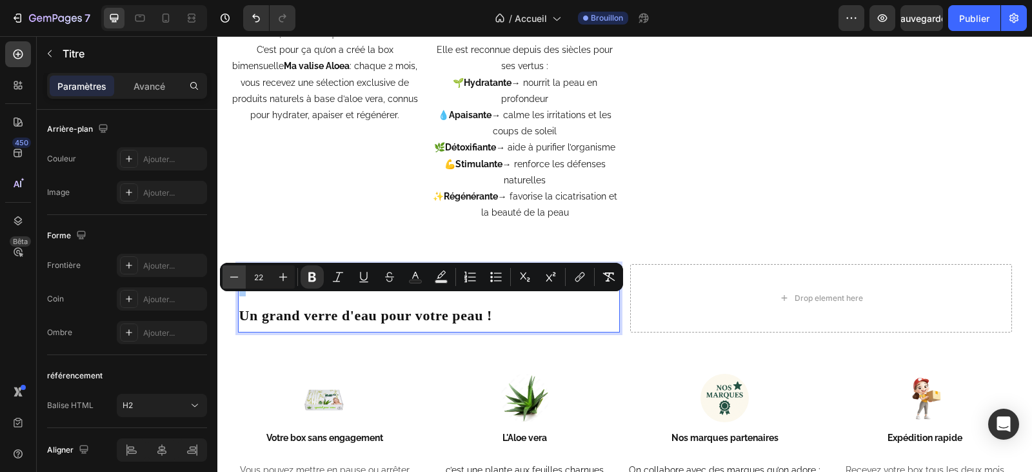
click at [231, 274] on icon "Barre d'outils contextuelle de l'éditeur" at bounding box center [234, 276] width 13 height 13
type input "19"
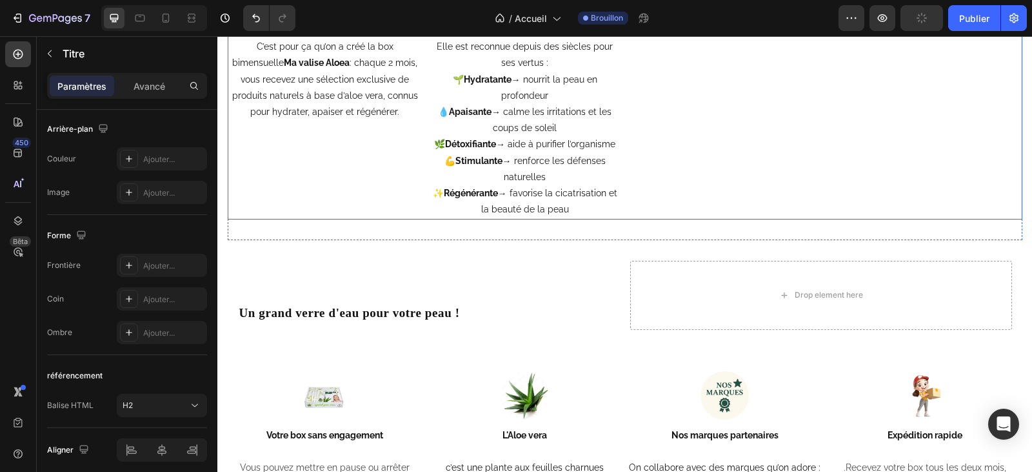
scroll to position [2719, 0]
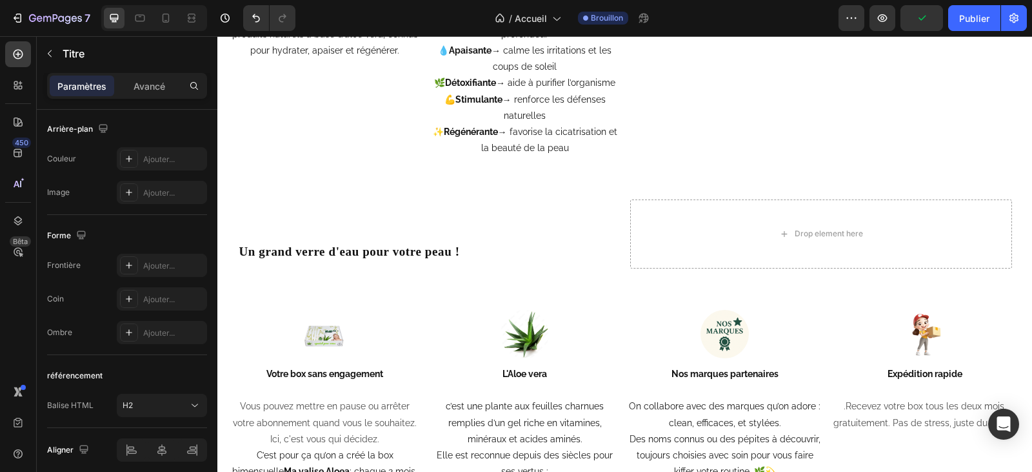
click at [457, 250] on h2 "Un grand verre d'eau pour votre peau !" at bounding box center [429, 233] width 382 height 69
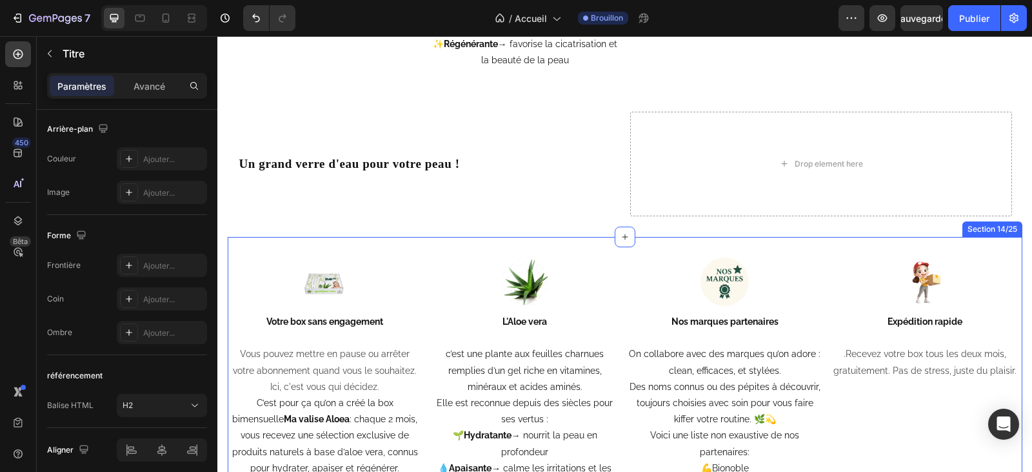
scroll to position [2848, 0]
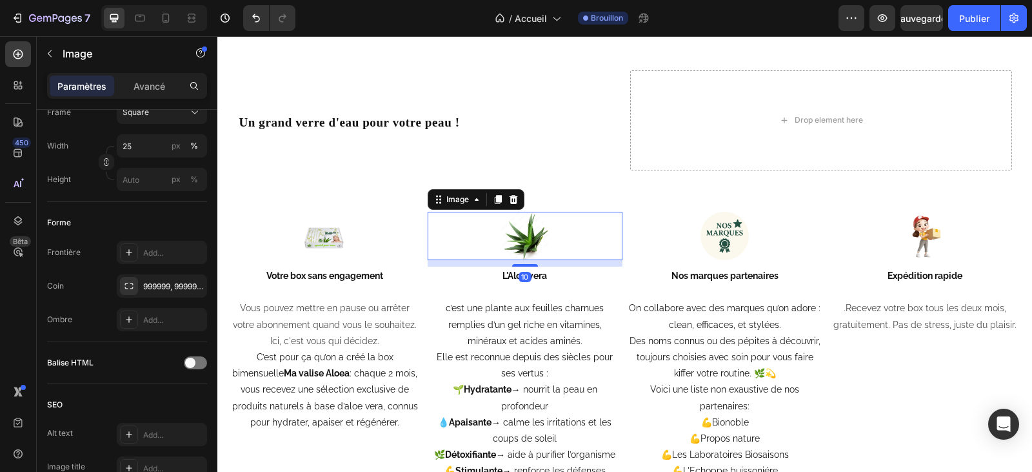
click at [528, 247] on img at bounding box center [525, 236] width 49 height 49
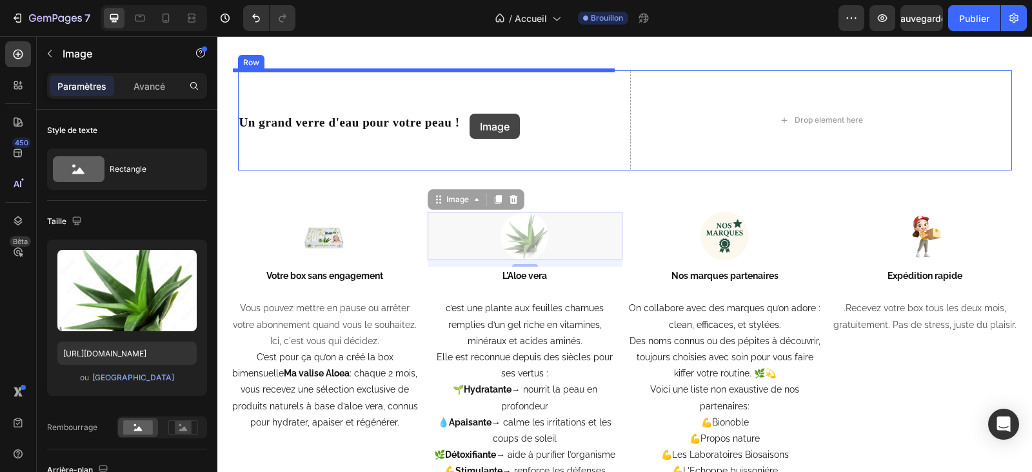
drag, startPoint x: 517, startPoint y: 234, endPoint x: 470, endPoint y: 114, distance: 129.7
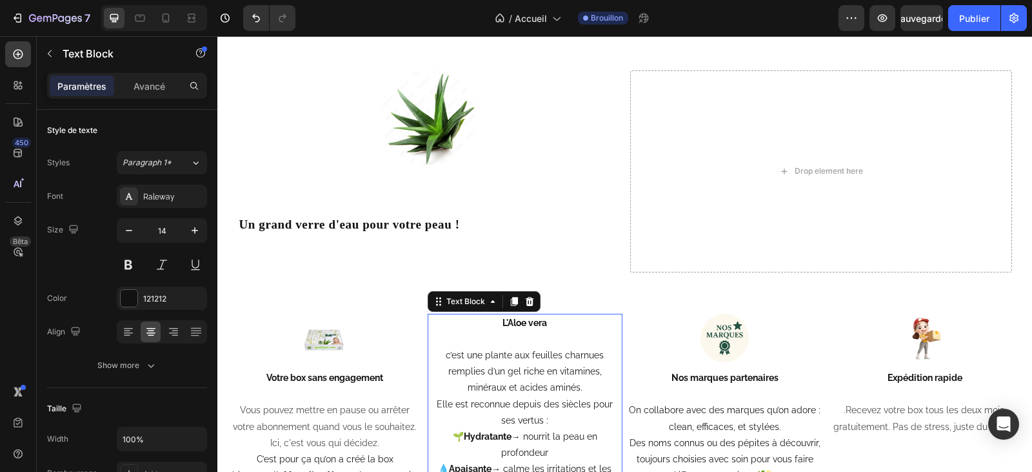
click at [523, 325] on strong "L'Aloe vera" at bounding box center [525, 322] width 45 height 10
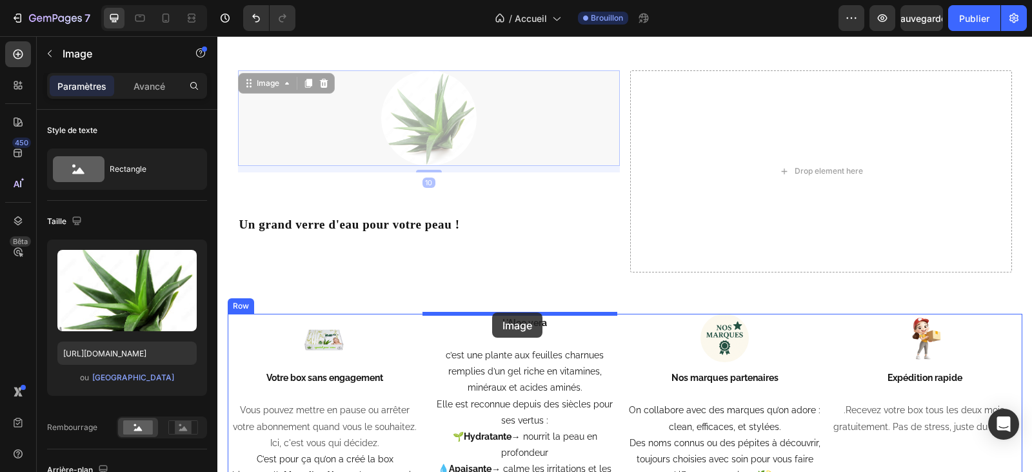
drag, startPoint x: 432, startPoint y: 136, endPoint x: 491, endPoint y: 308, distance: 181.6
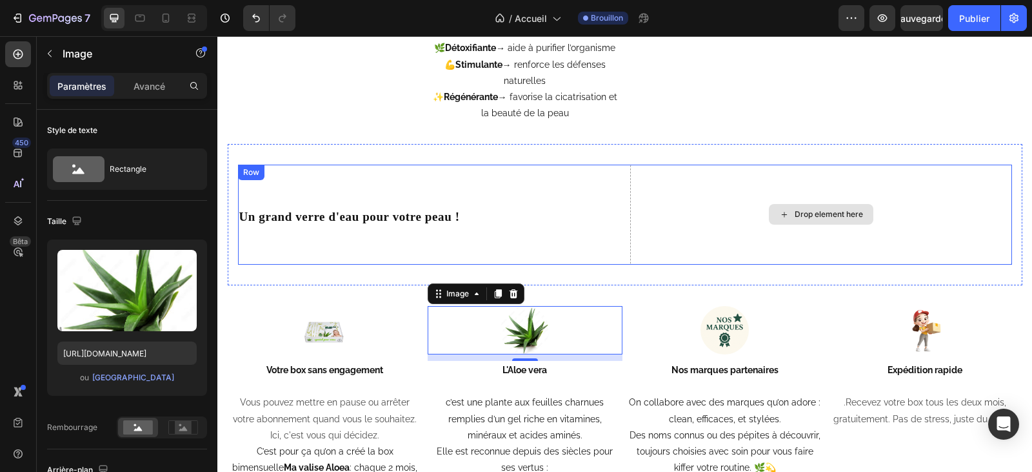
scroll to position [2719, 0]
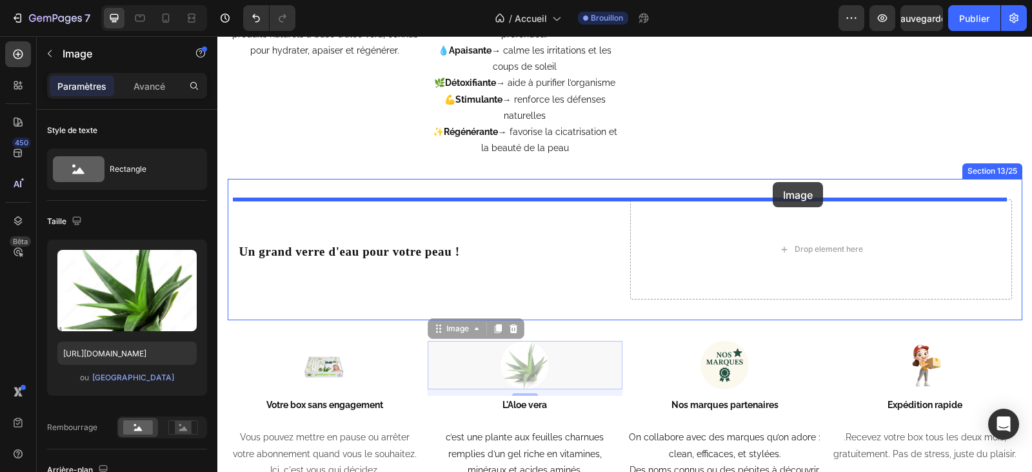
drag, startPoint x: 526, startPoint y: 369, endPoint x: 773, endPoint y: 182, distance: 309.4
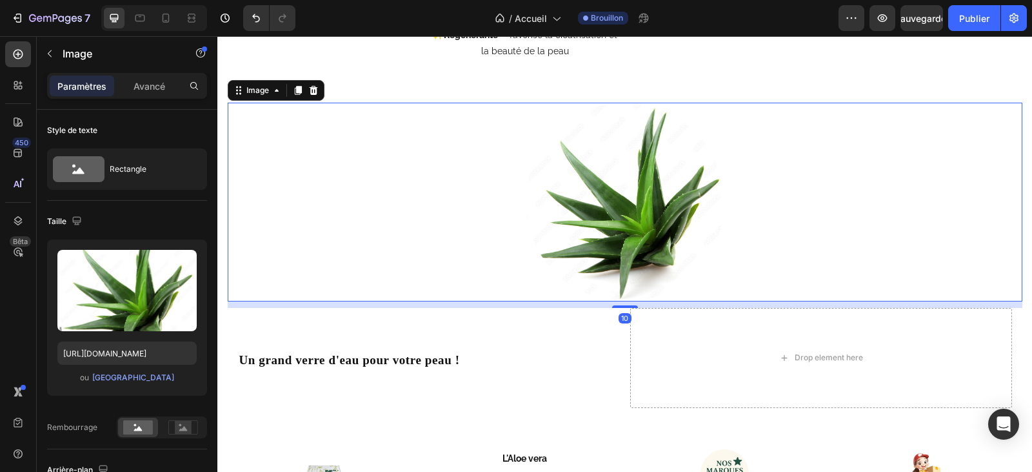
scroll to position [2783, 0]
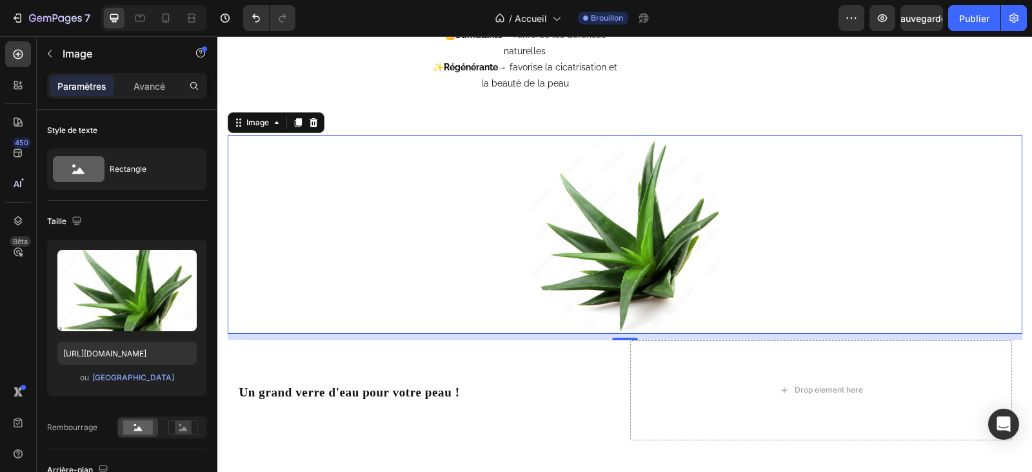
click at [448, 199] on div at bounding box center [625, 234] width 795 height 199
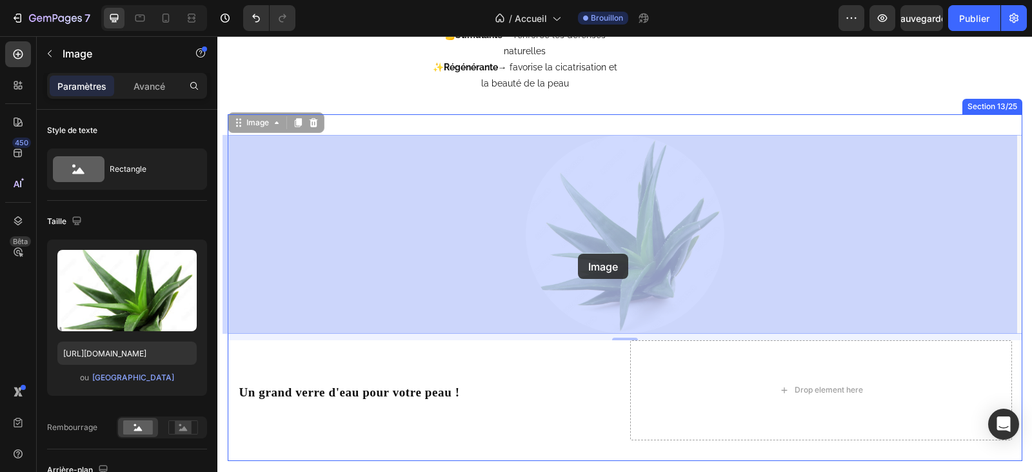
drag, startPoint x: 647, startPoint y: 235, endPoint x: 578, endPoint y: 254, distance: 71.4
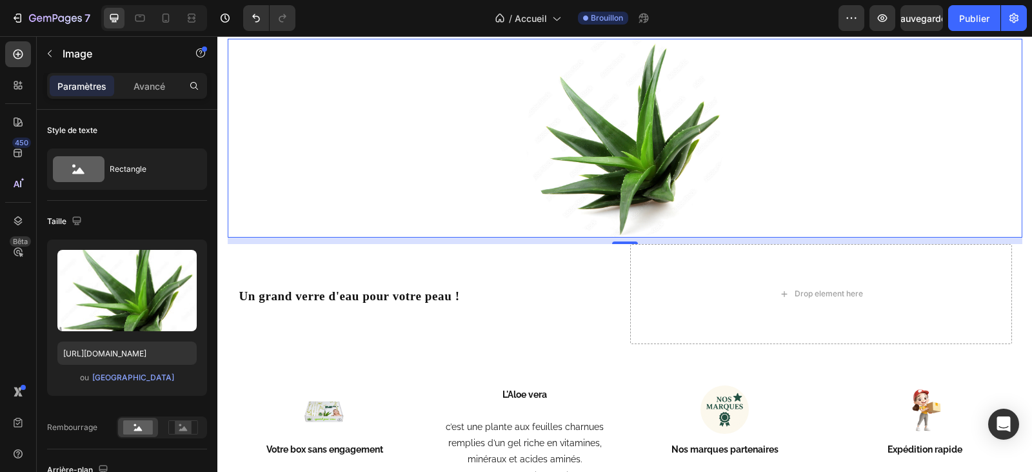
scroll to position [2848, 0]
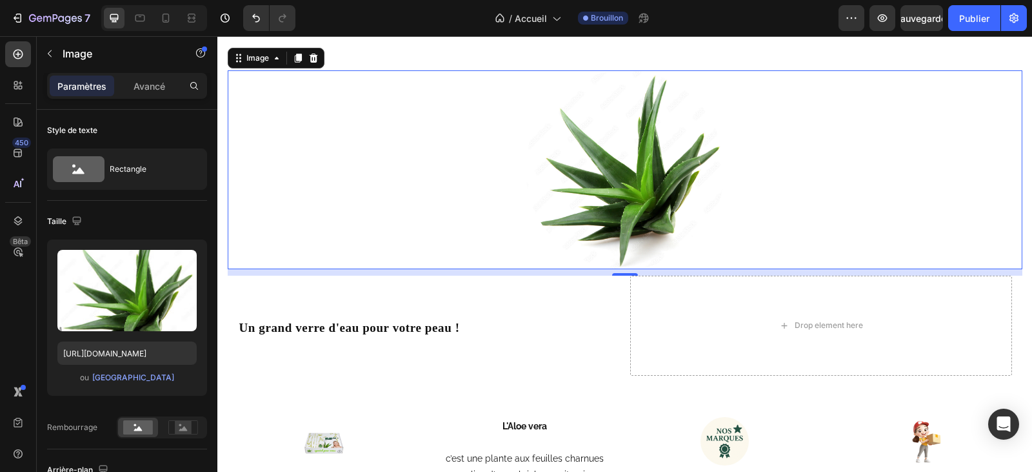
click at [635, 195] on img at bounding box center [625, 169] width 199 height 199
click at [309, 60] on icon at bounding box center [313, 57] width 8 height 9
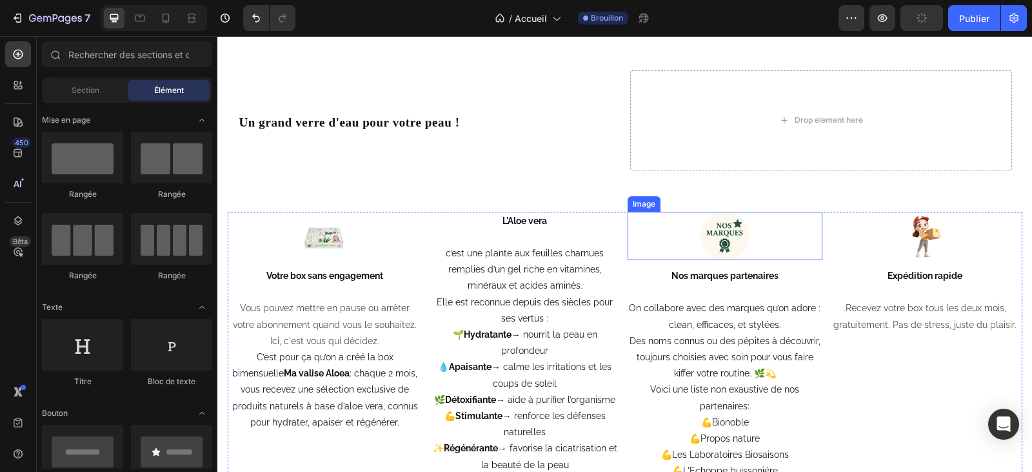
click at [730, 242] on img at bounding box center [725, 236] width 49 height 49
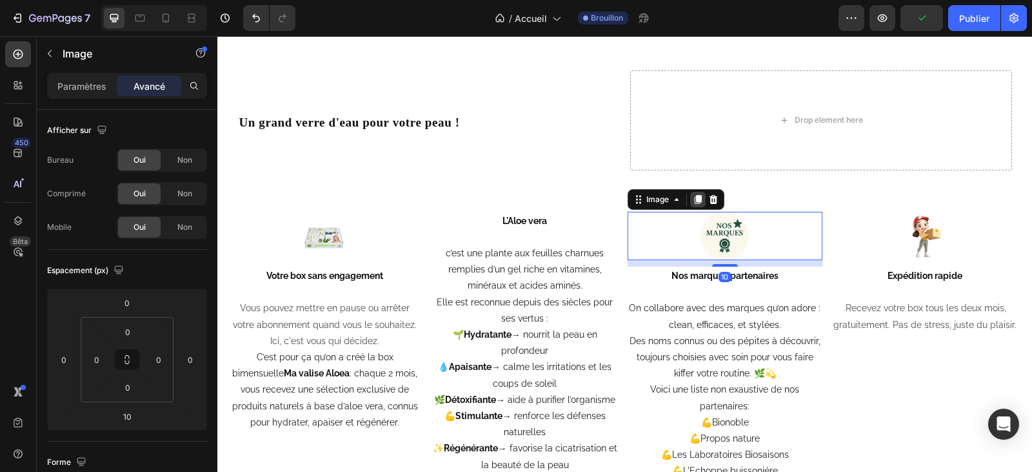
click at [695, 196] on icon at bounding box center [697, 199] width 7 height 9
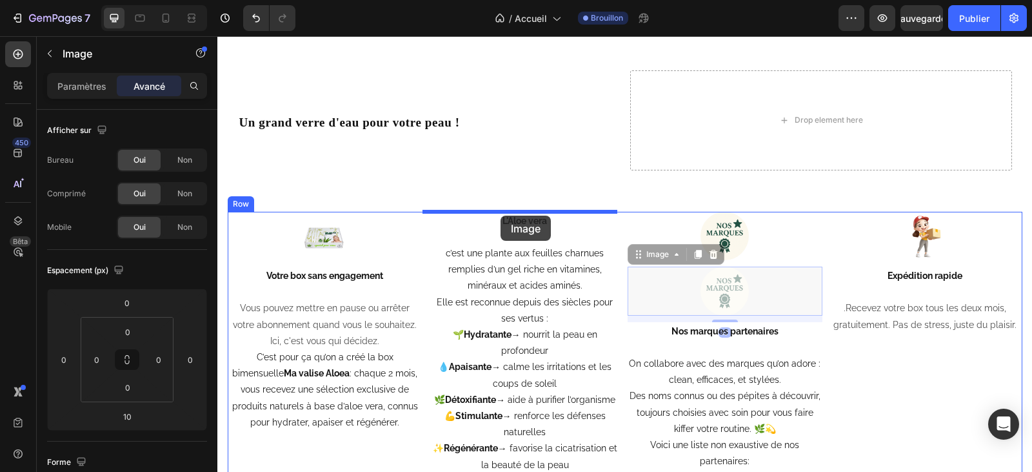
drag, startPoint x: 699, startPoint y: 289, endPoint x: 501, endPoint y: 215, distance: 211.9
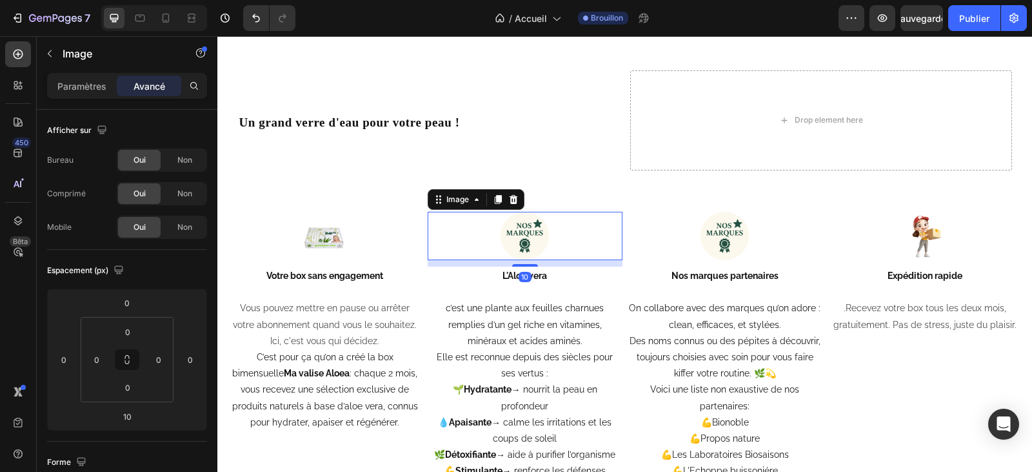
click at [532, 235] on img at bounding box center [525, 236] width 49 height 49
click at [541, 244] on img at bounding box center [525, 236] width 49 height 49
click at [525, 238] on img at bounding box center [525, 236] width 49 height 49
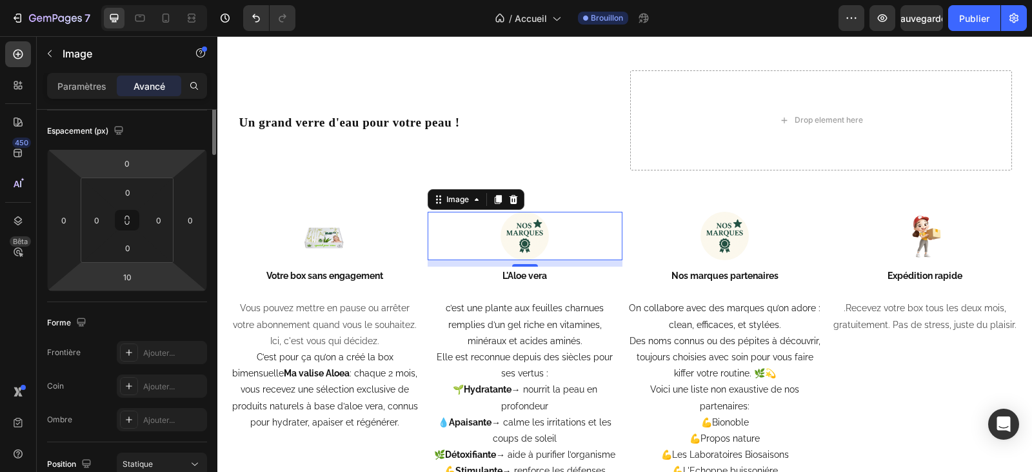
scroll to position [0, 0]
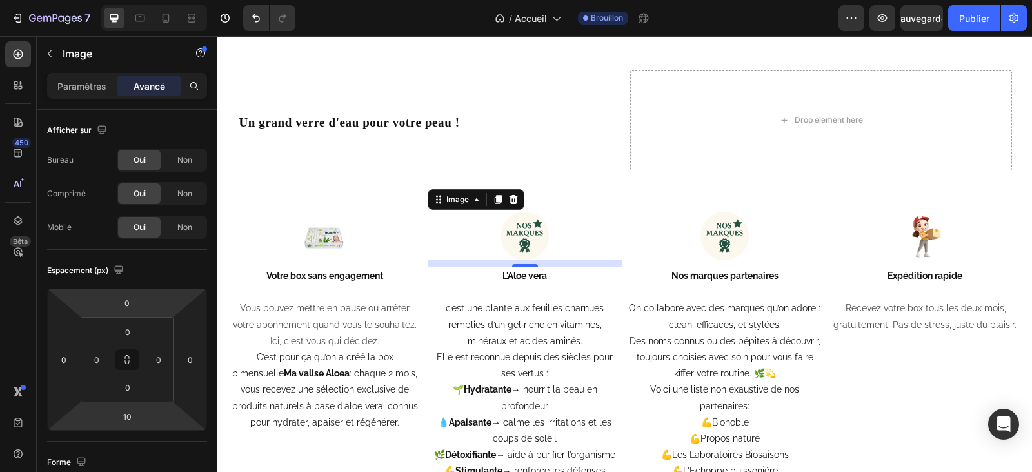
click at [481, 234] on div at bounding box center [525, 236] width 195 height 49
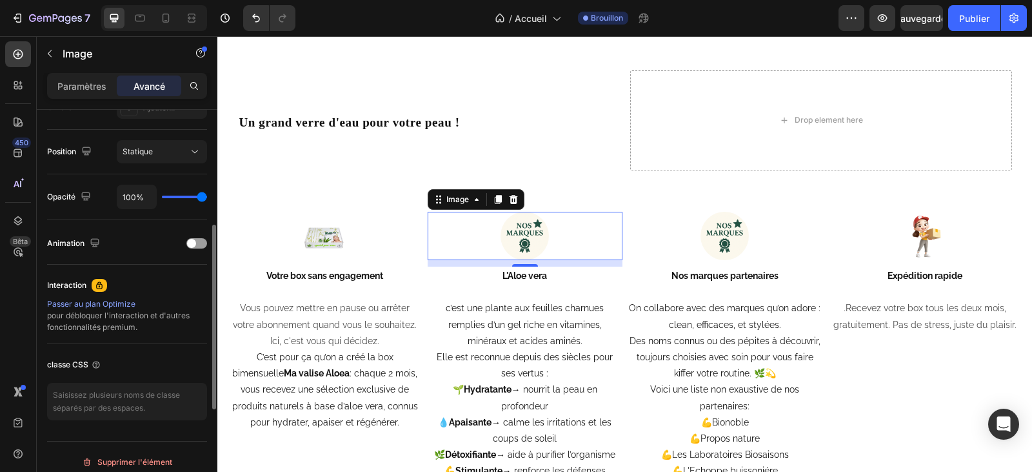
scroll to position [387, 0]
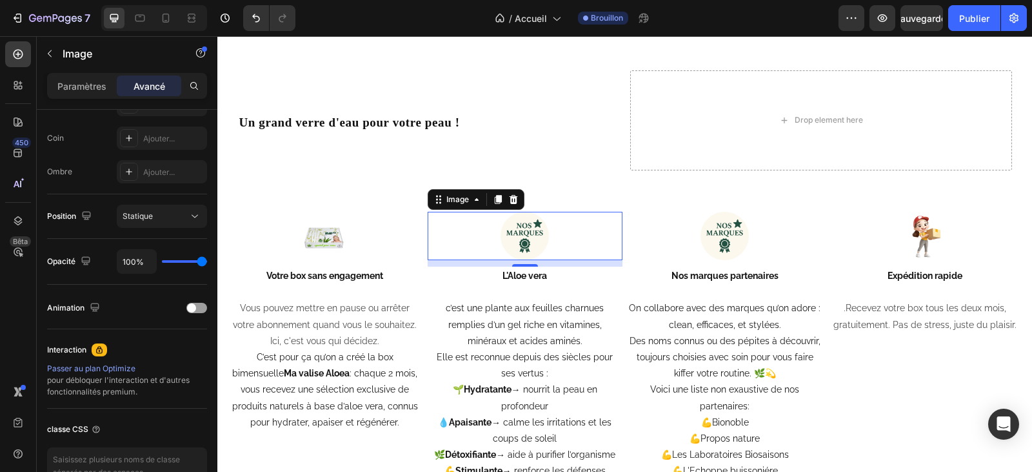
click at [562, 239] on div at bounding box center [525, 236] width 195 height 49
click at [647, 234] on div at bounding box center [725, 236] width 195 height 49
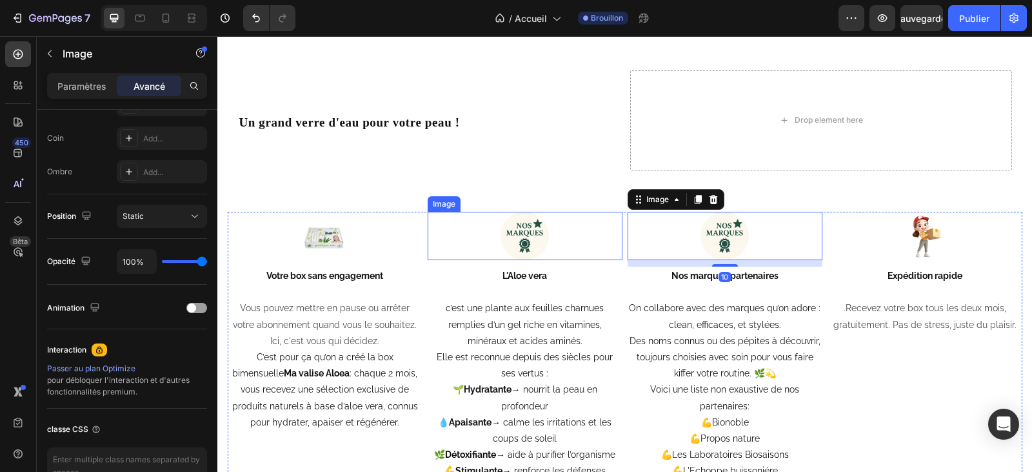
click at [537, 243] on img at bounding box center [525, 236] width 49 height 49
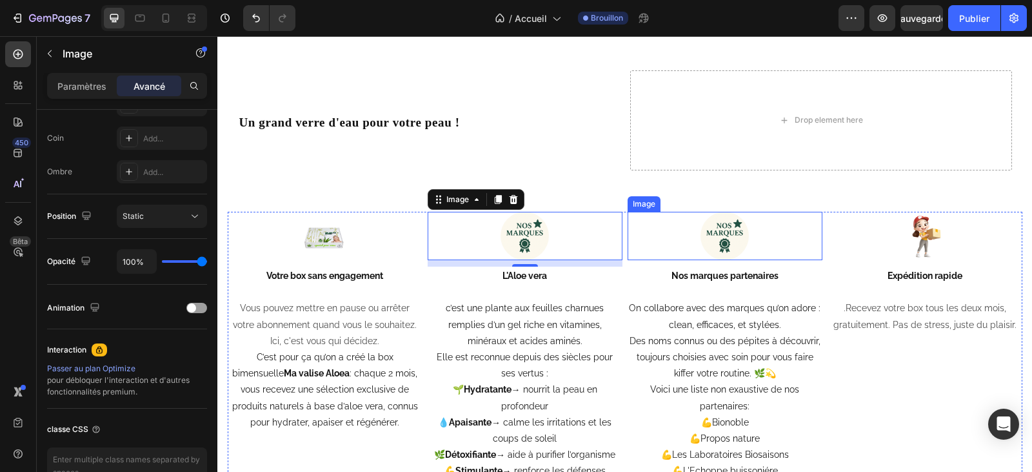
click at [739, 243] on img at bounding box center [725, 236] width 49 height 49
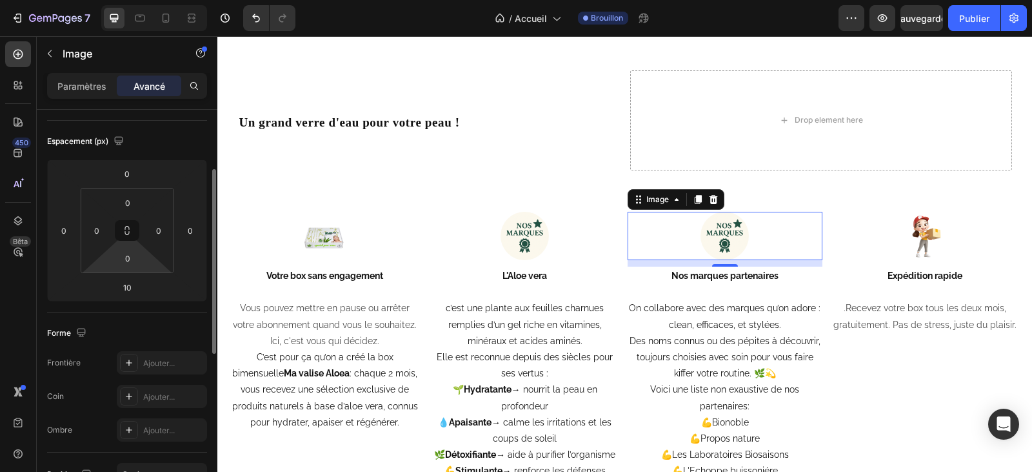
scroll to position [258, 0]
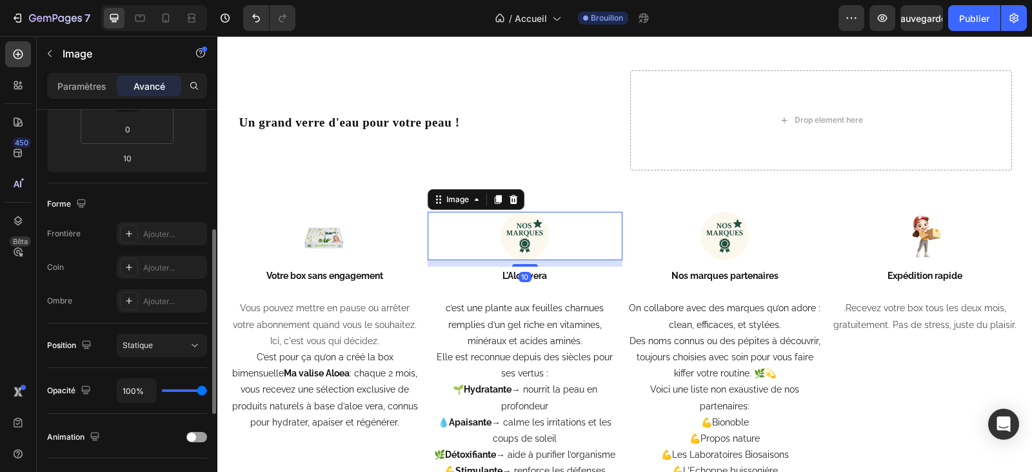
click at [525, 237] on img at bounding box center [525, 236] width 49 height 49
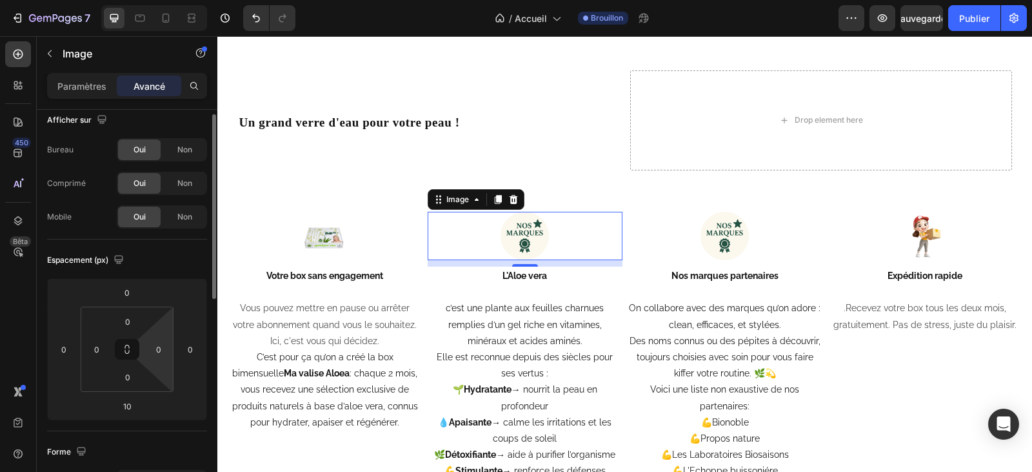
scroll to position [0, 0]
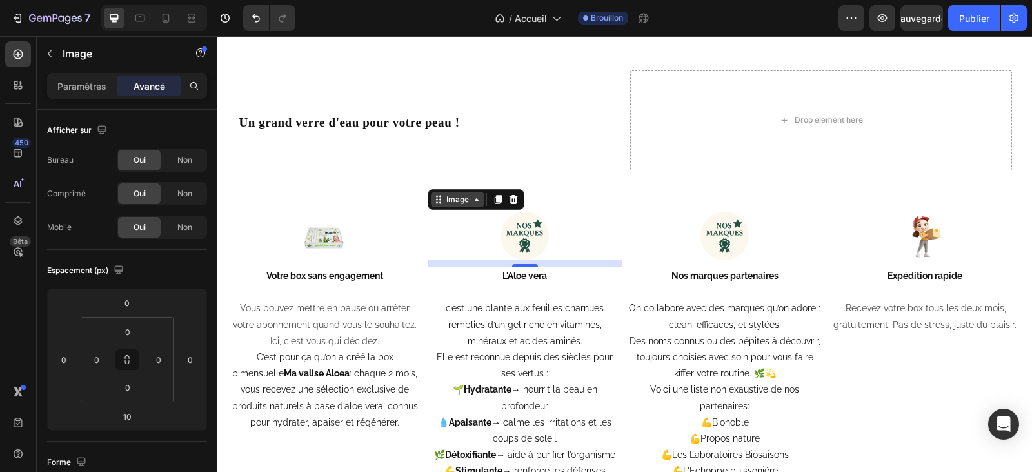
click at [475, 206] on div "Image" at bounding box center [458, 199] width 54 height 15
click at [565, 247] on div at bounding box center [525, 236] width 195 height 49
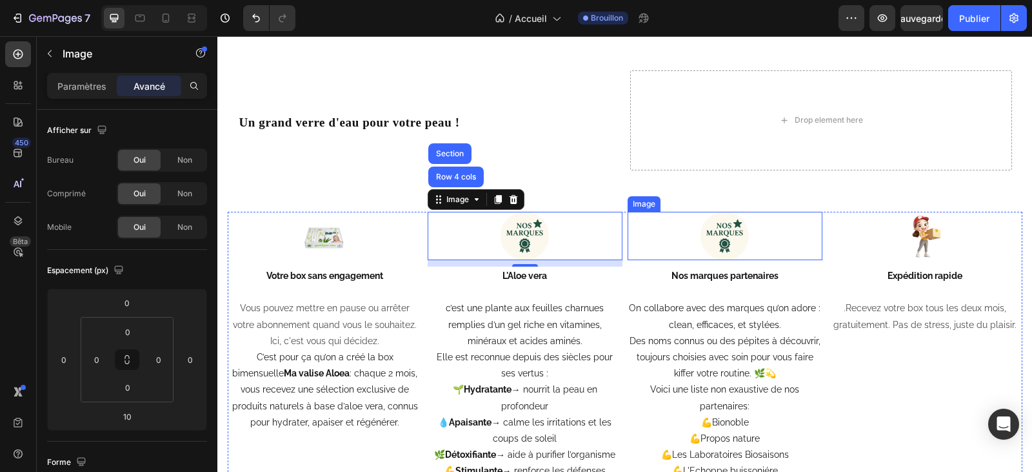
click at [701, 240] on img at bounding box center [725, 236] width 49 height 49
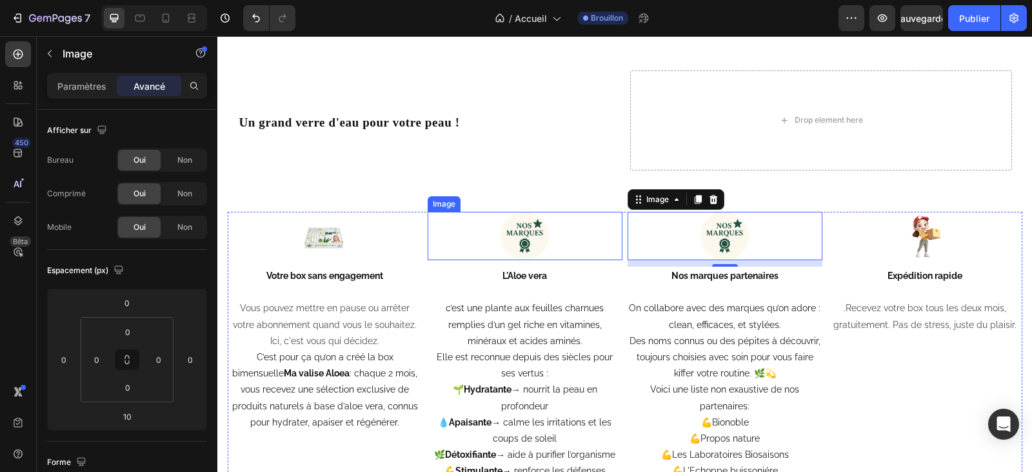
click at [537, 249] on img at bounding box center [525, 236] width 49 height 49
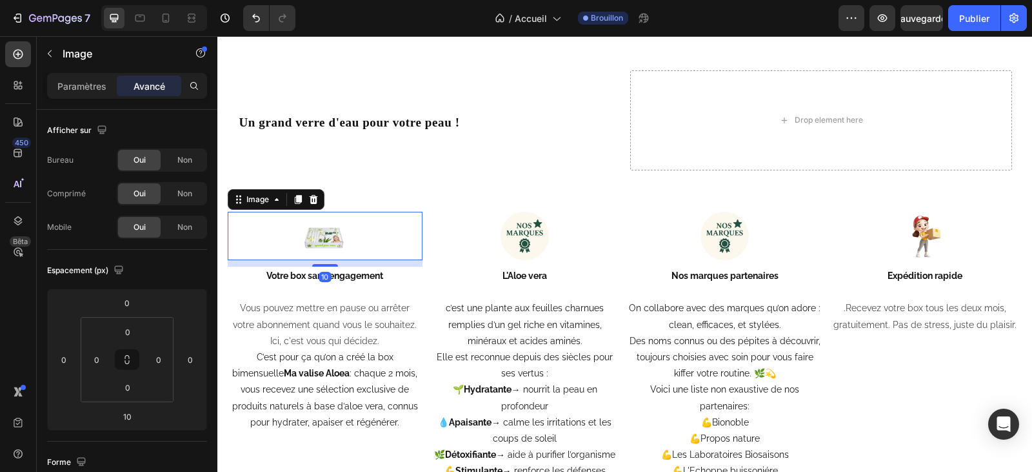
click at [297, 252] on div at bounding box center [325, 236] width 195 height 49
click at [50, 56] on icon "button" at bounding box center [50, 53] width 10 height 10
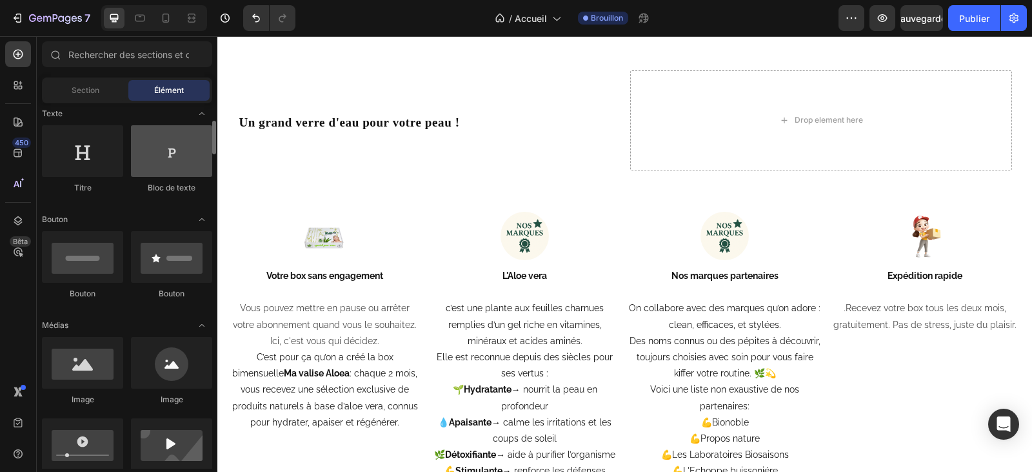
scroll to position [258, 0]
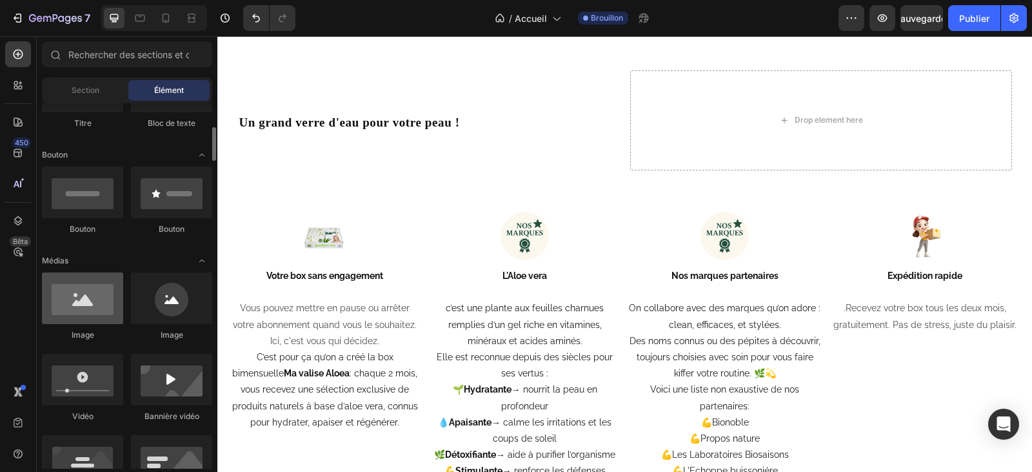
click at [83, 310] on div at bounding box center [82, 298] width 81 height 52
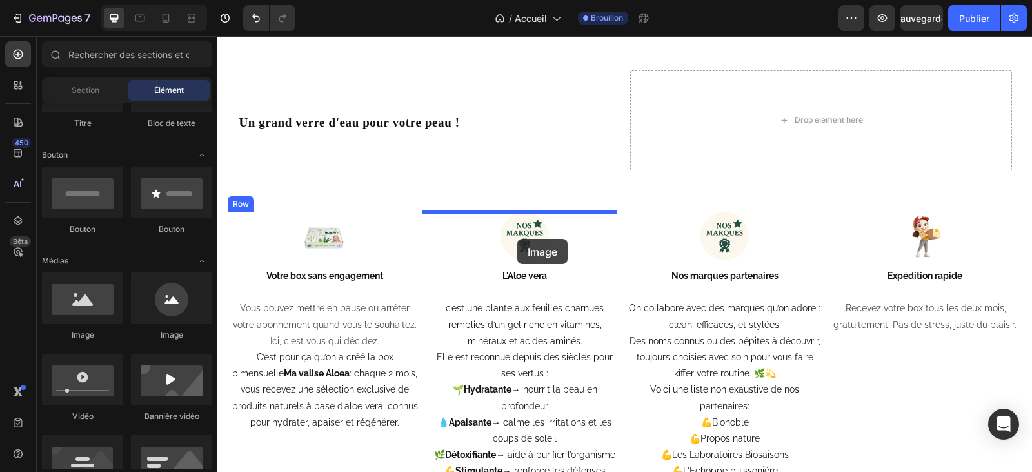
drag, startPoint x: 300, startPoint y: 346, endPoint x: 517, endPoint y: 239, distance: 242.7
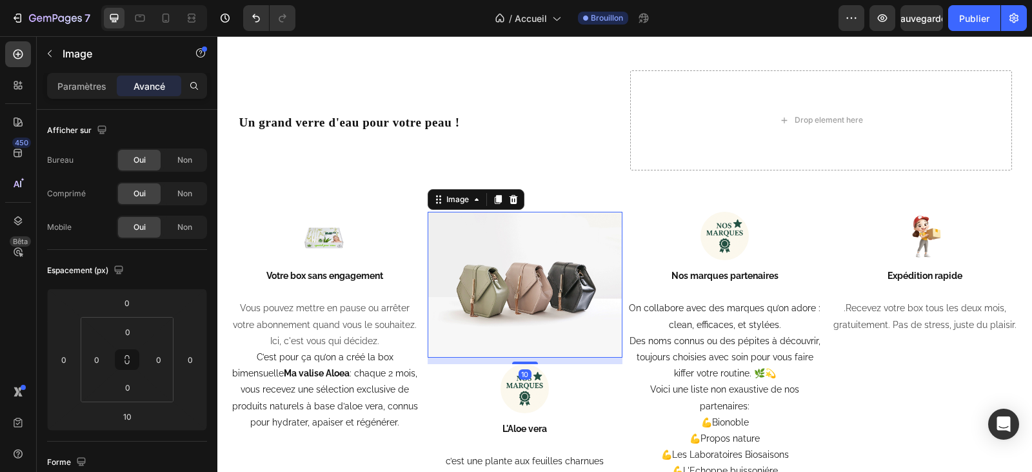
click at [528, 291] on img at bounding box center [525, 285] width 195 height 146
click at [509, 199] on icon at bounding box center [513, 198] width 8 height 9
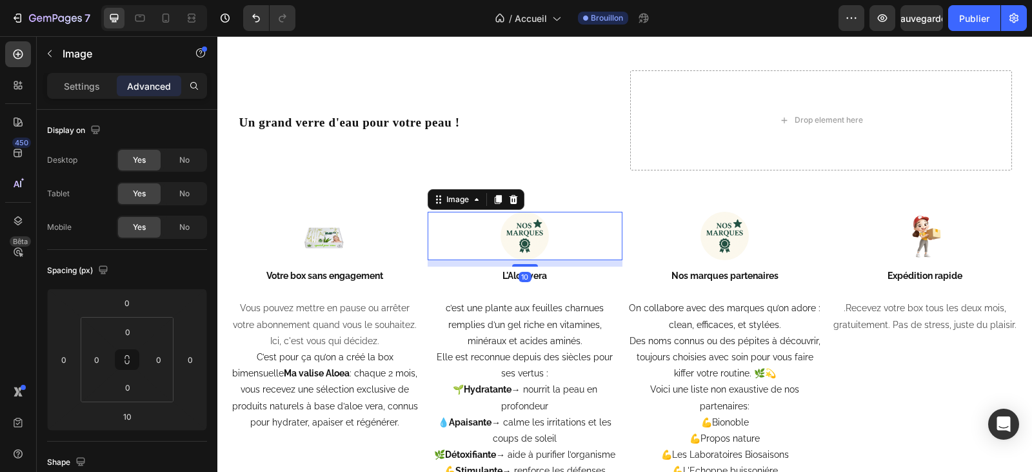
click at [534, 232] on img at bounding box center [525, 236] width 49 height 49
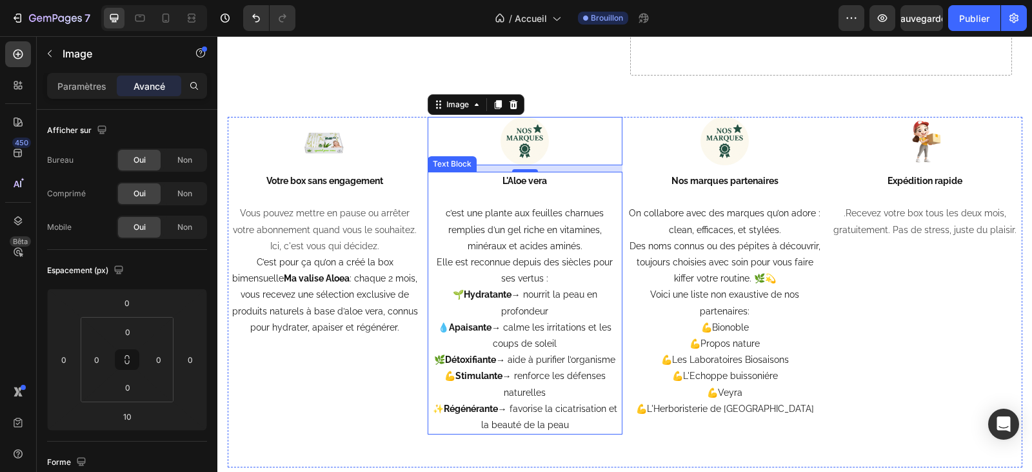
scroll to position [2977, 0]
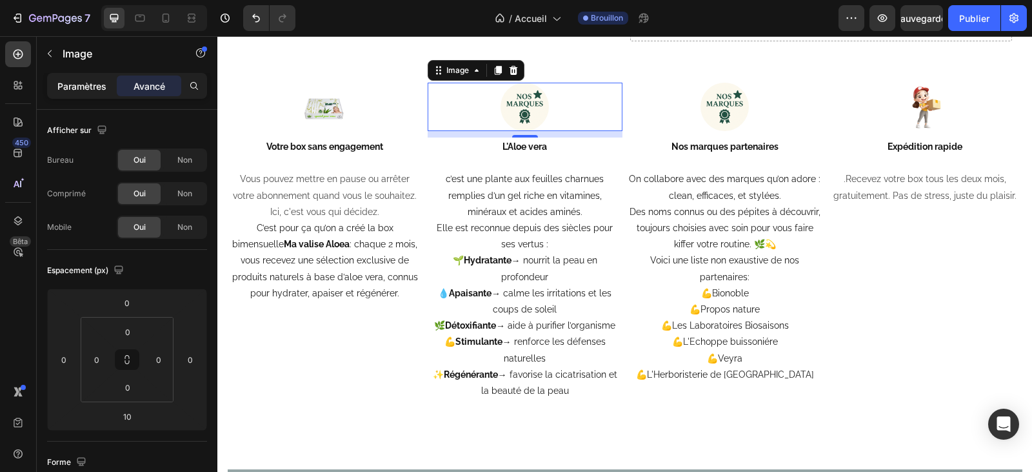
click at [86, 84] on font "Paramètres" at bounding box center [81, 86] width 49 height 11
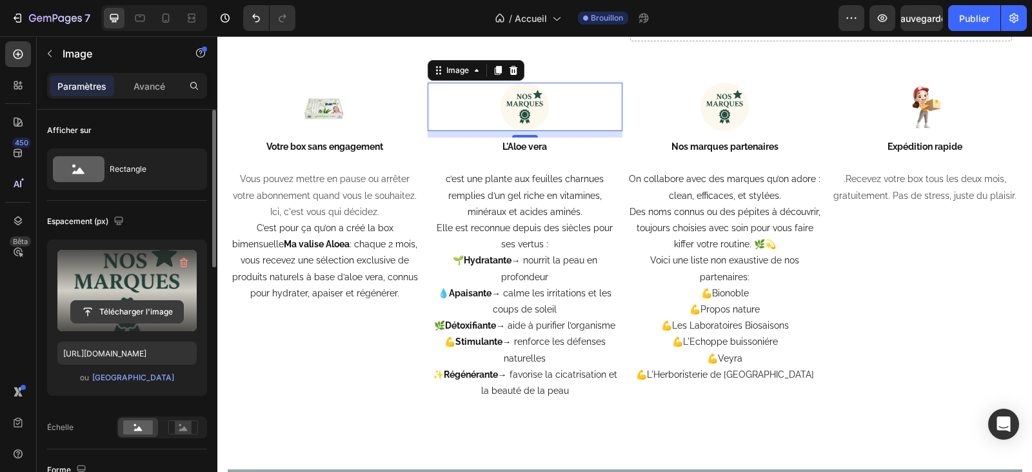
click at [127, 307] on input "file" at bounding box center [127, 312] width 112 height 22
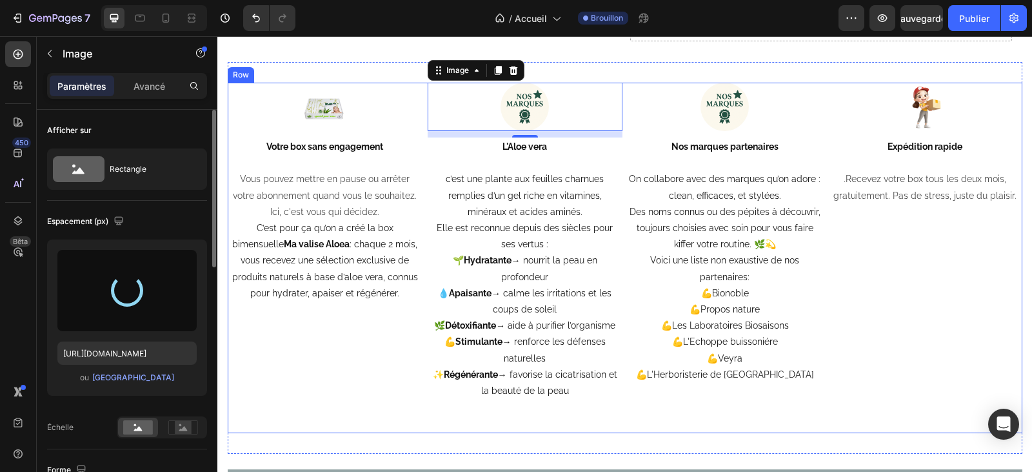
type input "[URL][DOMAIN_NAME]"
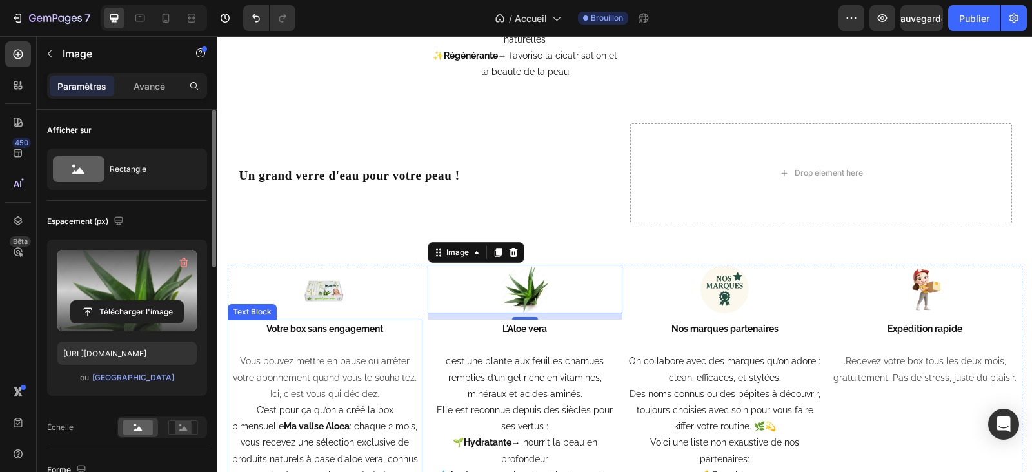
scroll to position [2783, 0]
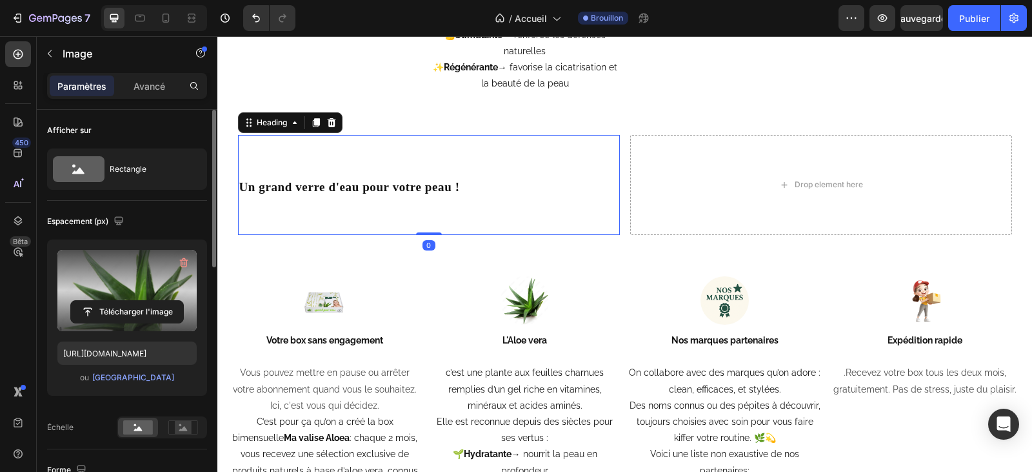
click at [455, 188] on p "⁠⁠⁠⁠⁠⁠⁠ Un grand verre d'eau pour votre peau !" at bounding box center [428, 184] width 379 height 97
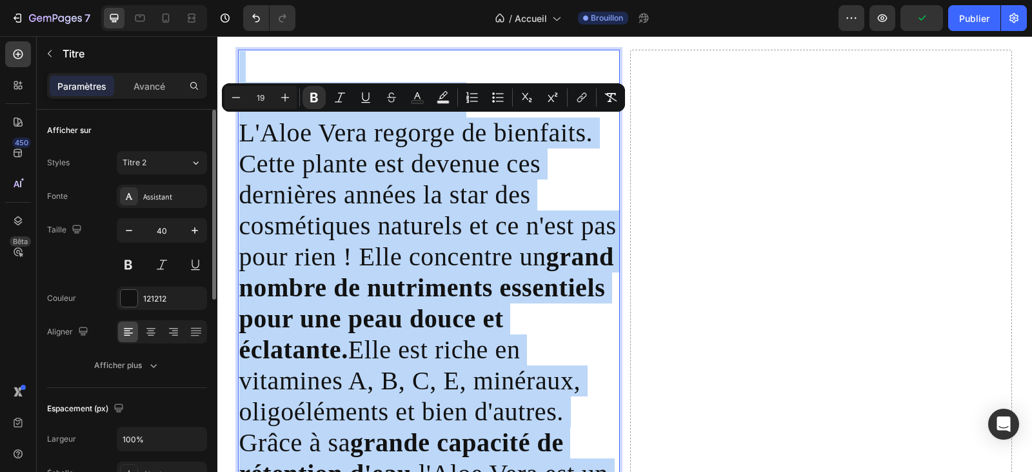
scroll to position [2846, 0]
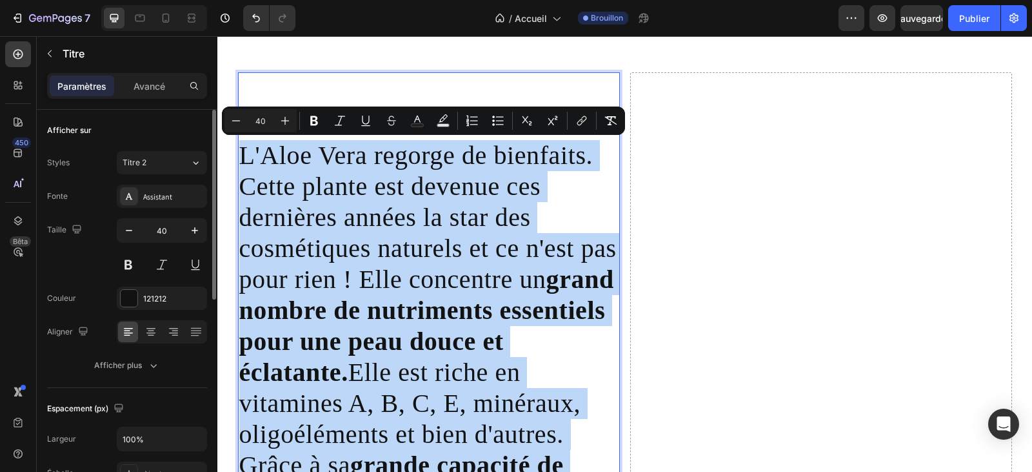
drag, startPoint x: 454, startPoint y: 447, endPoint x: 239, endPoint y: 138, distance: 376.0
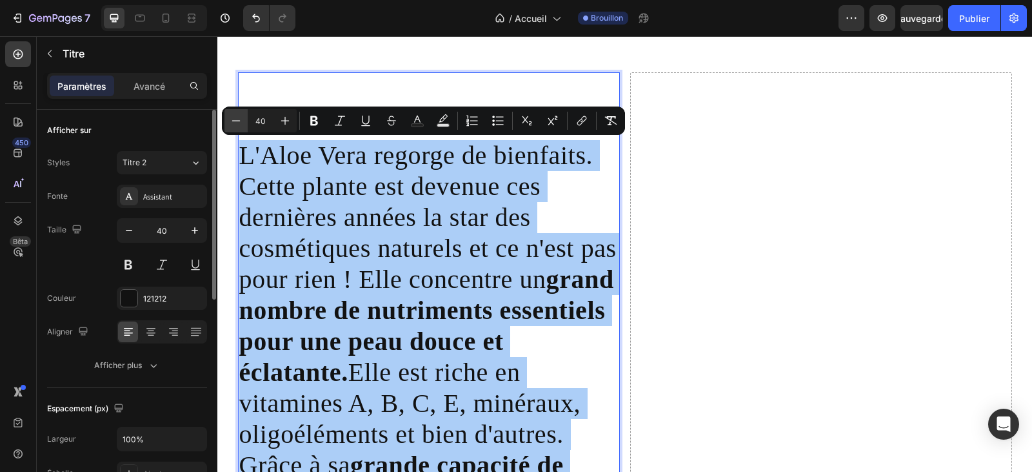
click at [239, 120] on icon "Editor contextual toolbar" at bounding box center [236, 120] width 13 height 13
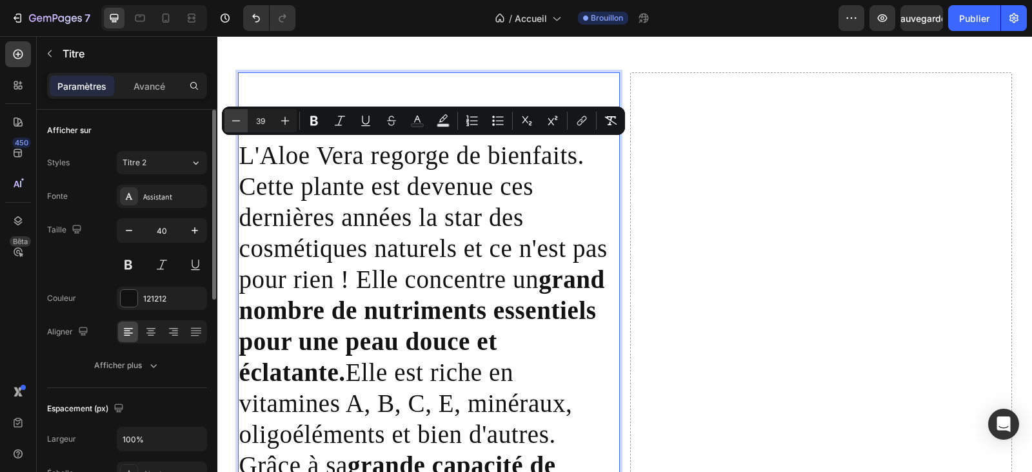
click at [239, 120] on icon "Editor contextual toolbar" at bounding box center [236, 120] width 13 height 13
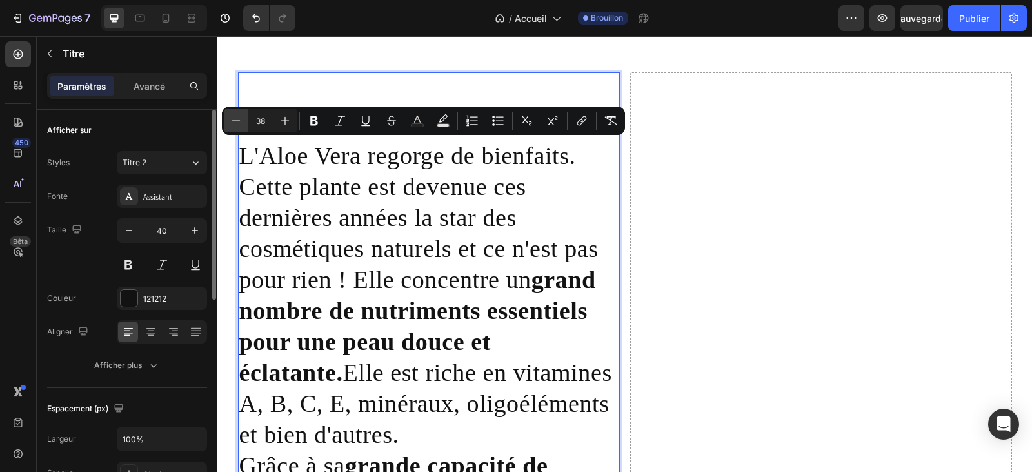
click at [239, 120] on icon "Editor contextual toolbar" at bounding box center [236, 120] width 13 height 13
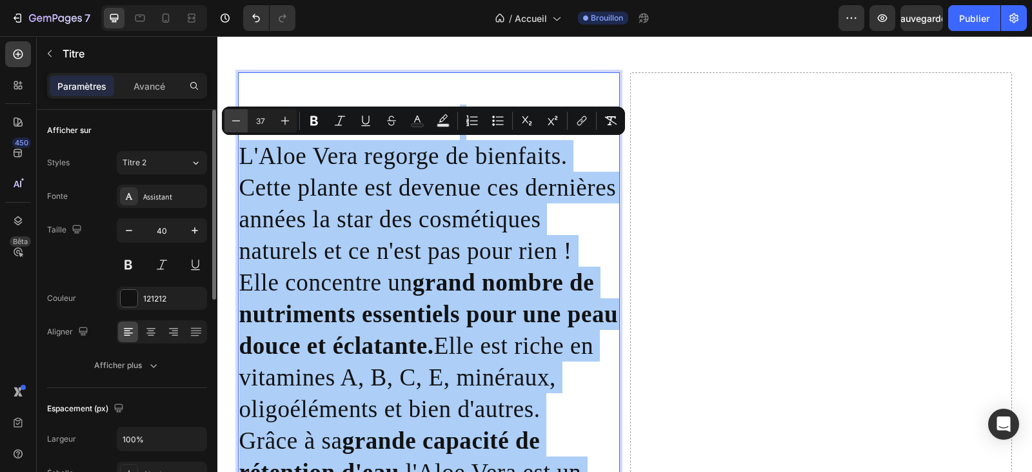
click at [239, 120] on icon "Editor contextual toolbar" at bounding box center [236, 120] width 13 height 13
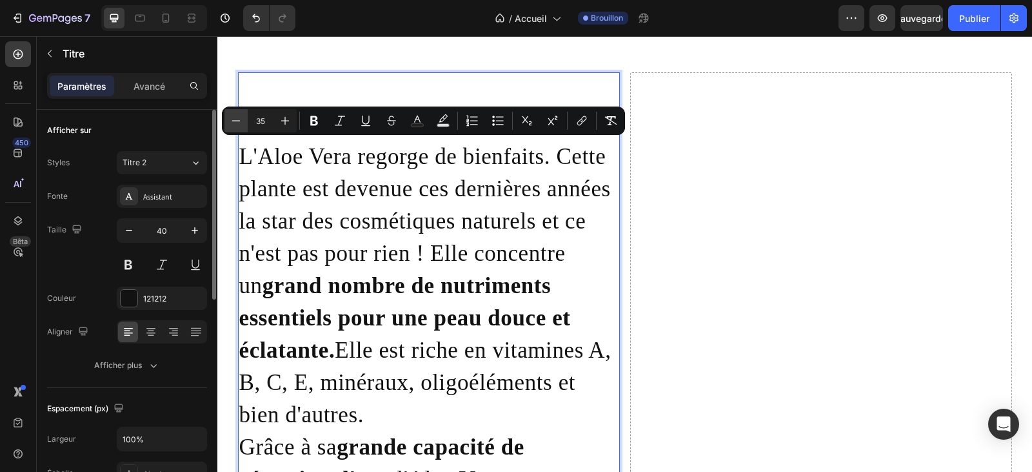
click at [239, 120] on icon "Editor contextual toolbar" at bounding box center [236, 120] width 13 height 13
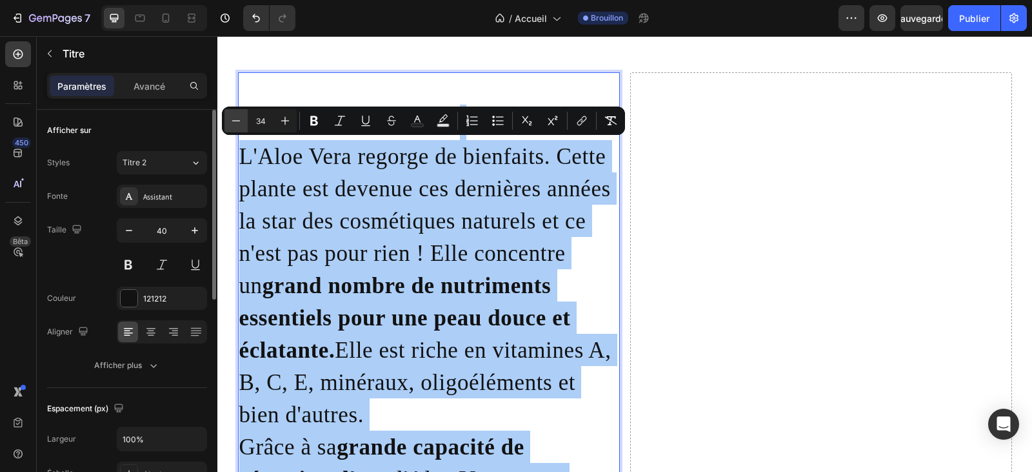
click at [239, 120] on icon "Editor contextual toolbar" at bounding box center [236, 120] width 13 height 13
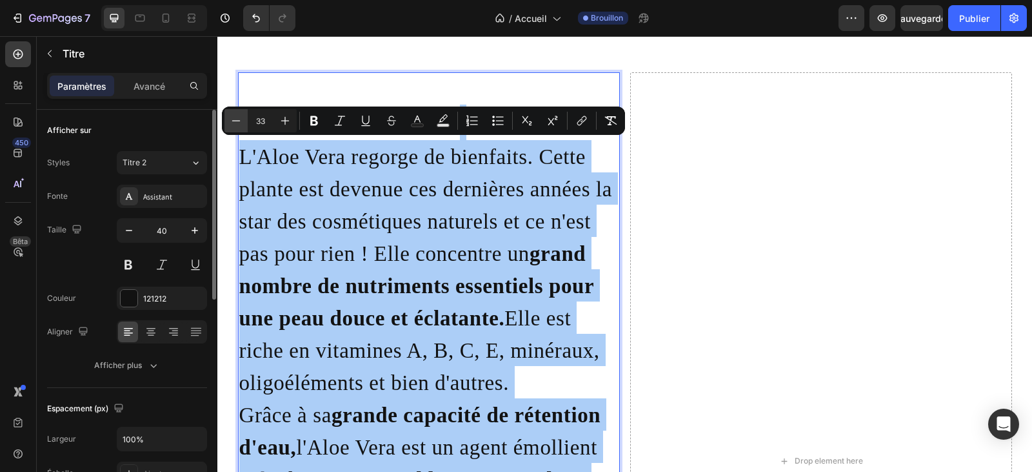
click at [239, 120] on icon "Editor contextual toolbar" at bounding box center [236, 120] width 13 height 13
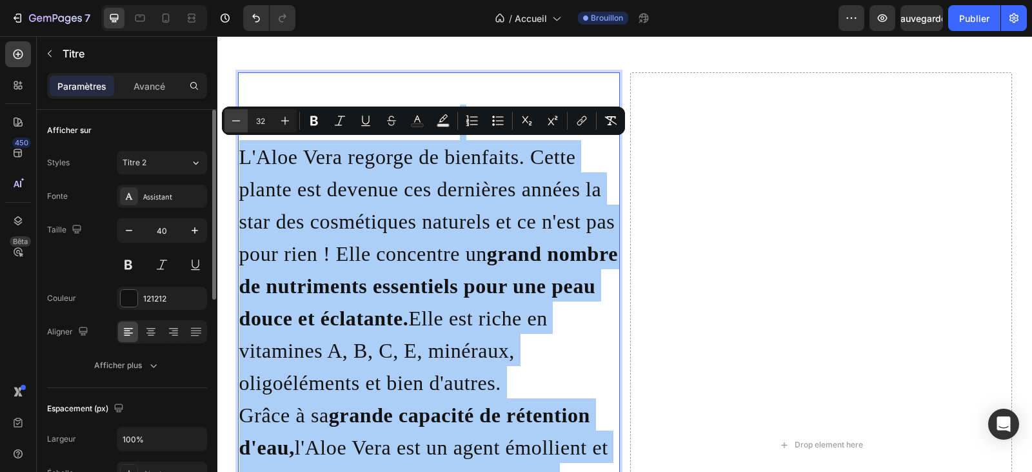
click at [239, 120] on icon "Editor contextual toolbar" at bounding box center [236, 120] width 13 height 13
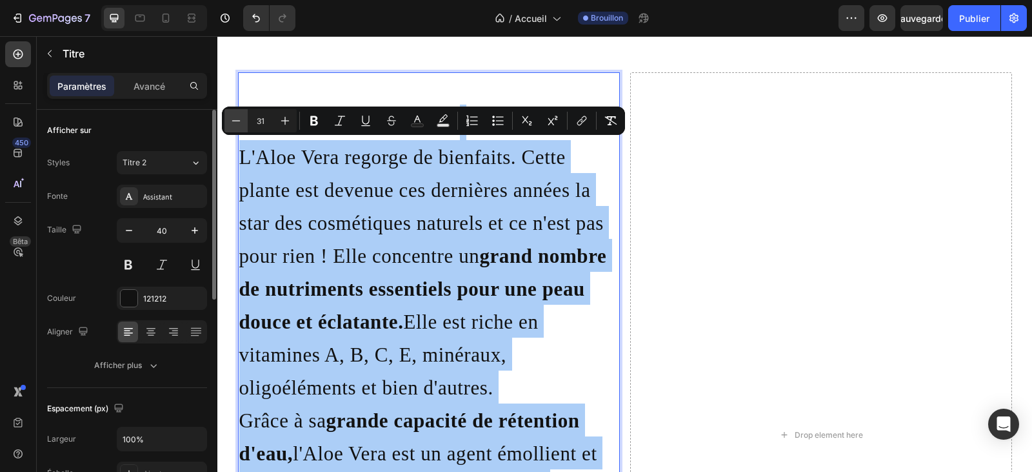
click at [239, 120] on icon "Editor contextual toolbar" at bounding box center [236, 120] width 13 height 13
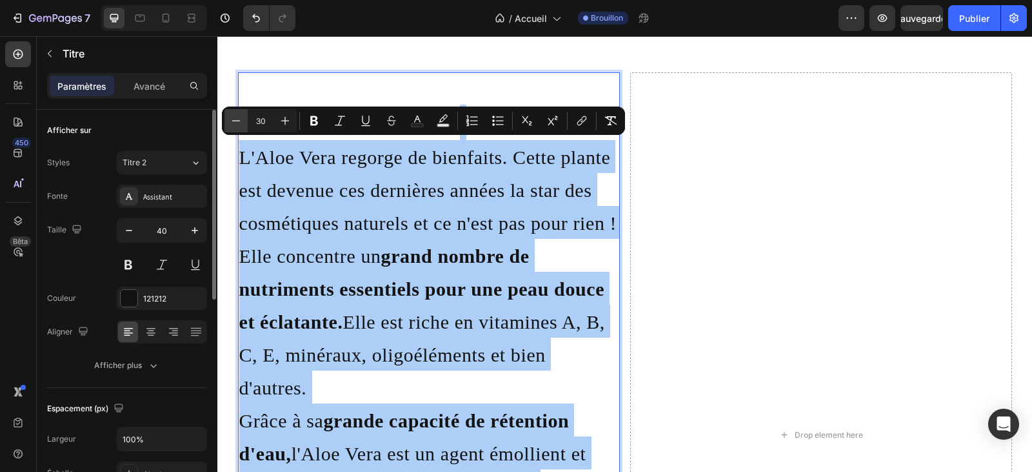
click at [239, 120] on icon "Editor contextual toolbar" at bounding box center [236, 120] width 13 height 13
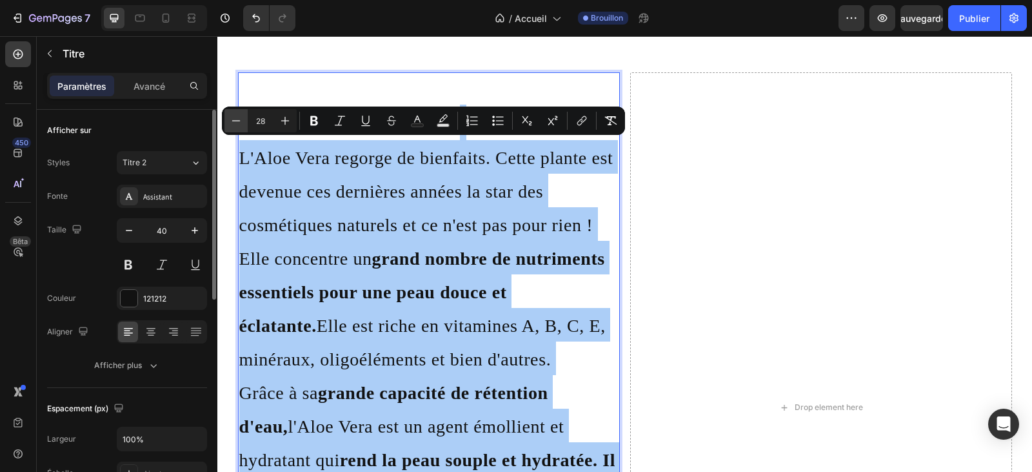
click at [239, 120] on icon "Editor contextual toolbar" at bounding box center [236, 120] width 13 height 13
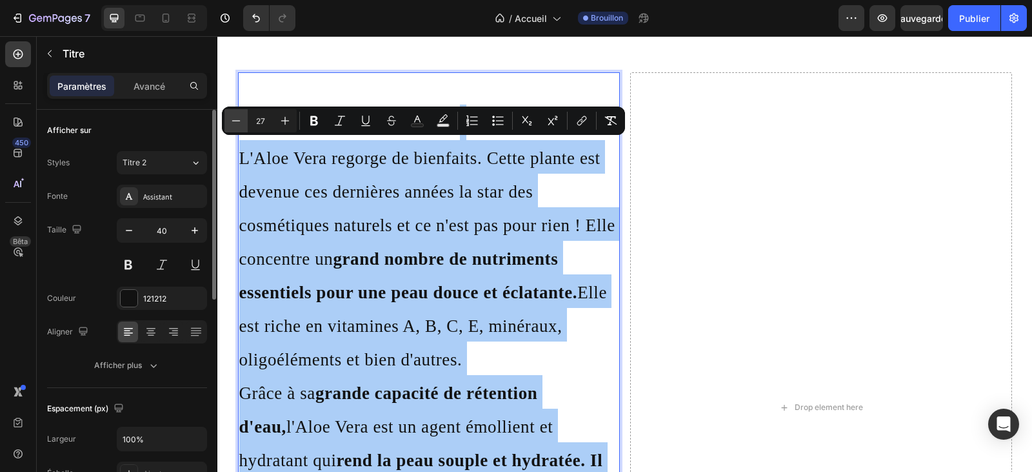
click at [239, 120] on icon "Editor contextual toolbar" at bounding box center [236, 120] width 13 height 13
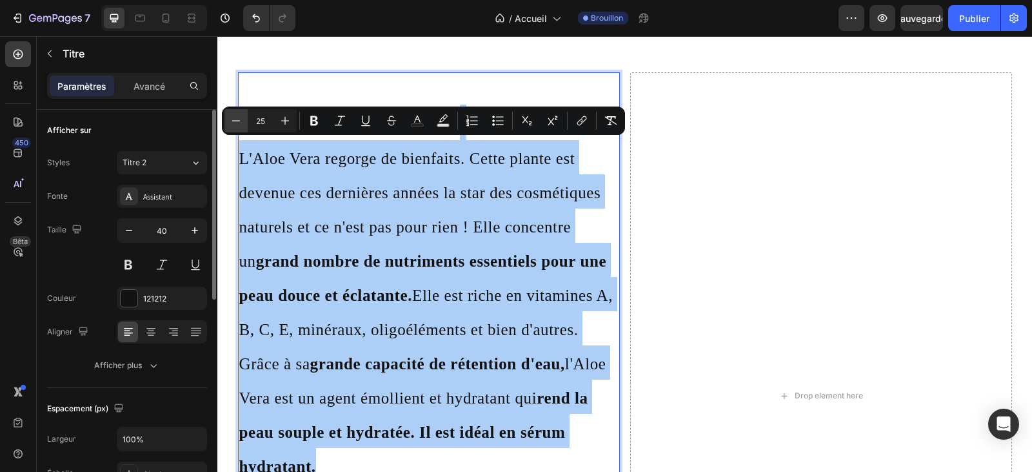
click at [239, 120] on icon "Editor contextual toolbar" at bounding box center [236, 120] width 13 height 13
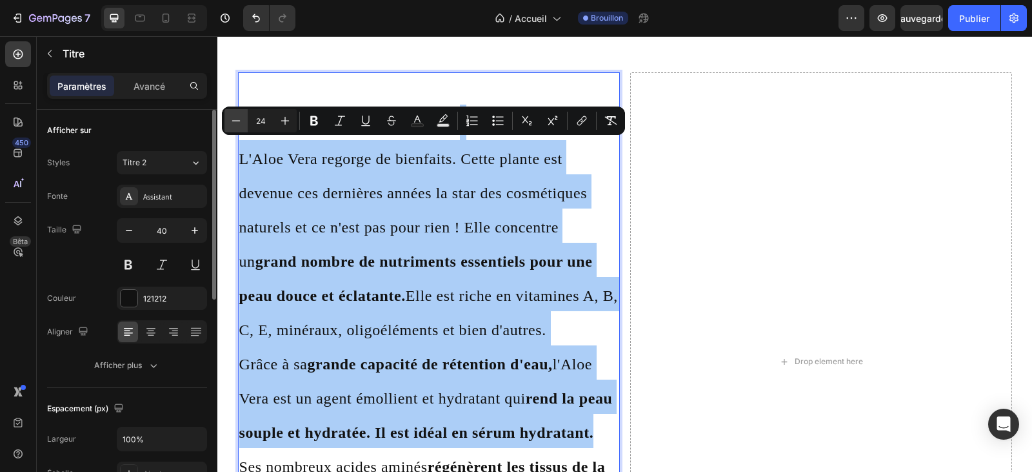
click at [239, 120] on icon "Editor contextual toolbar" at bounding box center [236, 120] width 13 height 13
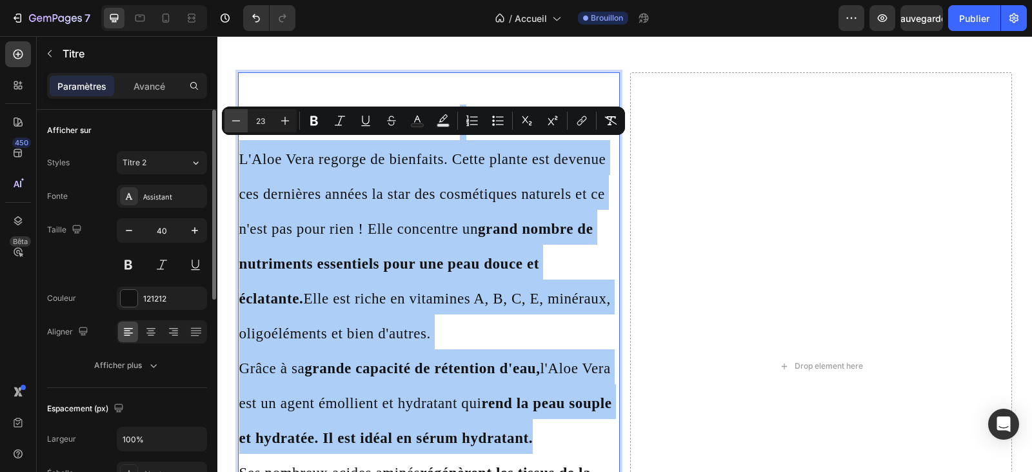
click at [239, 120] on icon "Editor contextual toolbar" at bounding box center [236, 120] width 13 height 13
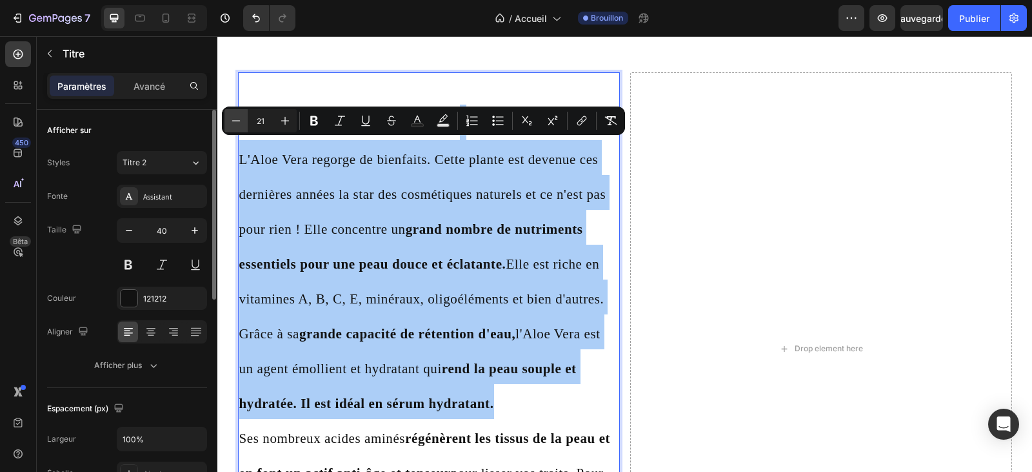
click at [239, 120] on icon "Editor contextual toolbar" at bounding box center [236, 120] width 13 height 13
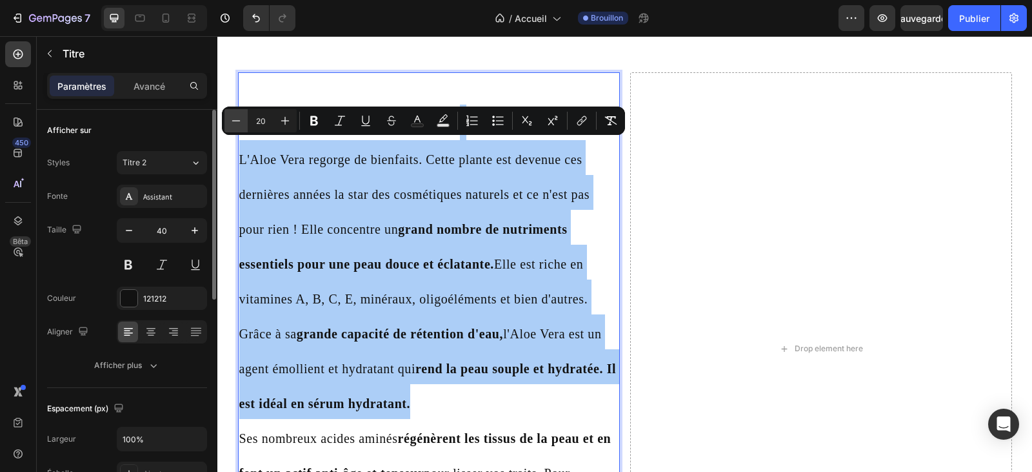
click at [239, 120] on icon "Editor contextual toolbar" at bounding box center [236, 120] width 13 height 13
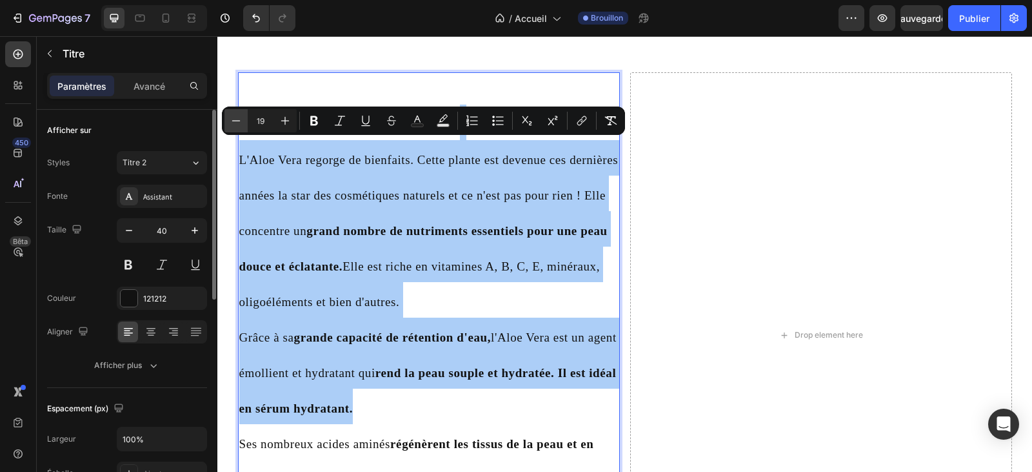
click at [239, 120] on icon "Editor contextual toolbar" at bounding box center [236, 120] width 13 height 13
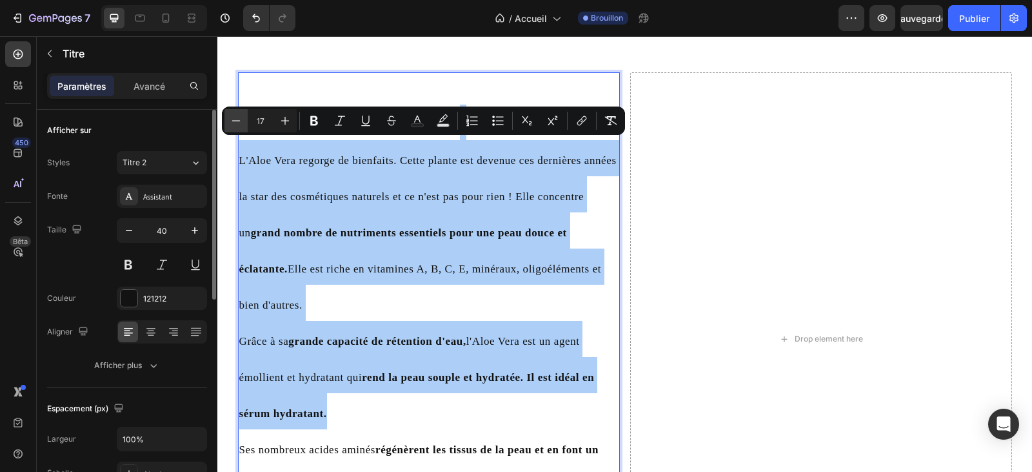
click at [239, 120] on icon "Editor contextual toolbar" at bounding box center [236, 120] width 13 height 13
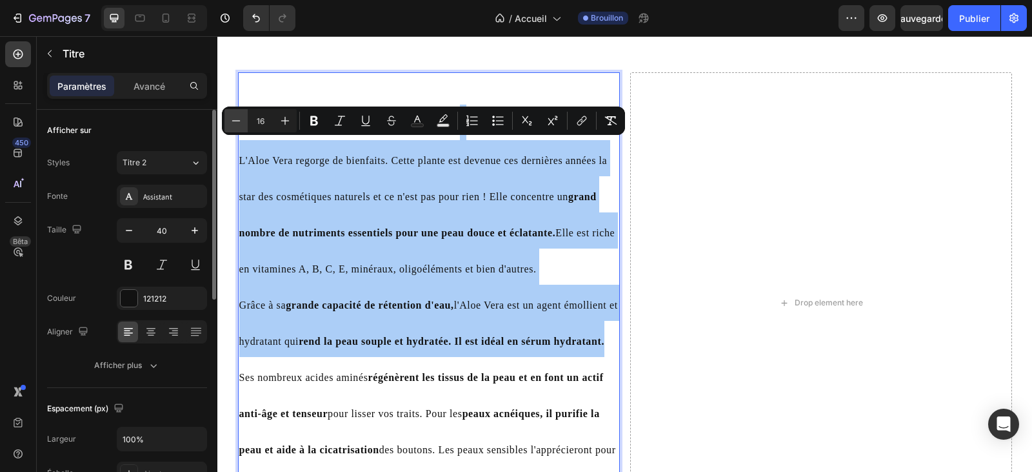
click at [239, 120] on icon "Editor contextual toolbar" at bounding box center [236, 120] width 13 height 13
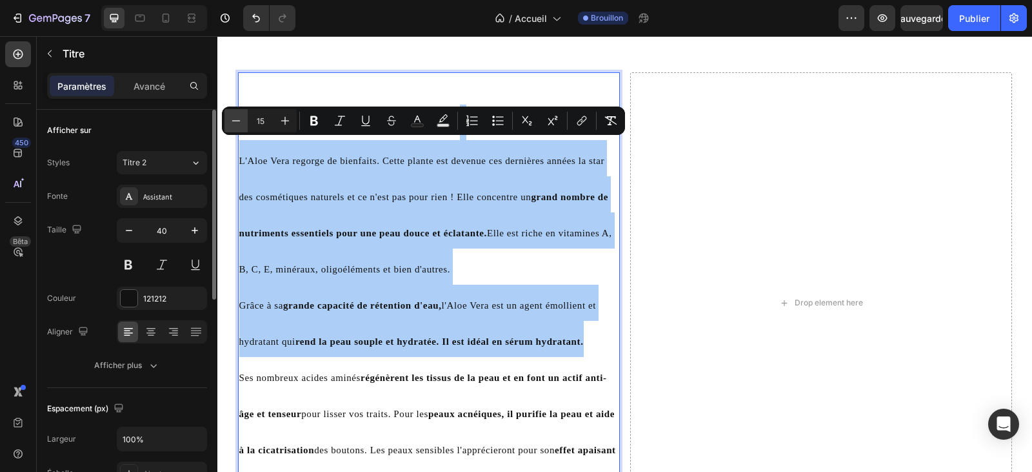
click at [239, 120] on icon "Editor contextual toolbar" at bounding box center [236, 120] width 13 height 13
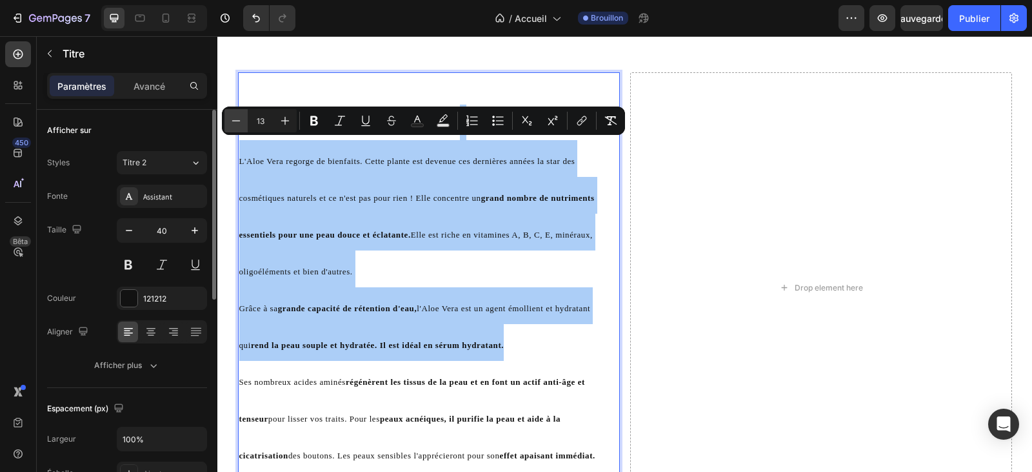
click at [239, 120] on icon "Editor contextual toolbar" at bounding box center [236, 120] width 13 height 13
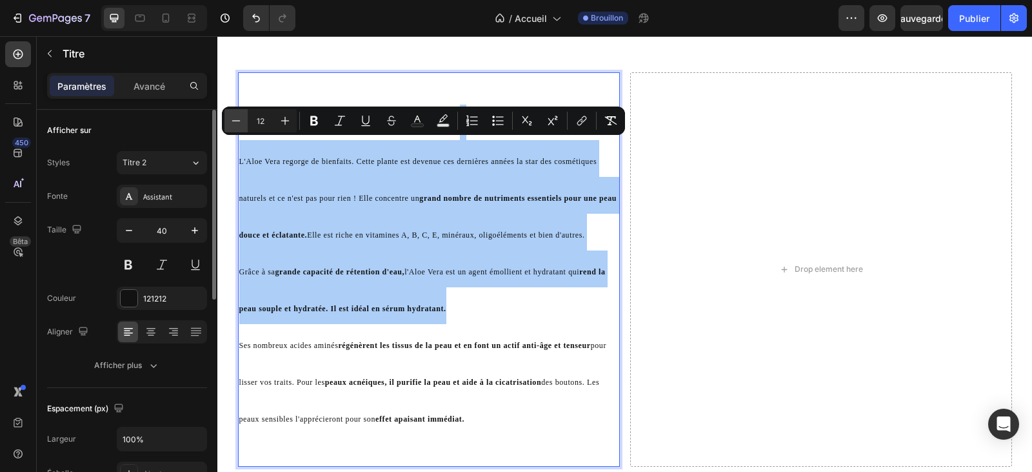
click at [239, 120] on icon "Editor contextual toolbar" at bounding box center [236, 120] width 13 height 13
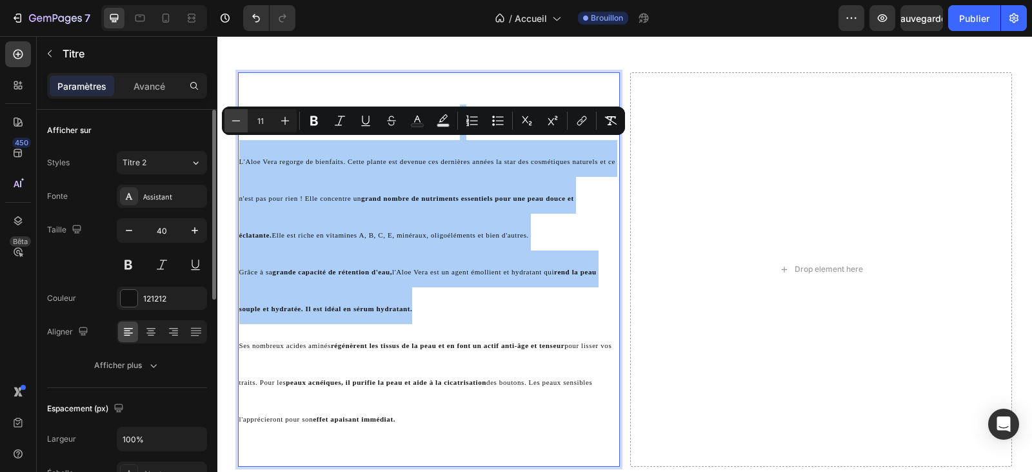
click at [239, 120] on icon "Editor contextual toolbar" at bounding box center [236, 120] width 13 height 13
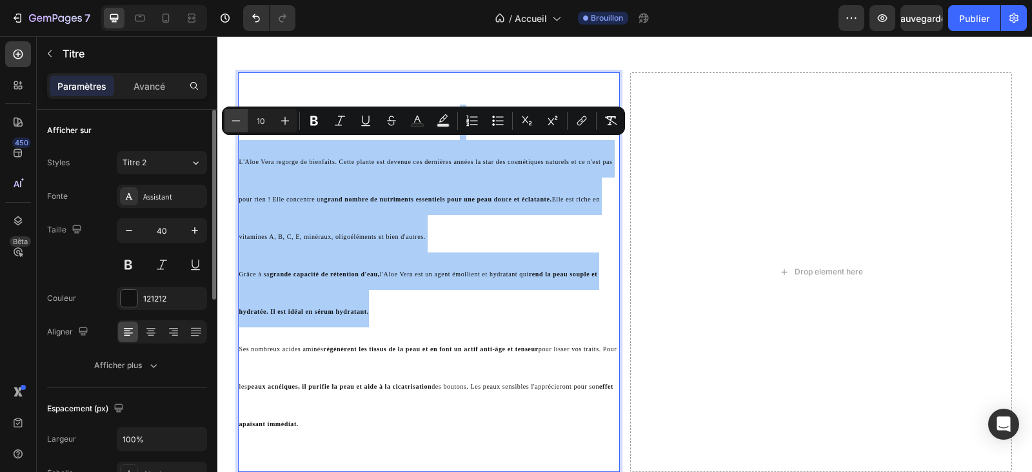
click at [239, 120] on icon "Editor contextual toolbar" at bounding box center [236, 120] width 13 height 13
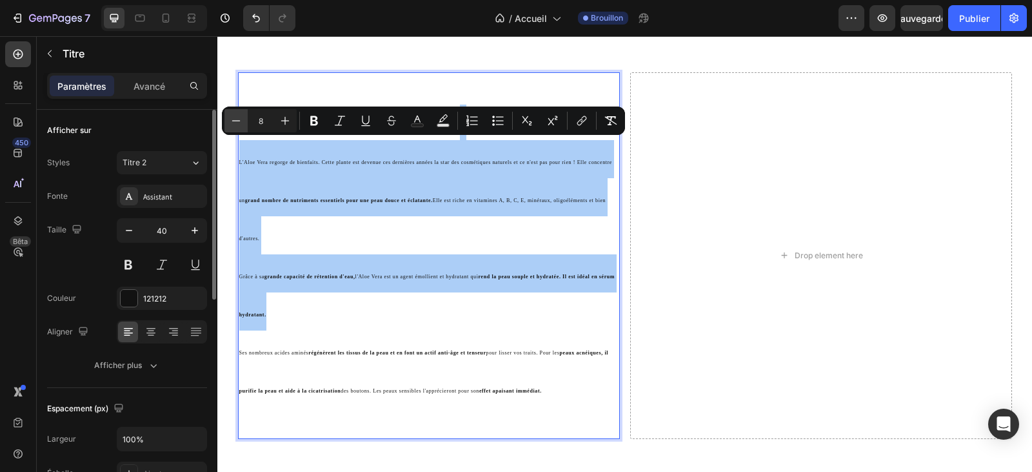
click at [239, 120] on icon "Editor contextual toolbar" at bounding box center [236, 120] width 13 height 13
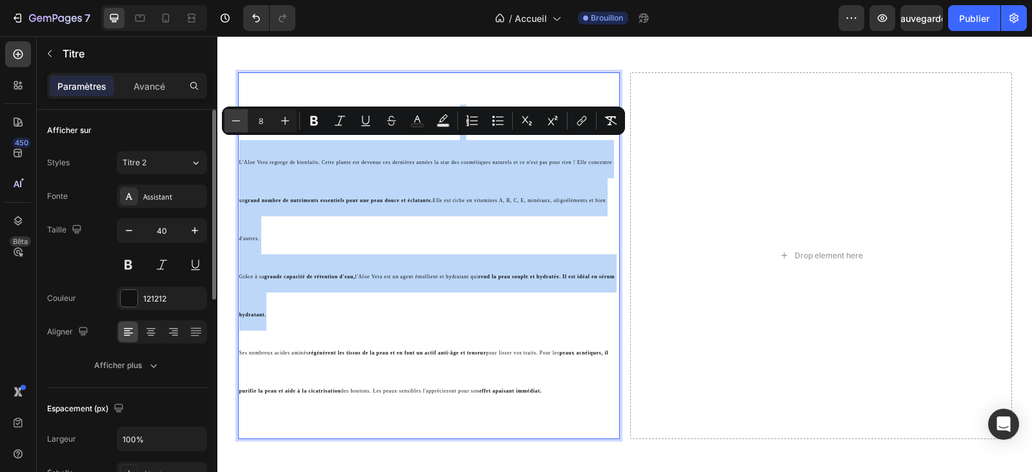
type input "7"
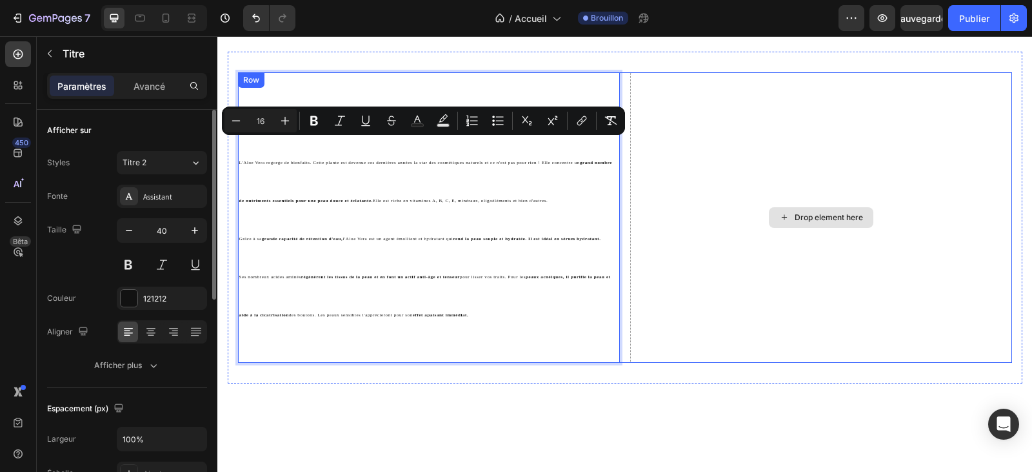
click at [722, 188] on div "Drop element here" at bounding box center [821, 217] width 382 height 290
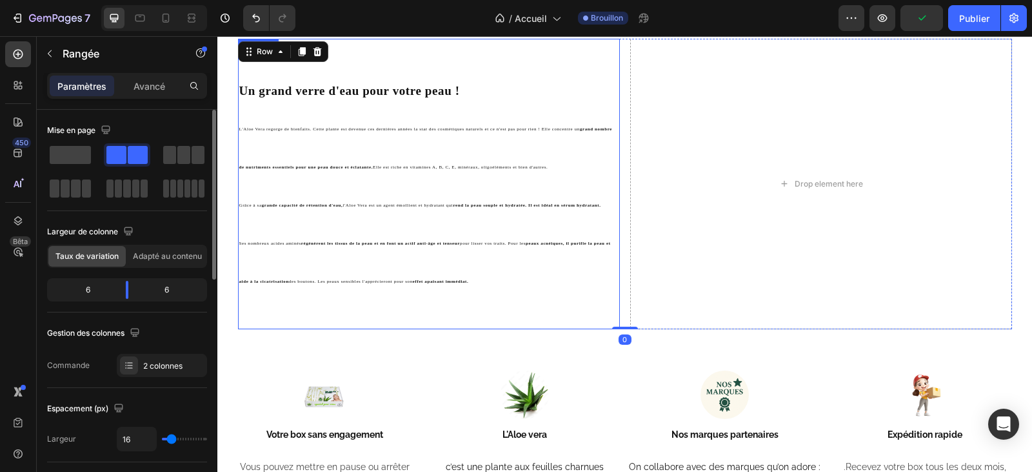
scroll to position [3039, 0]
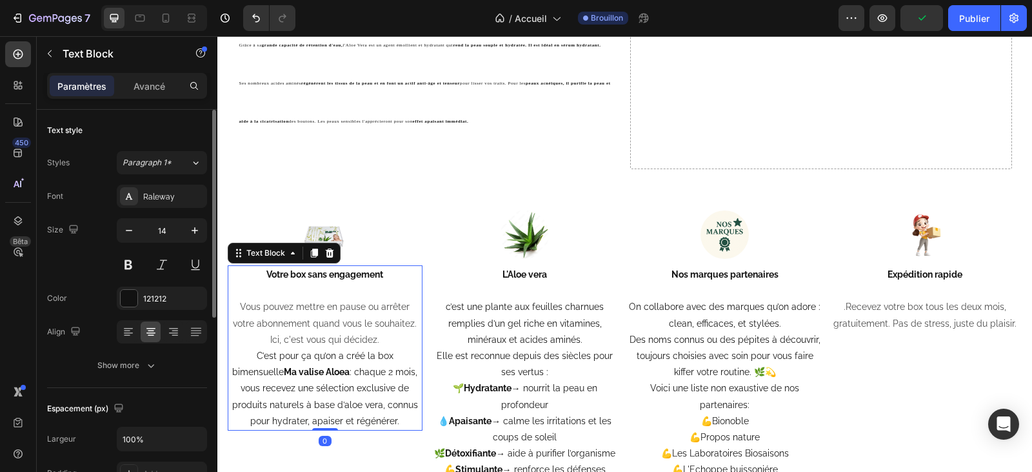
click at [287, 382] on p "C’est pour ça qu’on a créé la box bimensuelle Ma valise Aloea : chaque 2 mois, …" at bounding box center [325, 388] width 192 height 81
click at [386, 423] on p "C’est pour ça qu’on a créé la box bimensuelle Ma valise Aloea : chaque 2 mois, …" at bounding box center [325, 388] width 192 height 81
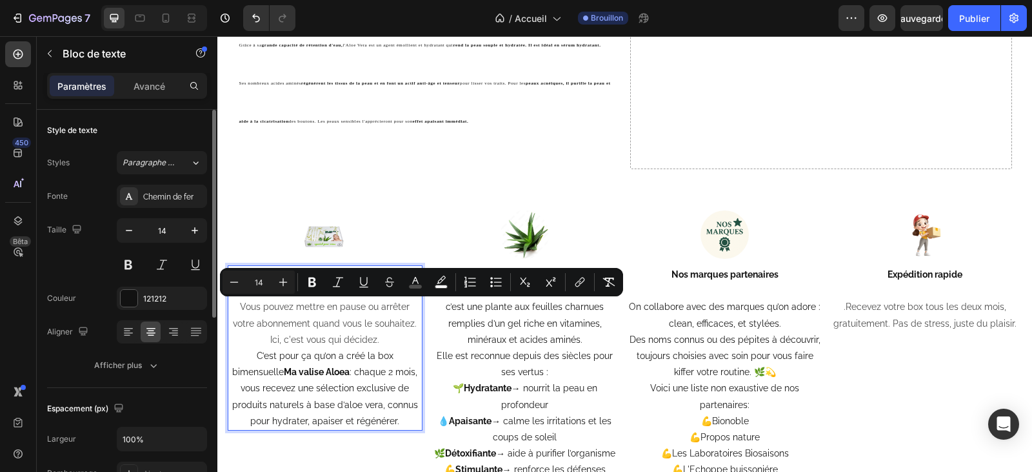
drag, startPoint x: 386, startPoint y: 423, endPoint x: 221, endPoint y: 303, distance: 204.2
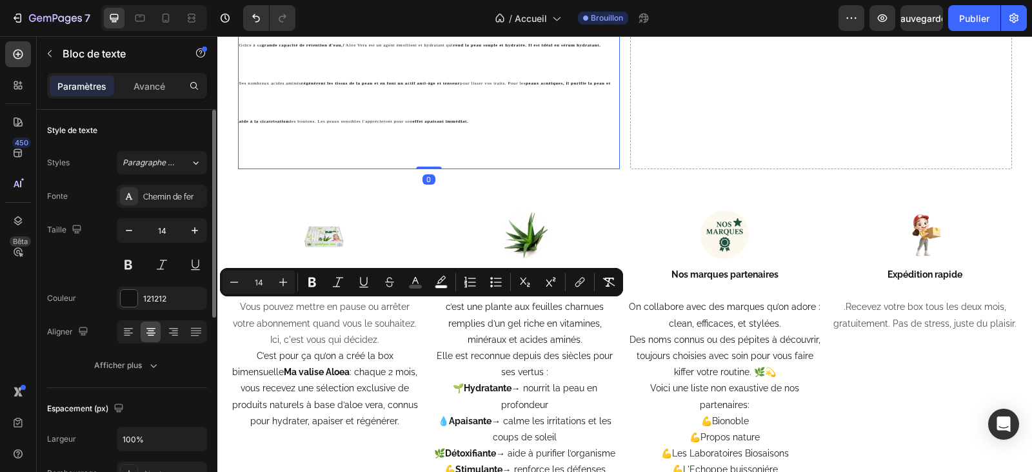
click at [480, 150] on p "⁠⁠⁠⁠⁠⁠⁠ Un grand verre d'eau pour votre peau ! L'Aloe Vera regorge de bienfaits…" at bounding box center [428, 24] width 379 height 288
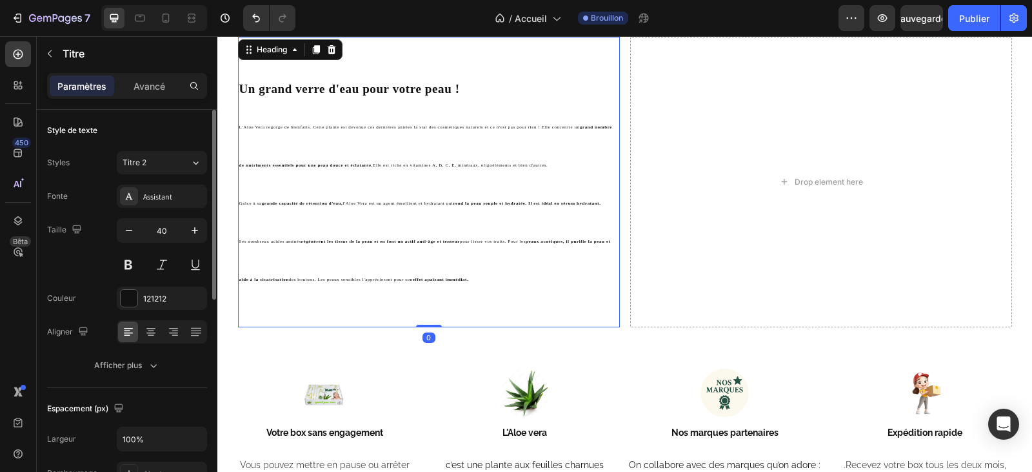
scroll to position [2846, 0]
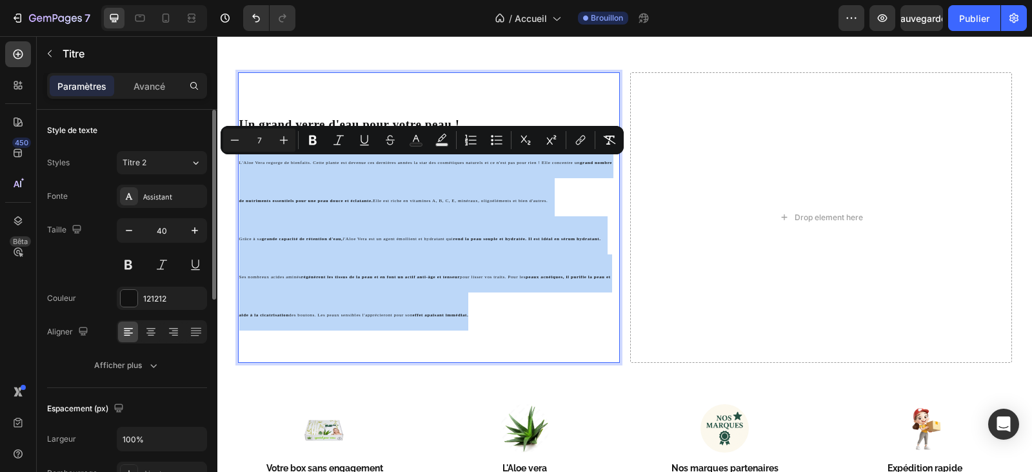
drag, startPoint x: 475, startPoint y: 319, endPoint x: 235, endPoint y: 173, distance: 280.6
click at [239, 173] on p "Un grand verre d'eau pour votre peau ! L'Aloe Vera regorge de bienfaits. Cette …" at bounding box center [428, 218] width 379 height 288
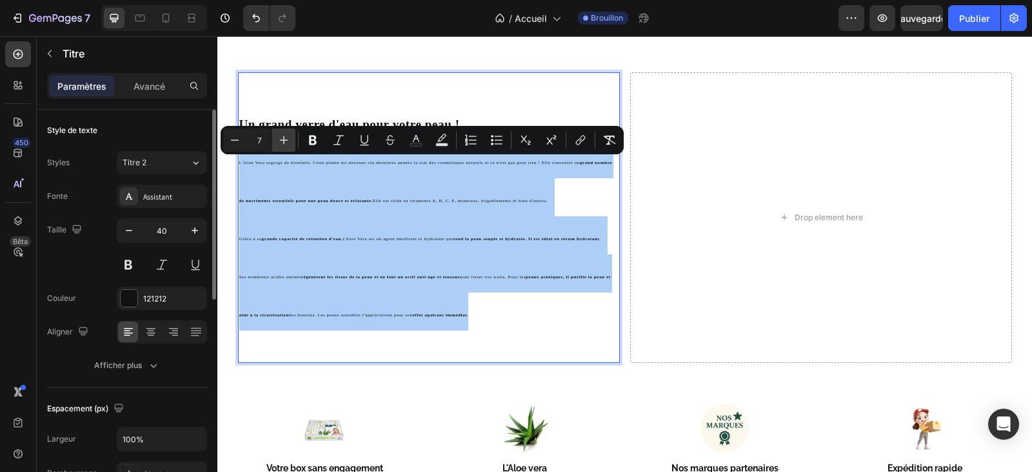
click at [279, 141] on icon "Editor contextual toolbar" at bounding box center [283, 140] width 13 height 13
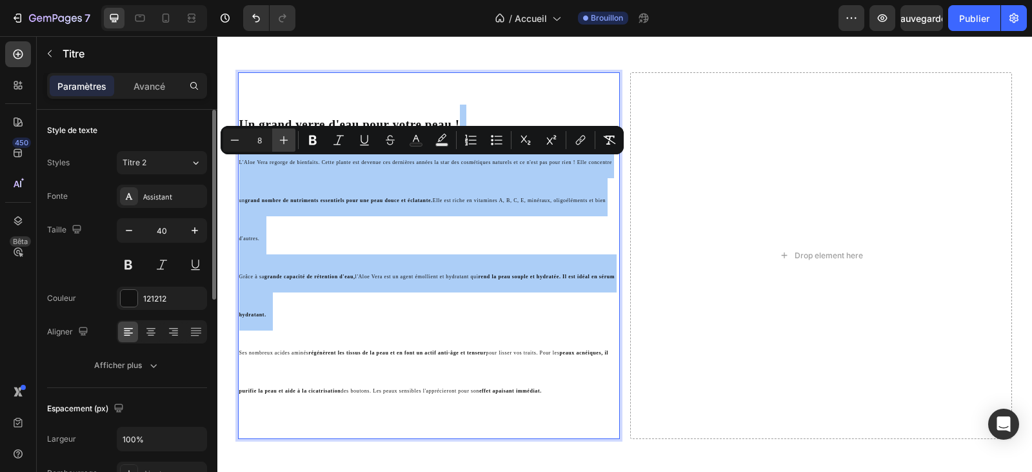
click at [279, 141] on icon "Editor contextual toolbar" at bounding box center [283, 140] width 13 height 13
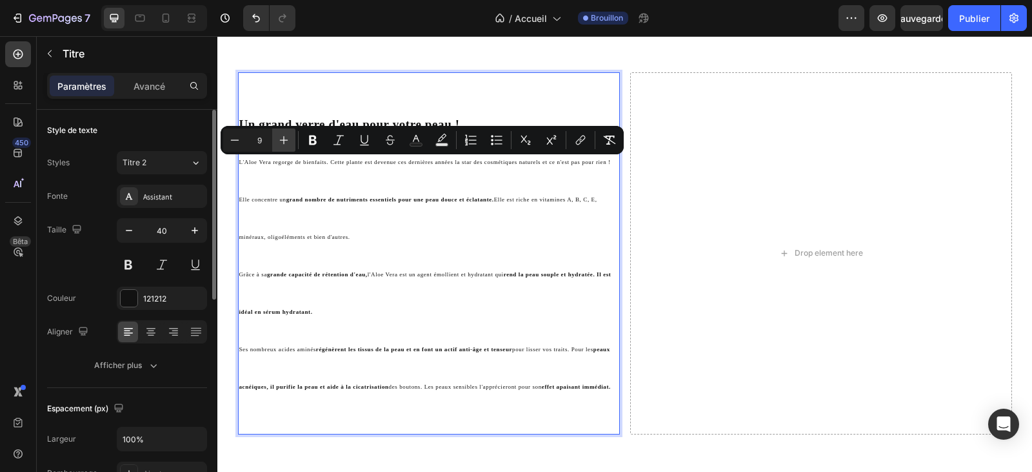
click at [279, 141] on icon "Editor contextual toolbar" at bounding box center [283, 140] width 13 height 13
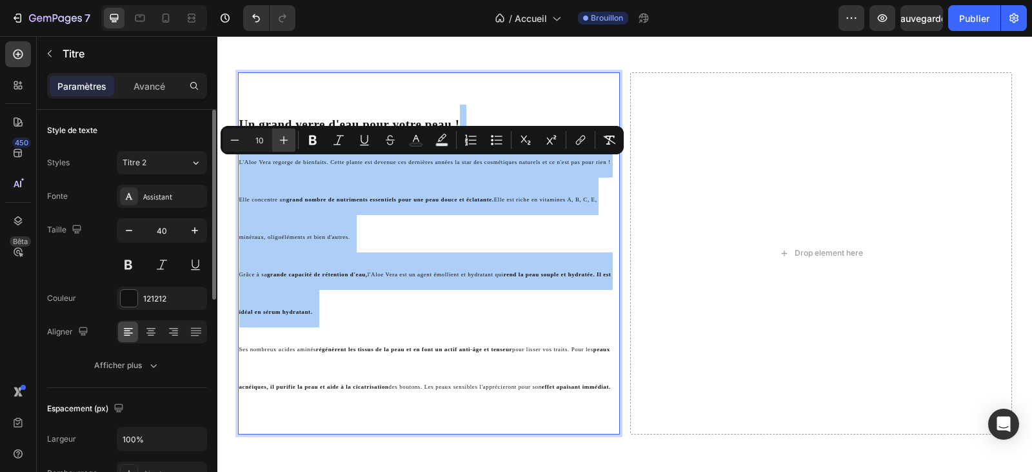
click at [279, 141] on icon "Editor contextual toolbar" at bounding box center [283, 140] width 13 height 13
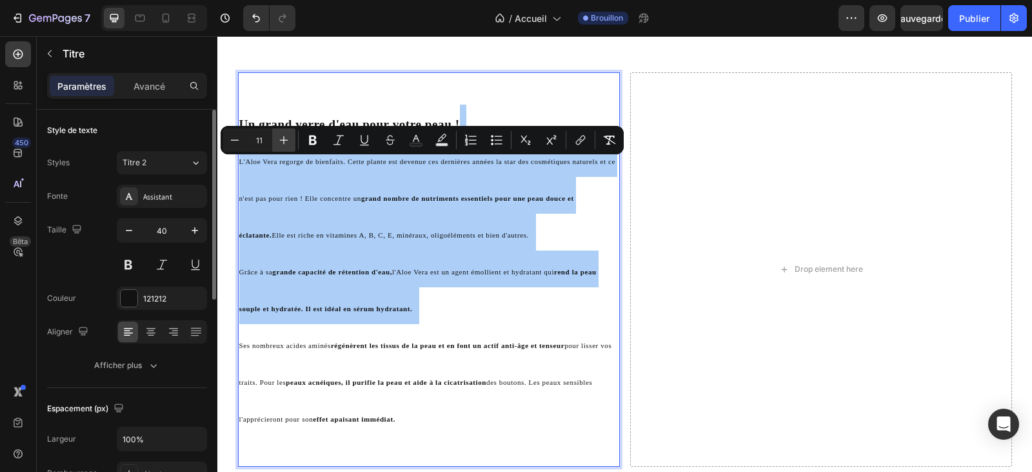
click at [279, 141] on icon "Editor contextual toolbar" at bounding box center [283, 140] width 13 height 13
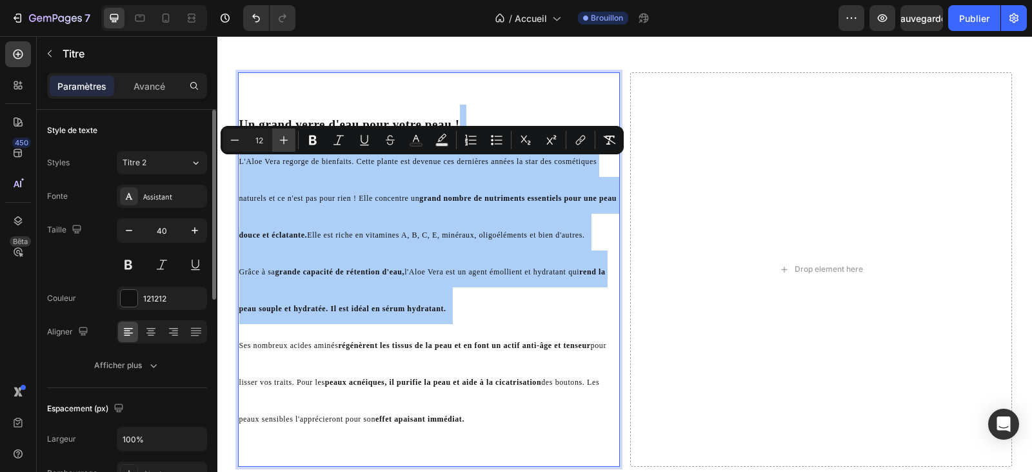
click at [279, 142] on icon "Editor contextual toolbar" at bounding box center [283, 140] width 13 height 13
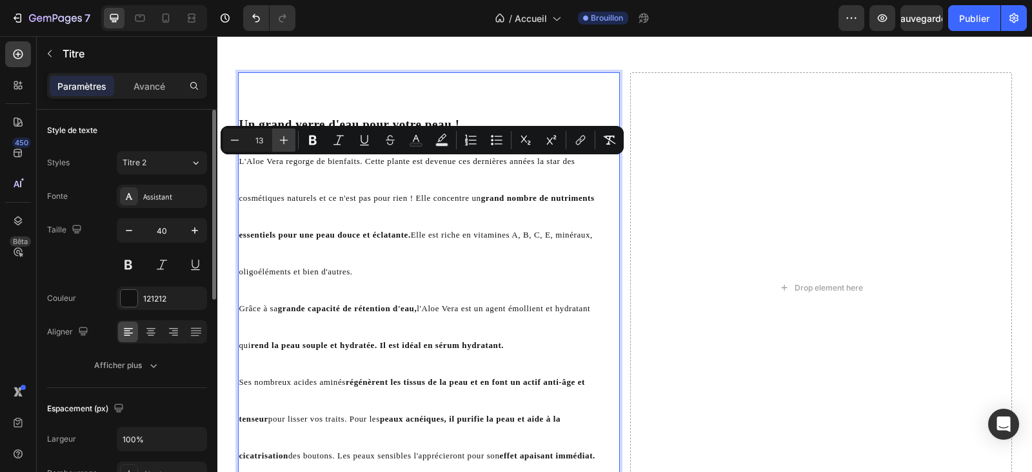
click at [279, 142] on icon "Editor contextual toolbar" at bounding box center [283, 140] width 13 height 13
type input "14"
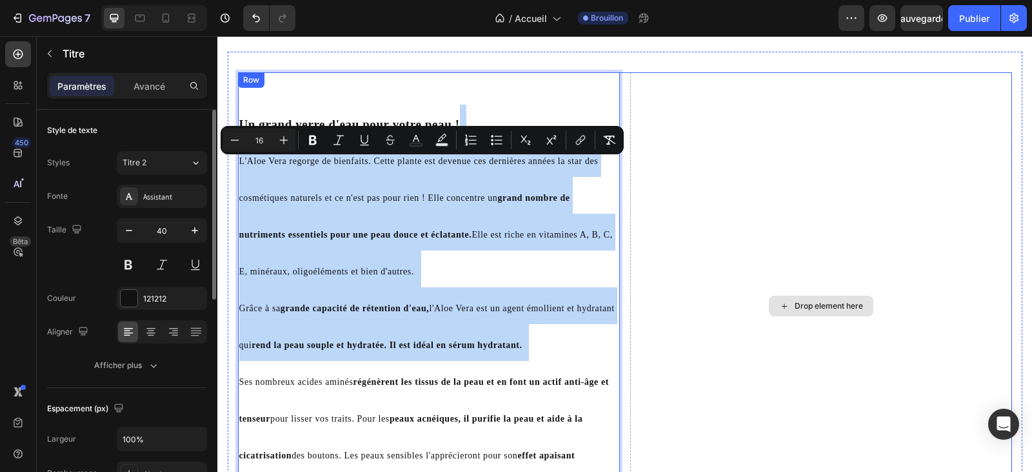
click at [702, 250] on div "Drop element here" at bounding box center [821, 306] width 382 height 468
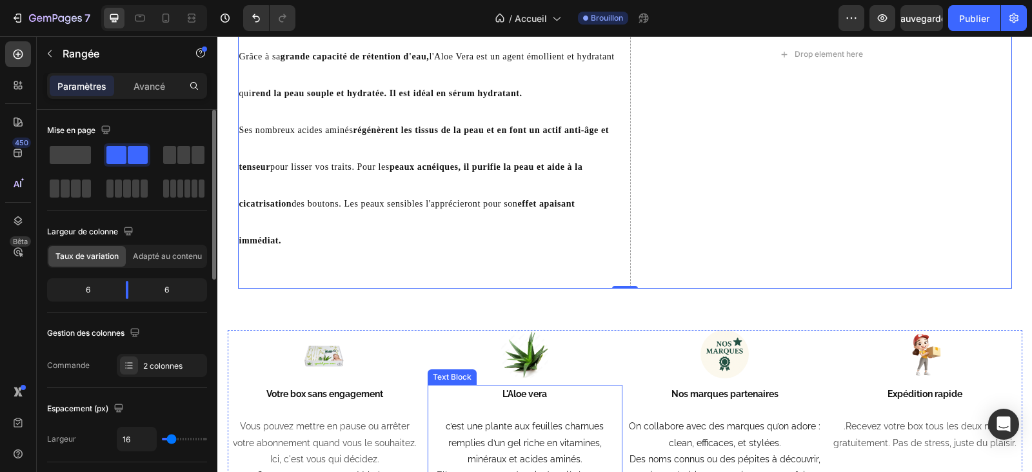
scroll to position [2975, 0]
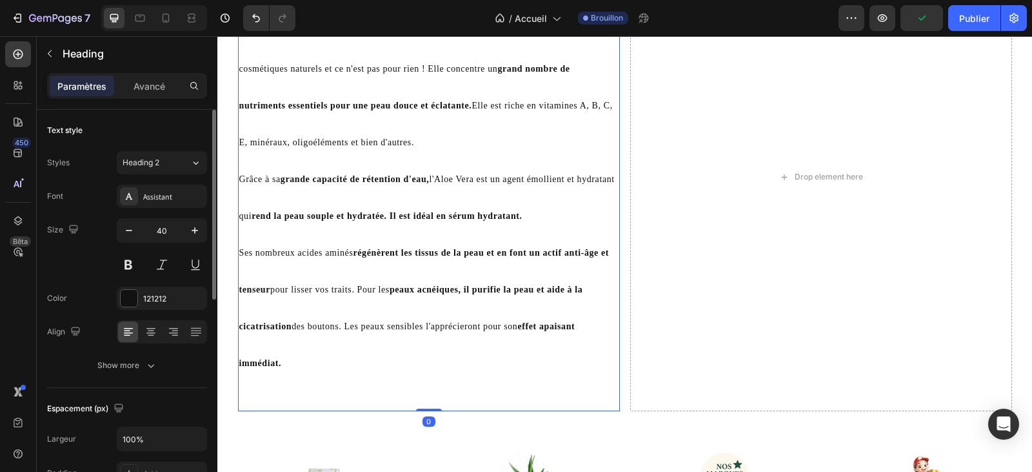
click at [238, 365] on h2 "⁠⁠⁠⁠⁠⁠⁠ Un grand verre d'eau pour votre peau ! L'Aloe Vera regorge de bienfaits…" at bounding box center [429, 177] width 382 height 468
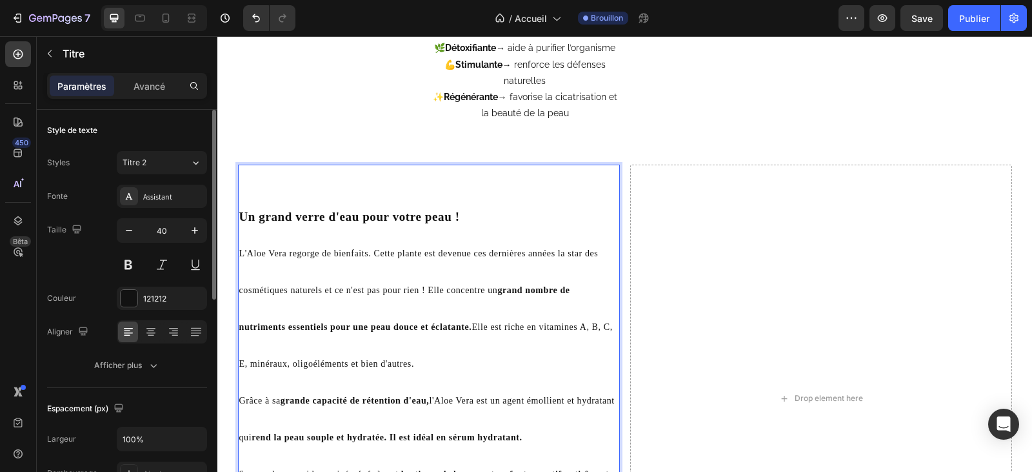
scroll to position [2681, 0]
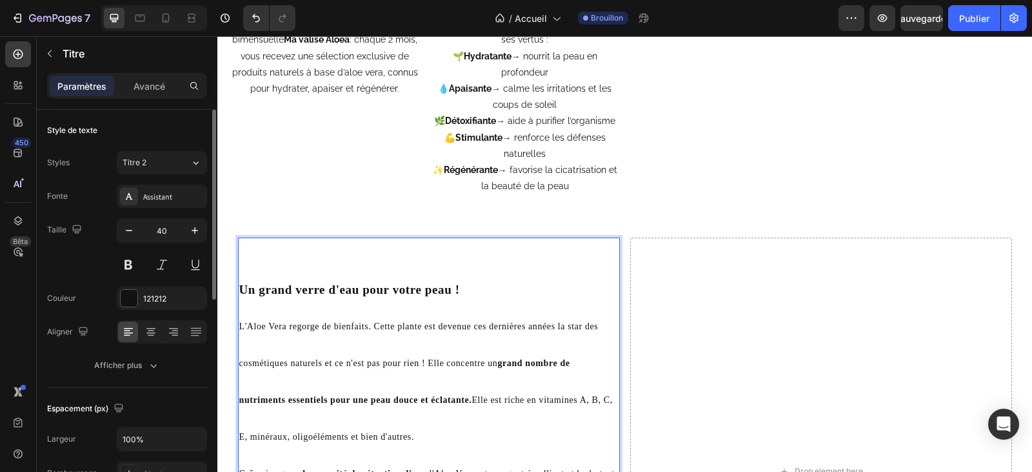
click at [239, 365] on span "L'Aloe Vera regorge de bienfaits. Cette plante est devenue ces dernières années…" at bounding box center [426, 381] width 374 height 120
click at [238, 365] on h2 "Un grand verre d'eau pour votre peau ! L'Aloe Vera regorge de bienfaits. Cette …" at bounding box center [429, 471] width 382 height 468
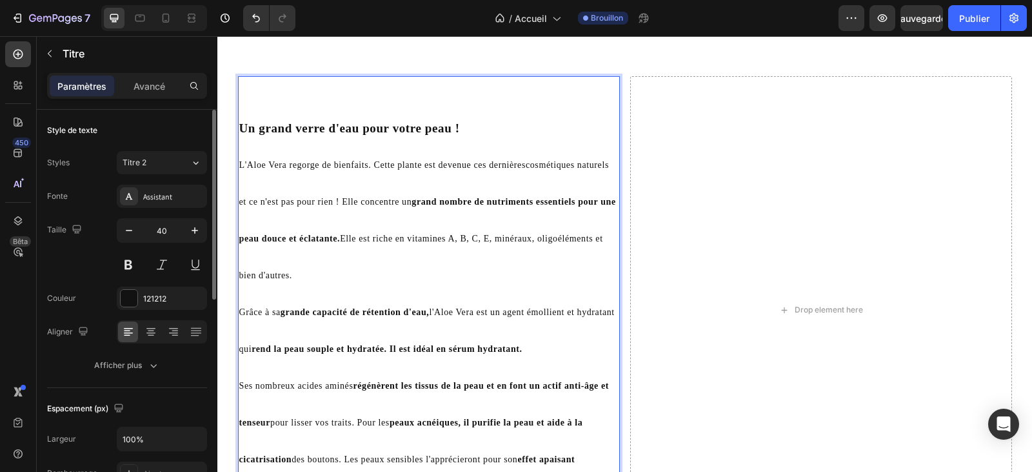
scroll to position [2810, 0]
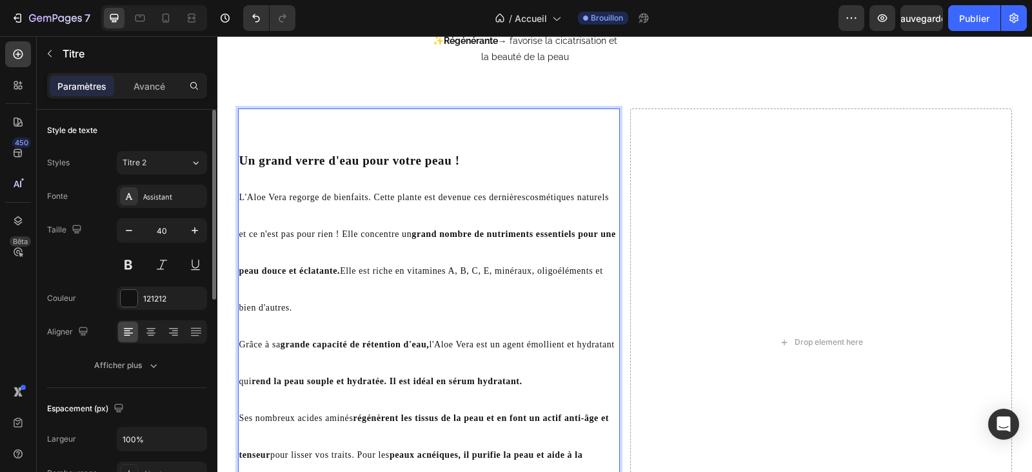
click at [455, 334] on p "Un grand verre d'eau pour votre peau ! L'Aloe Vera regorge de bienfaits. Cette …" at bounding box center [428, 342] width 379 height 465
click at [415, 226] on p "Un grand verre d'eau pour votre peau ! L'Aloe Vera regorge de bienfaits. Cette …" at bounding box center [428, 342] width 379 height 465
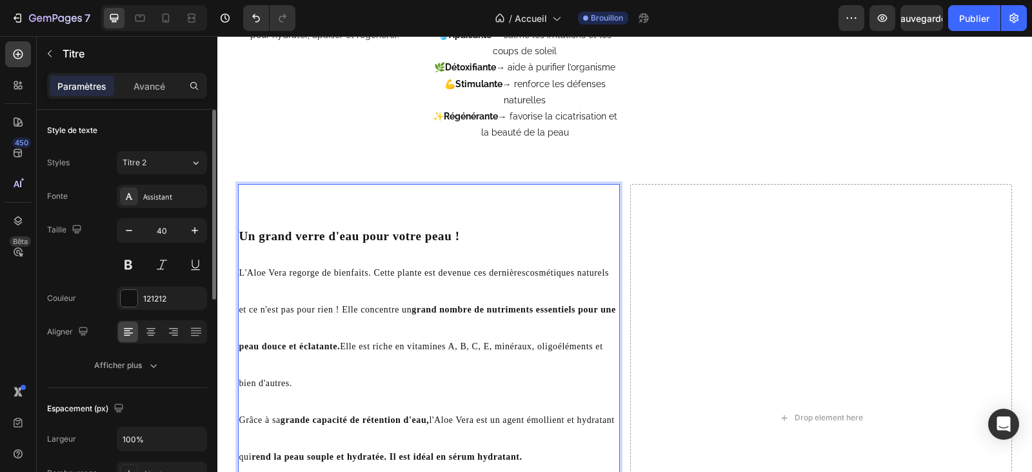
scroll to position [2745, 0]
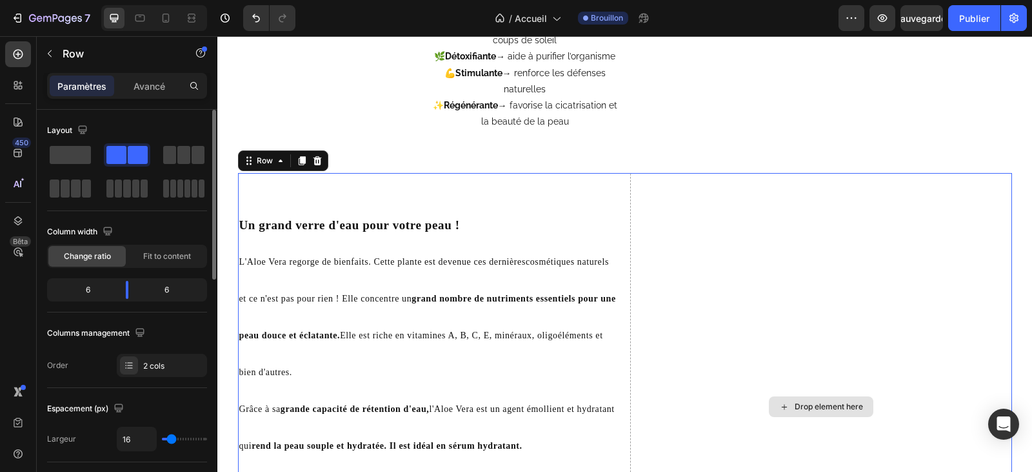
click at [684, 252] on div "Drop element here" at bounding box center [821, 407] width 382 height 468
click at [312, 165] on icon at bounding box center [317, 160] width 10 height 10
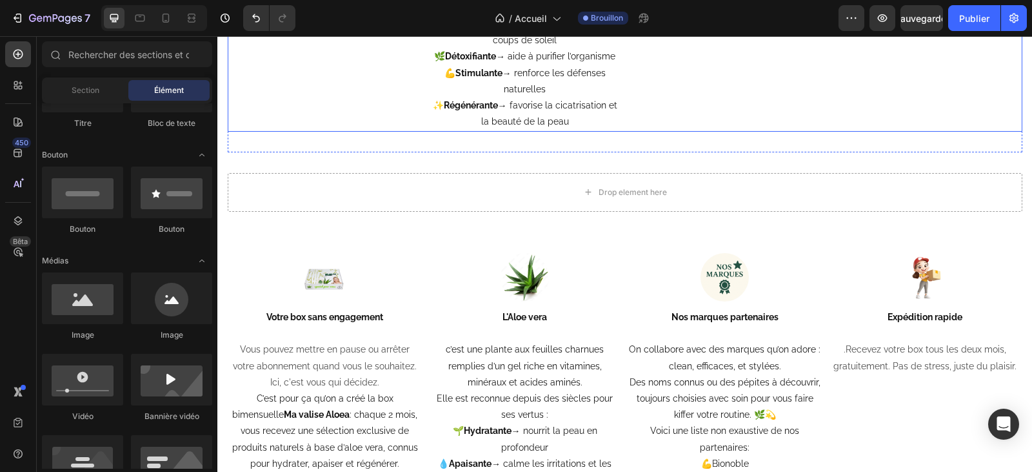
scroll to position [2487, 0]
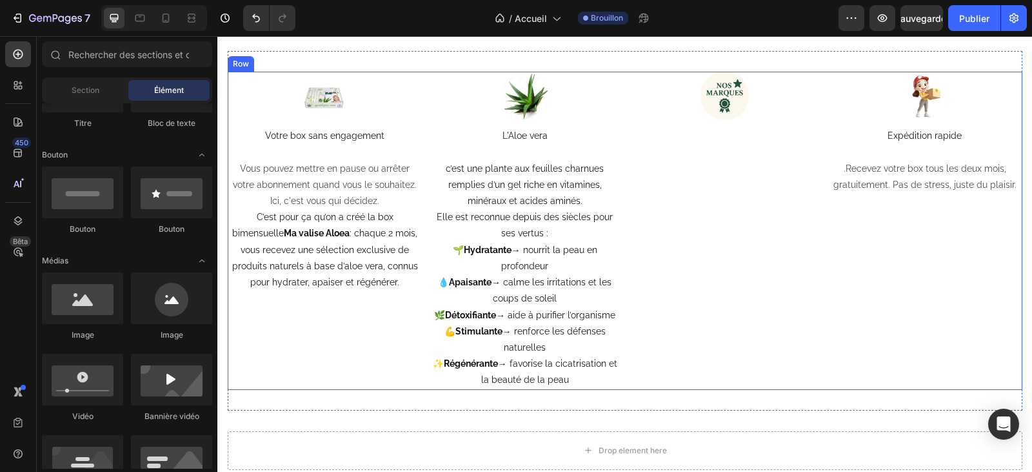
click at [677, 270] on div "Image" at bounding box center [725, 231] width 195 height 318
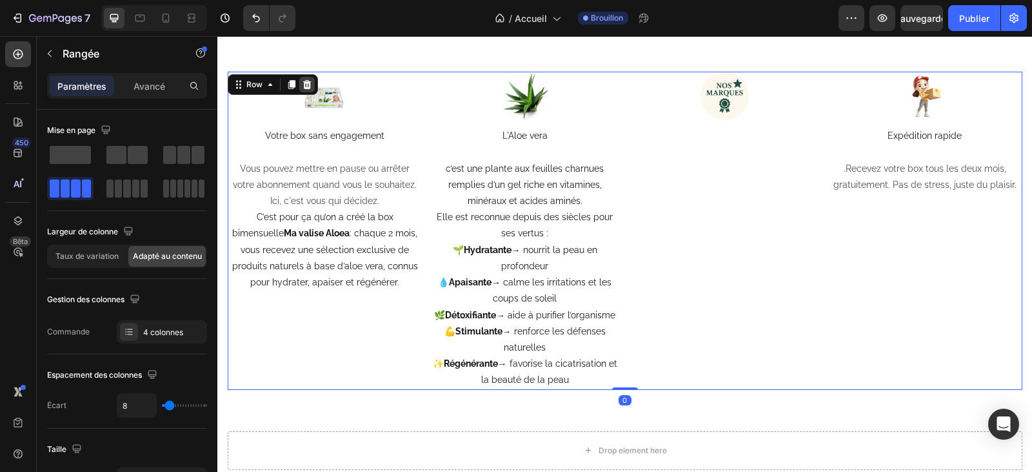
click at [303, 85] on icon at bounding box center [307, 84] width 10 height 10
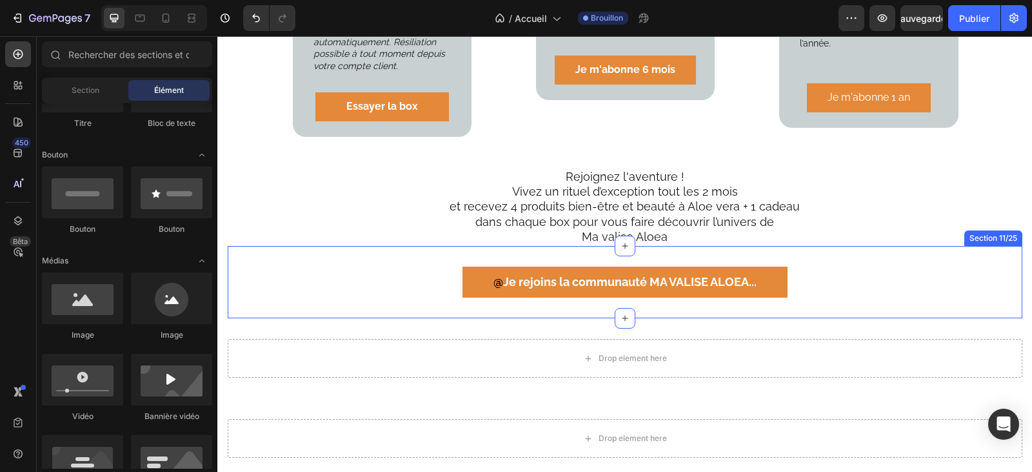
scroll to position [2294, 0]
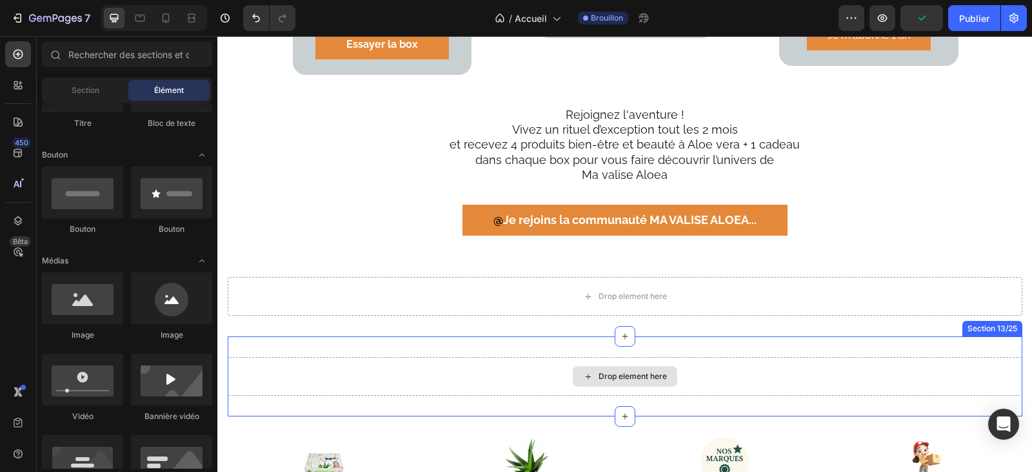
click at [668, 366] on div "Drop element here" at bounding box center [625, 376] width 105 height 21
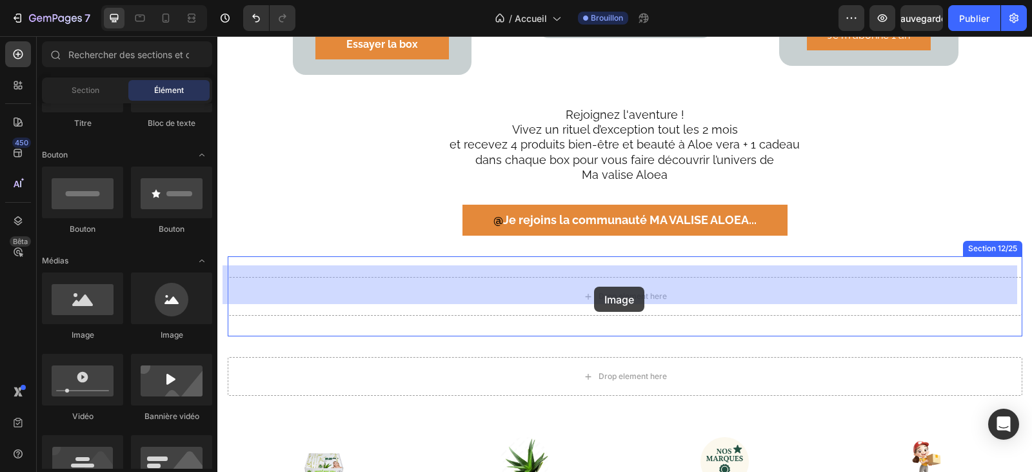
drag, startPoint x: 295, startPoint y: 340, endPoint x: 594, endPoint y: 286, distance: 303.5
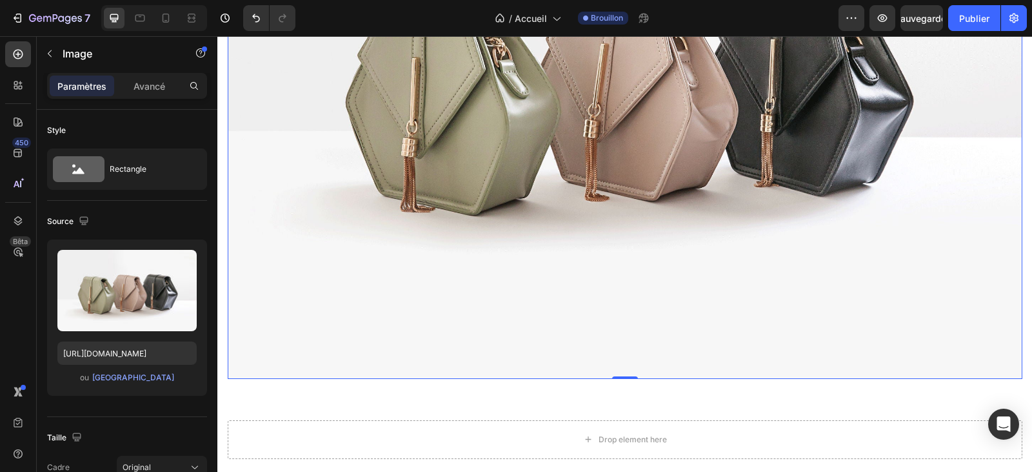
scroll to position [2810, 0]
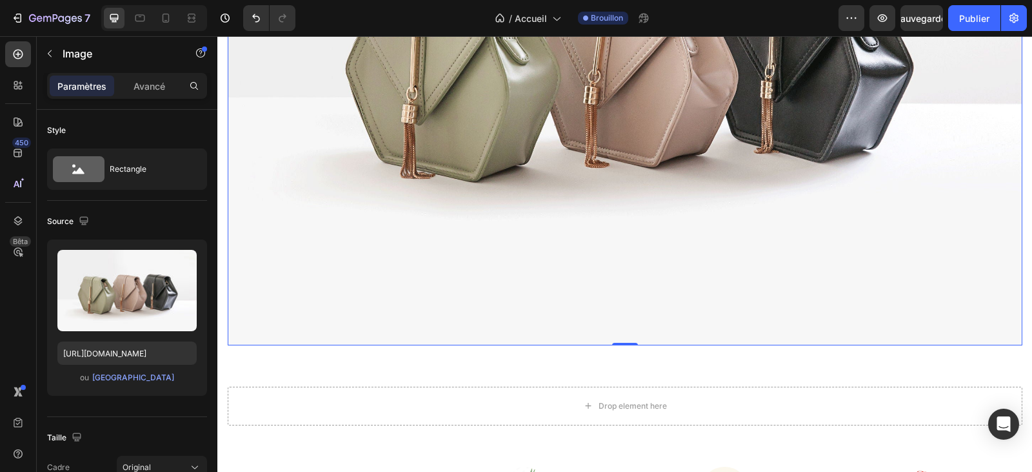
click at [619, 341] on img at bounding box center [625, 47] width 795 height 596
click at [652, 263] on img at bounding box center [625, 47] width 795 height 596
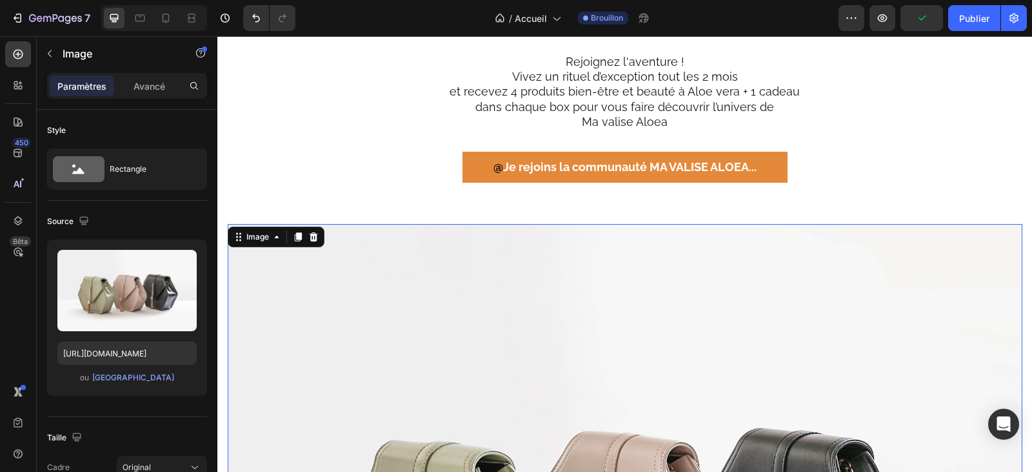
scroll to position [2358, 0]
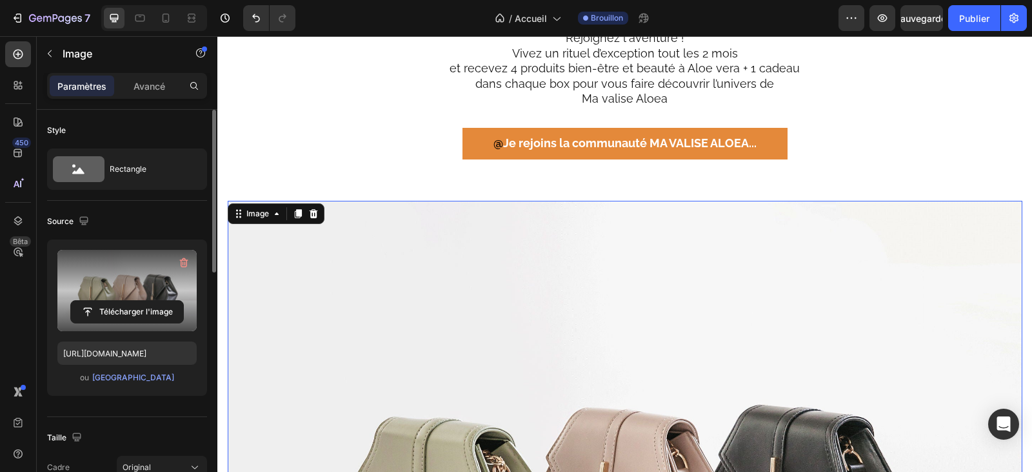
click at [125, 290] on label at bounding box center [126, 290] width 139 height 81
click at [125, 301] on input "file" at bounding box center [127, 312] width 112 height 22
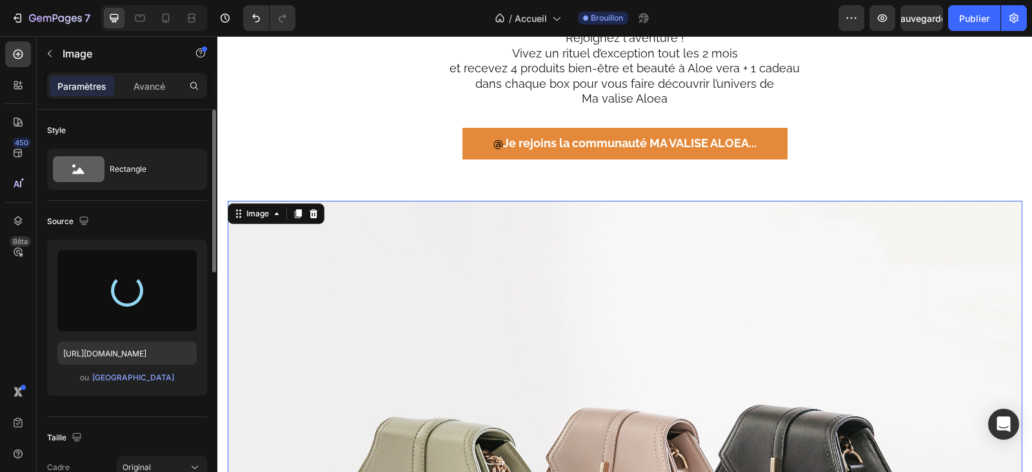
type input "[URL][DOMAIN_NAME]"
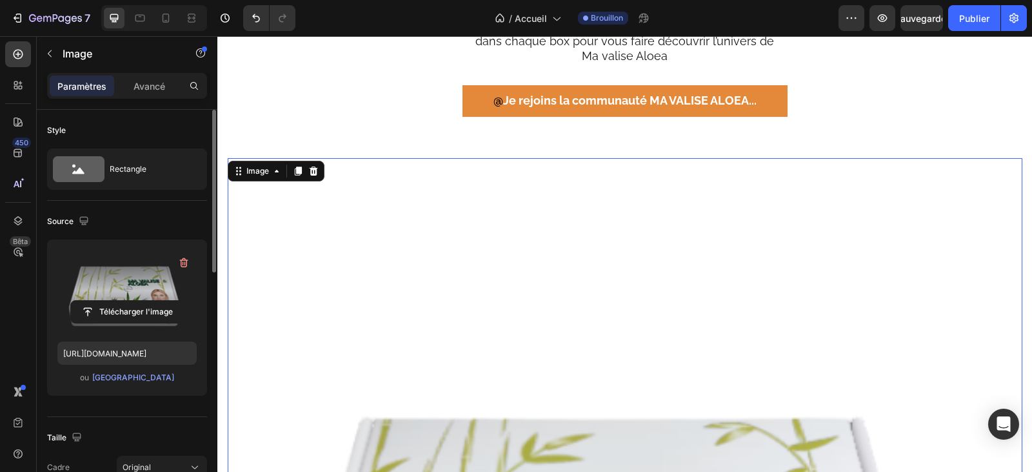
scroll to position [2423, 0]
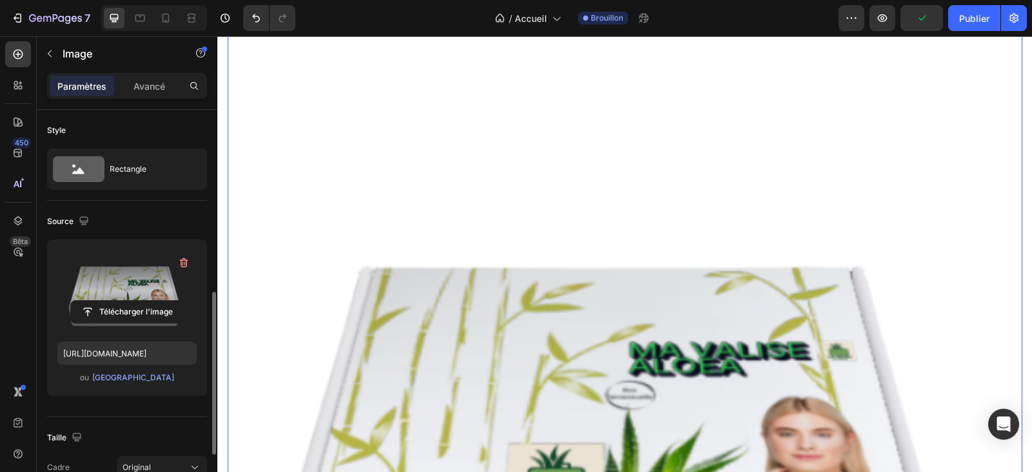
scroll to position [129, 0]
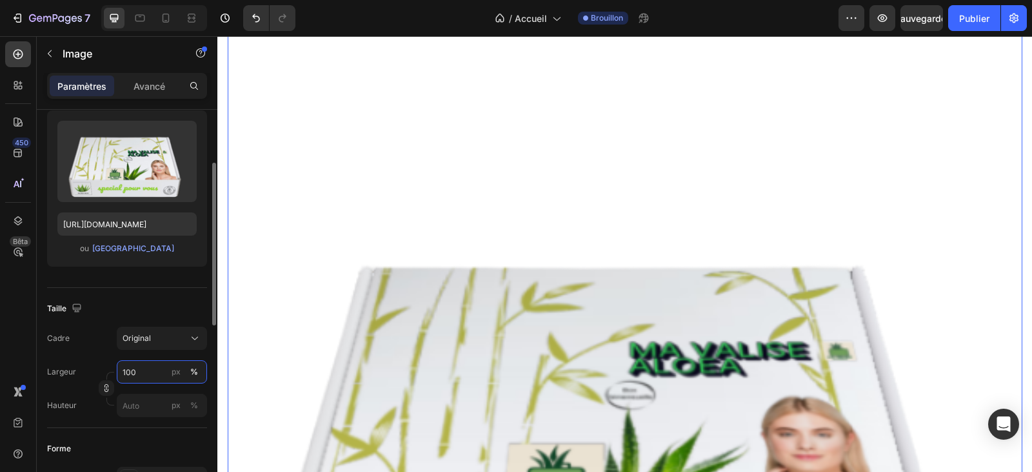
click at [141, 373] on input "100" at bounding box center [162, 371] width 90 height 23
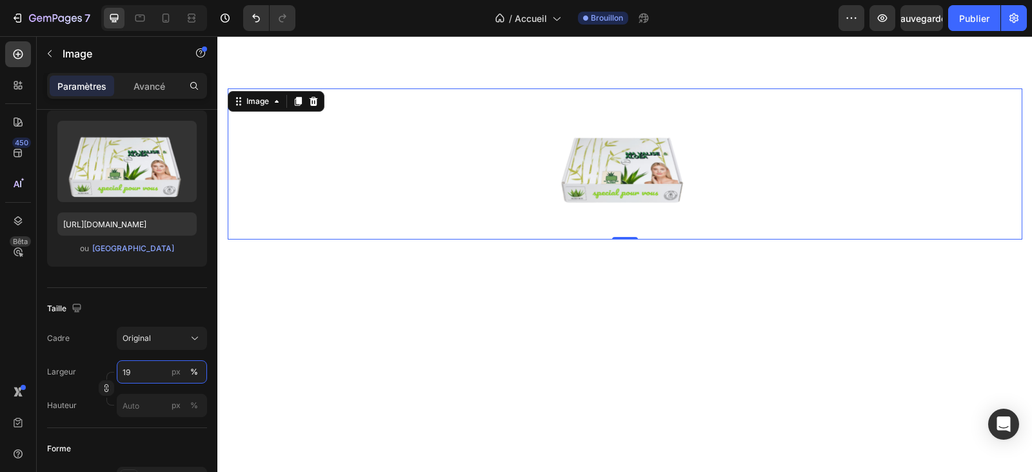
scroll to position [2358, 0]
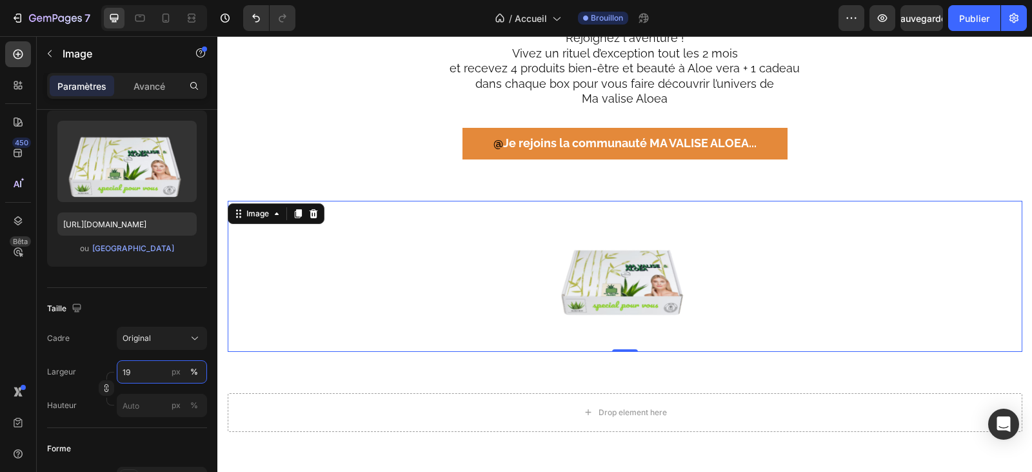
type input "19"
click at [730, 285] on div at bounding box center [625, 276] width 795 height 151
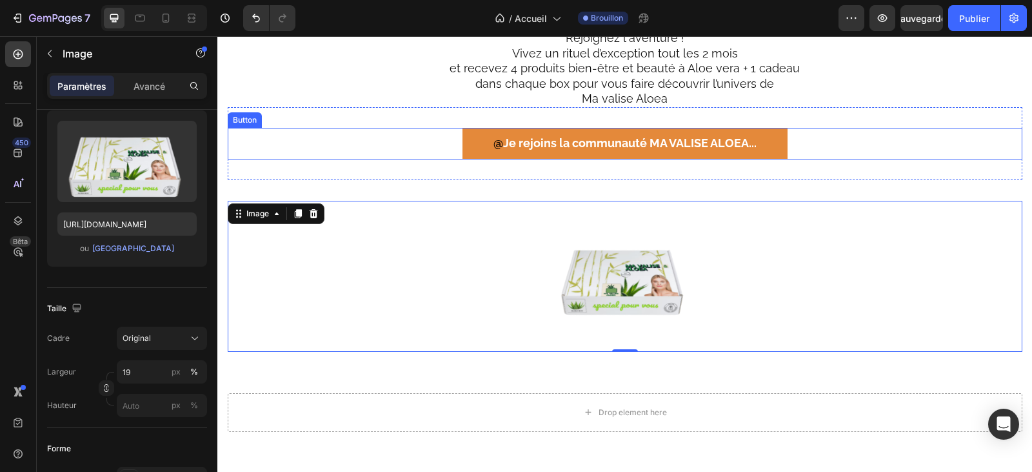
click at [856, 145] on div "@ Je rejoins la communauté MA VALISE ALOEA .. . Button" at bounding box center [625, 143] width 795 height 31
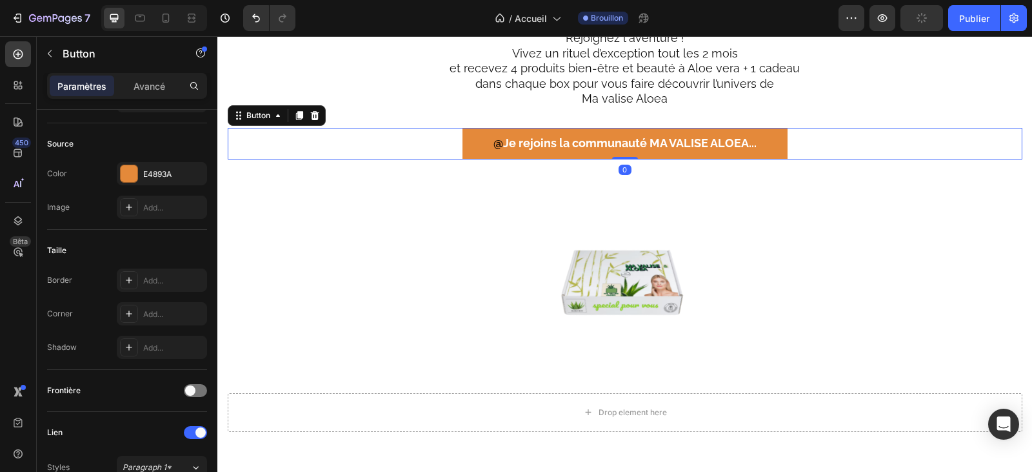
scroll to position [0, 0]
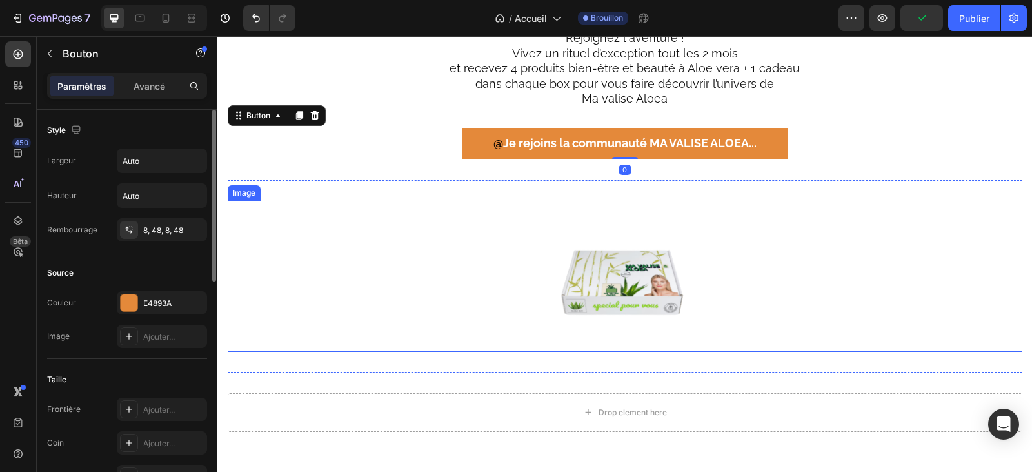
click at [778, 285] on div at bounding box center [625, 276] width 795 height 151
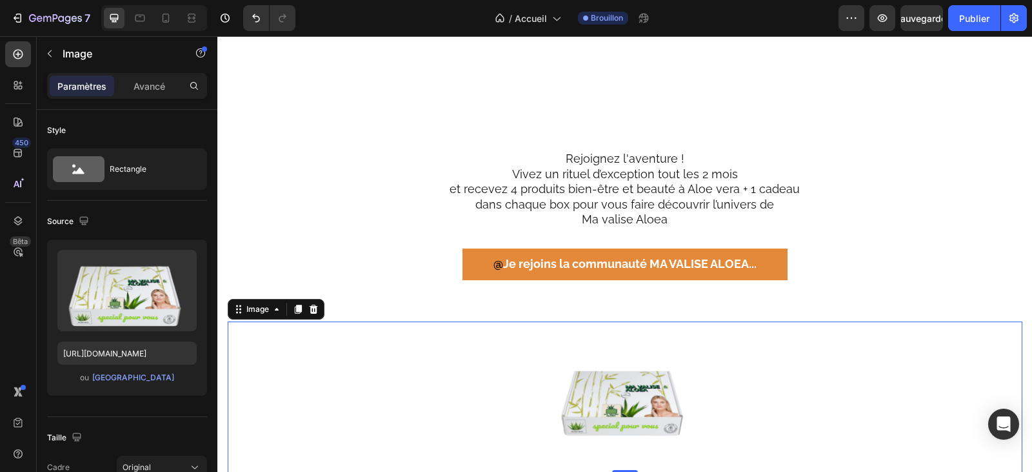
scroll to position [2229, 0]
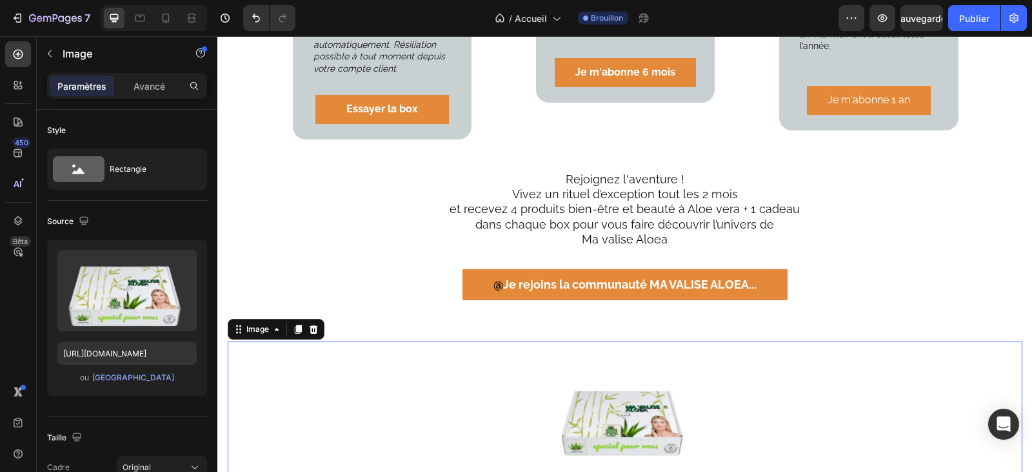
click at [468, 393] on div at bounding box center [625, 416] width 795 height 151
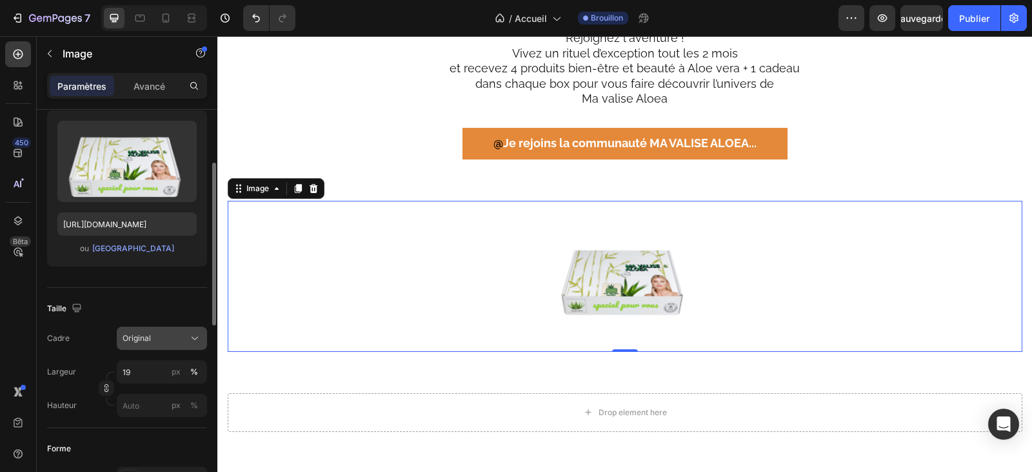
scroll to position [194, 0]
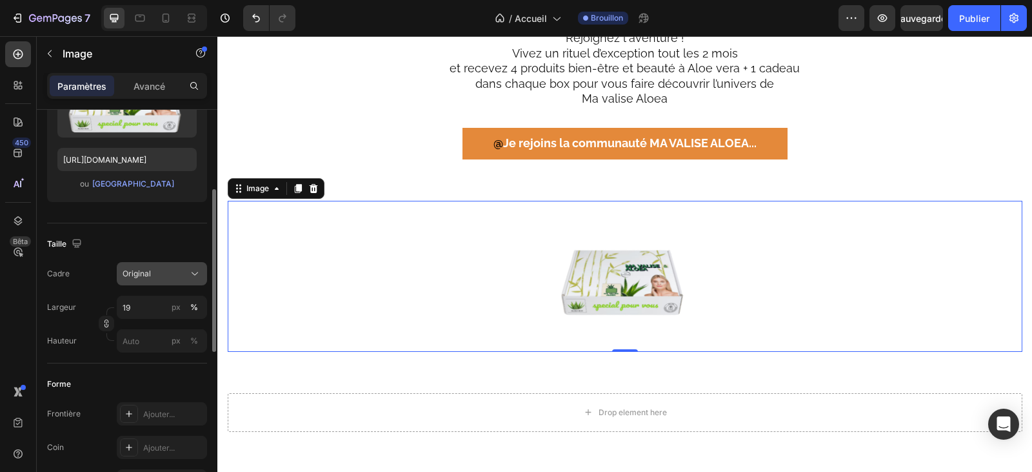
click at [139, 272] on font "Original" at bounding box center [137, 273] width 28 height 10
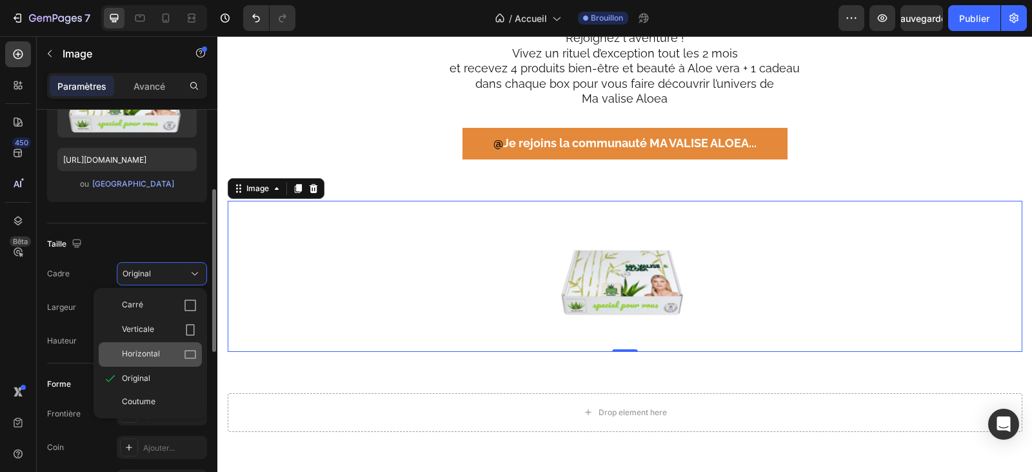
click at [156, 349] on font "Horizontal" at bounding box center [141, 353] width 38 height 10
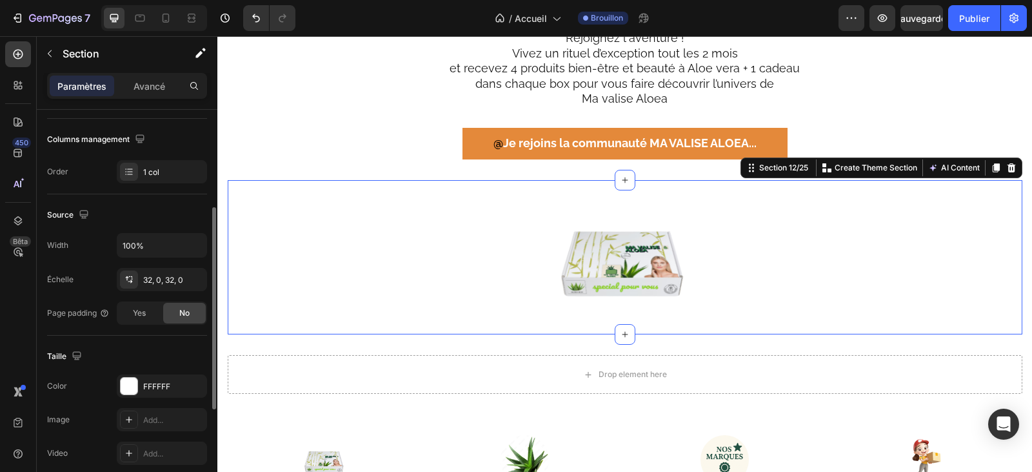
click at [587, 332] on div "Image Section 12/25 You can create reusable sections Create Theme Section AI Co…" at bounding box center [625, 257] width 795 height 155
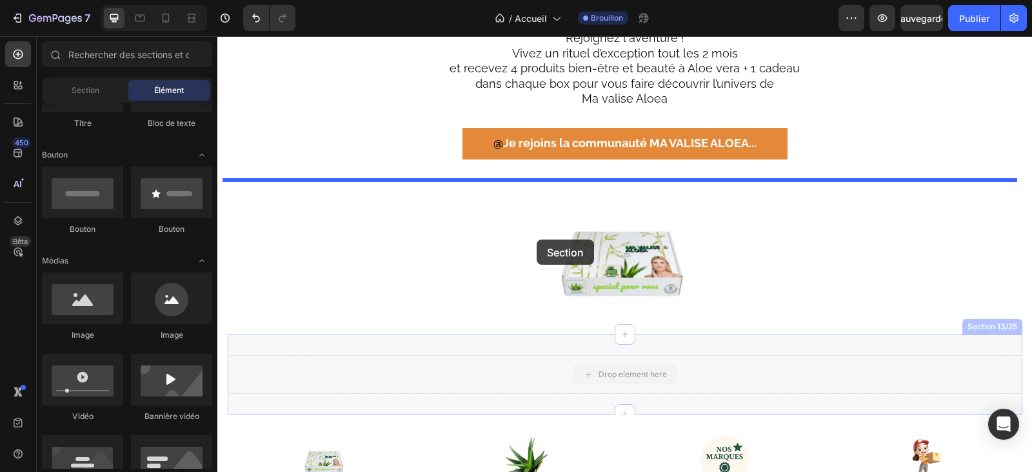
drag, startPoint x: 612, startPoint y: 379, endPoint x: 537, endPoint y: 239, distance: 158.5
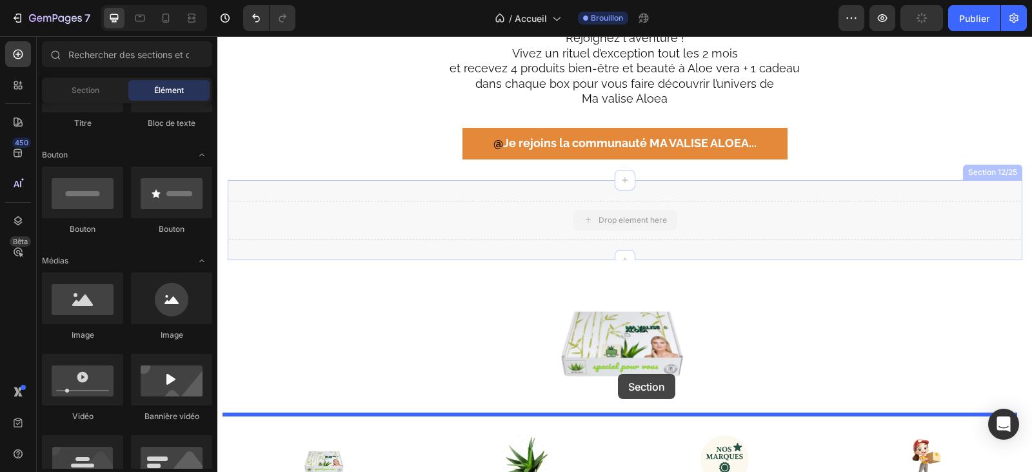
drag, startPoint x: 617, startPoint y: 220, endPoint x: 619, endPoint y: 363, distance: 143.2
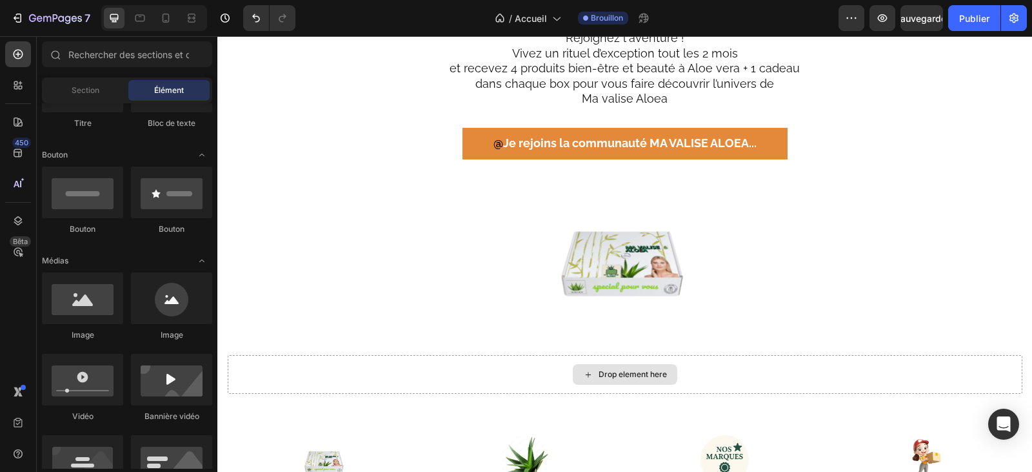
click at [663, 374] on div "Drop element here" at bounding box center [625, 374] width 105 height 21
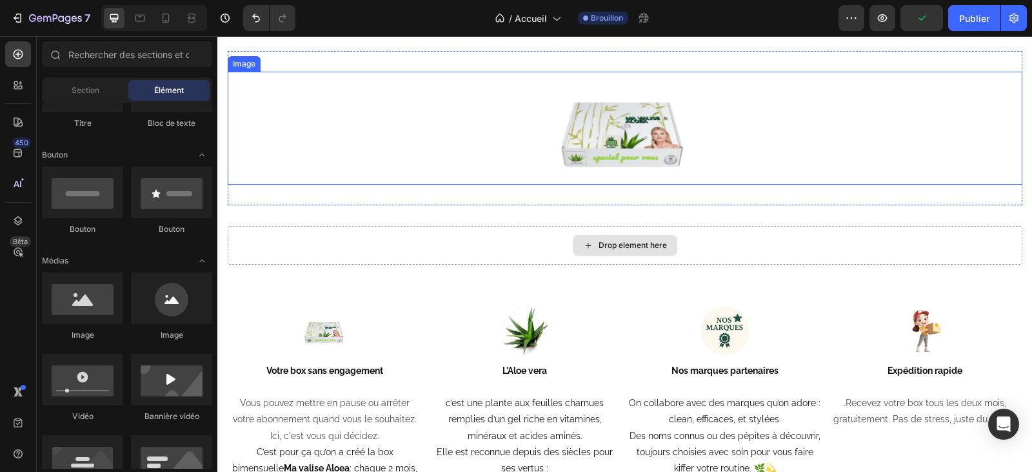
scroll to position [2423, 0]
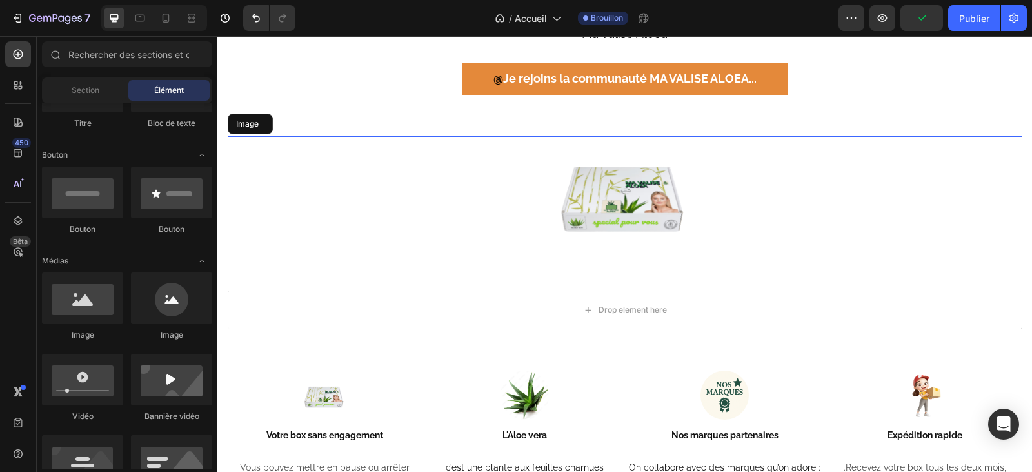
click at [615, 199] on img at bounding box center [624, 193] width 151 height 114
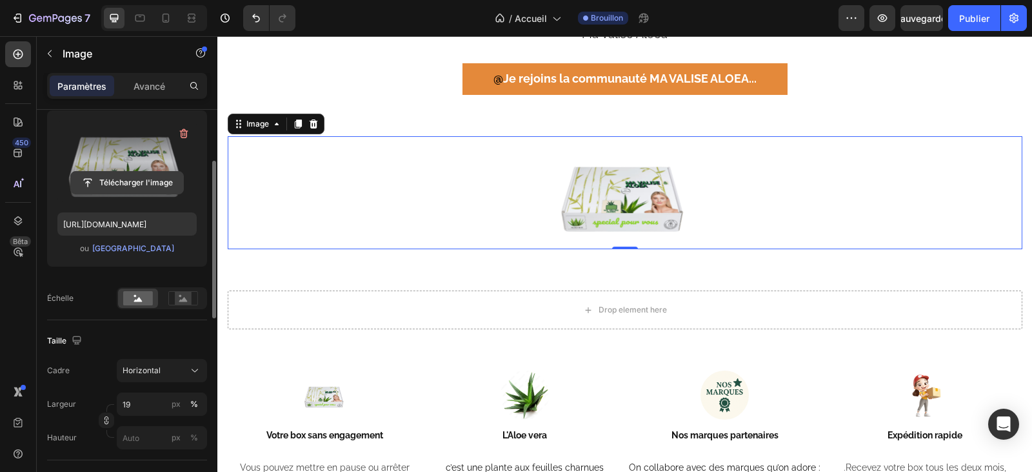
scroll to position [194, 0]
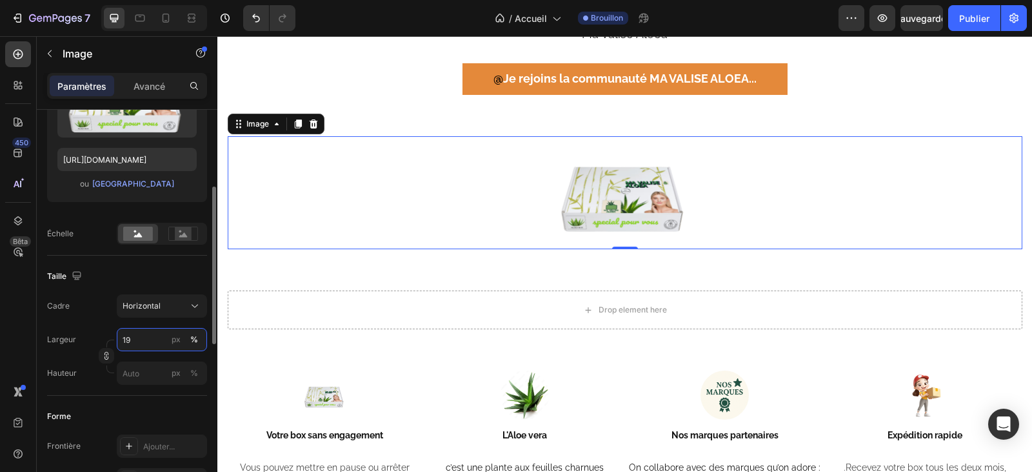
click at [137, 342] on input "19" at bounding box center [162, 339] width 90 height 23
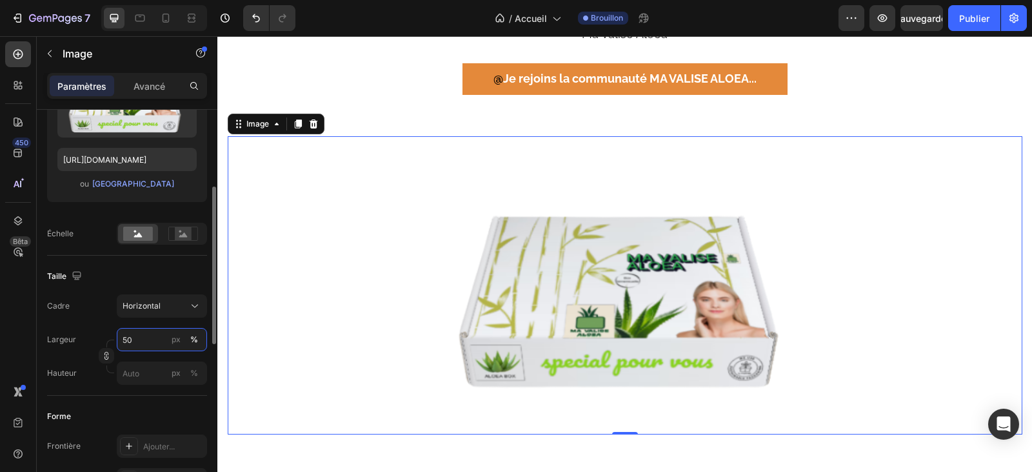
click at [164, 335] on input "50" at bounding box center [162, 339] width 90 height 23
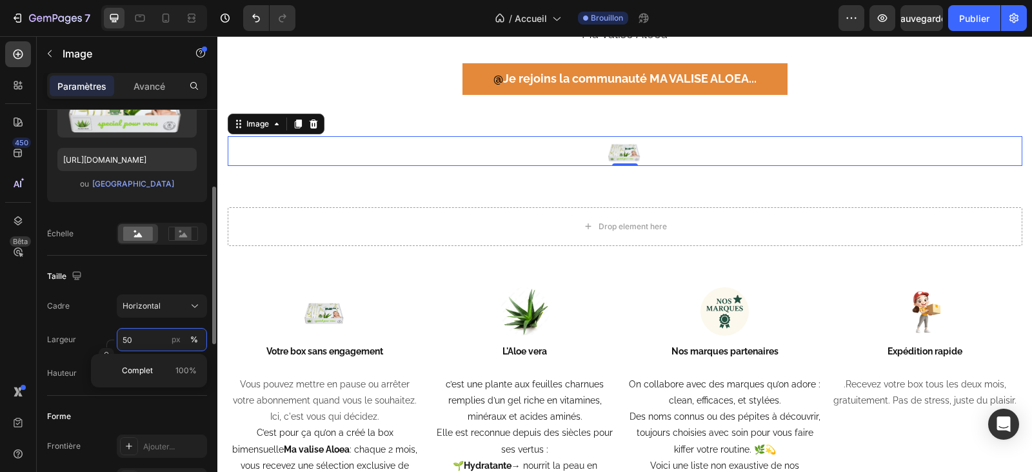
type input "5"
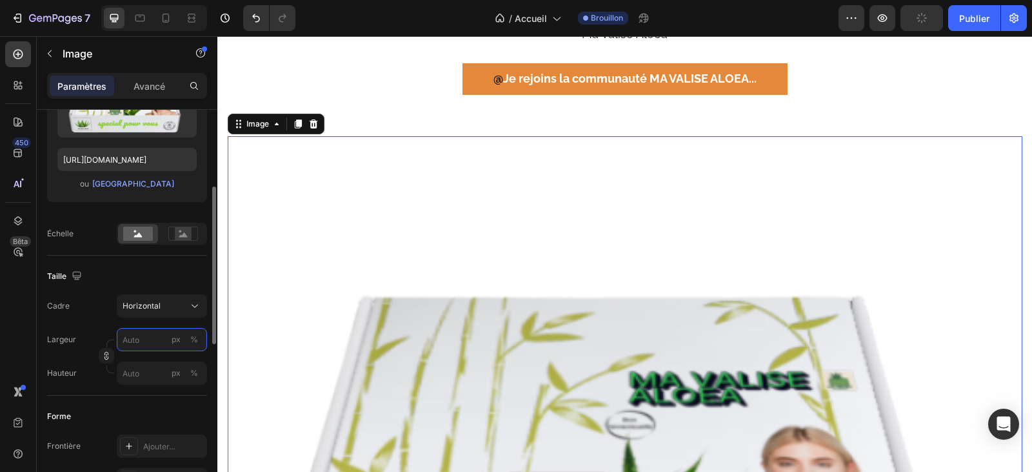
type input "4"
type input "3"
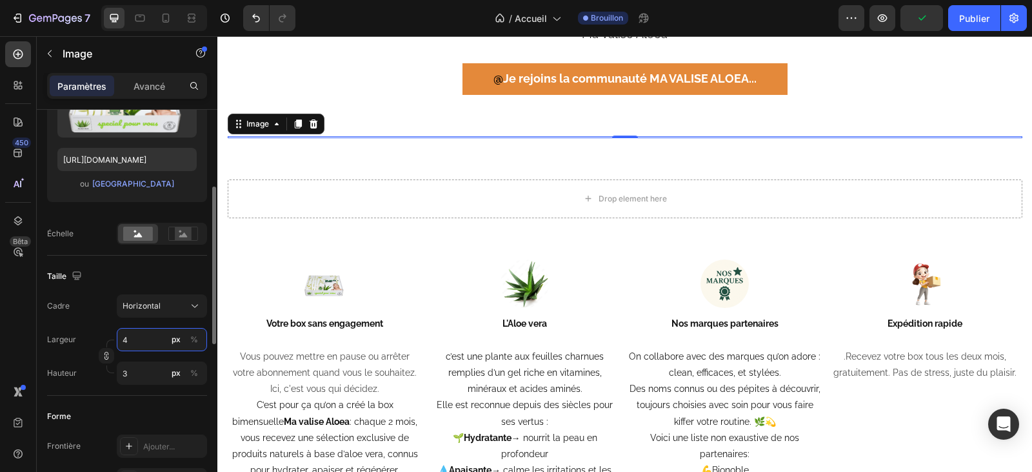
type input "40"
type input "30"
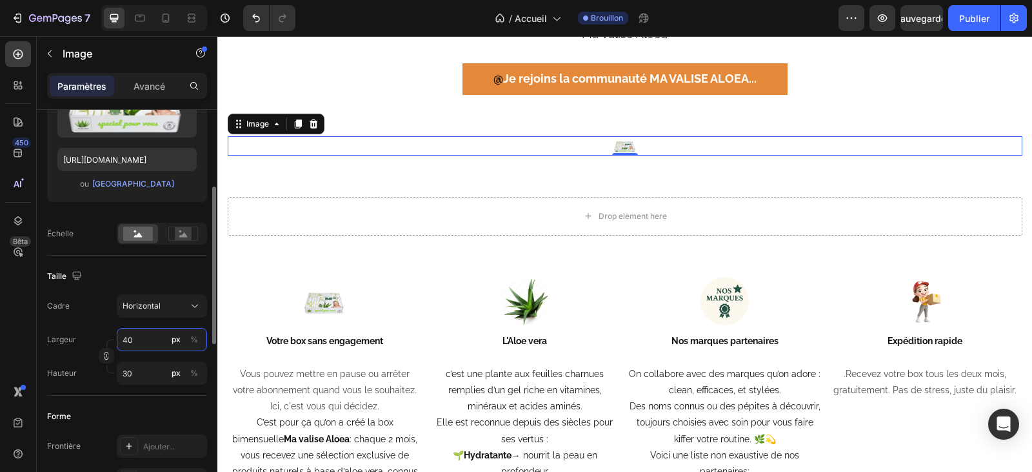
click at [154, 337] on input "40" at bounding box center [162, 339] width 90 height 23
click at [145, 338] on input "40" at bounding box center [162, 339] width 90 height 23
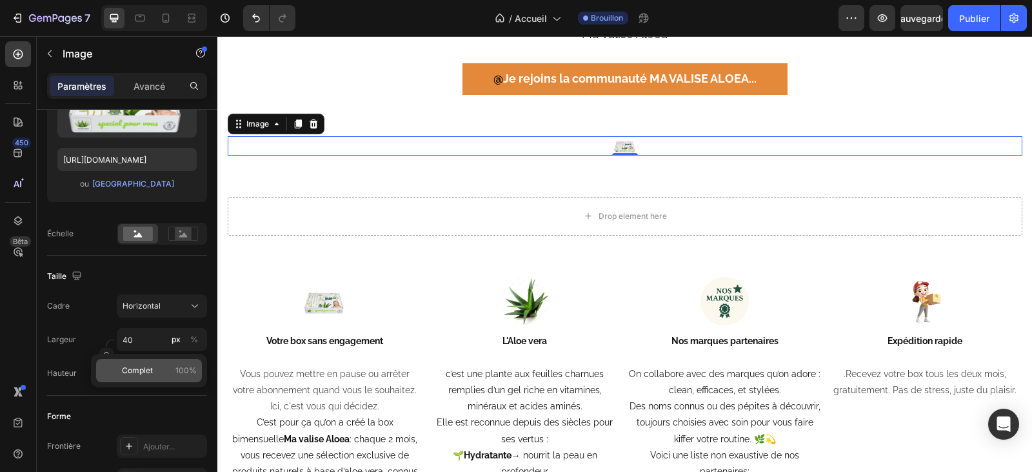
click at [128, 368] on font "Complet" at bounding box center [137, 370] width 31 height 10
type input "100"
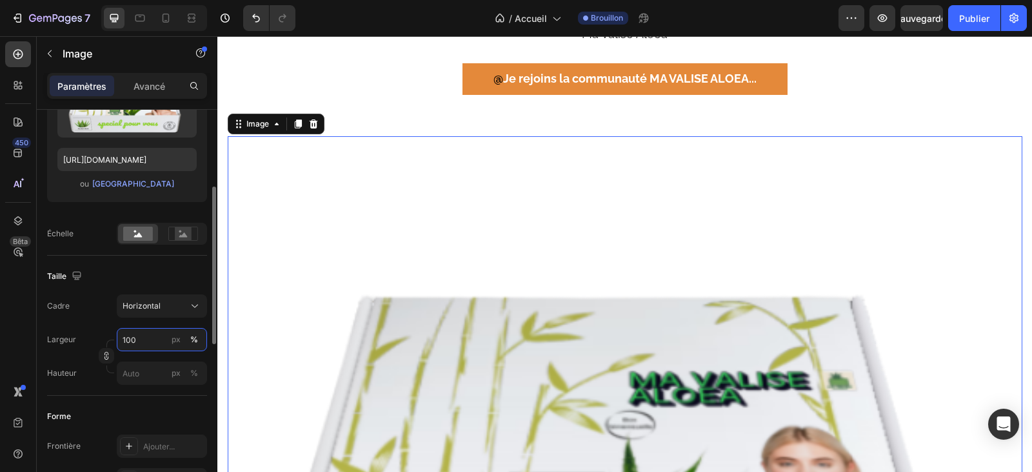
click at [149, 335] on input "100" at bounding box center [162, 339] width 90 height 23
click at [147, 335] on input "100" at bounding box center [162, 339] width 90 height 23
click at [144, 336] on input "100" at bounding box center [162, 339] width 90 height 23
click at [131, 342] on input "140" at bounding box center [162, 339] width 90 height 23
click at [126, 343] on input "140" at bounding box center [162, 339] width 90 height 23
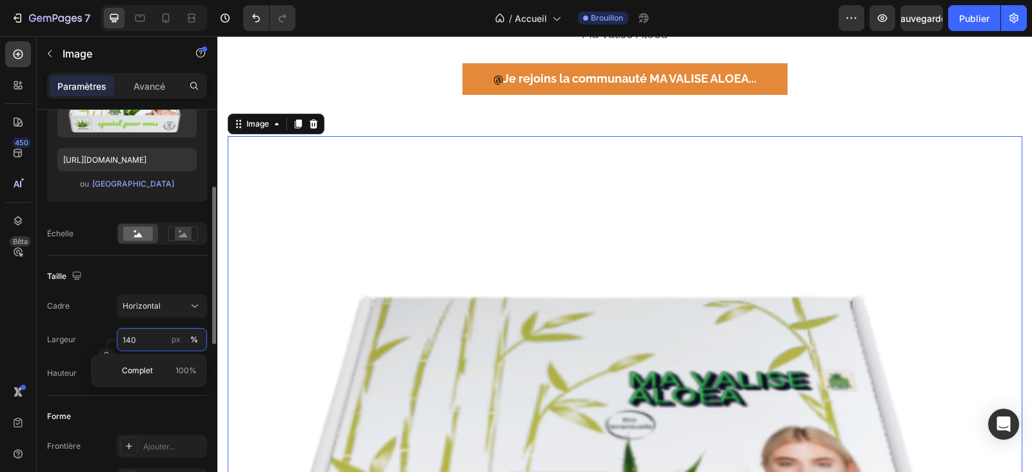
type input "40"
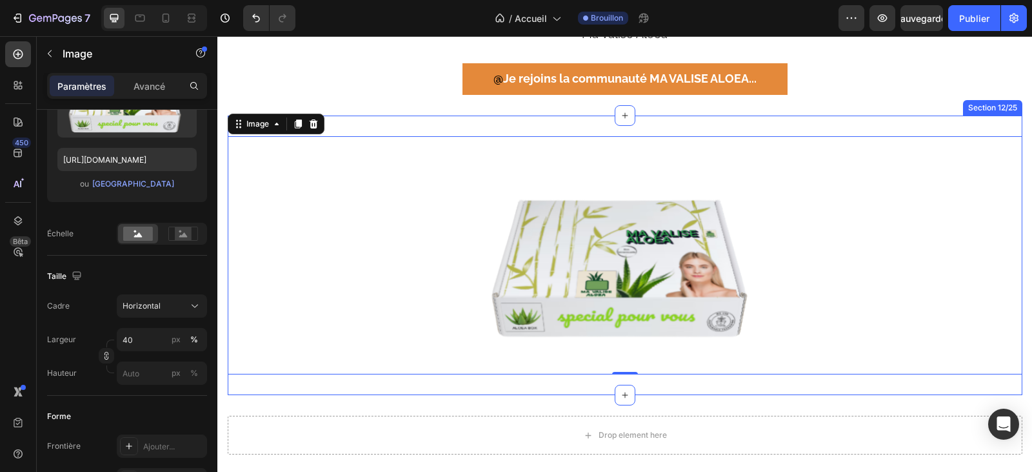
click at [903, 116] on div "Image 0 Section 12/25" at bounding box center [625, 255] width 795 height 280
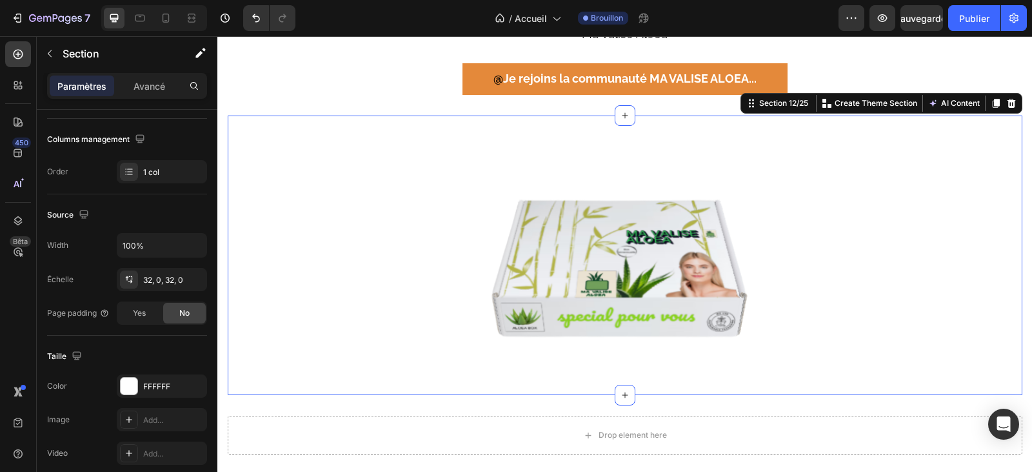
scroll to position [0, 0]
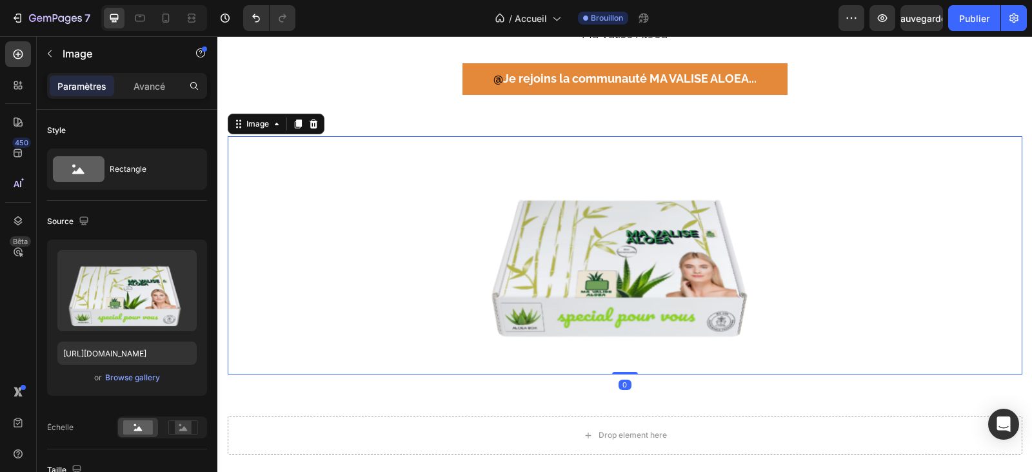
click at [385, 226] on div at bounding box center [625, 255] width 795 height 239
click at [150, 86] on font "Avancé" at bounding box center [150, 86] width 32 height 11
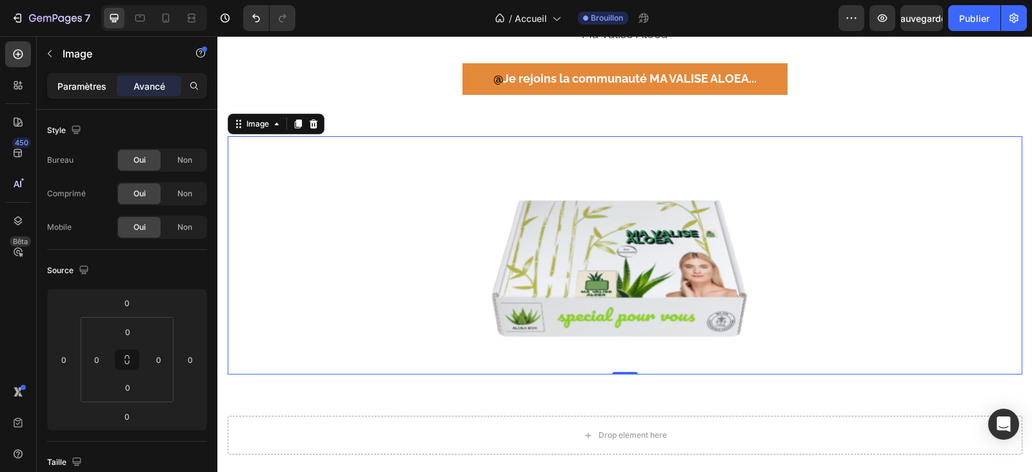
click at [95, 83] on font "Paramètres" at bounding box center [81, 86] width 49 height 11
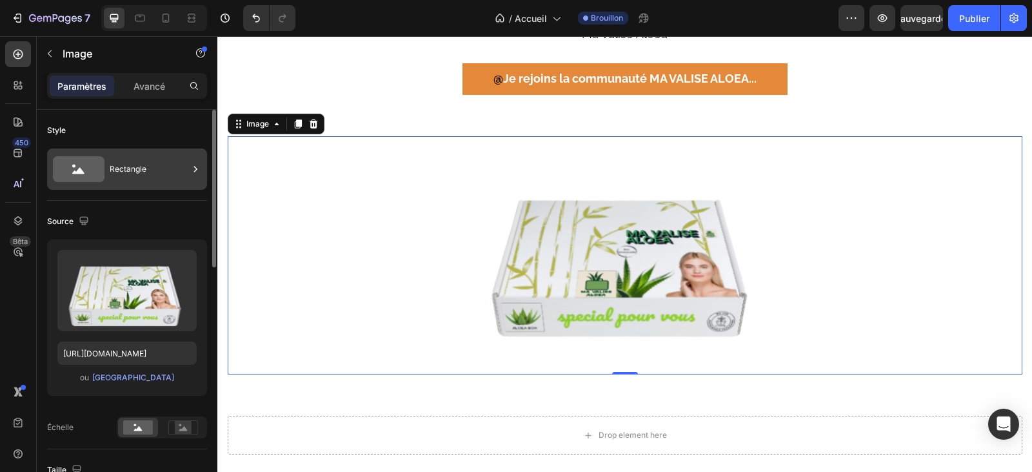
click at [179, 172] on div "Rectangle" at bounding box center [149, 169] width 79 height 30
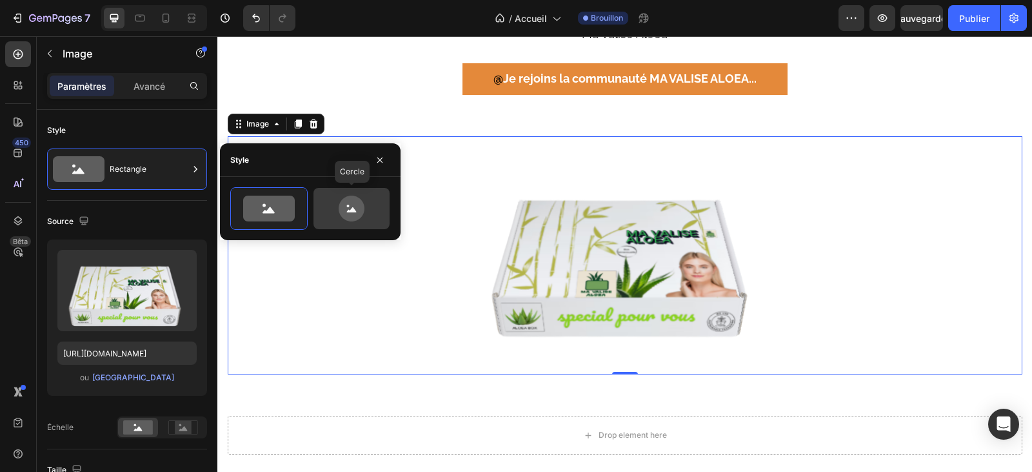
click at [352, 209] on icon at bounding box center [352, 209] width 10 height 5
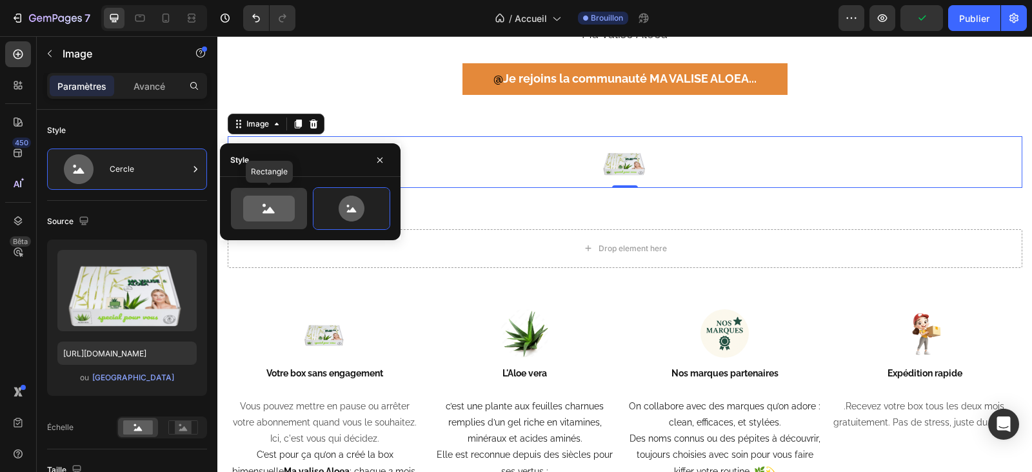
click at [272, 208] on icon at bounding box center [269, 208] width 52 height 26
type input "100"
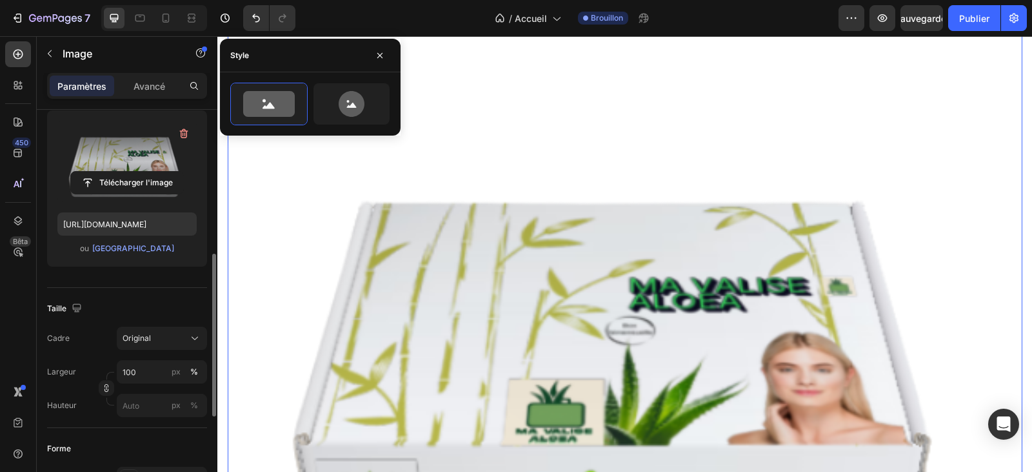
scroll to position [194, 0]
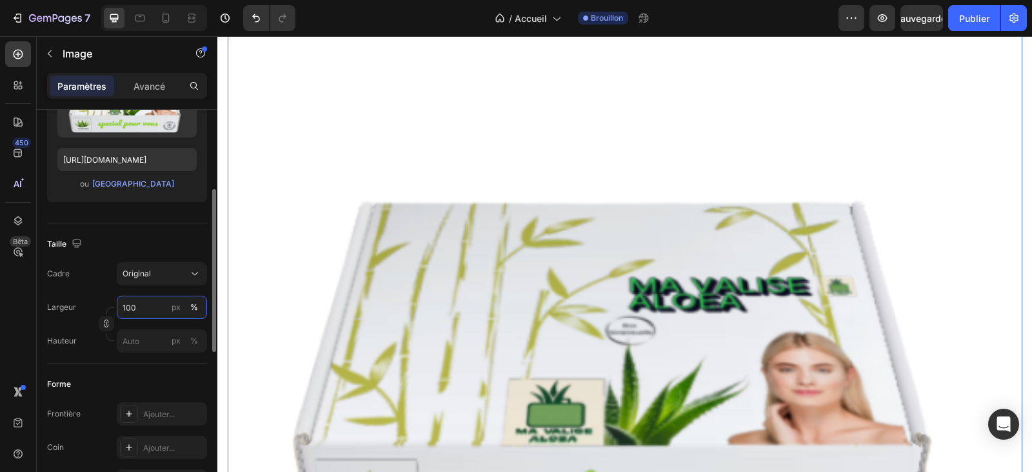
click at [139, 308] on input "100" at bounding box center [162, 306] width 90 height 23
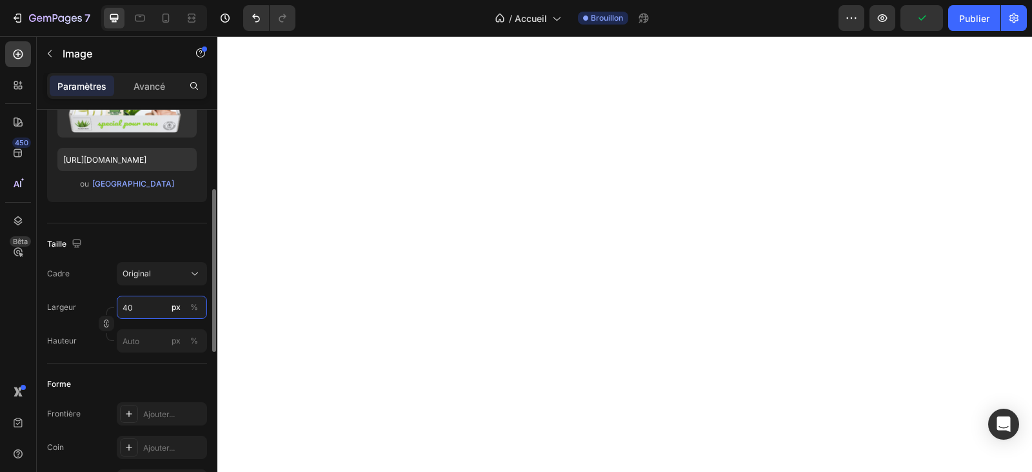
click at [144, 312] on input "40" at bounding box center [162, 306] width 90 height 23
click at [144, 303] on input "40" at bounding box center [162, 306] width 90 height 23
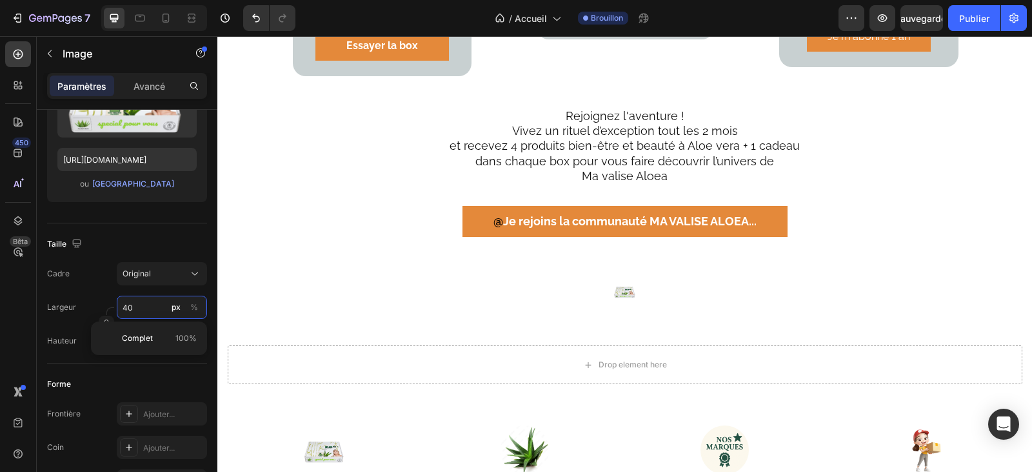
scroll to position [2294, 0]
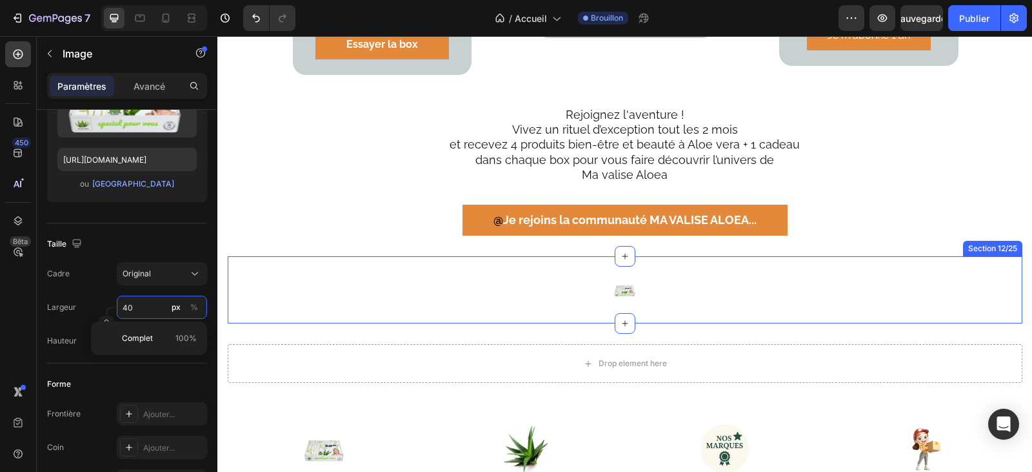
type input "40"
click at [628, 285] on img at bounding box center [625, 290] width 26 height 26
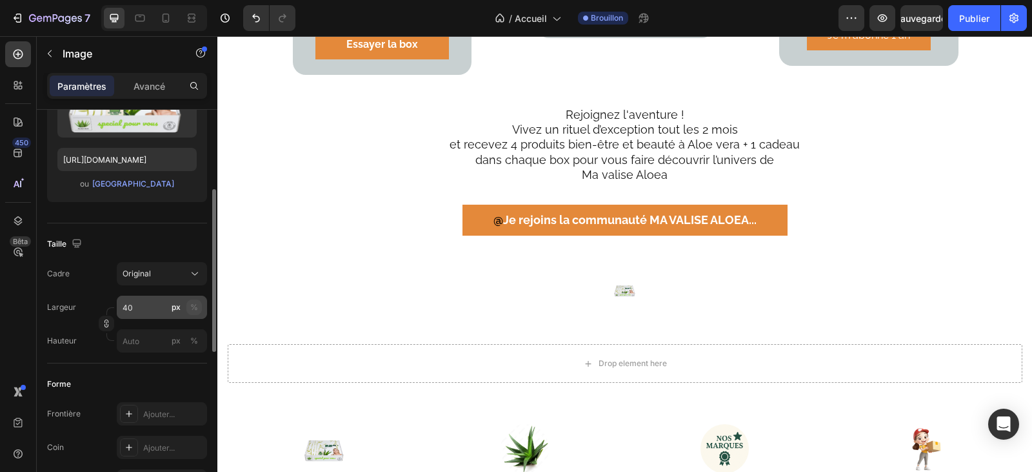
click at [189, 309] on button "%" at bounding box center [193, 306] width 15 height 15
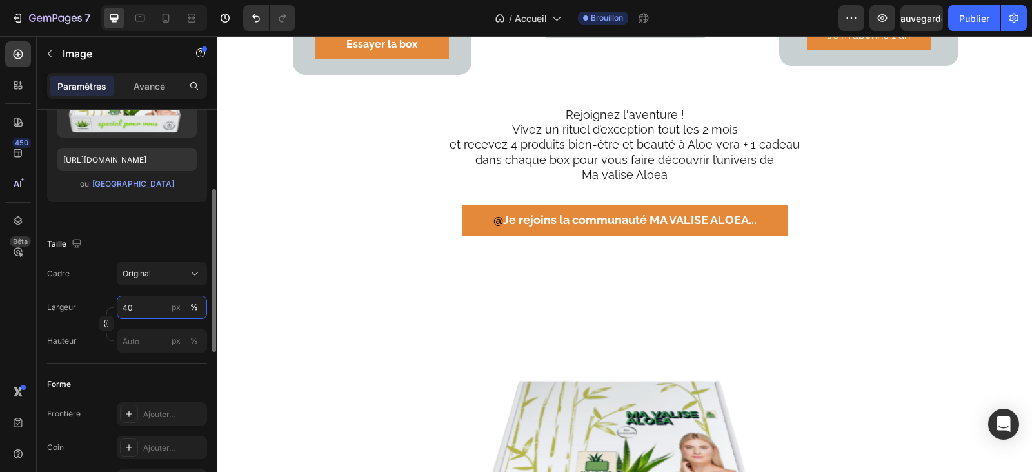
click at [158, 308] on input "40" at bounding box center [162, 306] width 90 height 23
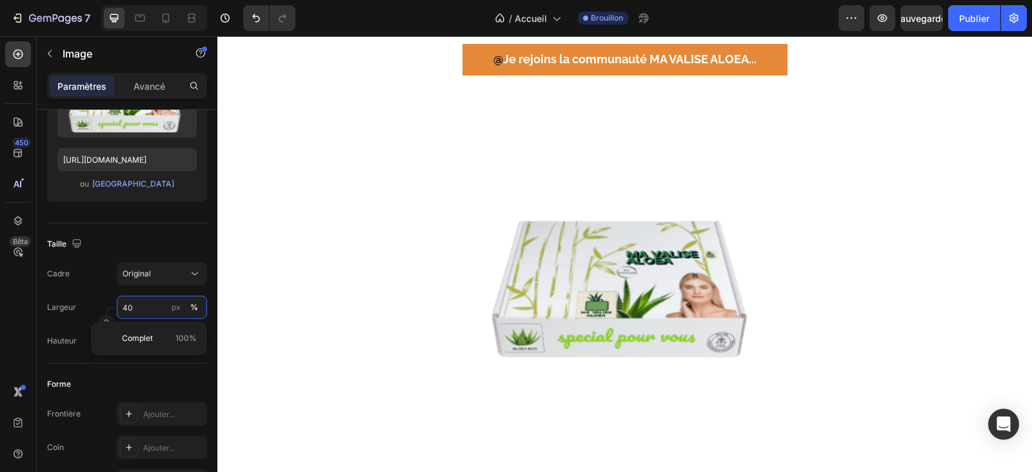
scroll to position [2487, 0]
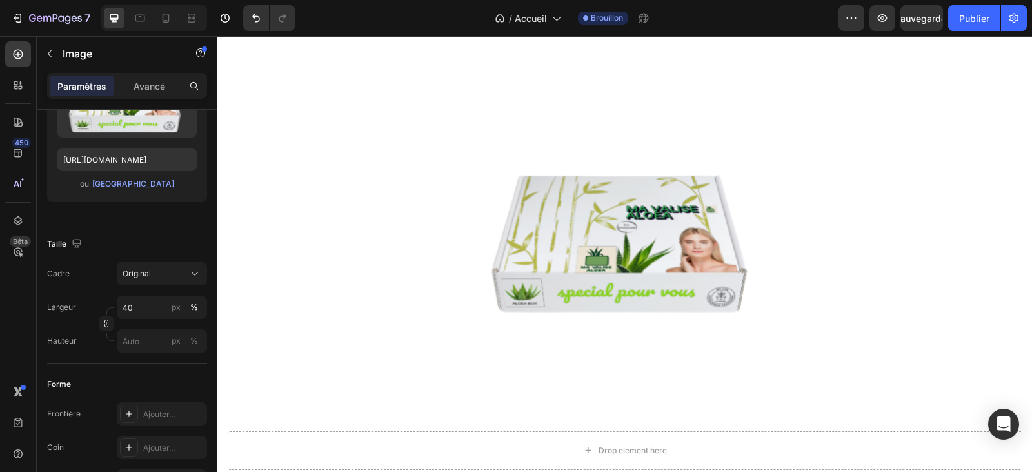
click at [361, 265] on div at bounding box center [625, 231] width 795 height 318
click at [389, 277] on div at bounding box center [625, 231] width 795 height 318
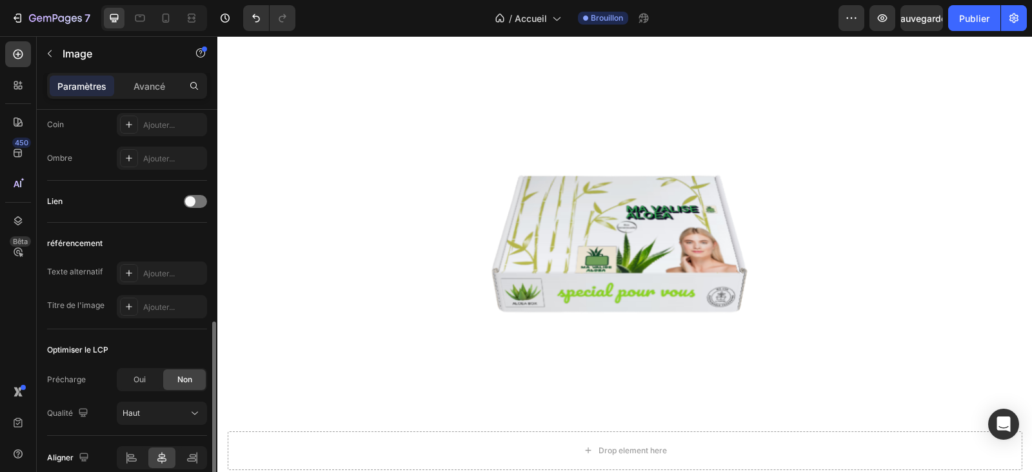
scroll to position [575, 0]
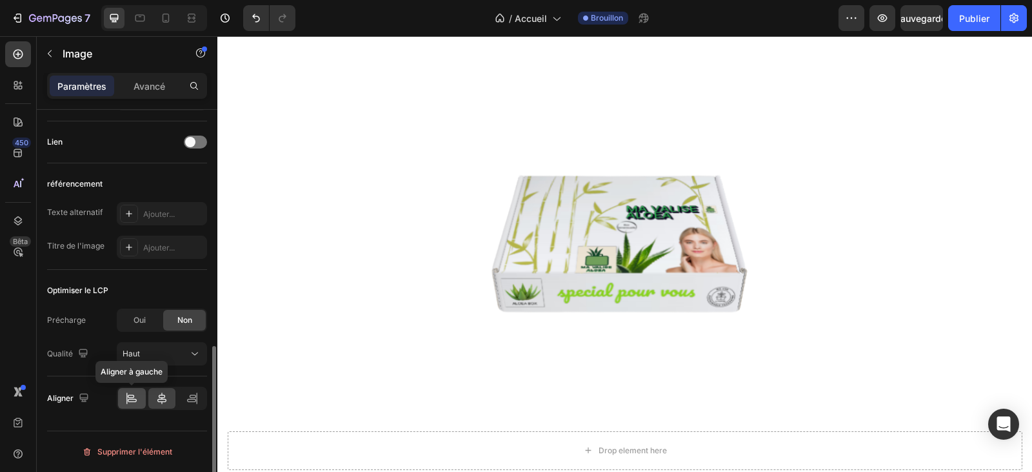
click at [137, 403] on icon at bounding box center [131, 398] width 13 height 13
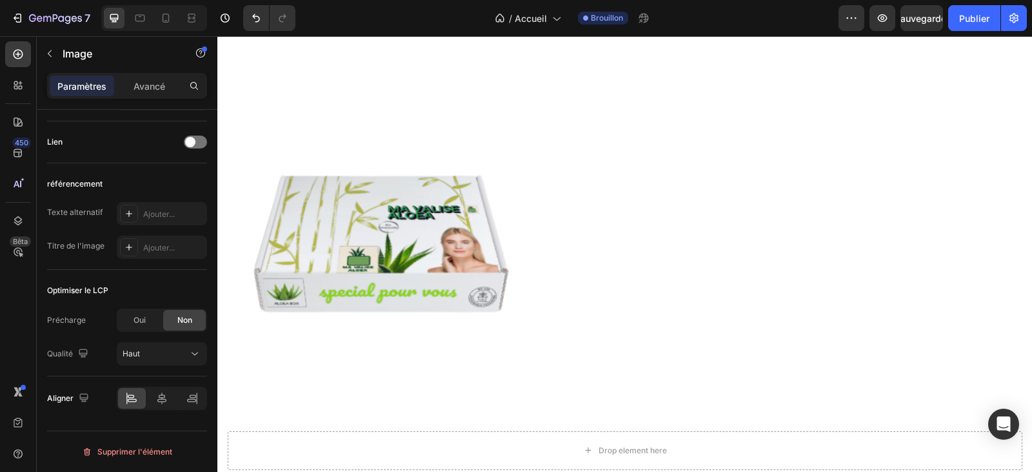
click at [742, 214] on div at bounding box center [625, 231] width 795 height 318
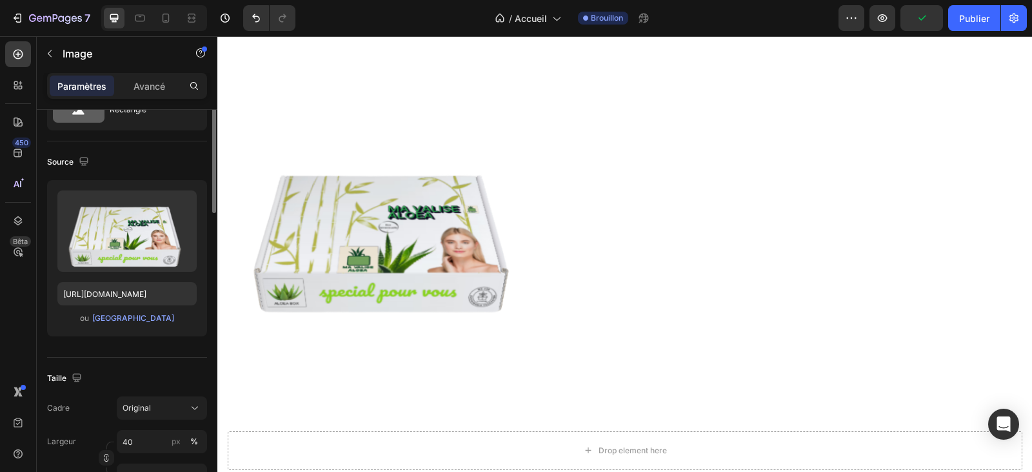
scroll to position [0, 0]
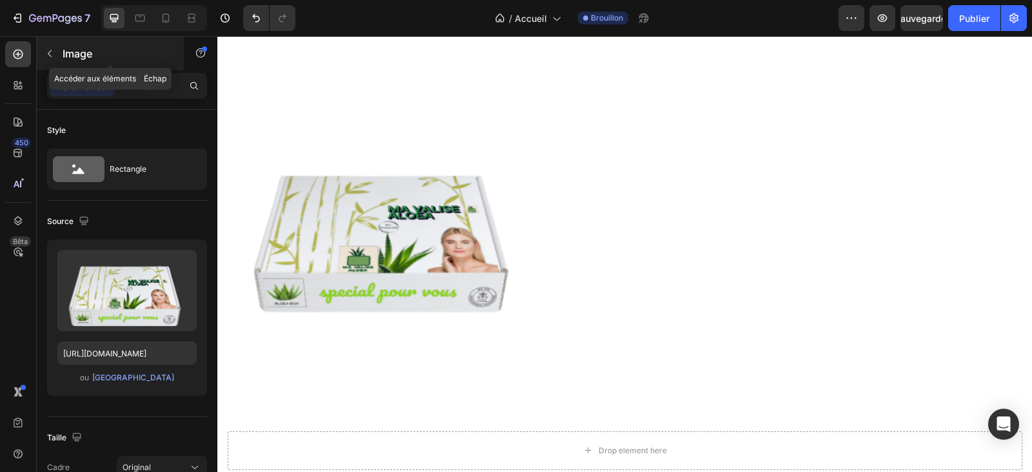
click at [49, 52] on icon "button" at bounding box center [50, 53] width 4 height 7
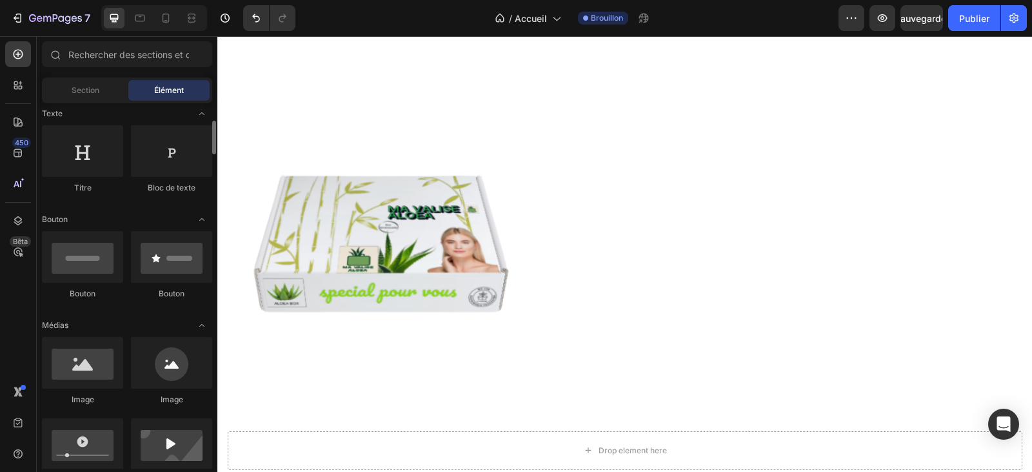
scroll to position [129, 0]
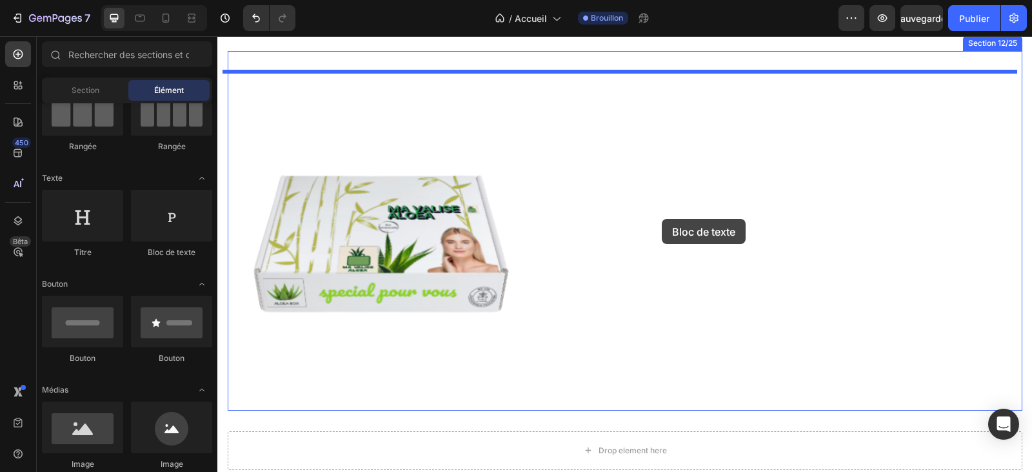
drag, startPoint x: 395, startPoint y: 292, endPoint x: 662, endPoint y: 219, distance: 276.4
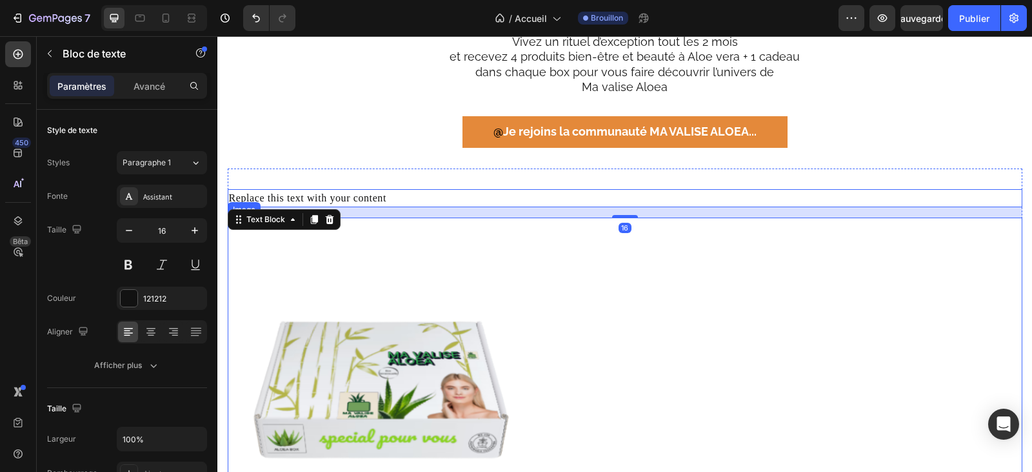
scroll to position [2358, 0]
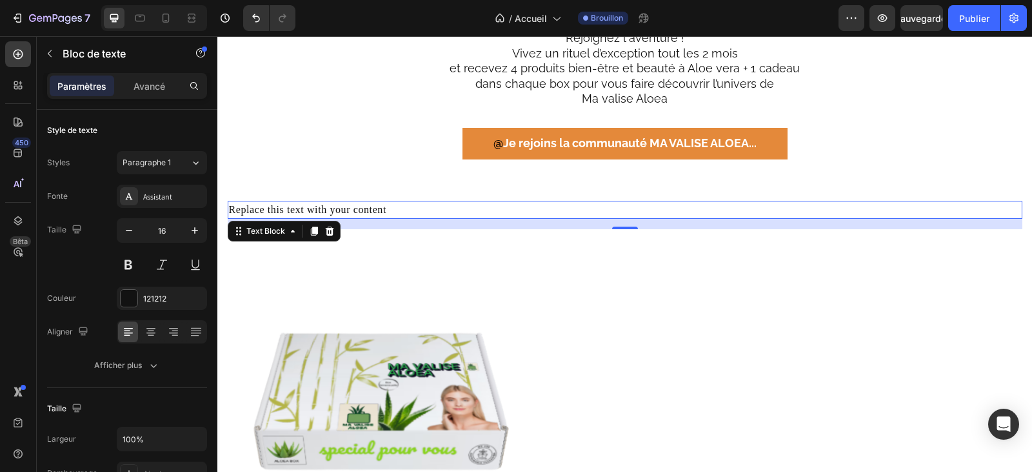
click at [393, 210] on div "Replace this text with your content" at bounding box center [625, 210] width 795 height 18
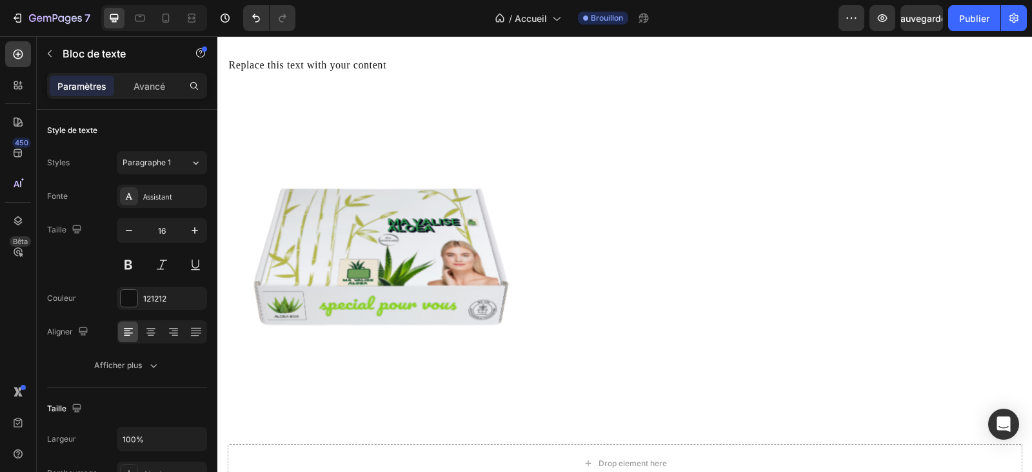
scroll to position [2487, 0]
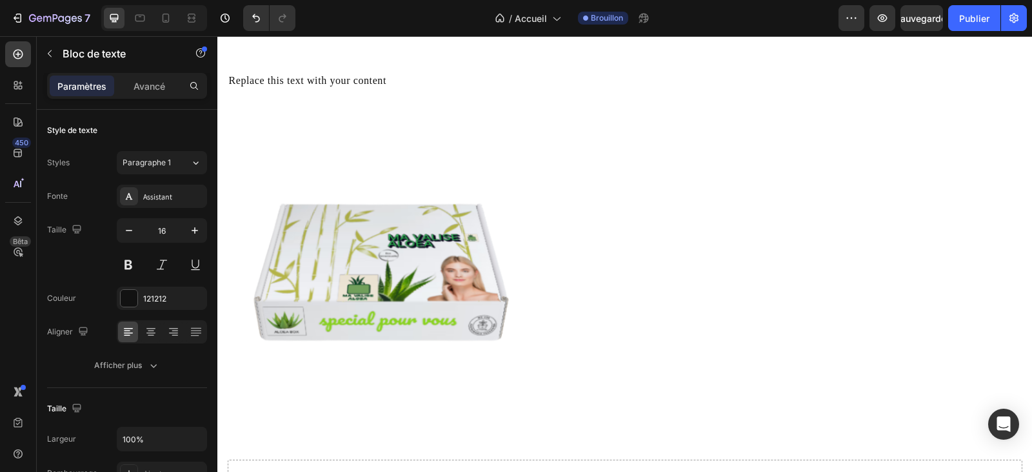
click at [370, 78] on div "Replace this text with your content" at bounding box center [625, 81] width 795 height 18
click at [388, 82] on p "Replace this text with your content" at bounding box center [625, 80] width 792 height 15
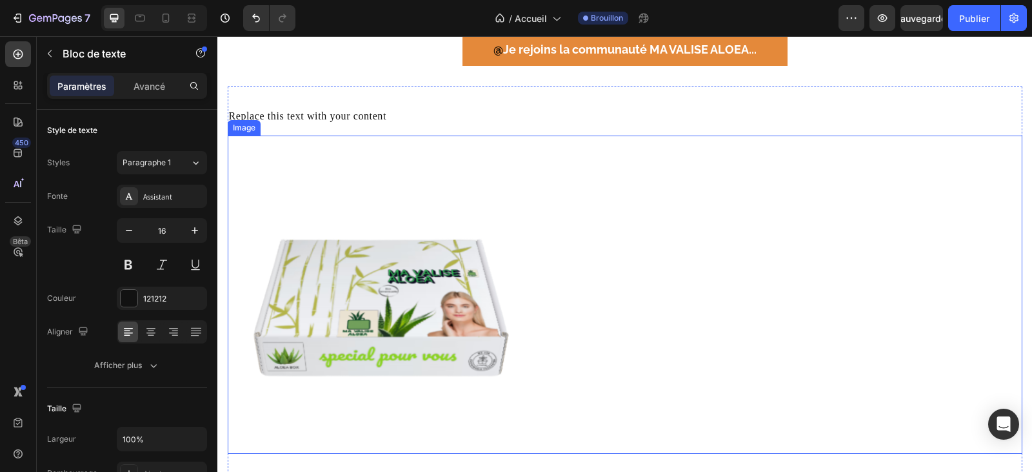
scroll to position [2423, 0]
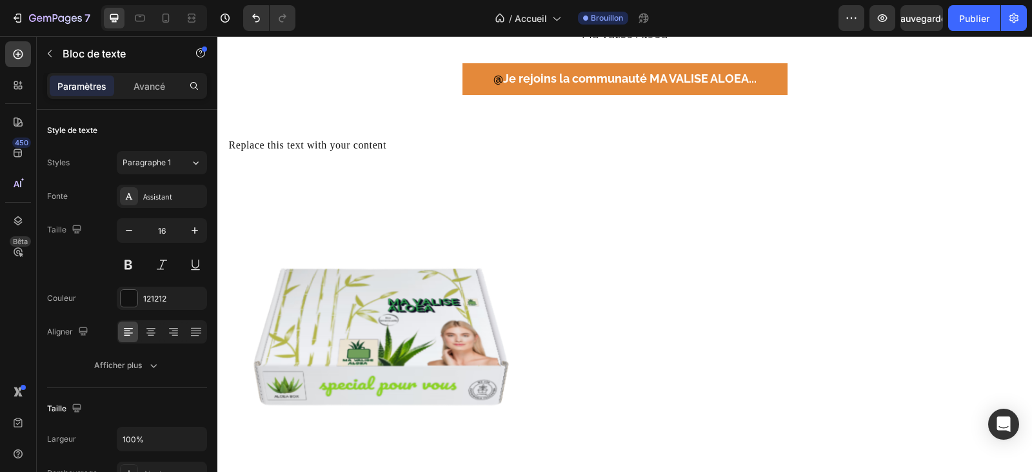
click at [328, 141] on p "Replace this text with your content" at bounding box center [625, 144] width 792 height 15
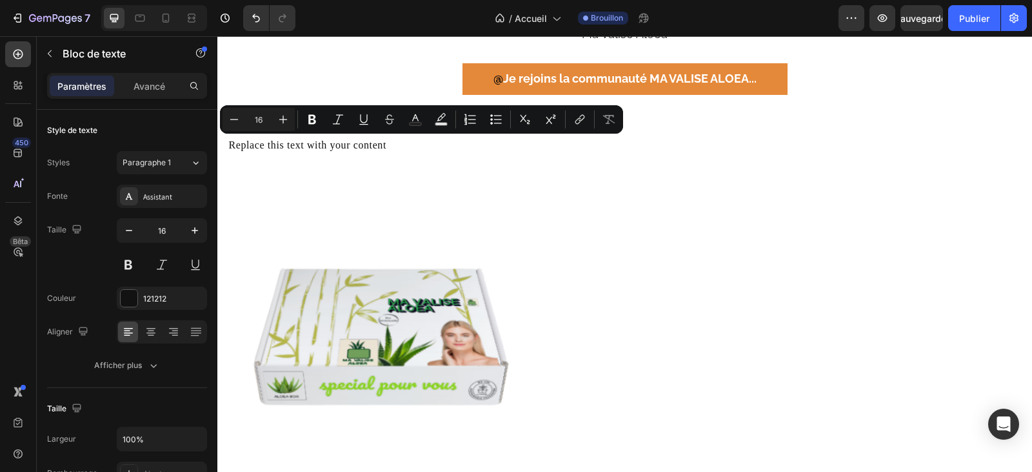
click at [414, 143] on p "Replace this text with your content" at bounding box center [625, 144] width 792 height 15
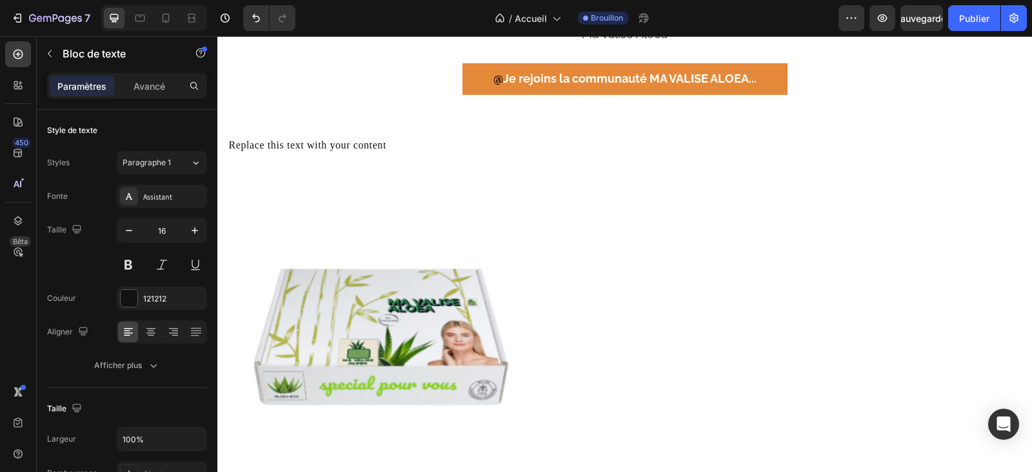
click at [420, 136] on div "Replace this text with your content" at bounding box center [625, 145] width 795 height 18
click at [407, 154] on div "Replace this text with your content" at bounding box center [625, 145] width 795 height 18
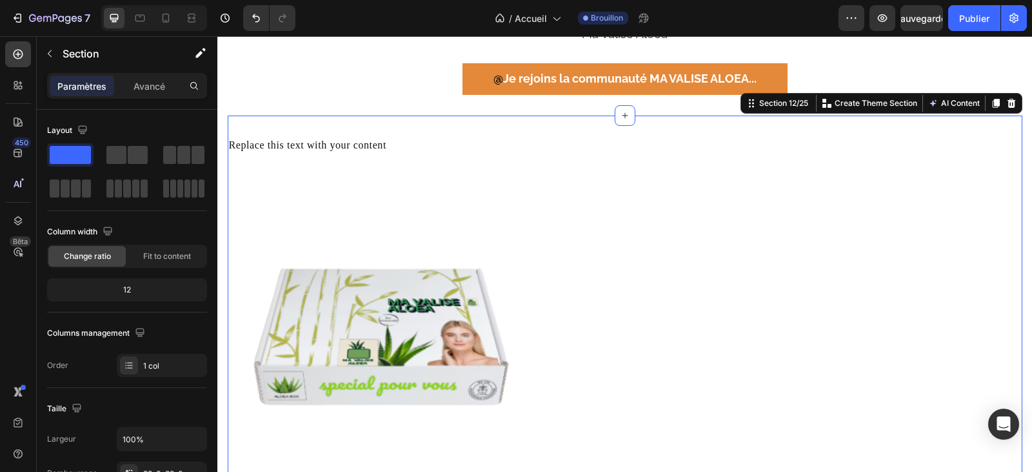
click at [408, 154] on div "Replace this text with your content Text Block Image" at bounding box center [625, 309] width 795 height 346
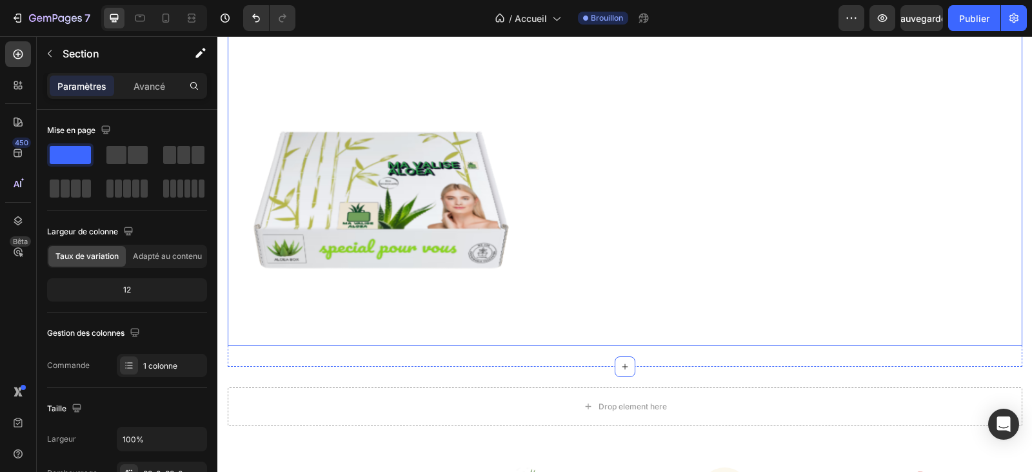
scroll to position [2616, 0]
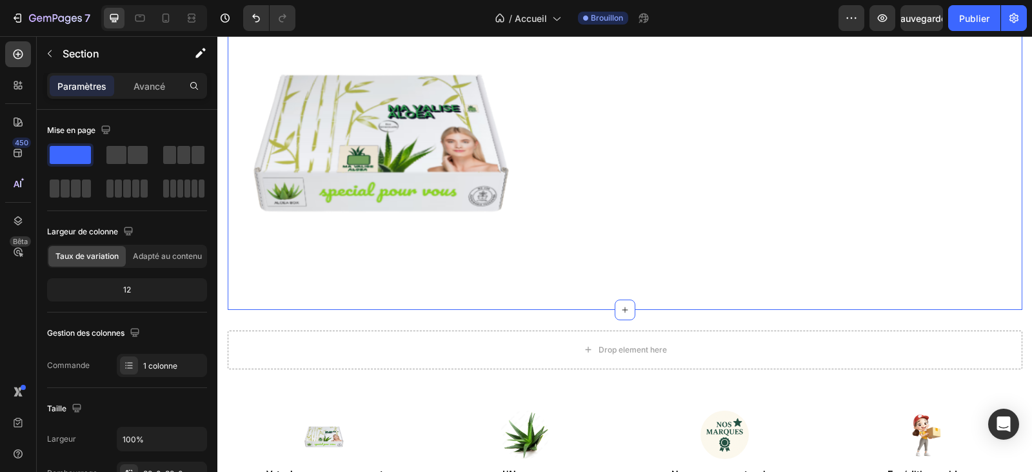
click at [585, 308] on div "Replace this text with your content Text Block Image Section 12/25 You can crea…" at bounding box center [625, 116] width 795 height 388
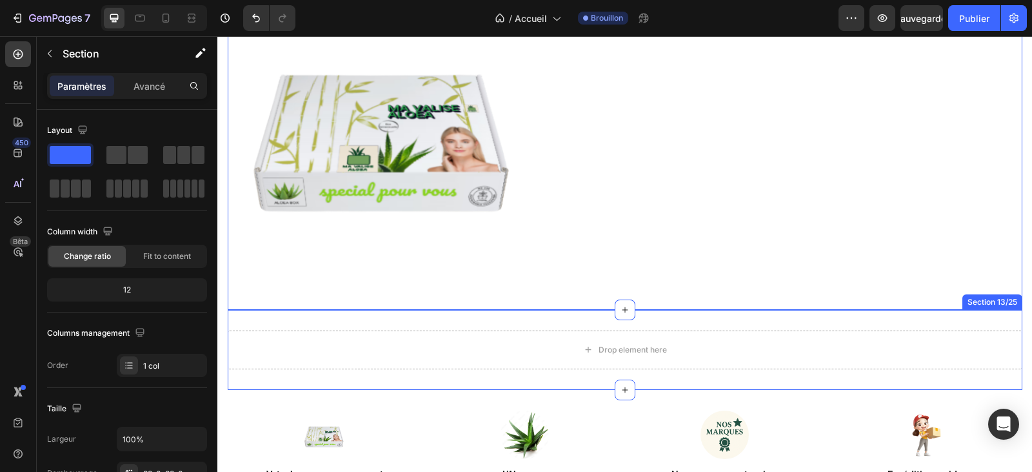
click at [583, 310] on div "Drop element here Section 13/25" at bounding box center [625, 350] width 795 height 80
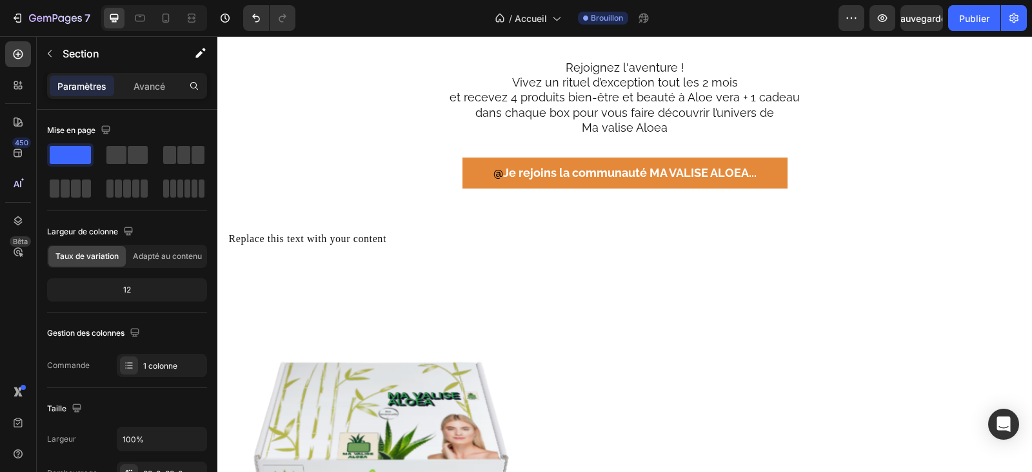
scroll to position [2294, 0]
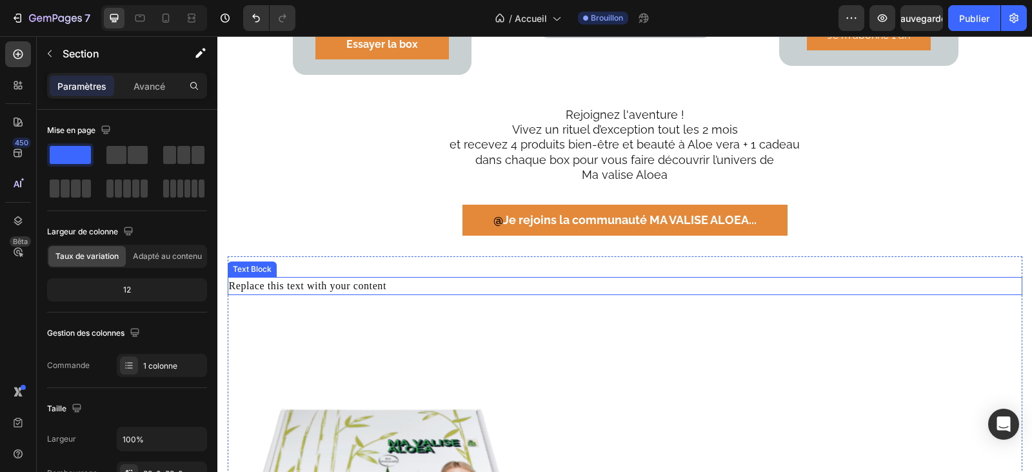
click at [599, 278] on p "Replace this text with your content" at bounding box center [625, 285] width 792 height 15
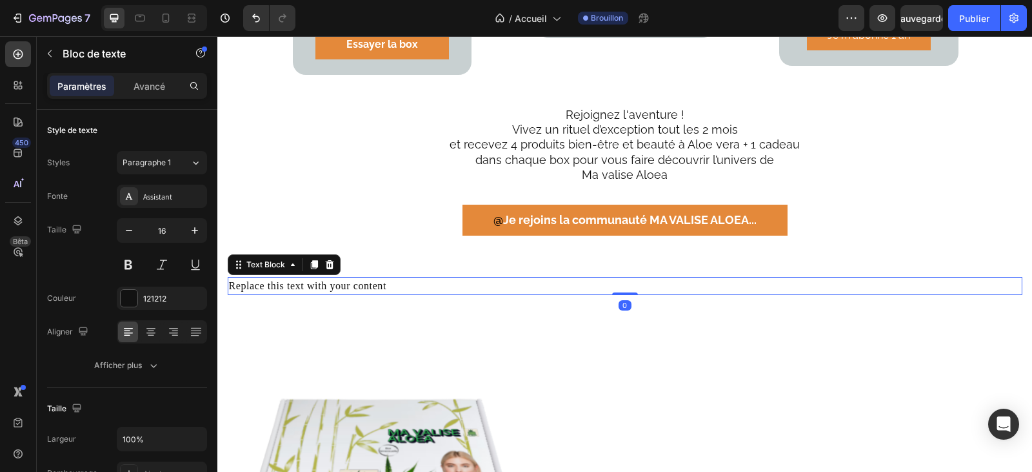
drag, startPoint x: 619, startPoint y: 291, endPoint x: 635, endPoint y: 274, distance: 22.8
click at [635, 277] on div "Replace this text with your content Text Block 0" at bounding box center [625, 286] width 795 height 18
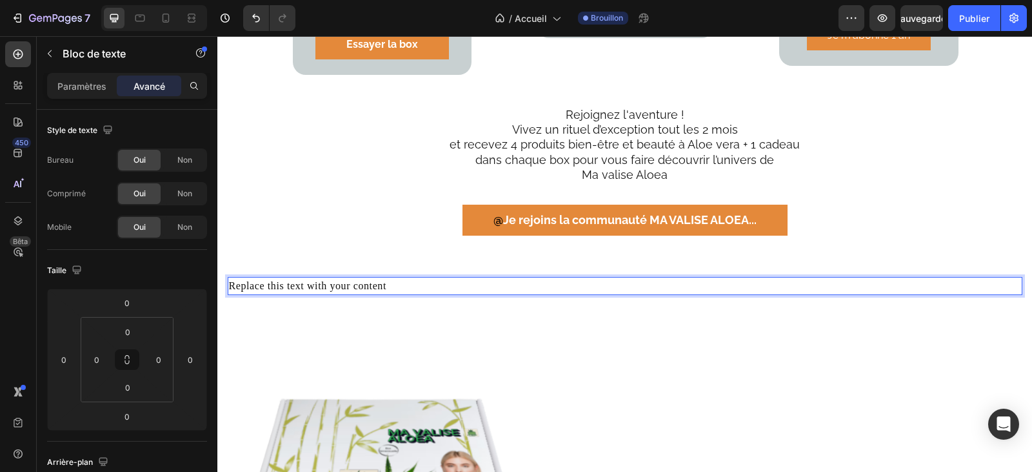
click at [448, 278] on p "Replace this text with your content" at bounding box center [625, 285] width 792 height 15
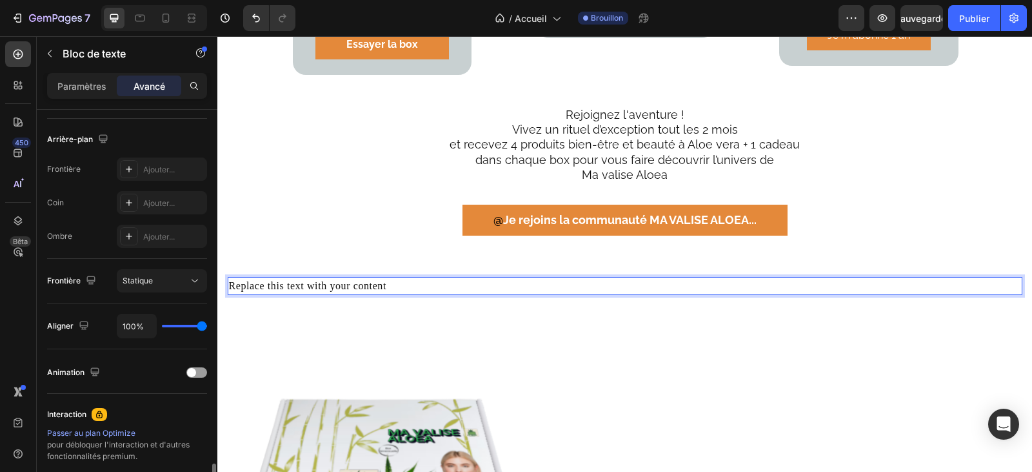
scroll to position [462, 0]
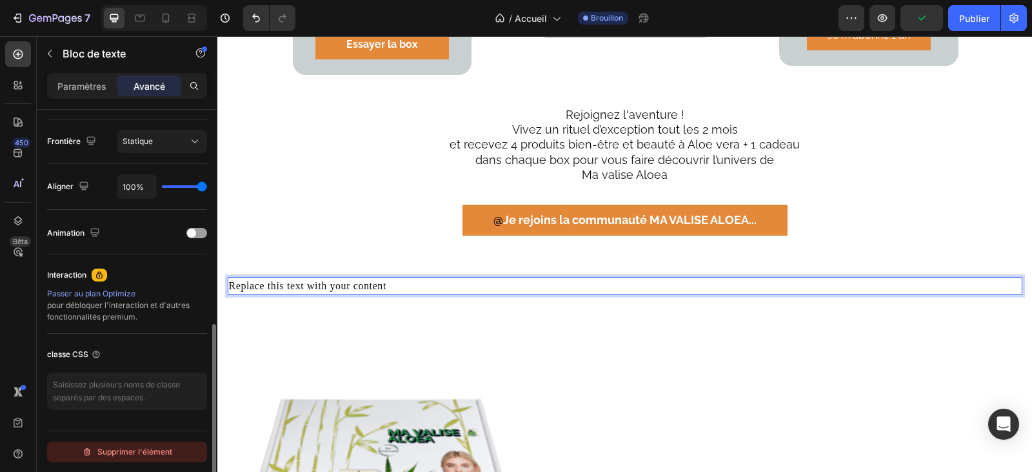
click at [133, 452] on font "Supprimer l'élément" at bounding box center [134, 451] width 75 height 10
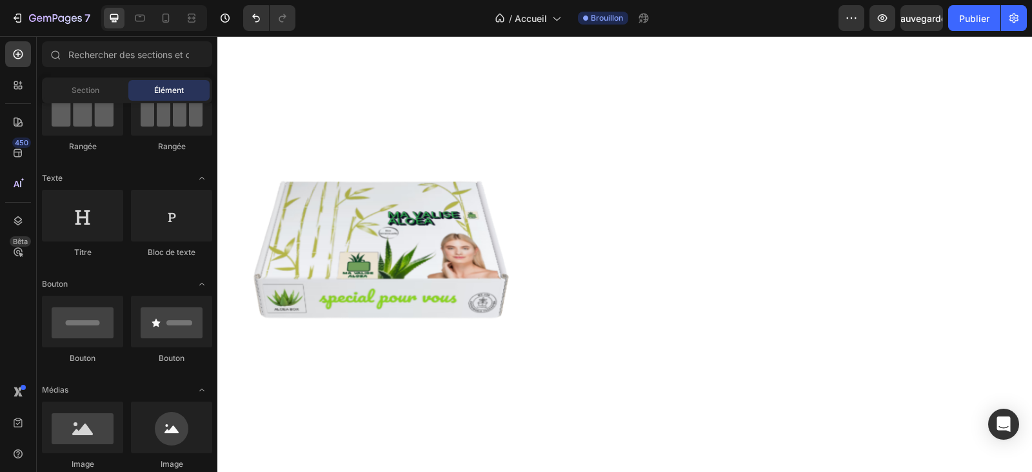
scroll to position [2487, 0]
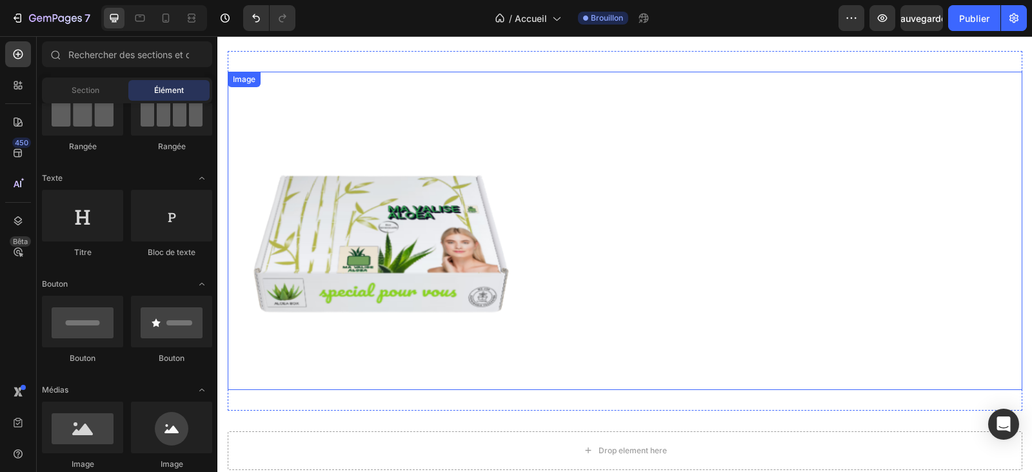
click at [443, 230] on img at bounding box center [387, 231] width 318 height 318
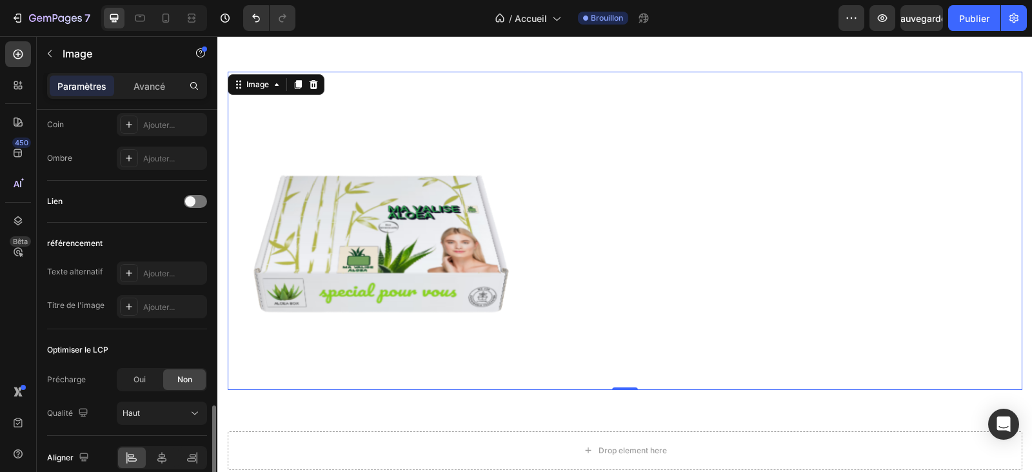
scroll to position [575, 0]
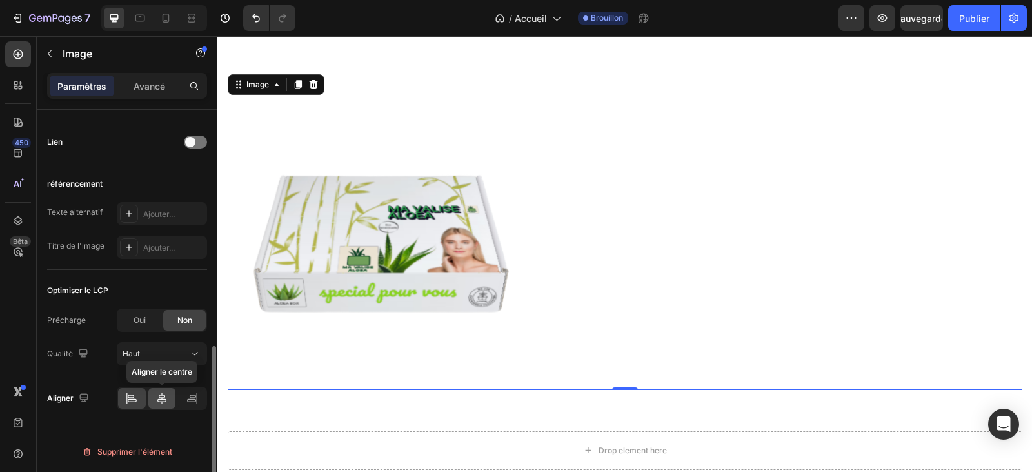
click at [159, 402] on icon at bounding box center [161, 398] width 13 height 13
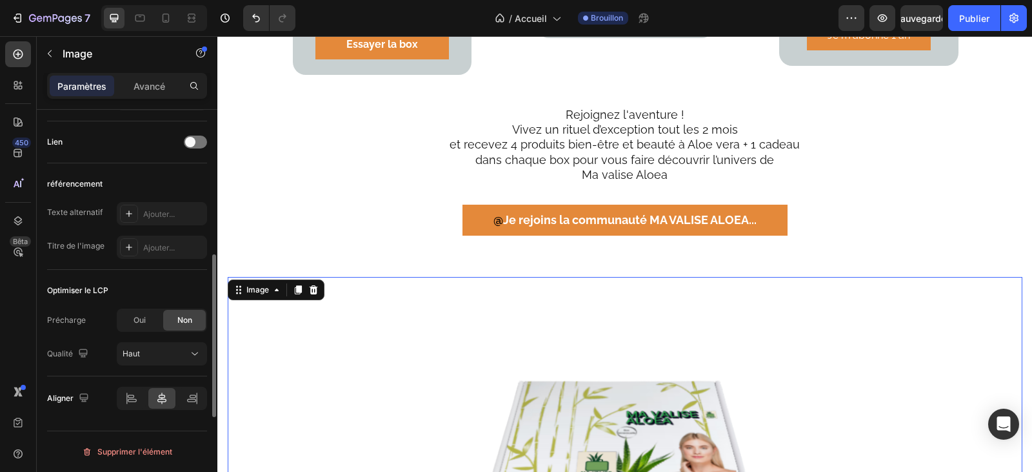
scroll to position [317, 0]
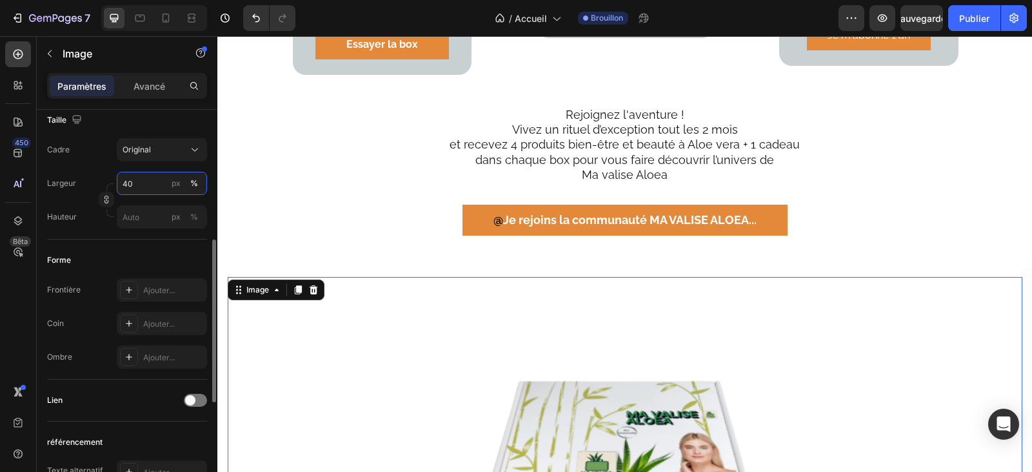
click at [146, 175] on input "40" at bounding box center [162, 183] width 90 height 23
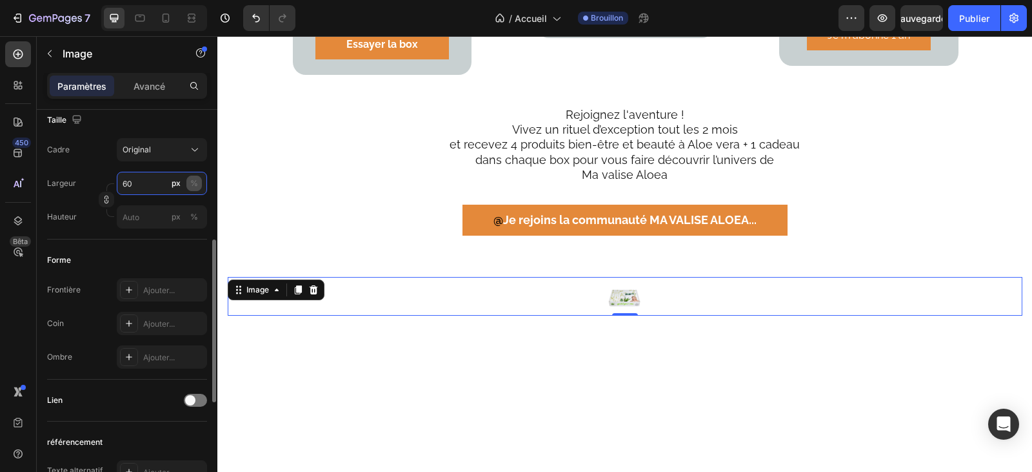
type input "60"
click at [198, 182] on button "%" at bounding box center [193, 182] width 15 height 15
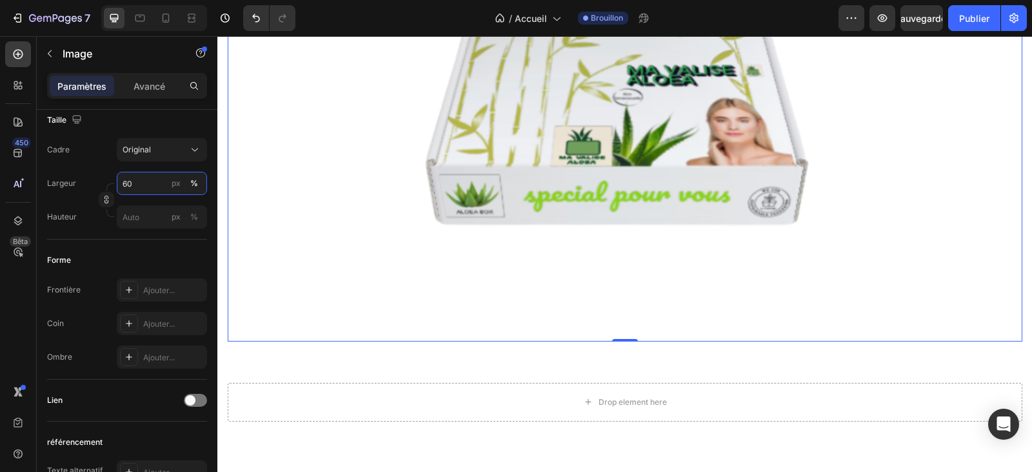
scroll to position [2810, 0]
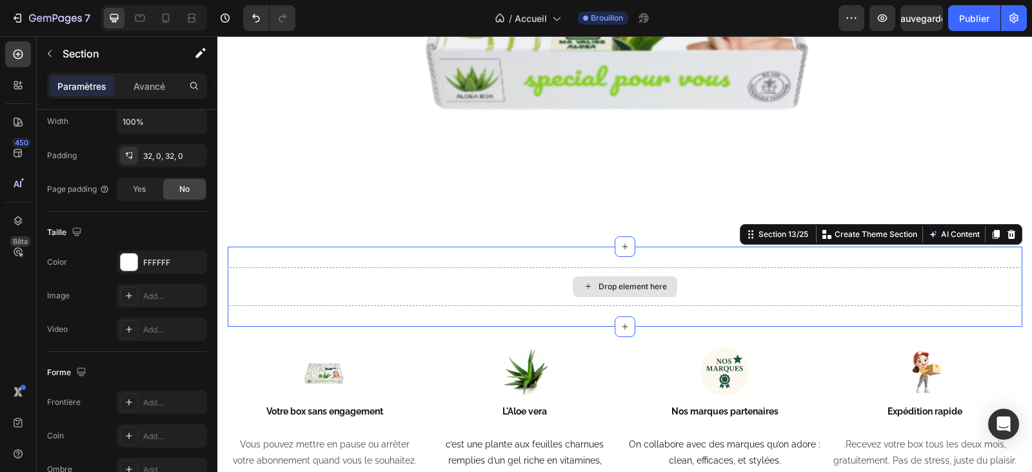
click at [707, 281] on div "Drop element here" at bounding box center [625, 286] width 795 height 39
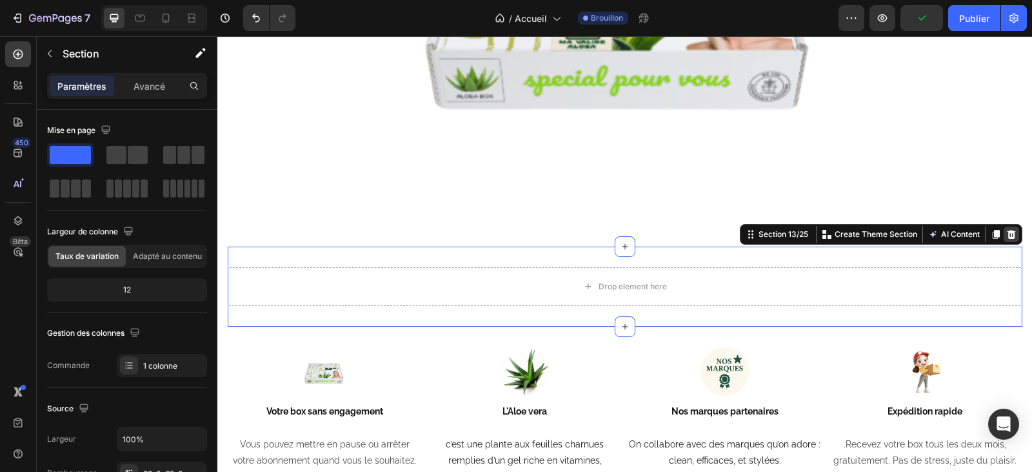
click at [1010, 234] on icon at bounding box center [1011, 234] width 10 height 10
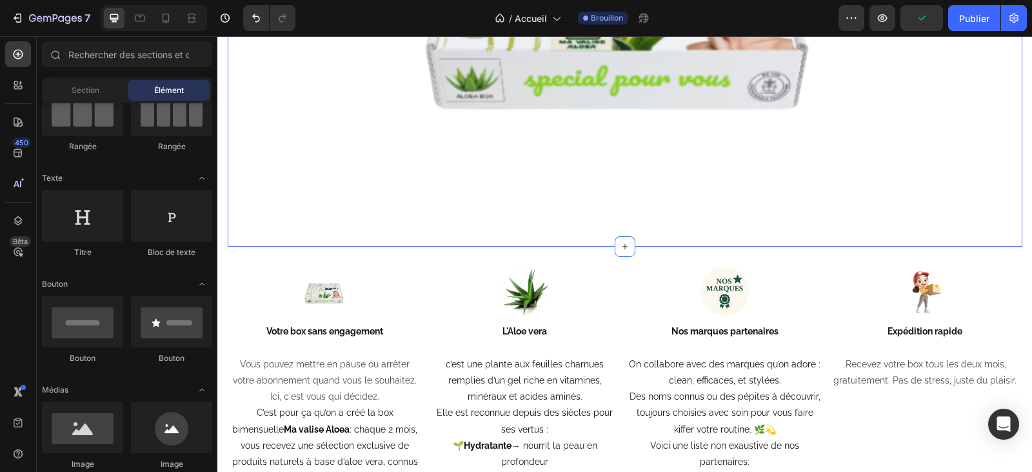
scroll to position [2745, 0]
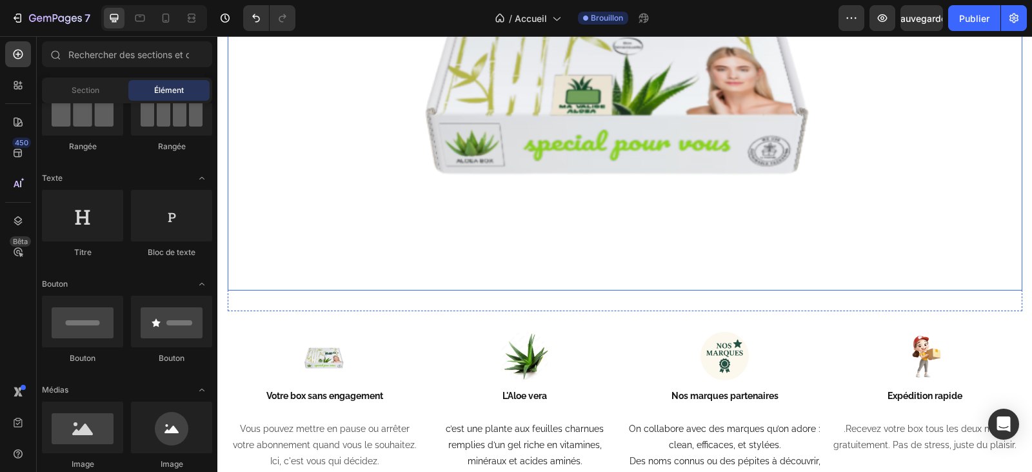
drag, startPoint x: 621, startPoint y: 314, endPoint x: 621, endPoint y: 276, distance: 38.1
click at [621, 276] on div "Image Section 12" at bounding box center [625, 52] width 795 height 518
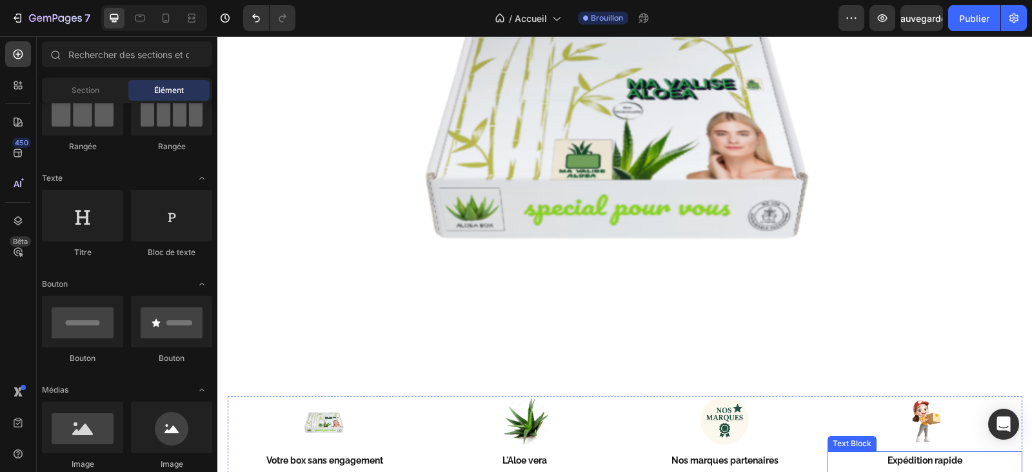
scroll to position [2939, 0]
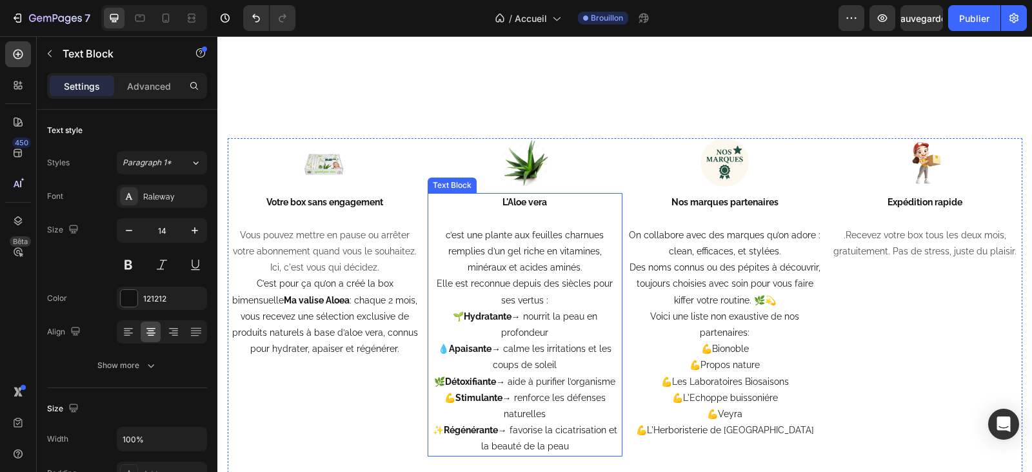
click at [503, 204] on strong "L'Aloe vera" at bounding box center [525, 202] width 45 height 10
click at [503, 202] on strong "L'Aloe vera" at bounding box center [525, 202] width 45 height 10
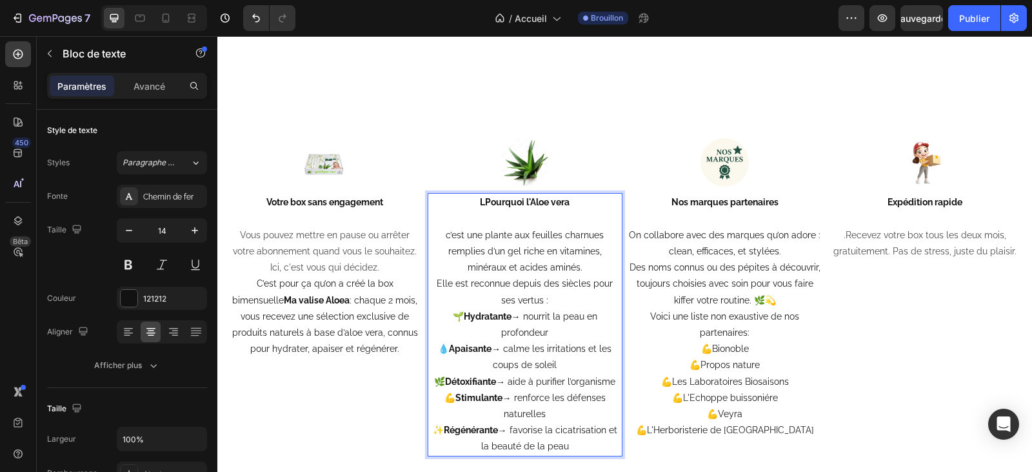
click at [480, 206] on strong "LPourquoi l'Aloe vera" at bounding box center [525, 202] width 90 height 10
click at [565, 208] on p "Pourquoi l'Aloe vera" at bounding box center [525, 202] width 192 height 16
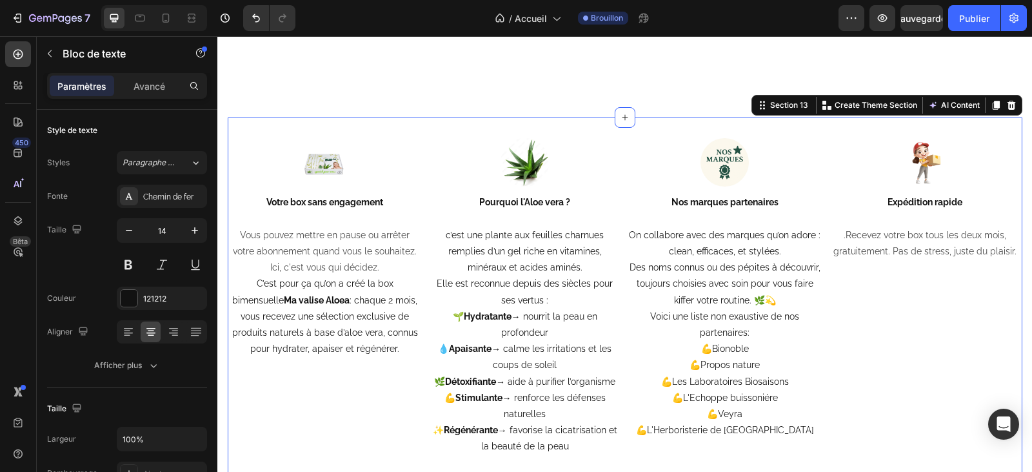
click at [628, 132] on div "Image Votre box sans engagement Vous pouvez mettre en pause ou arrêter votre ab…" at bounding box center [625, 313] width 795 height 392
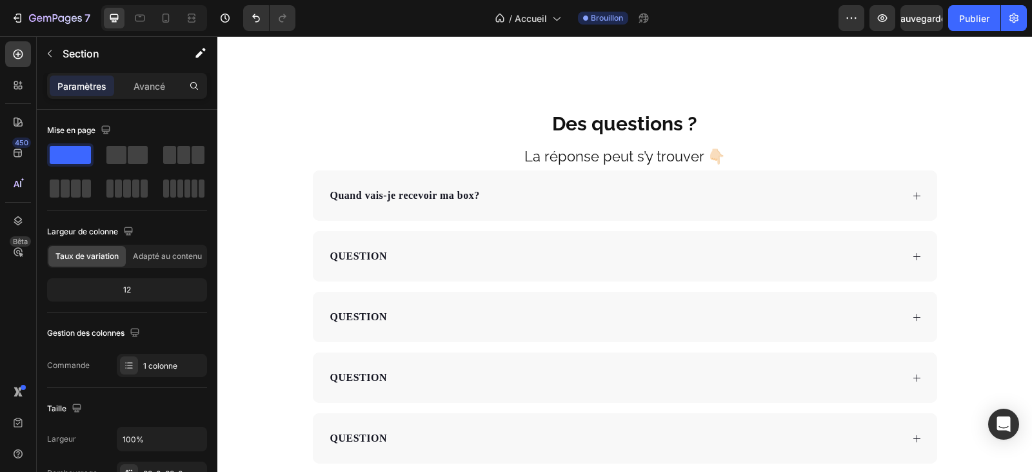
scroll to position [4487, 0]
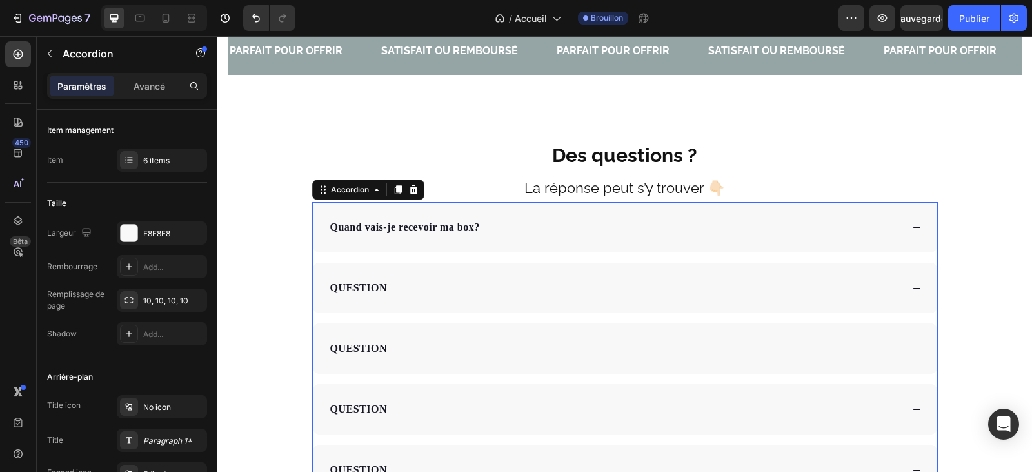
click at [455, 231] on p "Quand vais-je recevoir ma box?" at bounding box center [405, 226] width 150 height 15
click at [916, 229] on icon at bounding box center [917, 228] width 10 height 10
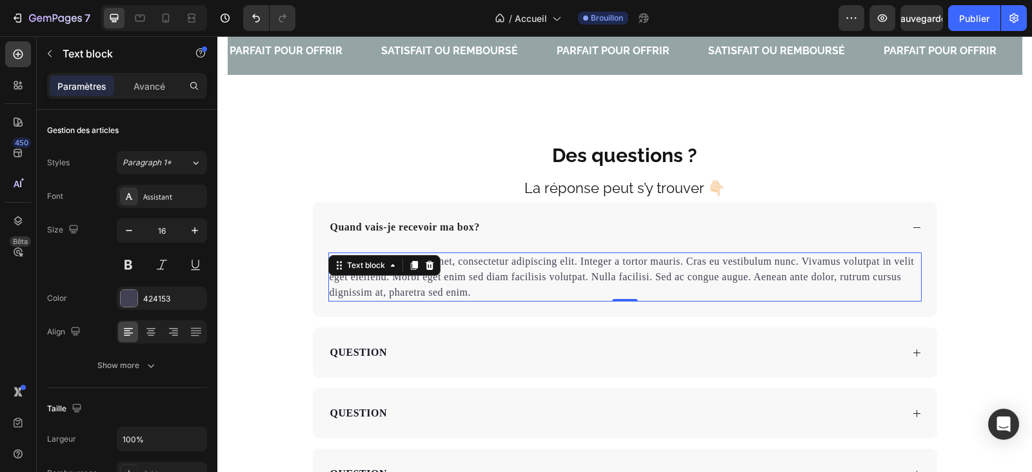
click at [473, 297] on p "Lorem ipsum dolor sit amet, consectetur adipiscing elit. Integer a tortor mauri…" at bounding box center [625, 277] width 591 height 46
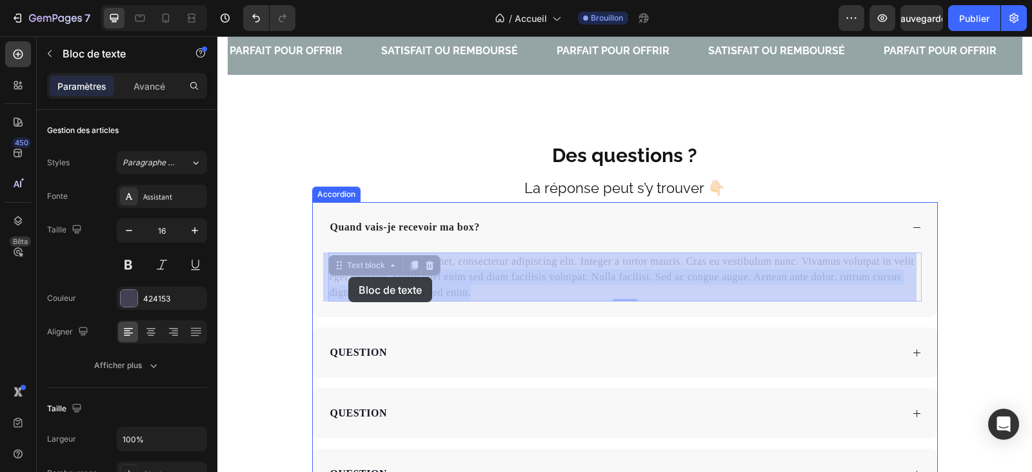
drag, startPoint x: 468, startPoint y: 295, endPoint x: 348, endPoint y: 277, distance: 121.4
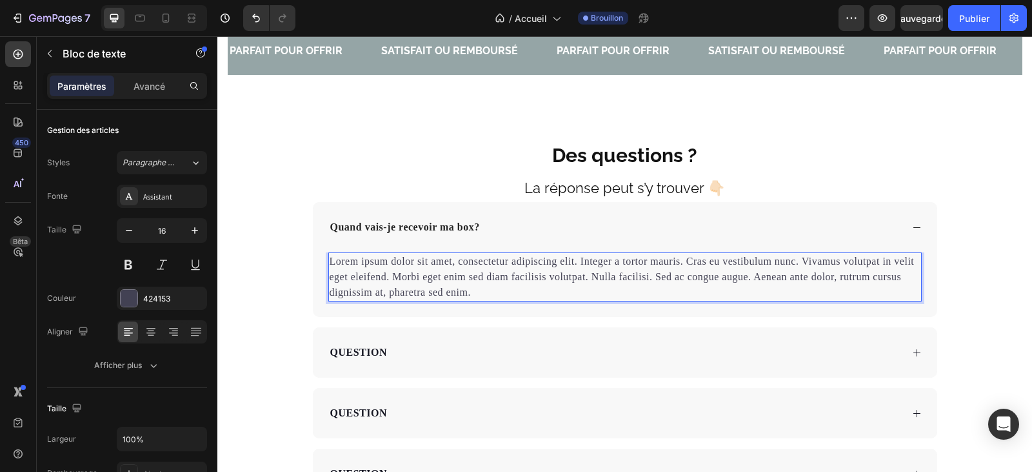
click at [470, 294] on p "Lorem ipsum dolor sit amet, consectetur adipiscing elit. Integer a tortor mauri…" at bounding box center [625, 277] width 591 height 46
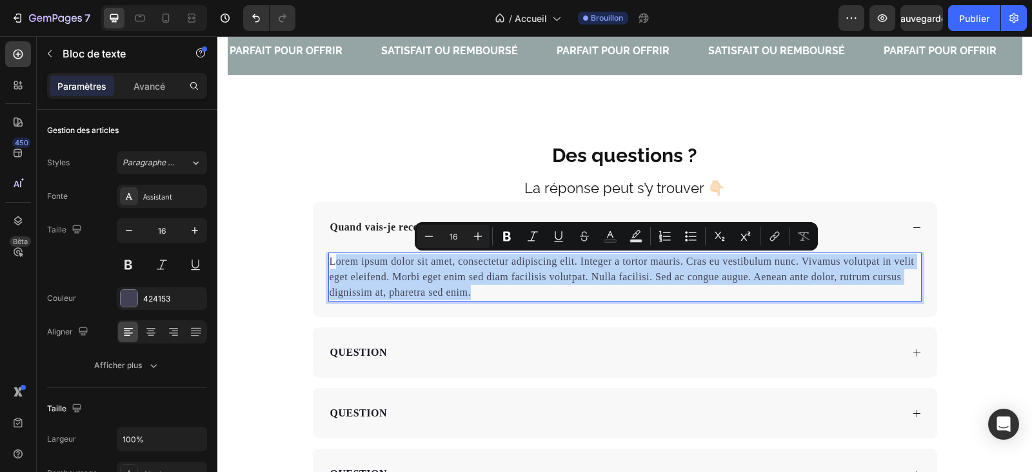
drag, startPoint x: 470, startPoint y: 294, endPoint x: 334, endPoint y: 260, distance: 140.4
click at [334, 260] on p "Lorem ipsum dolor sit amet, consectetur adipiscing elit. Integer a tortor mauri…" at bounding box center [625, 277] width 591 height 46
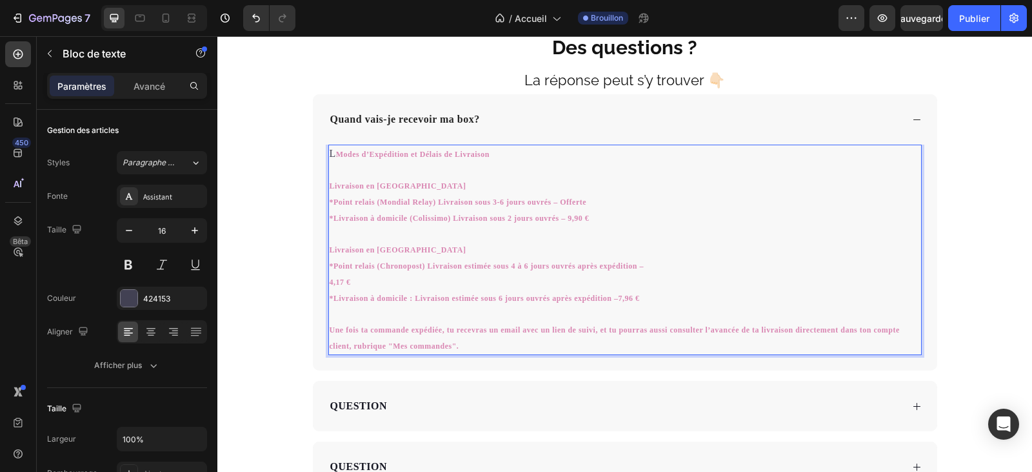
scroll to position [4616, 0]
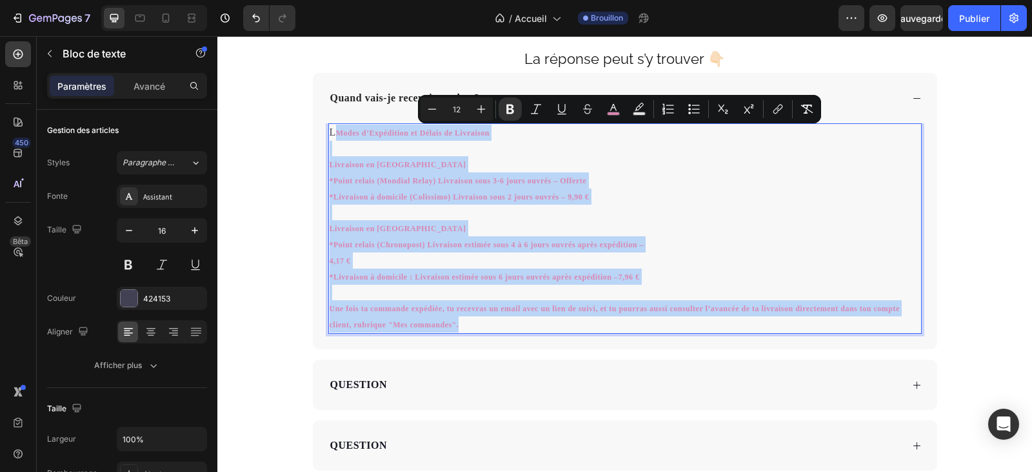
drag, startPoint x: 449, startPoint y: 321, endPoint x: 332, endPoint y: 138, distance: 217.1
click at [332, 138] on div "L Modes d’Expédition et Délais de Livraison Livraison en France métropolitaine …" at bounding box center [625, 228] width 594 height 210
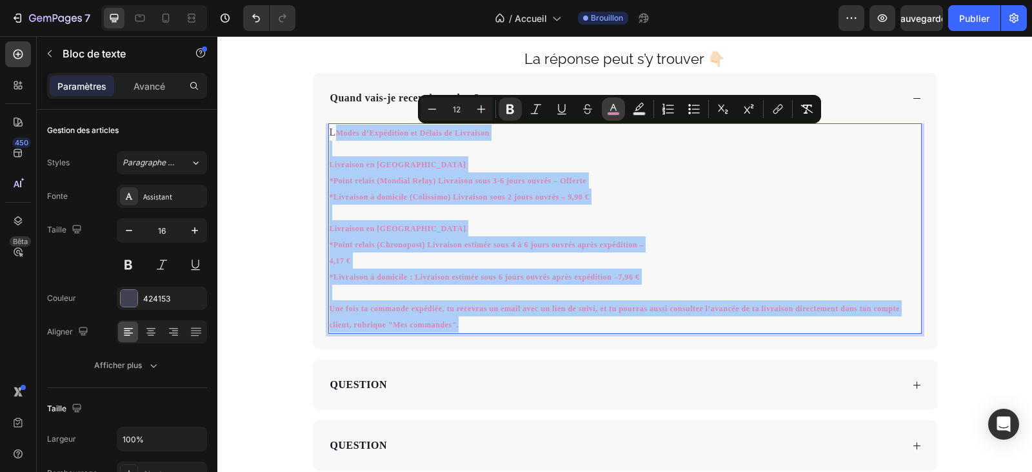
click at [614, 110] on icon "Editor contextual toolbar" at bounding box center [613, 109] width 13 height 13
type input "D986B2"
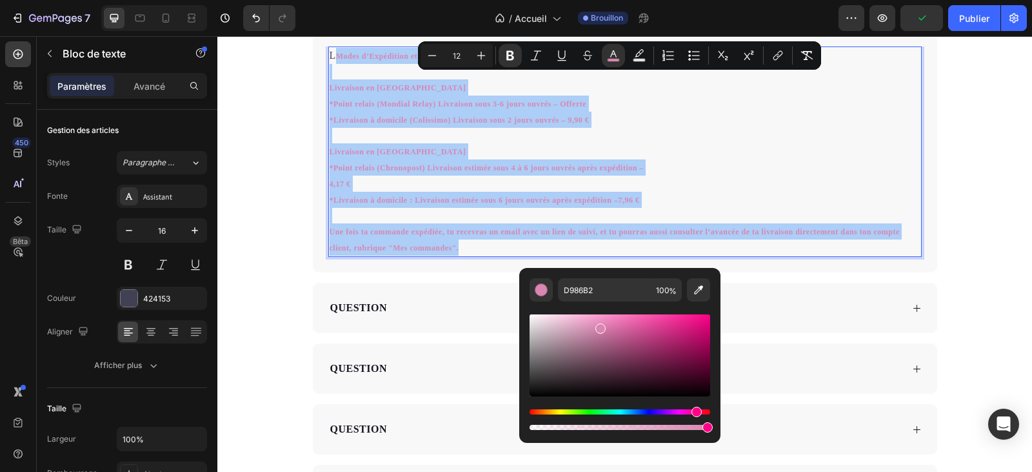
scroll to position [4681, 0]
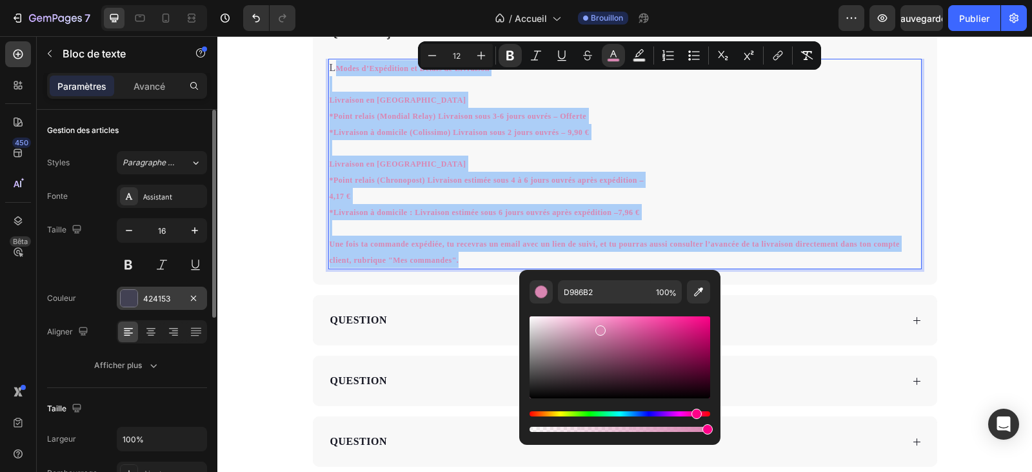
click at [168, 298] on font "424153" at bounding box center [156, 299] width 27 height 10
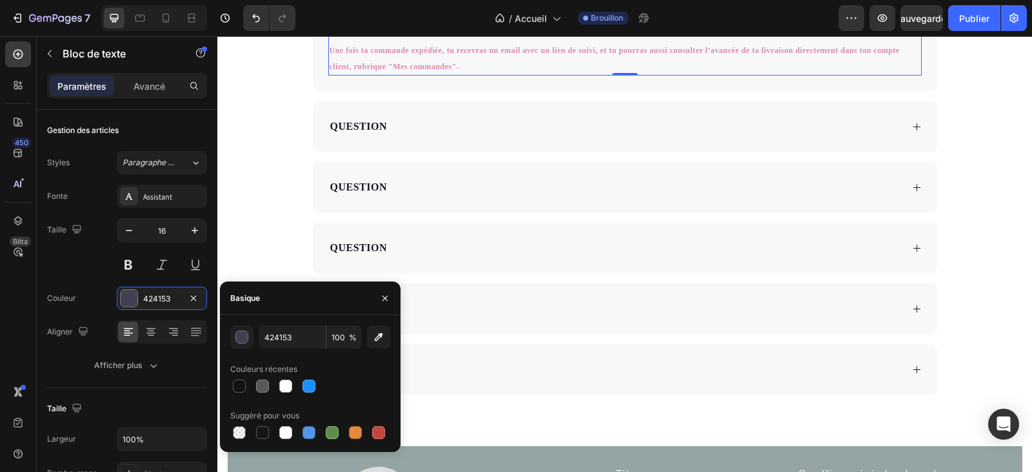
scroll to position [4810, 0]
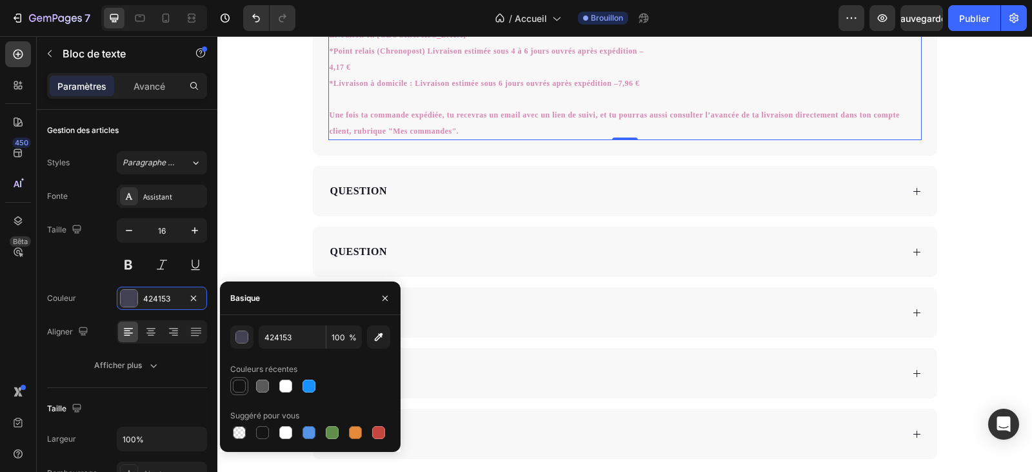
click at [239, 385] on div at bounding box center [239, 385] width 13 height 13
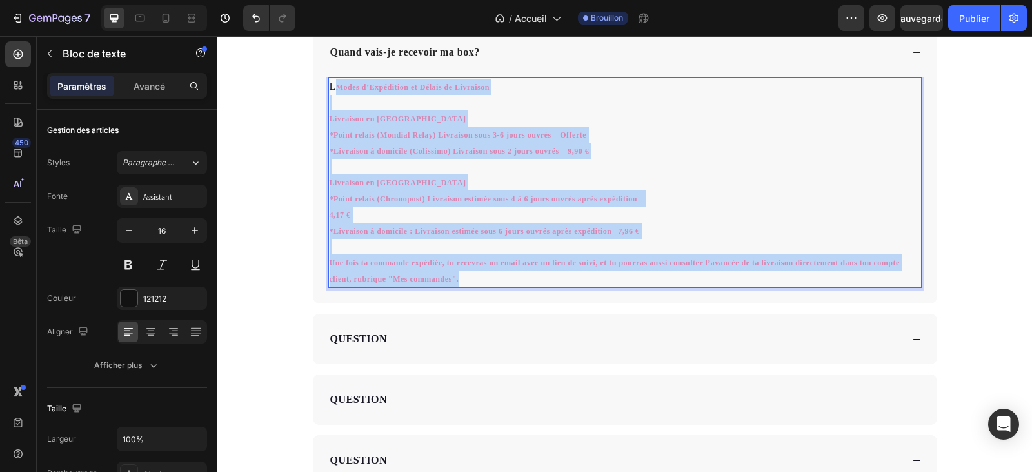
scroll to position [4657, 0]
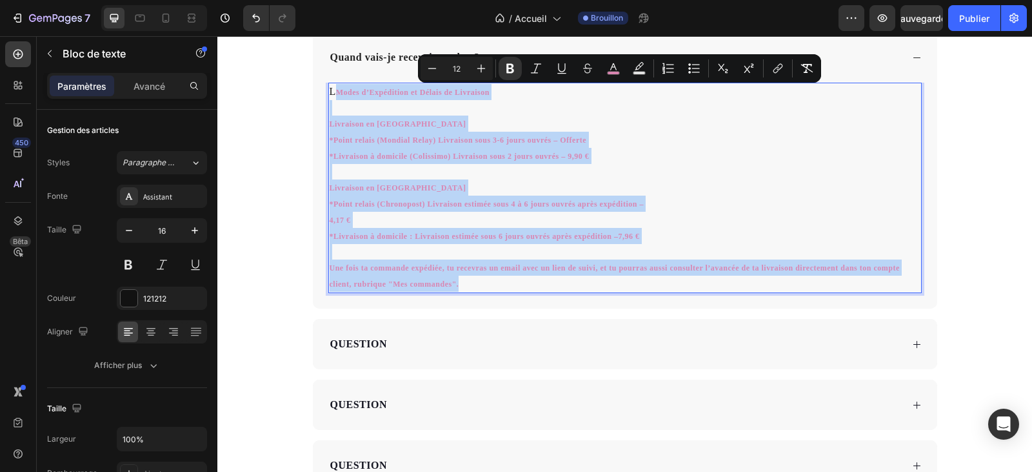
drag, startPoint x: 454, startPoint y: 199, endPoint x: 329, endPoint y: 92, distance: 164.3
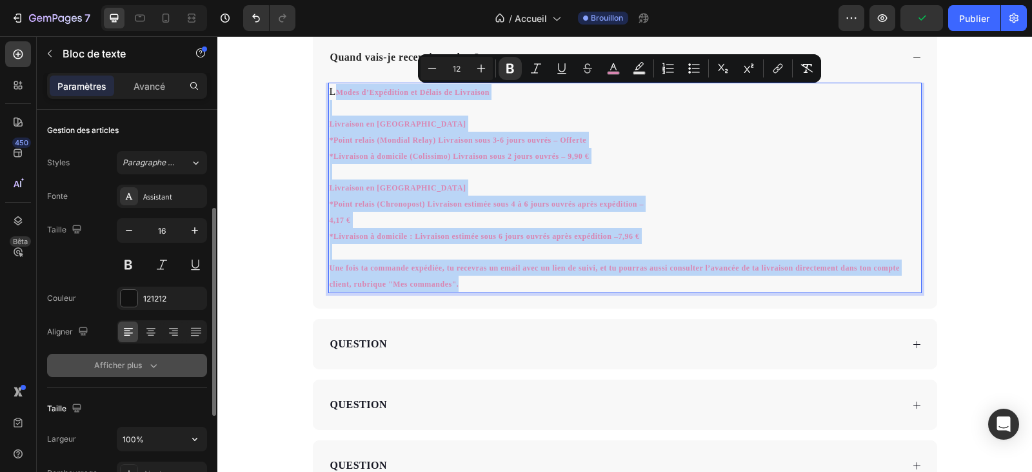
scroll to position [65, 0]
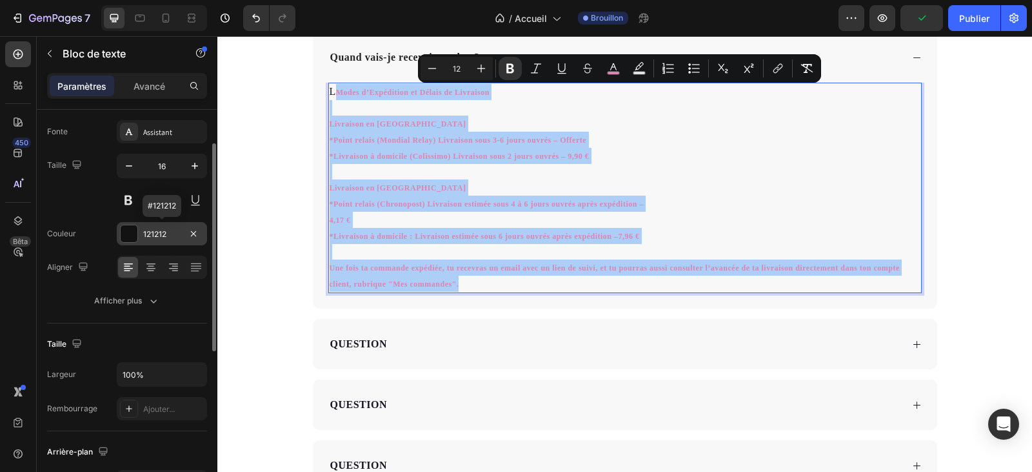
click at [170, 233] on div "121212" at bounding box center [161, 234] width 37 height 12
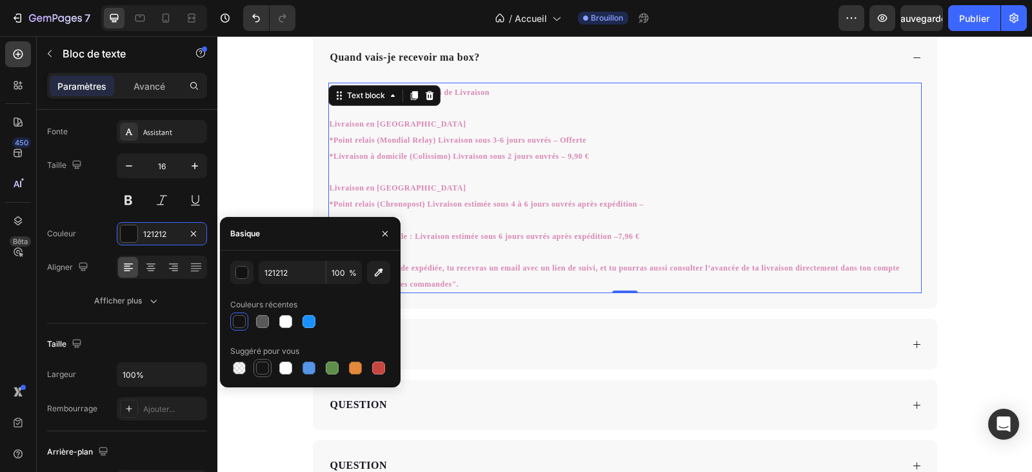
click at [263, 369] on div at bounding box center [262, 367] width 13 height 13
type input "151515"
drag, startPoint x: 595, startPoint y: 146, endPoint x: 603, endPoint y: 157, distance: 13.4
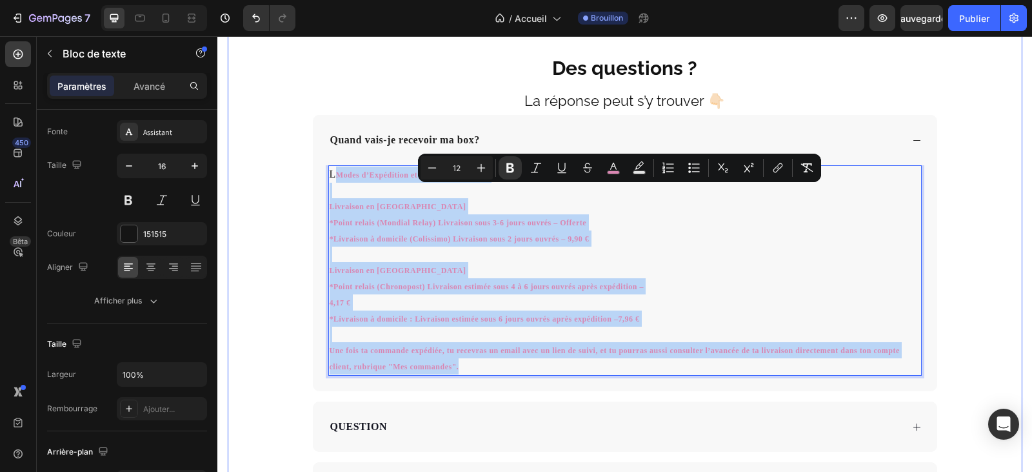
scroll to position [4544, 0]
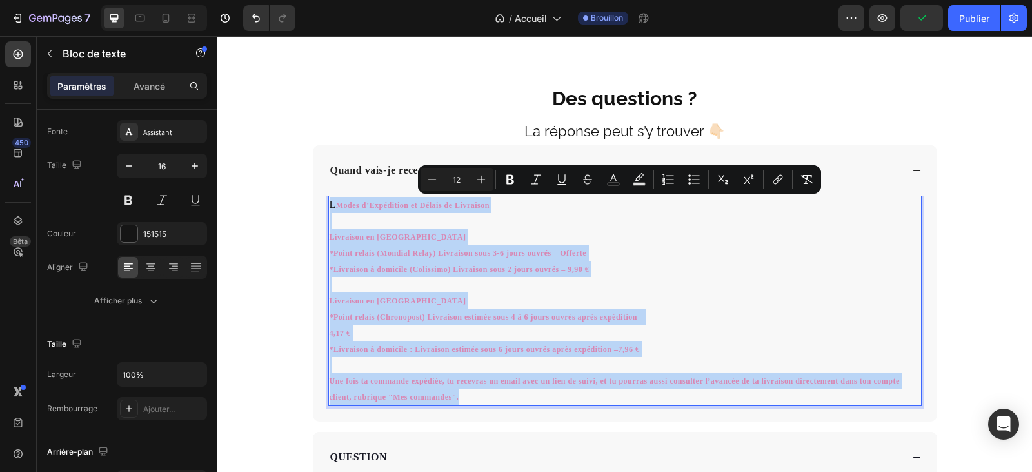
drag, startPoint x: 459, startPoint y: 219, endPoint x: 326, endPoint y: 207, distance: 133.5
click at [328, 207] on div "L Modes d’Expédition et Délais de Livraison Livraison en France métropolitaine …" at bounding box center [625, 300] width 594 height 210
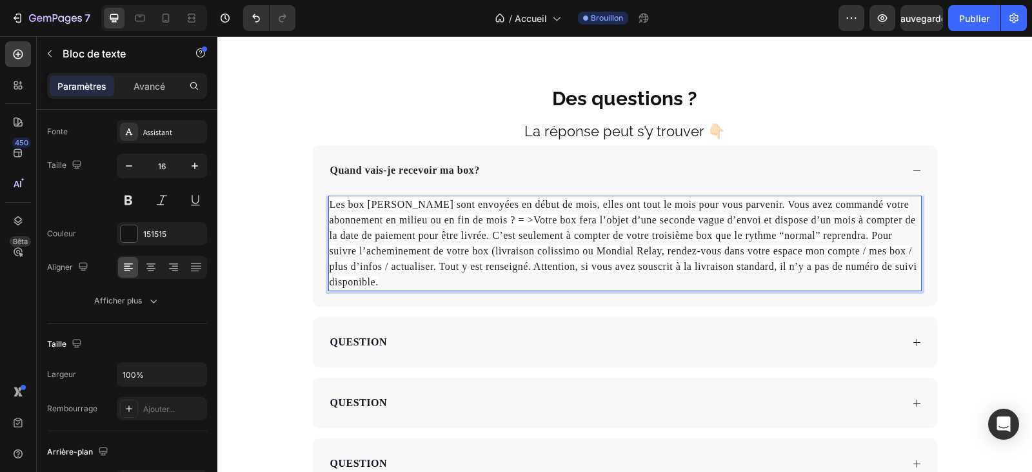
click at [394, 208] on span "Les box Blissim sont envoyées en début de mois, elles ont tout le mois pour vou…" at bounding box center [624, 243] width 588 height 88
click at [552, 208] on span "Les box Ma valise Aloea sont envoyées en début de mois, elles ont tout le mois …" at bounding box center [624, 243] width 588 height 88
click at [586, 209] on span "Les box Ma valise Aloea sont envoyées en début du deuxiéme mois, elles ont tout…" at bounding box center [624, 243] width 589 height 88
click at [704, 197] on p "Les box Ma valise Aloea sont envoyées en début du deuxième mois, elles ont tout…" at bounding box center [625, 243] width 591 height 93
click at [539, 209] on span "Les box Ma valise Aloea sont envoyées en début du deuxième mois, elles ont tout…" at bounding box center [624, 243] width 589 height 88
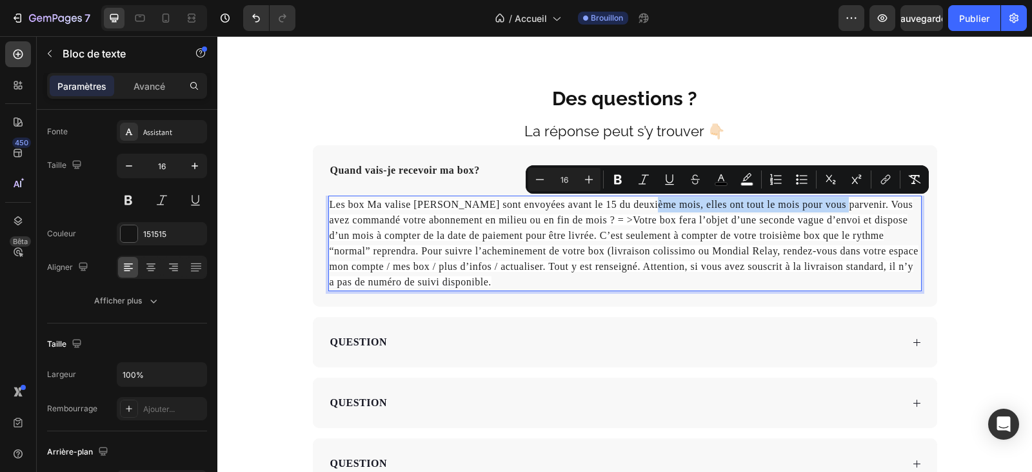
drag, startPoint x: 819, startPoint y: 207, endPoint x: 646, endPoint y: 199, distance: 173.1
click at [636, 201] on span "Les box Ma valise Aloea sont envoyées avant le 15 du deuxième mois, elles ont t…" at bounding box center [624, 243] width 589 height 88
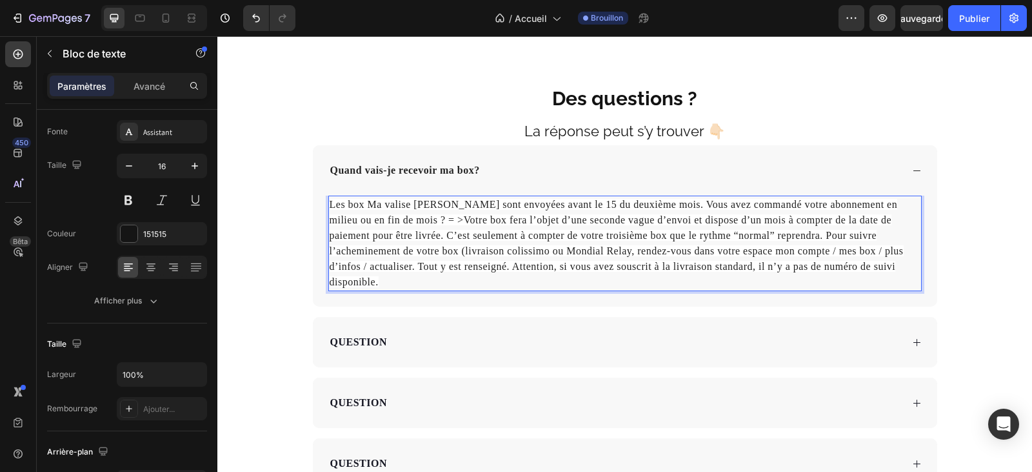
click at [337, 221] on span "Les box Ma valise Aloea sont envoyées avant le 15 du deuxième mois. Vous avez c…" at bounding box center [617, 243] width 574 height 88
click at [612, 221] on span "Les box Ma valise Aloea sont envoyées avant le 15 du deuxième mois. Vous avez c…" at bounding box center [623, 243] width 586 height 88
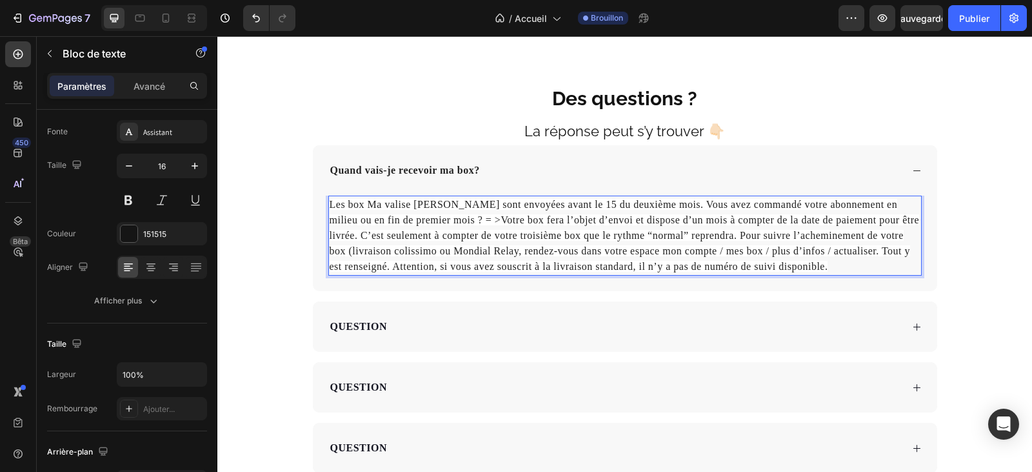
click at [531, 218] on span "Les box Ma valise Aloea sont envoyées avant le 15 du deuxième mois. Vous avez c…" at bounding box center [625, 235] width 590 height 73
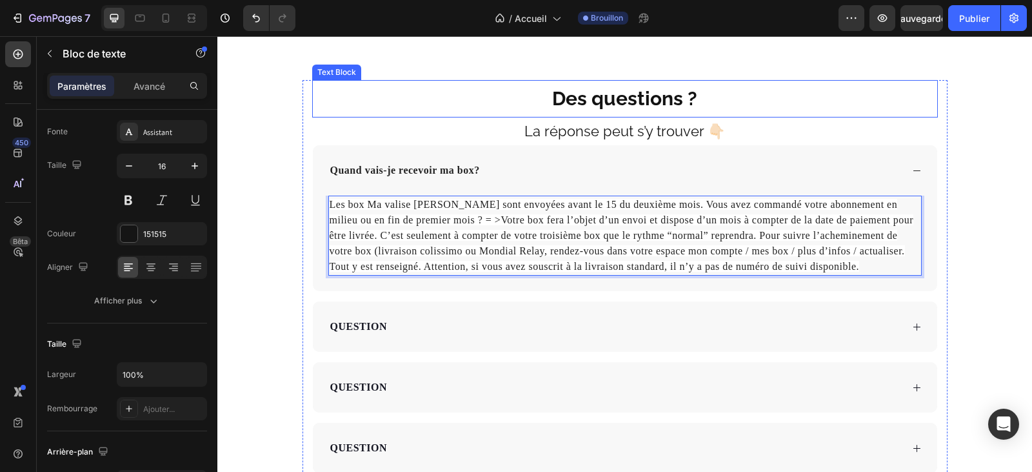
click at [795, 94] on p "Des questions ?" at bounding box center [625, 98] width 623 height 35
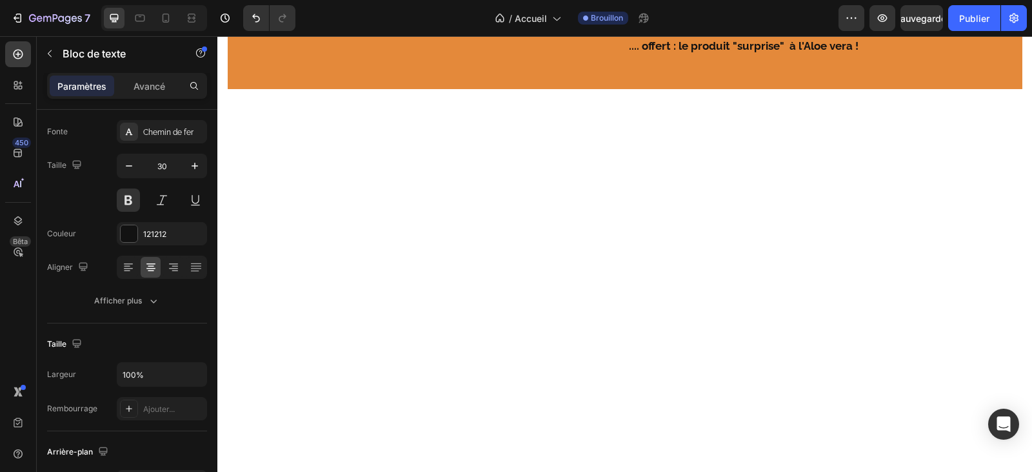
scroll to position [737, 0]
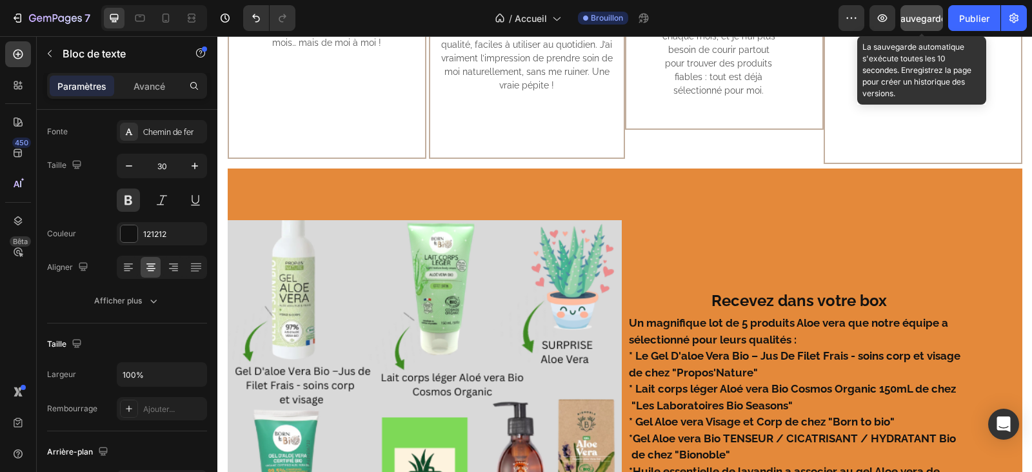
click at [918, 20] on font "Sauvegarder" at bounding box center [922, 18] width 55 height 11
